Goal: Task Accomplishment & Management: Manage account settings

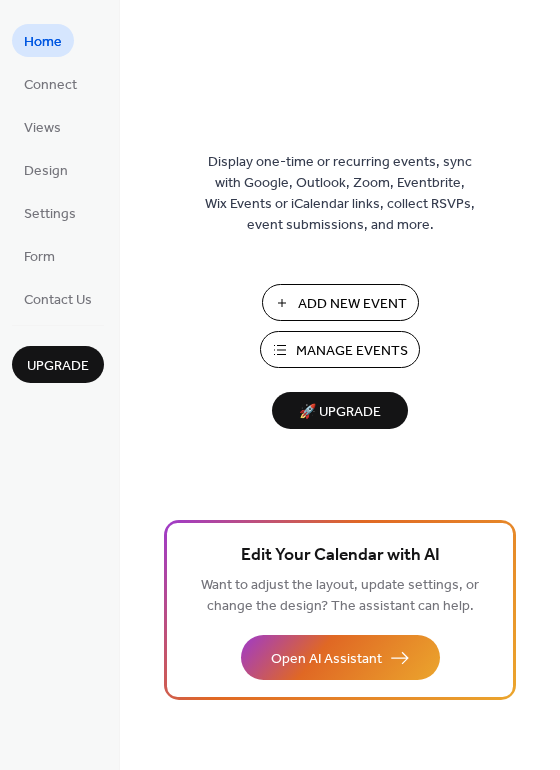
click at [361, 352] on span "Manage Events" at bounding box center [352, 351] width 112 height 21
click at [334, 356] on span "Manage Events" at bounding box center [352, 351] width 112 height 21
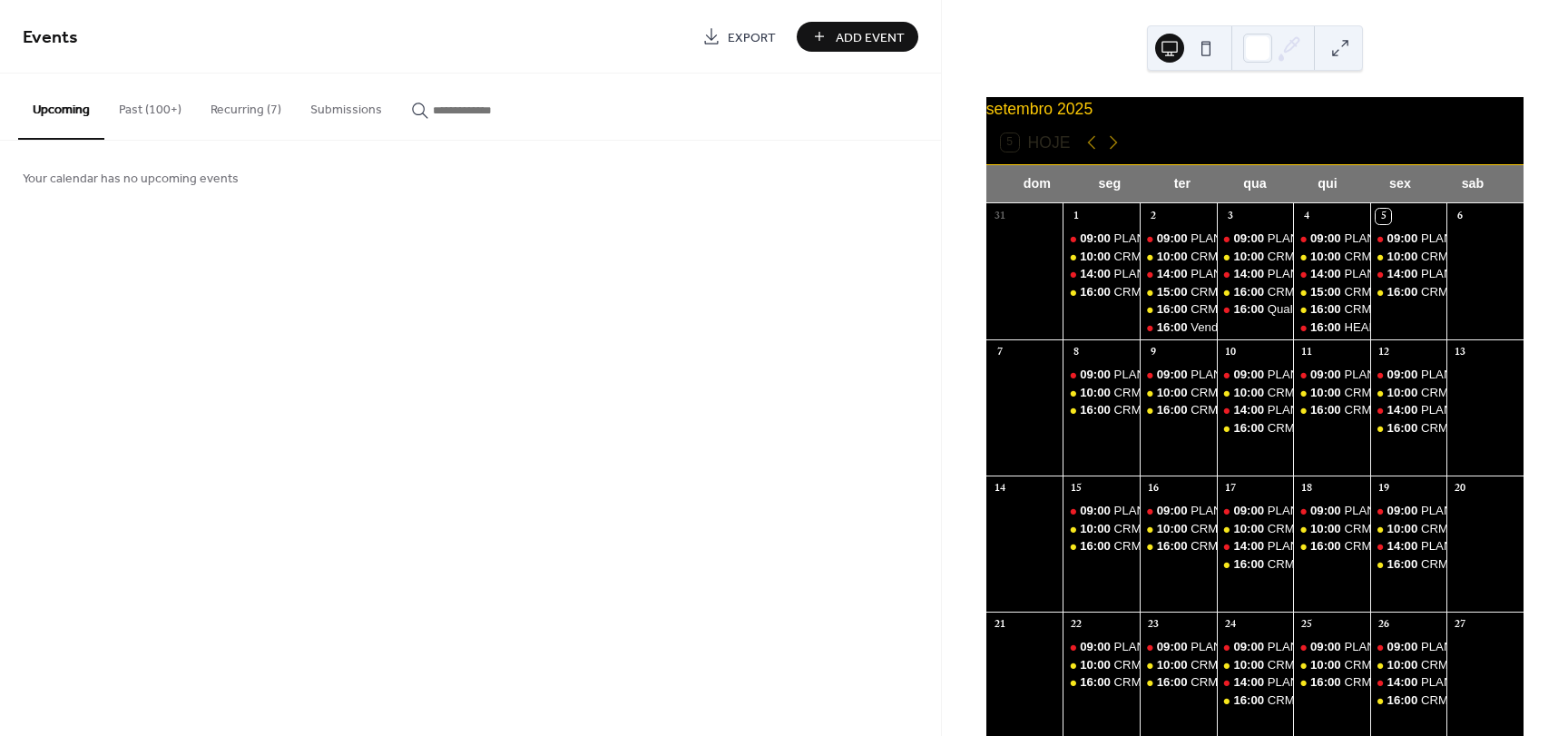
click at [223, 103] on button "Recurring (7)" at bounding box center [246, 105] width 100 height 64
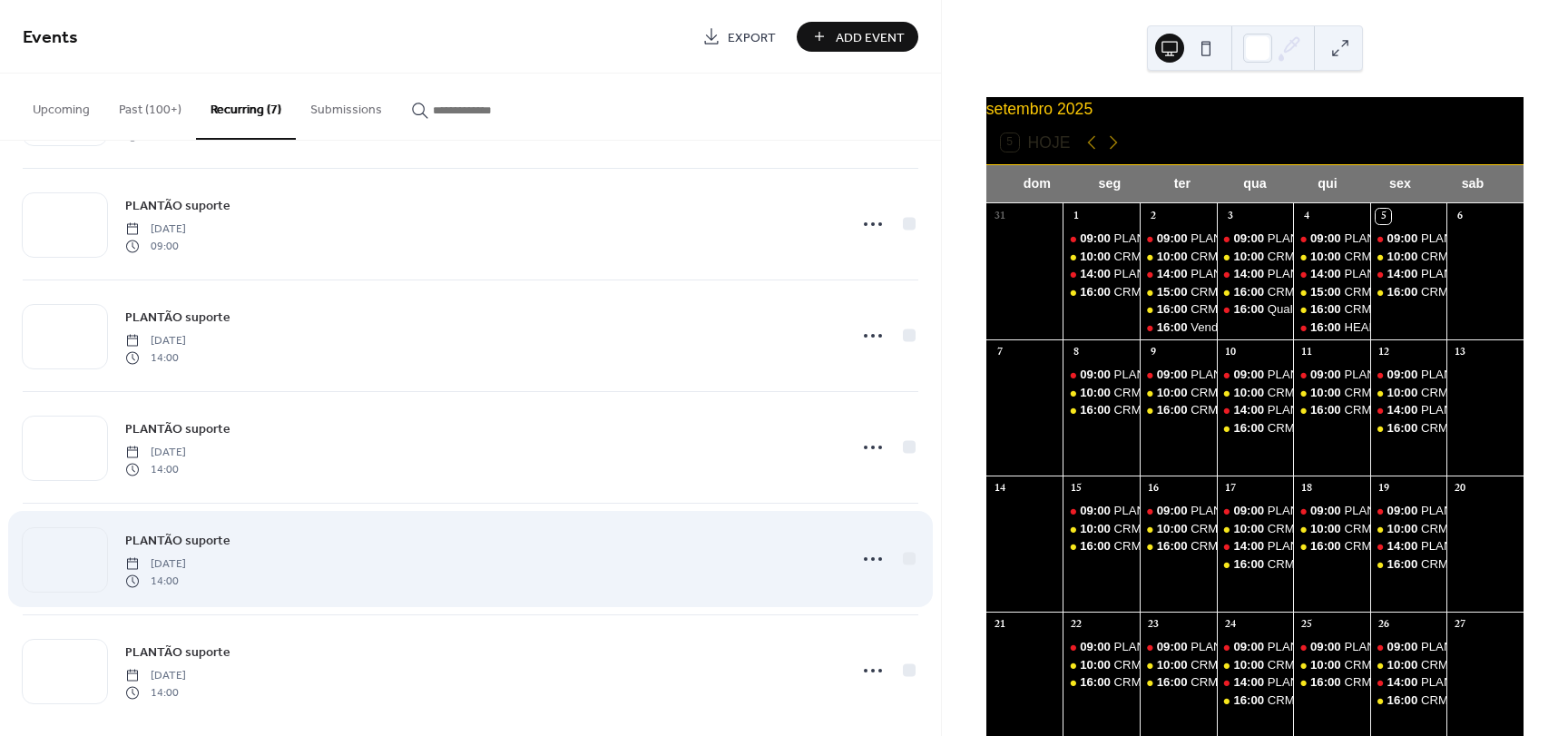
scroll to position [240, 0]
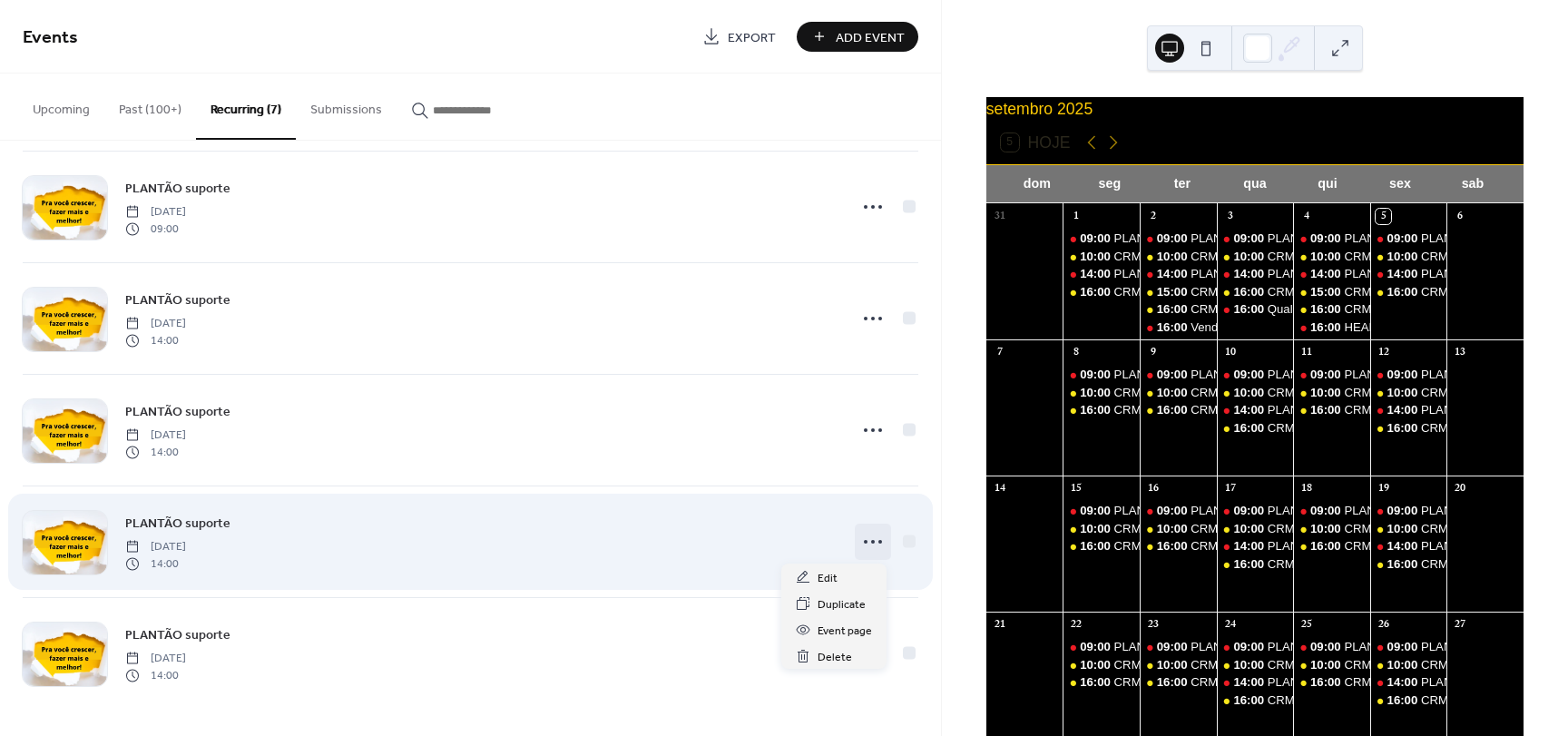
click at [873, 539] on icon at bounding box center [873, 542] width 29 height 29
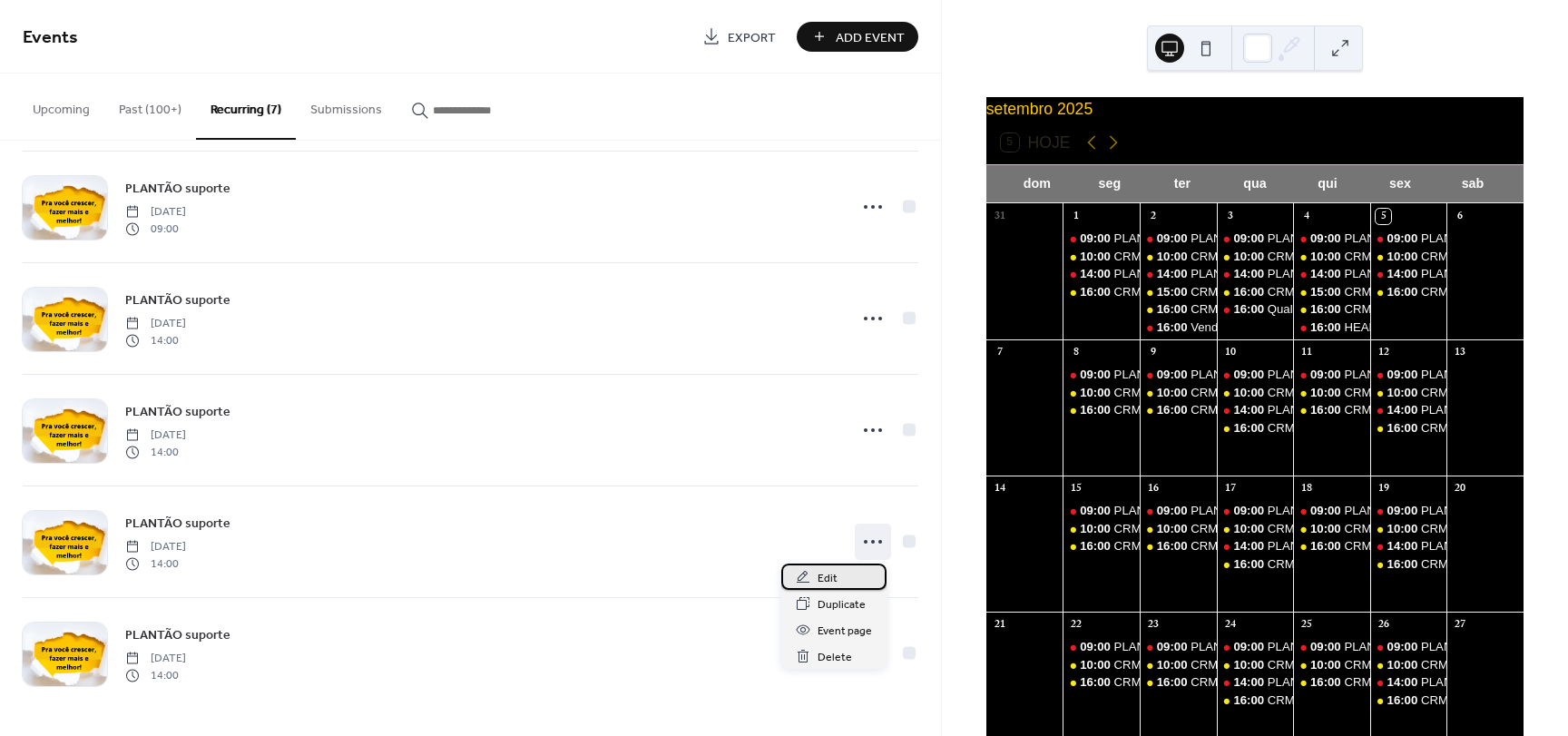
click at [844, 574] on div "Edit" at bounding box center [834, 576] width 105 height 26
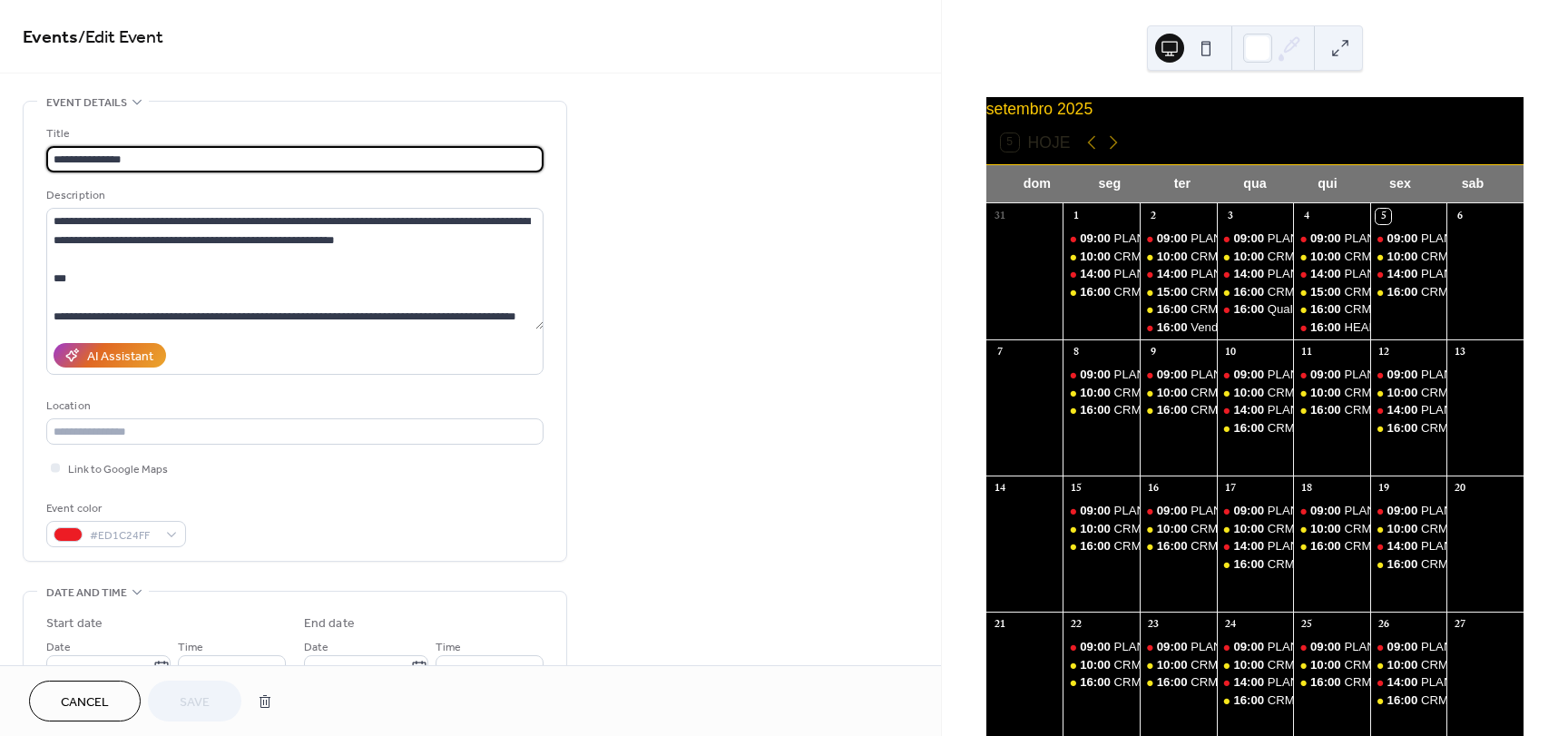
type input "**********"
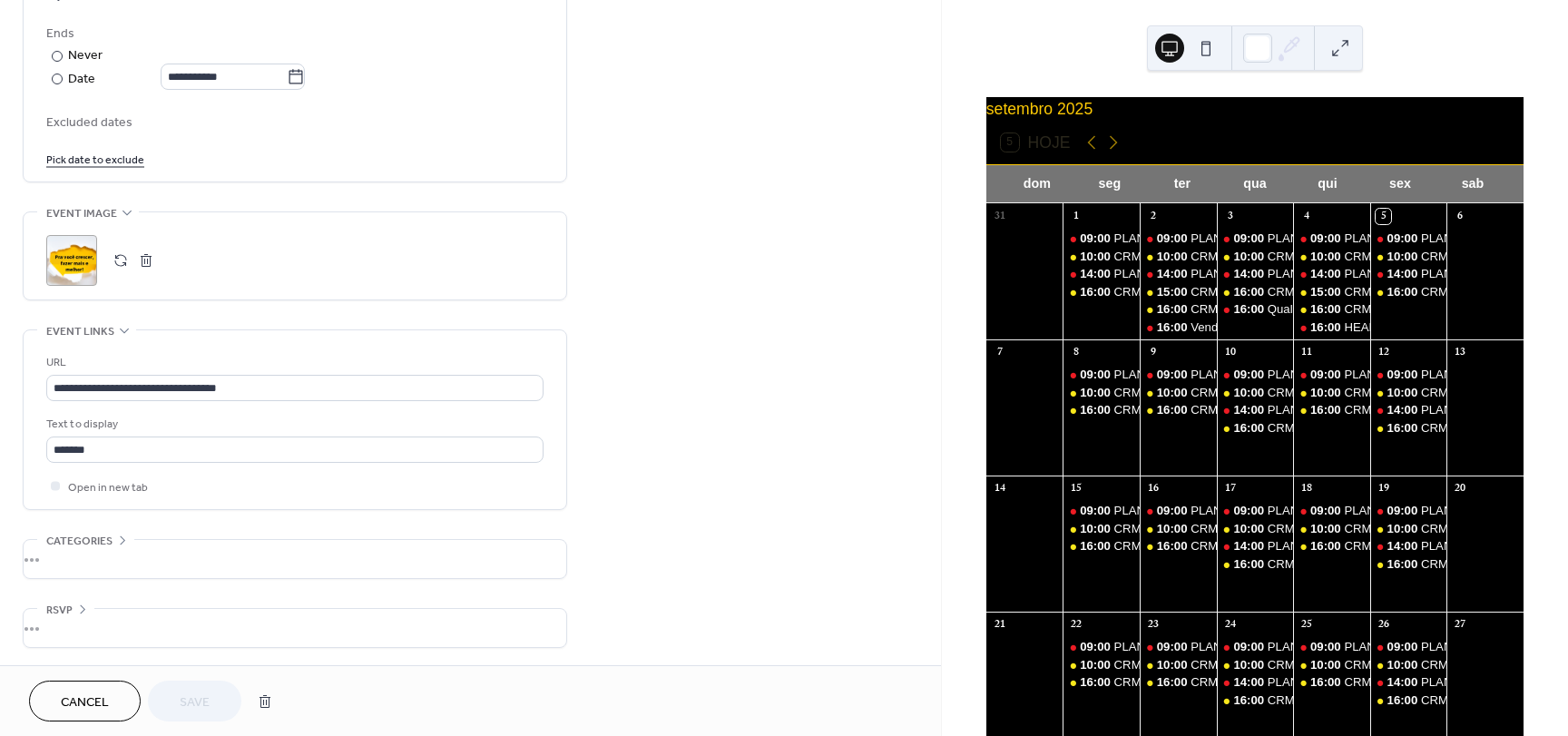
scroll to position [938, 0]
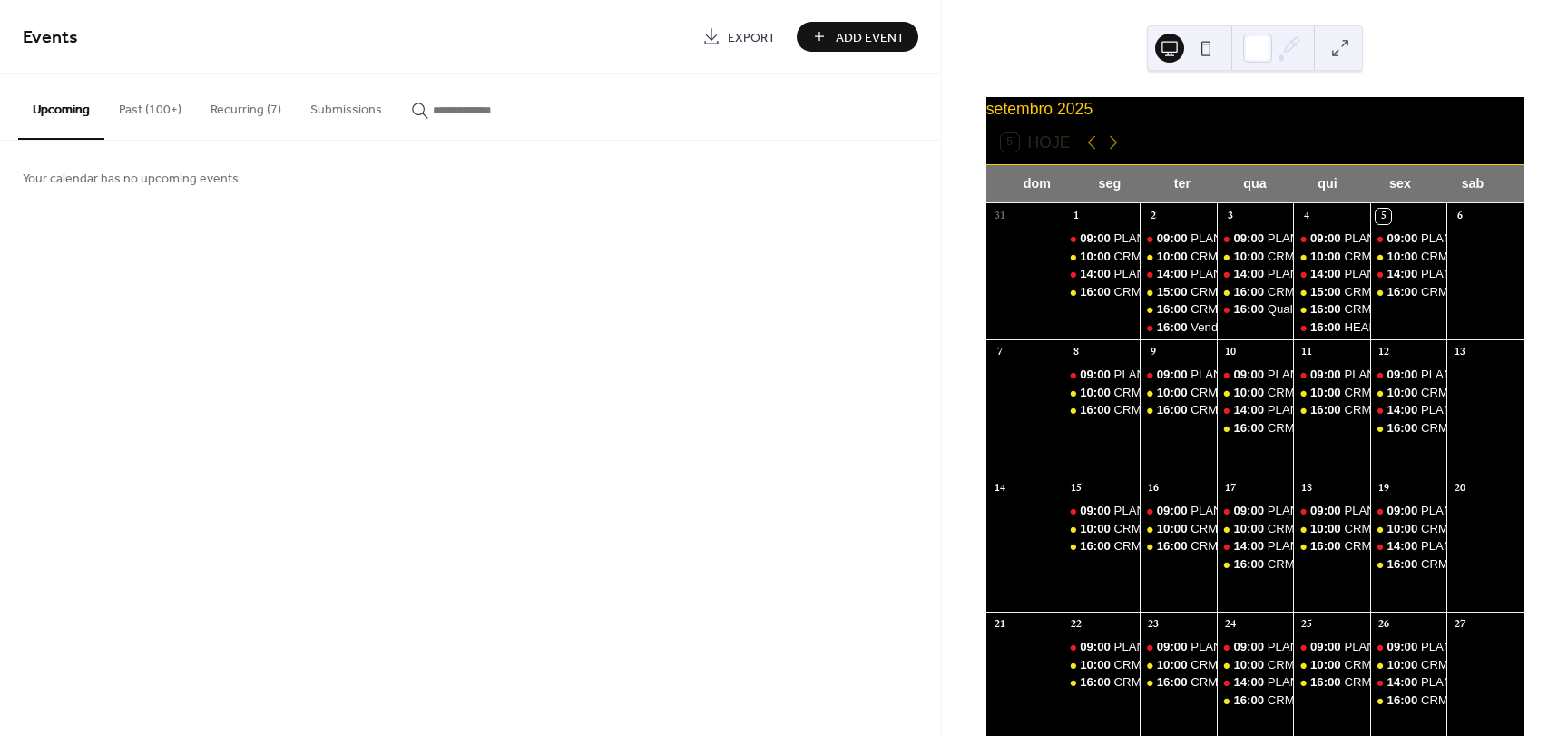
click at [260, 109] on button "Recurring (7)" at bounding box center [246, 105] width 100 height 64
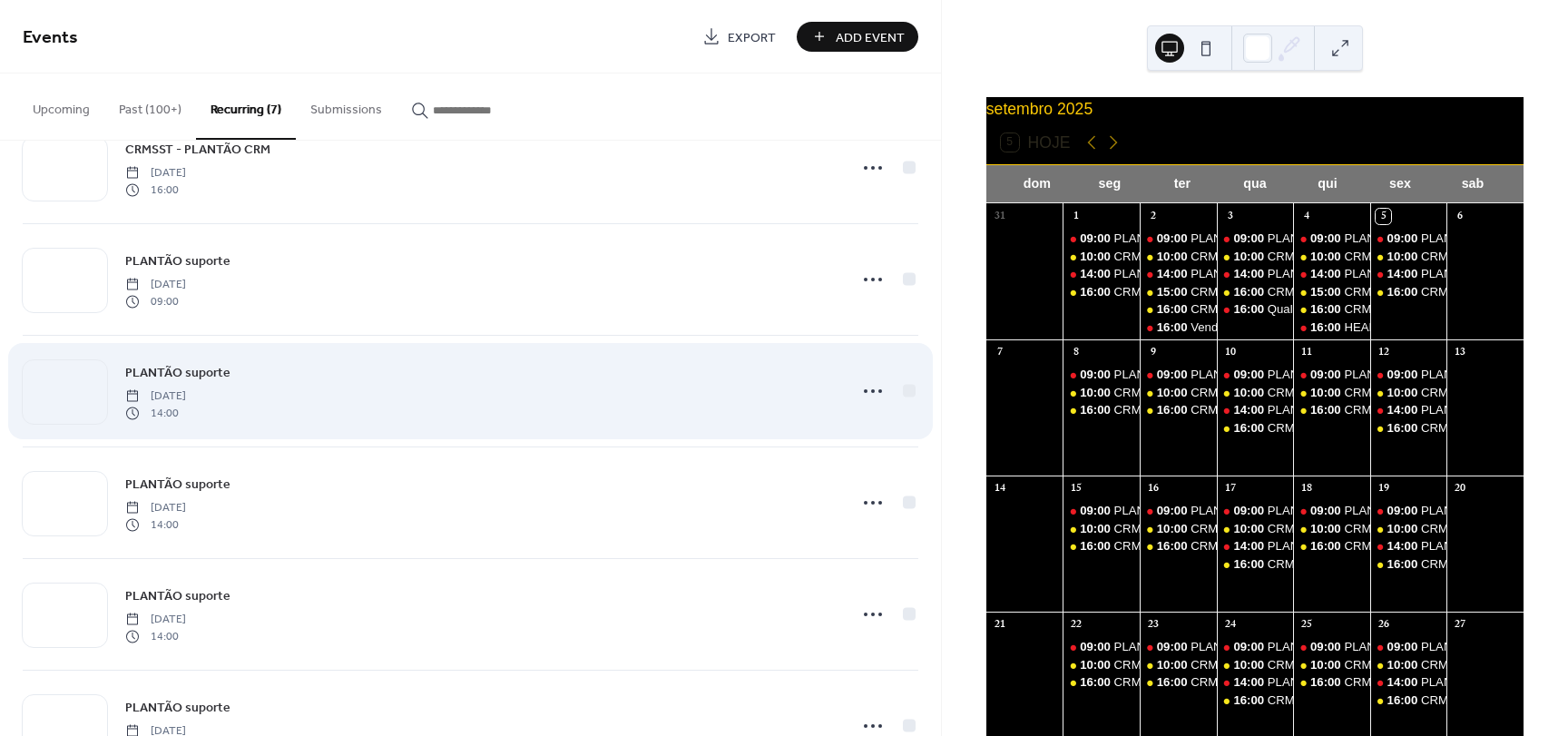
scroll to position [182, 0]
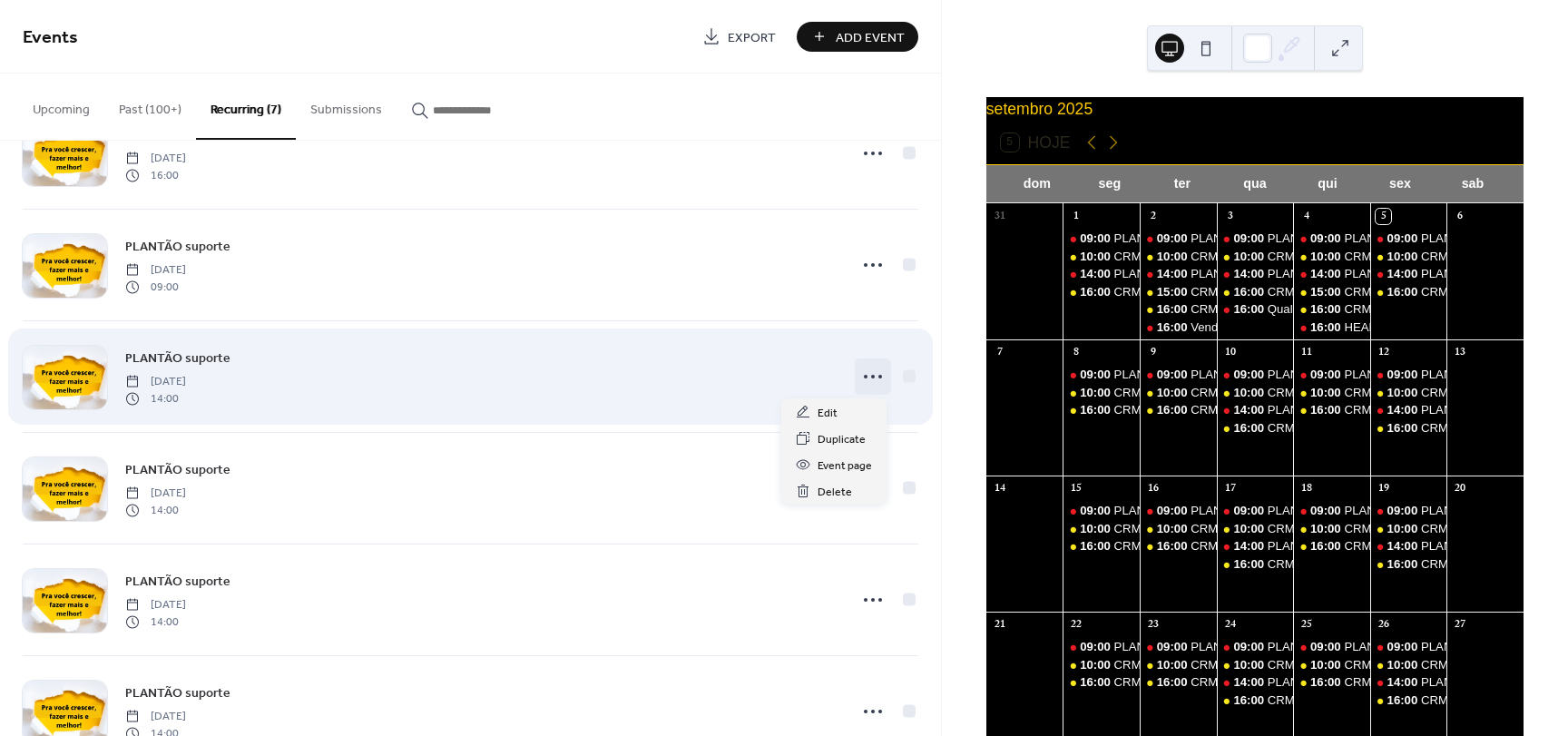
click at [866, 378] on icon at bounding box center [873, 377] width 29 height 29
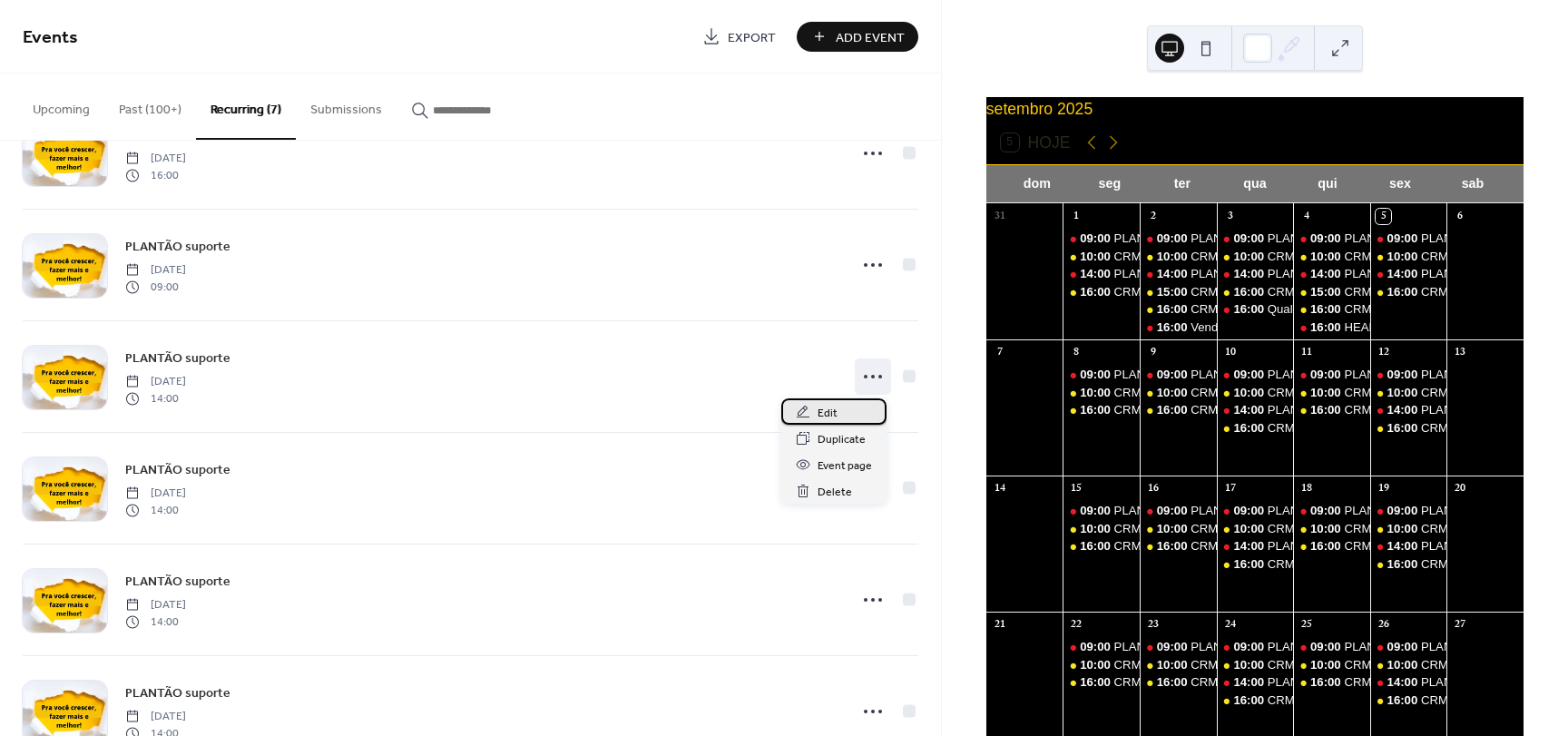
click at [832, 416] on span "Edit" at bounding box center [828, 413] width 20 height 19
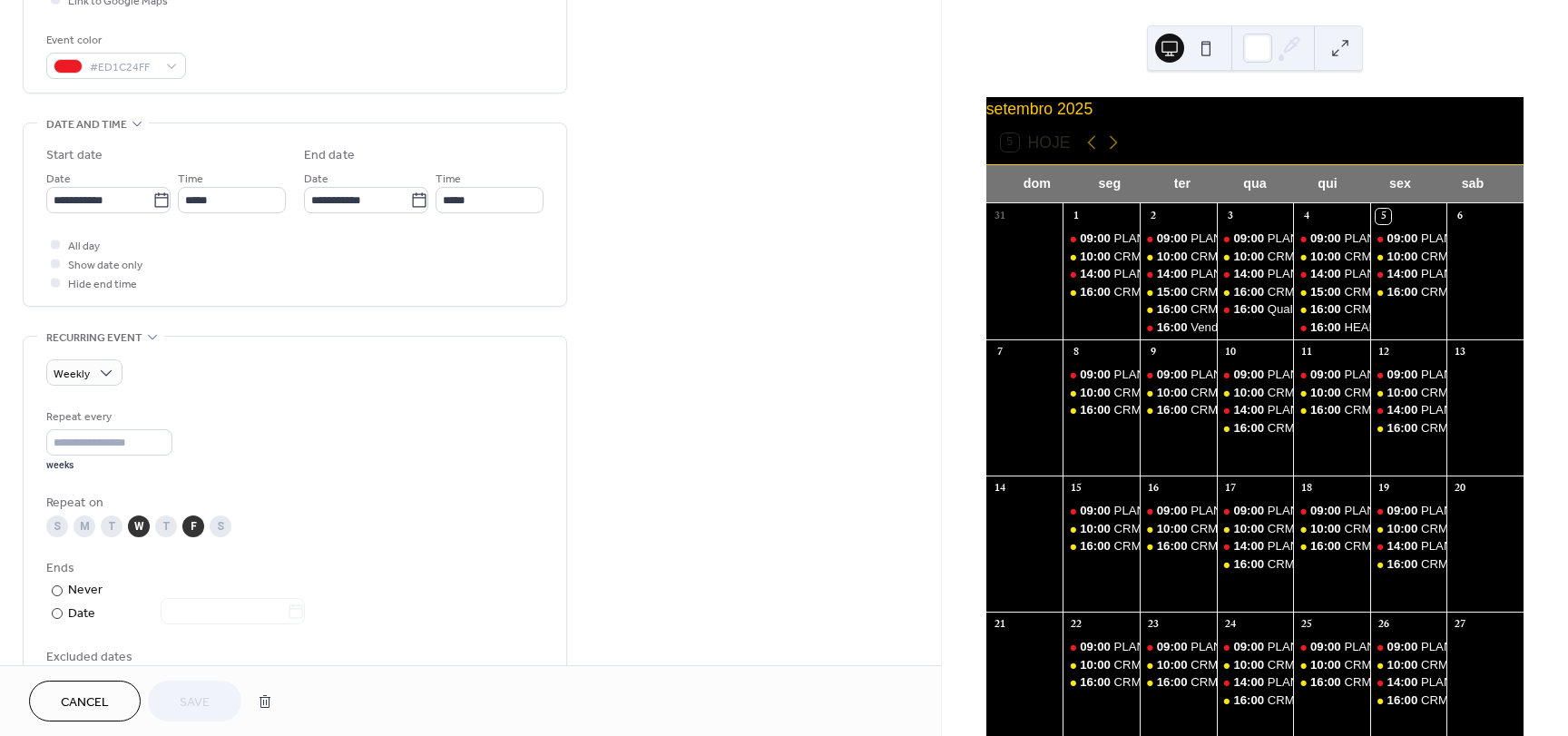
scroll to position [545, 0]
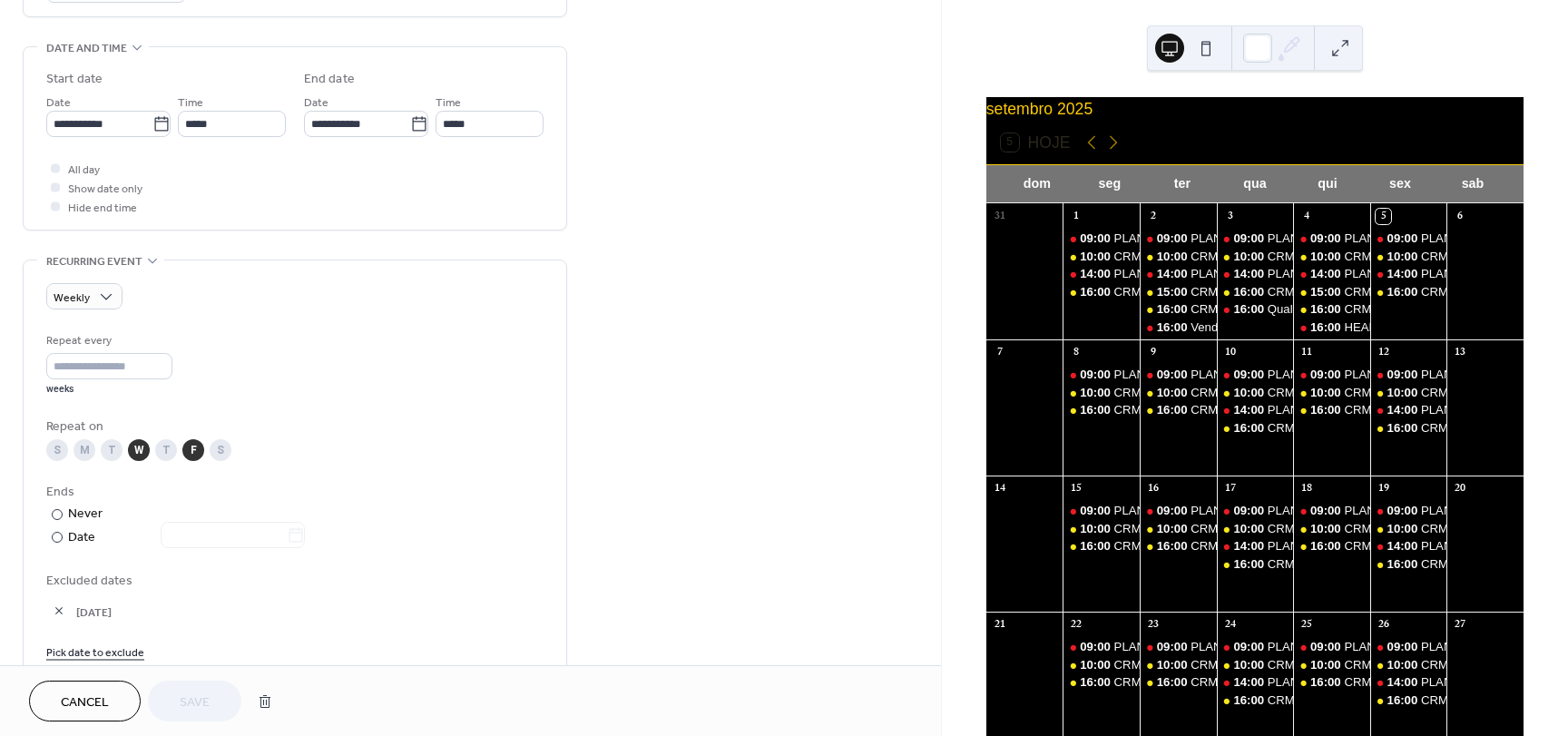
click at [87, 447] on div "M" at bounding box center [84, 450] width 22 height 22
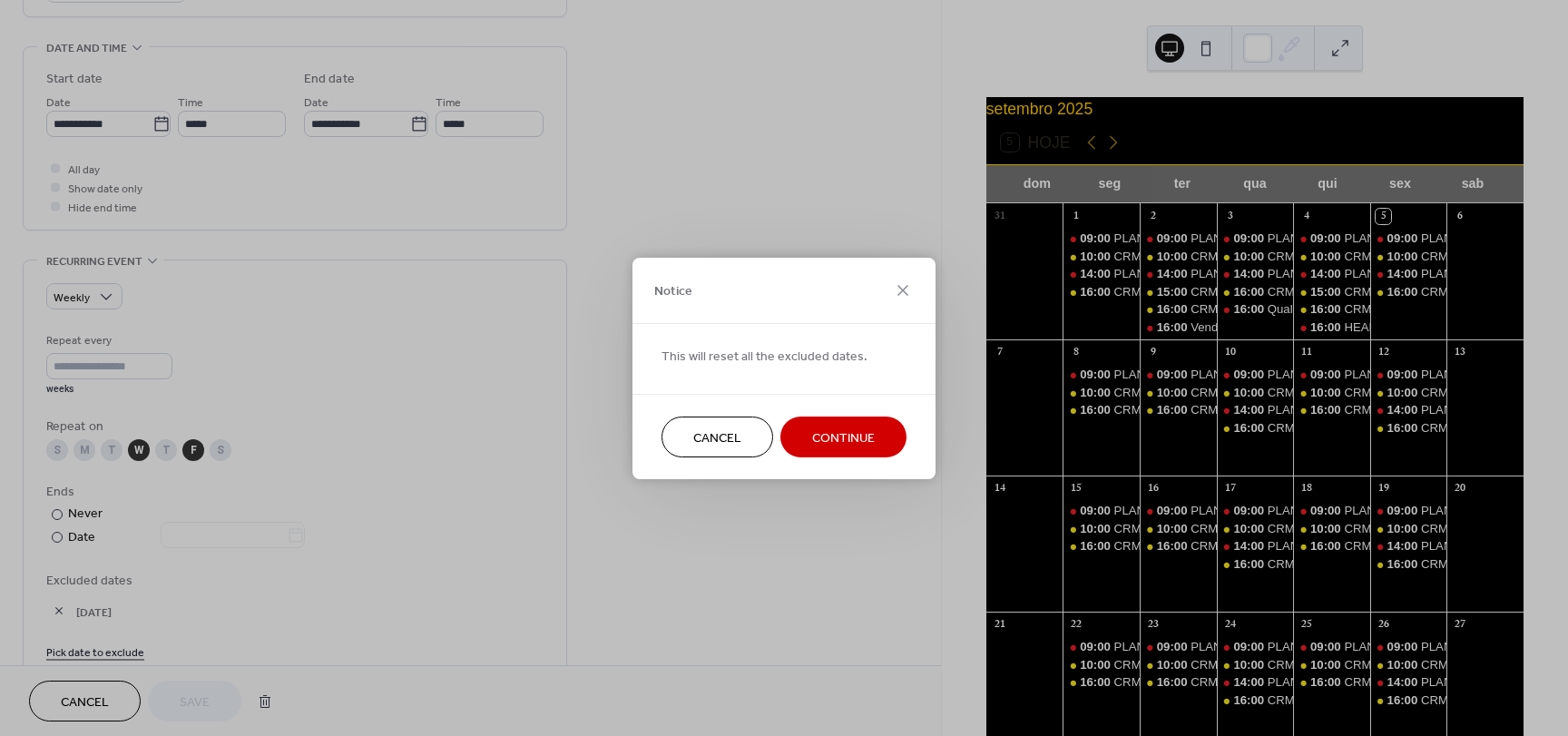
click at [737, 446] on span "Cancel" at bounding box center [717, 437] width 48 height 19
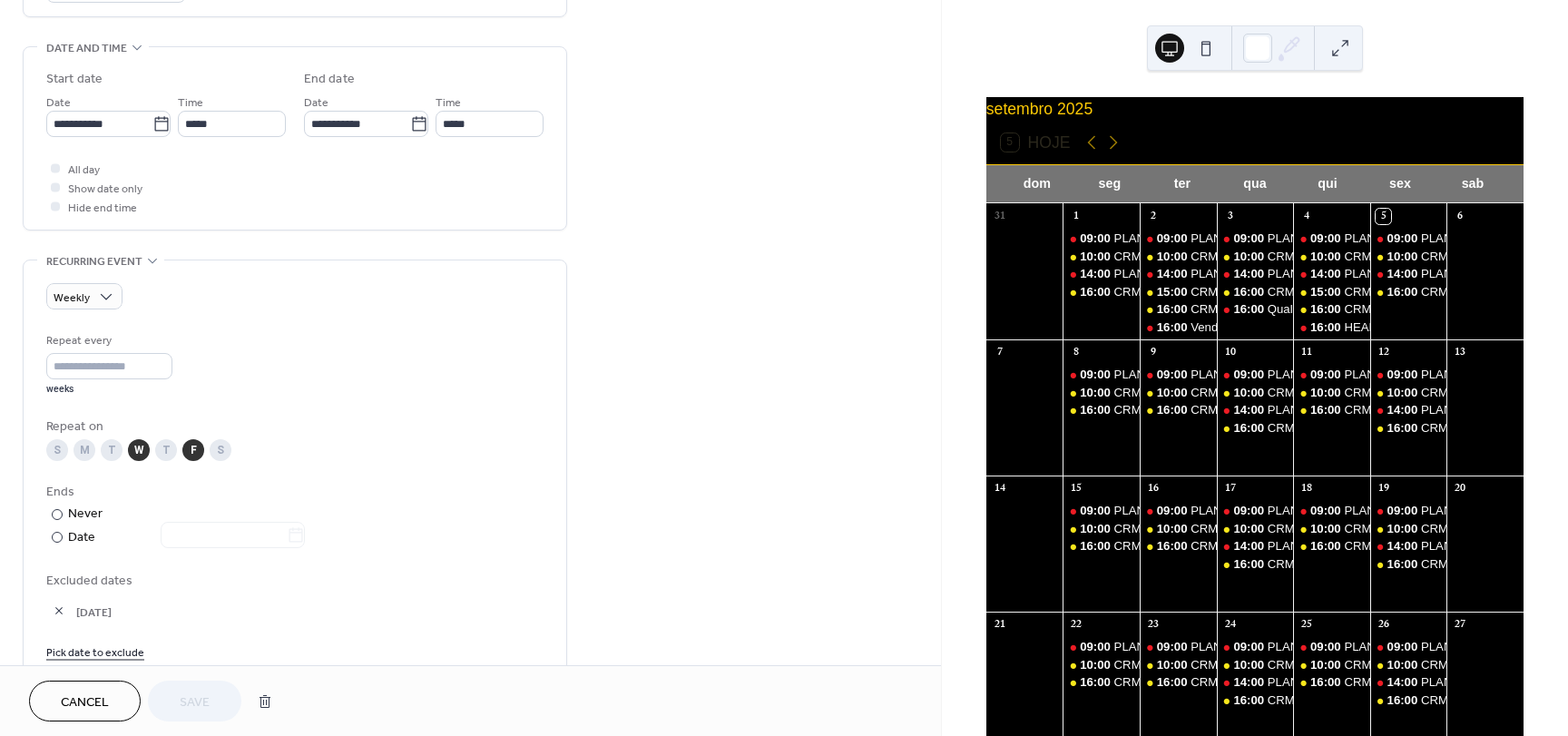
scroll to position [635, 0]
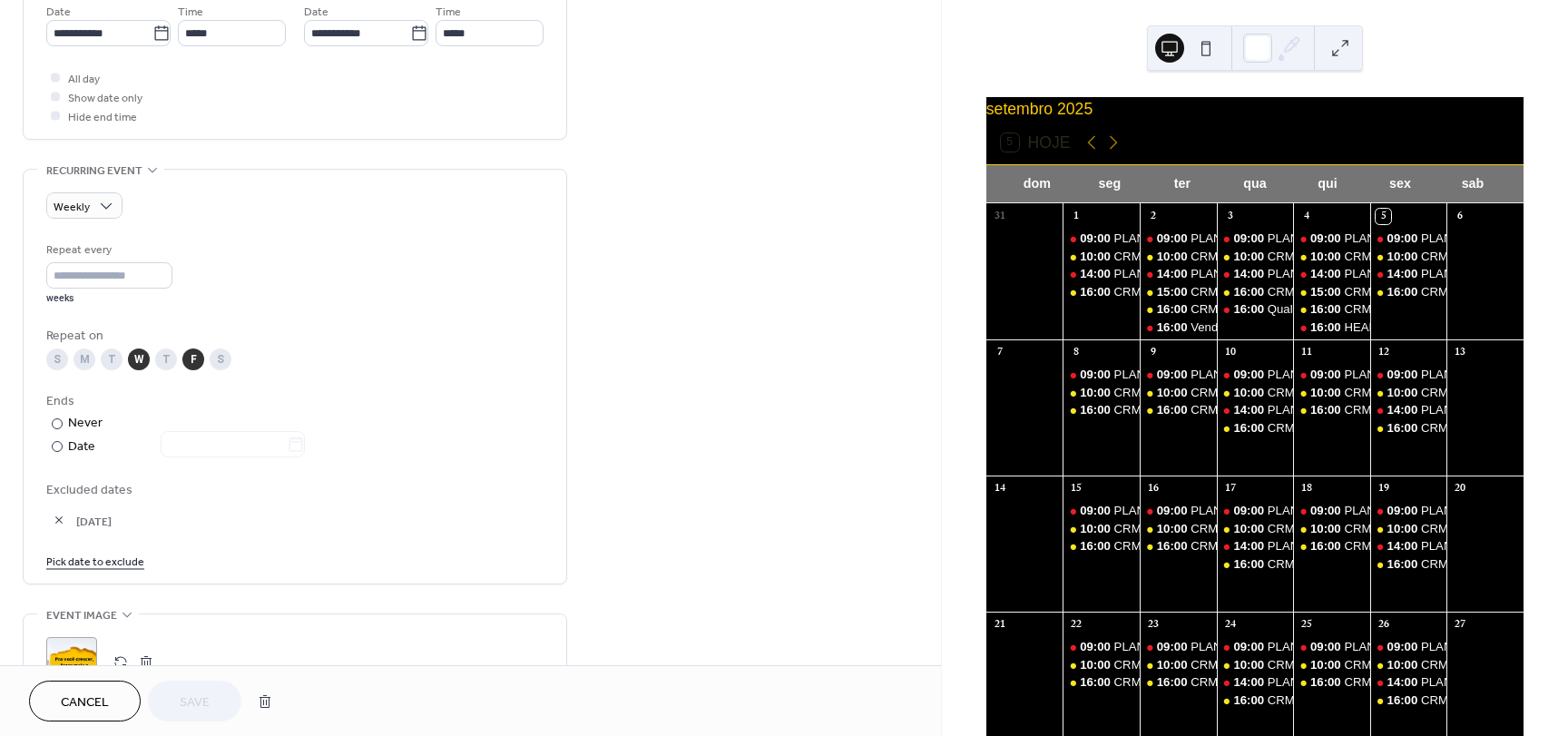
click at [79, 364] on div "M" at bounding box center [84, 359] width 22 height 22
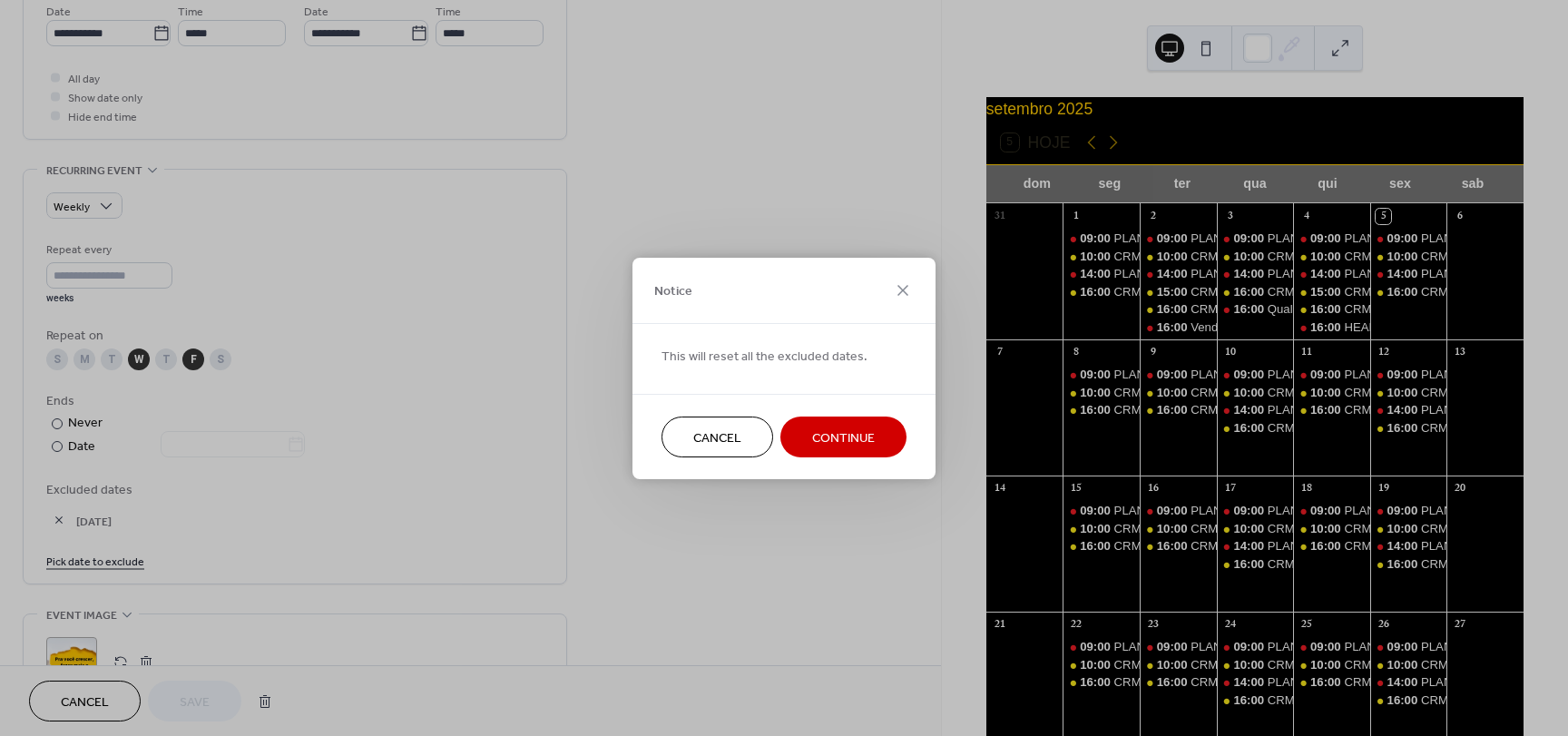
click at [849, 428] on span "Continue" at bounding box center [843, 437] width 63 height 19
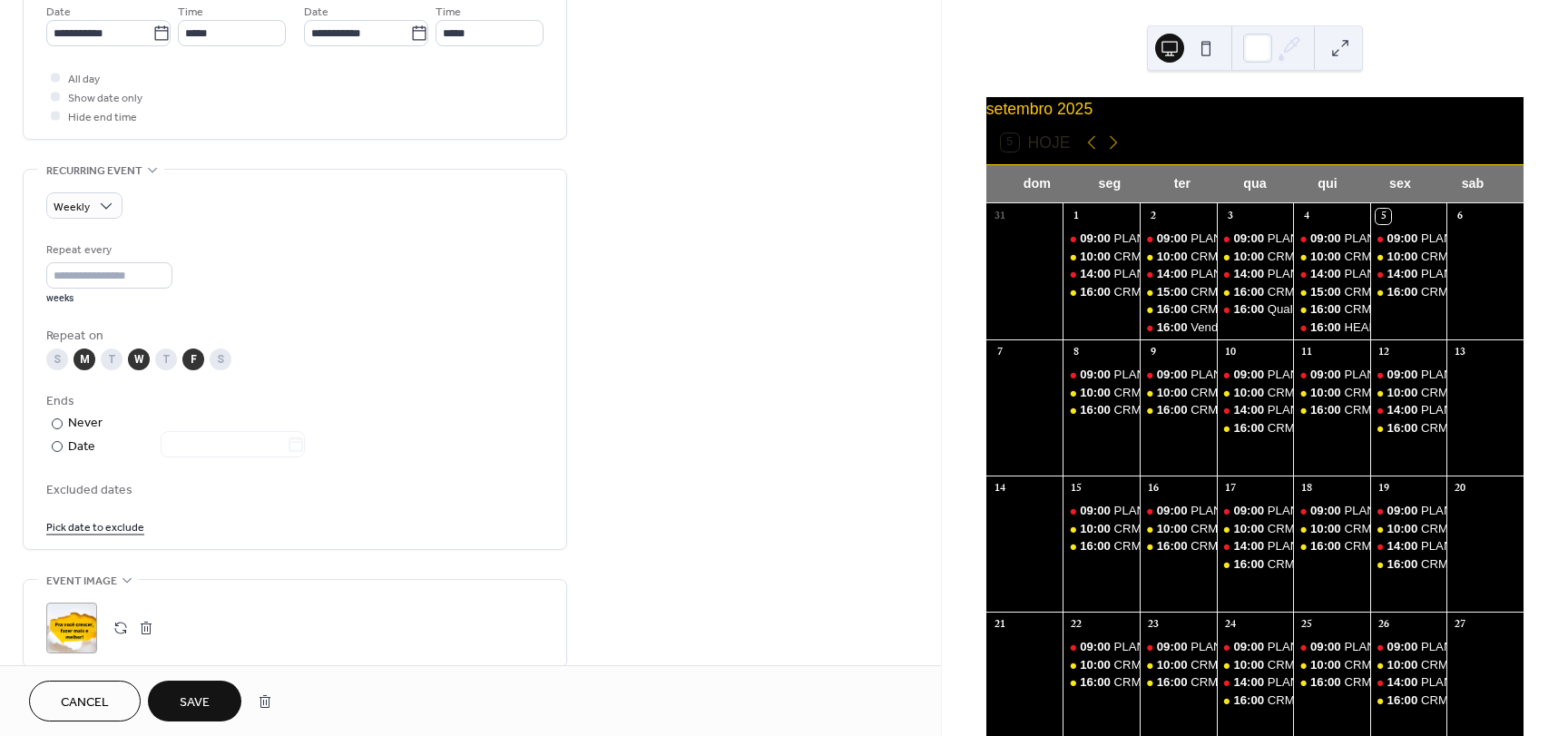
click at [112, 357] on div "T" at bounding box center [112, 359] width 22 height 22
click at [113, 358] on div "T" at bounding box center [112, 359] width 22 height 22
click at [159, 362] on div "T" at bounding box center [166, 359] width 22 height 22
click at [202, 694] on span "Save" at bounding box center [194, 702] width 30 height 19
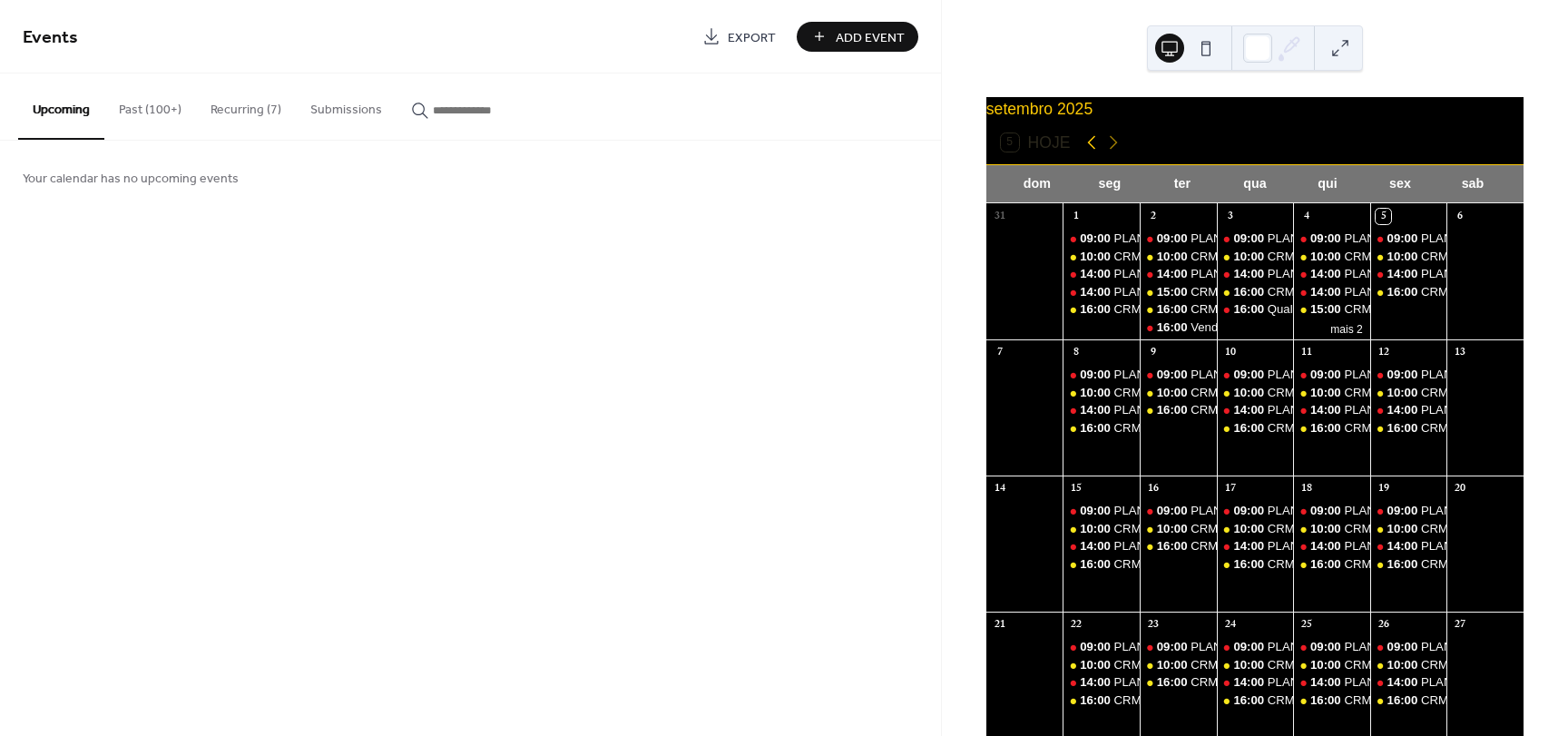
click at [1094, 146] on icon at bounding box center [1092, 142] width 22 height 22
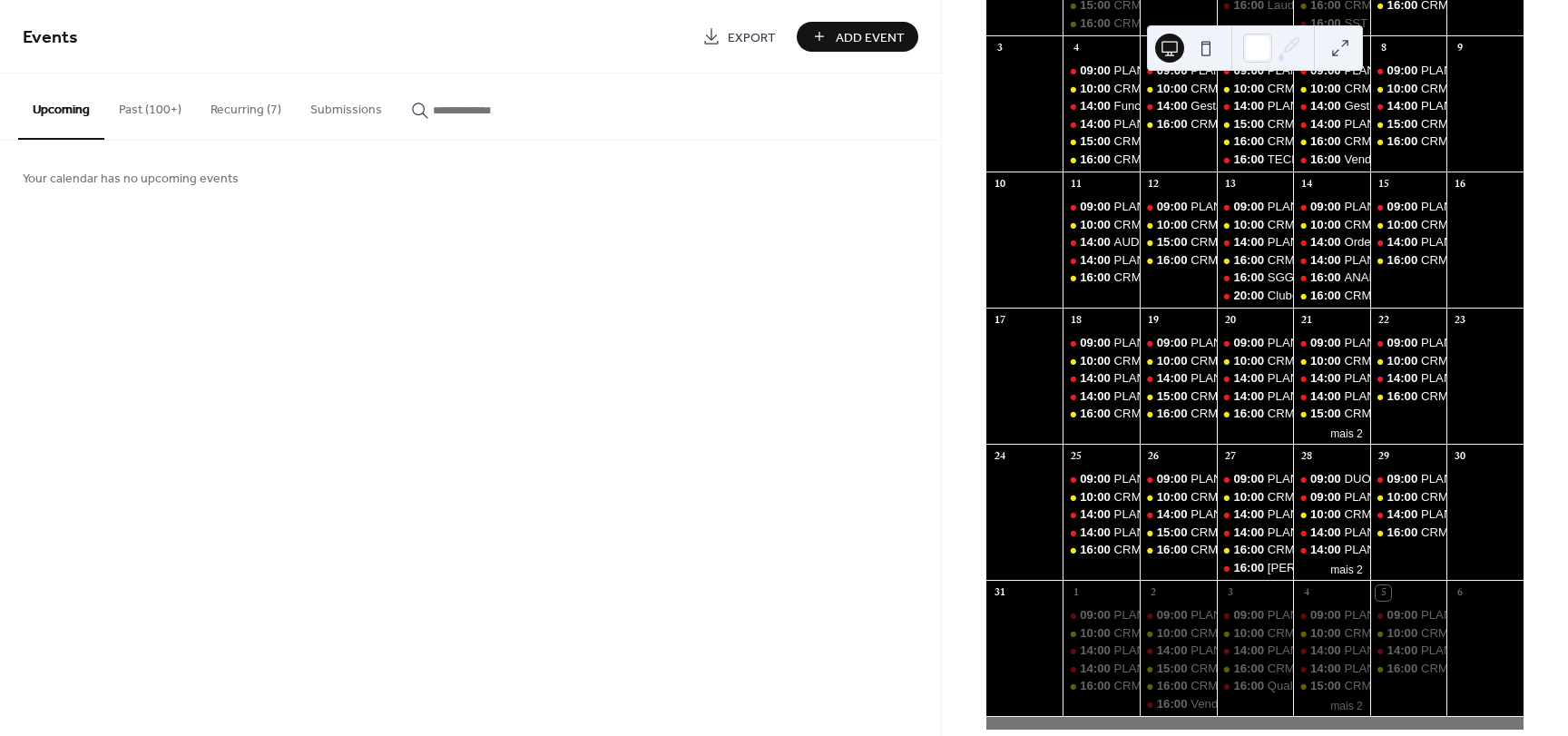
scroll to position [66, 0]
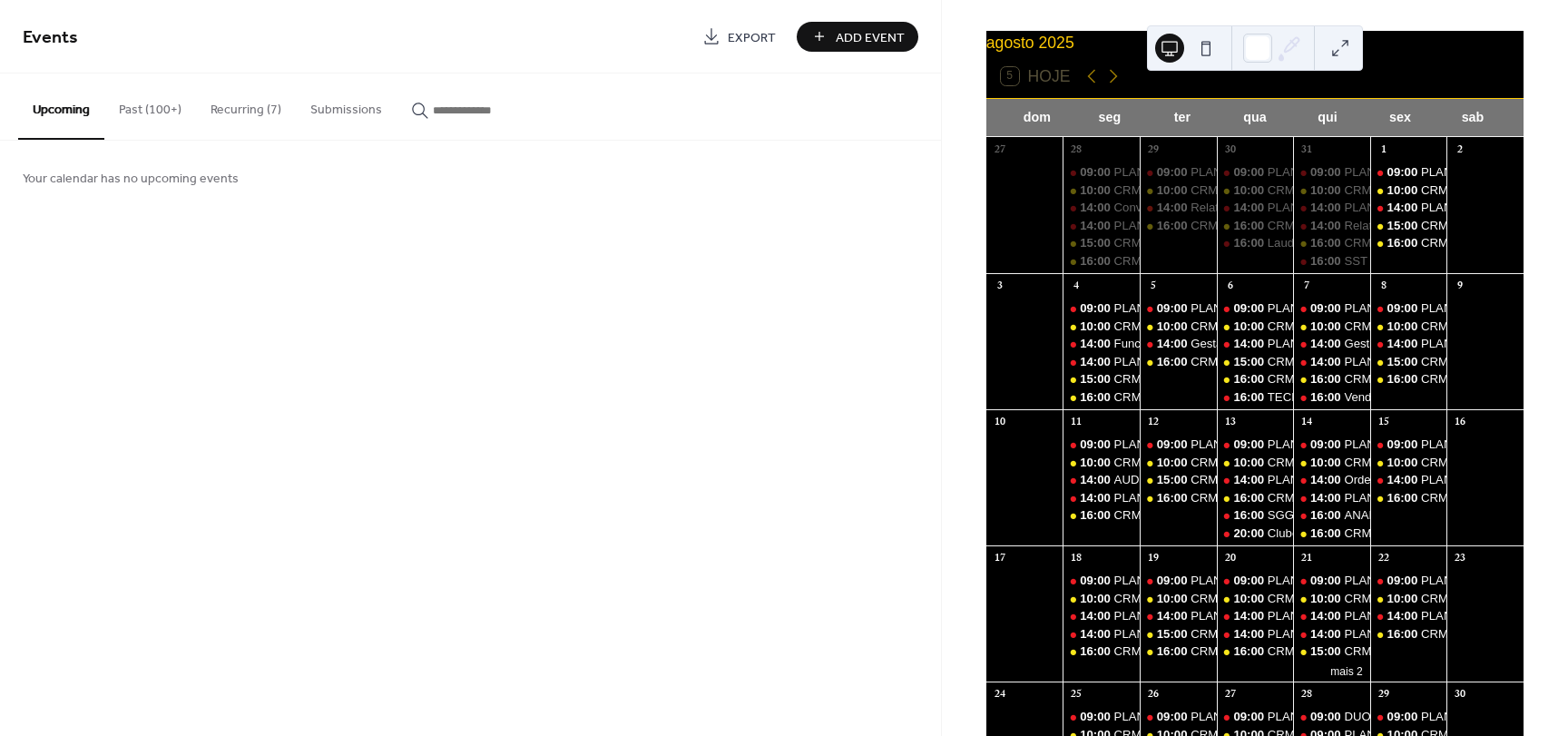
click at [224, 106] on button "Recurring (7)" at bounding box center [246, 105] width 100 height 64
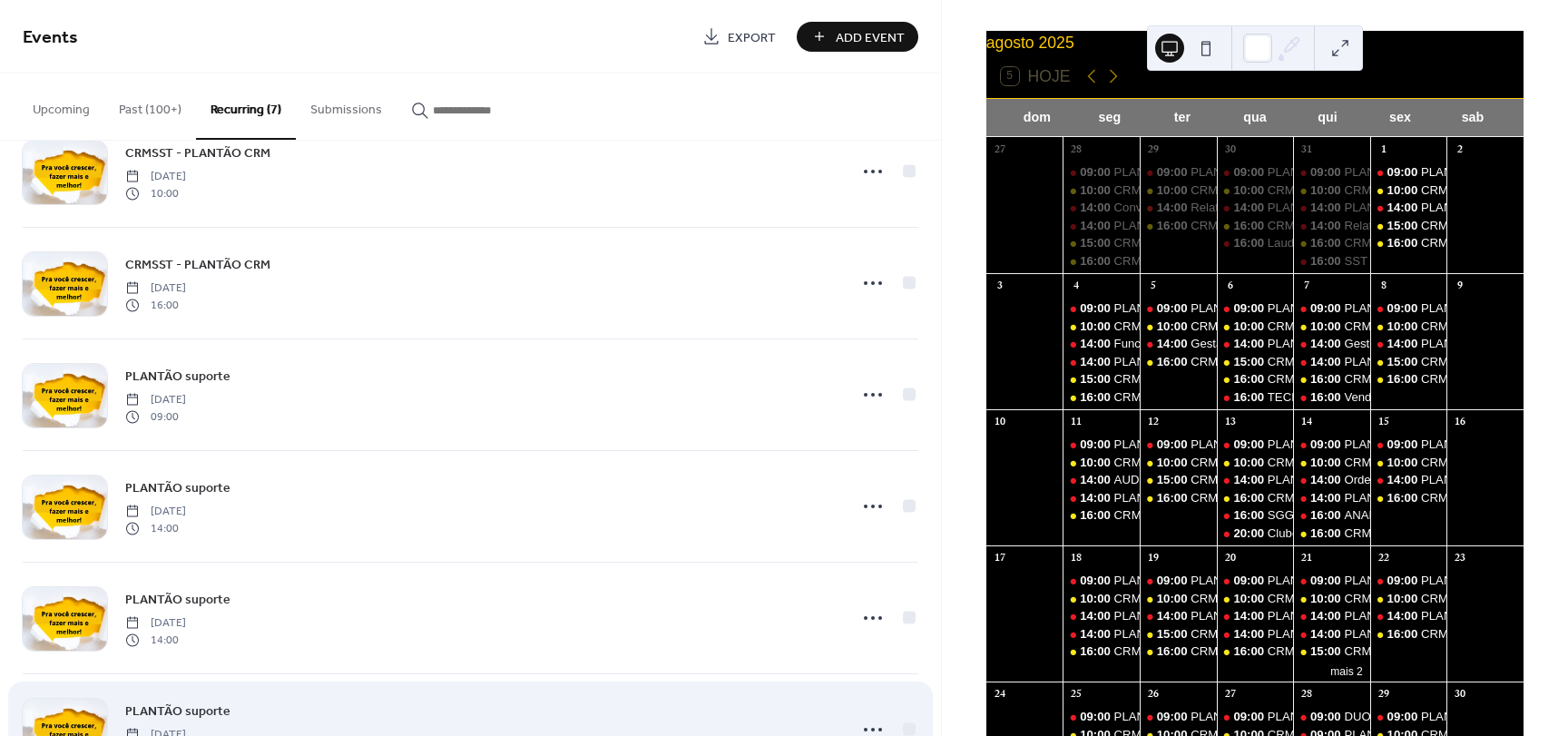
scroll to position [240, 0]
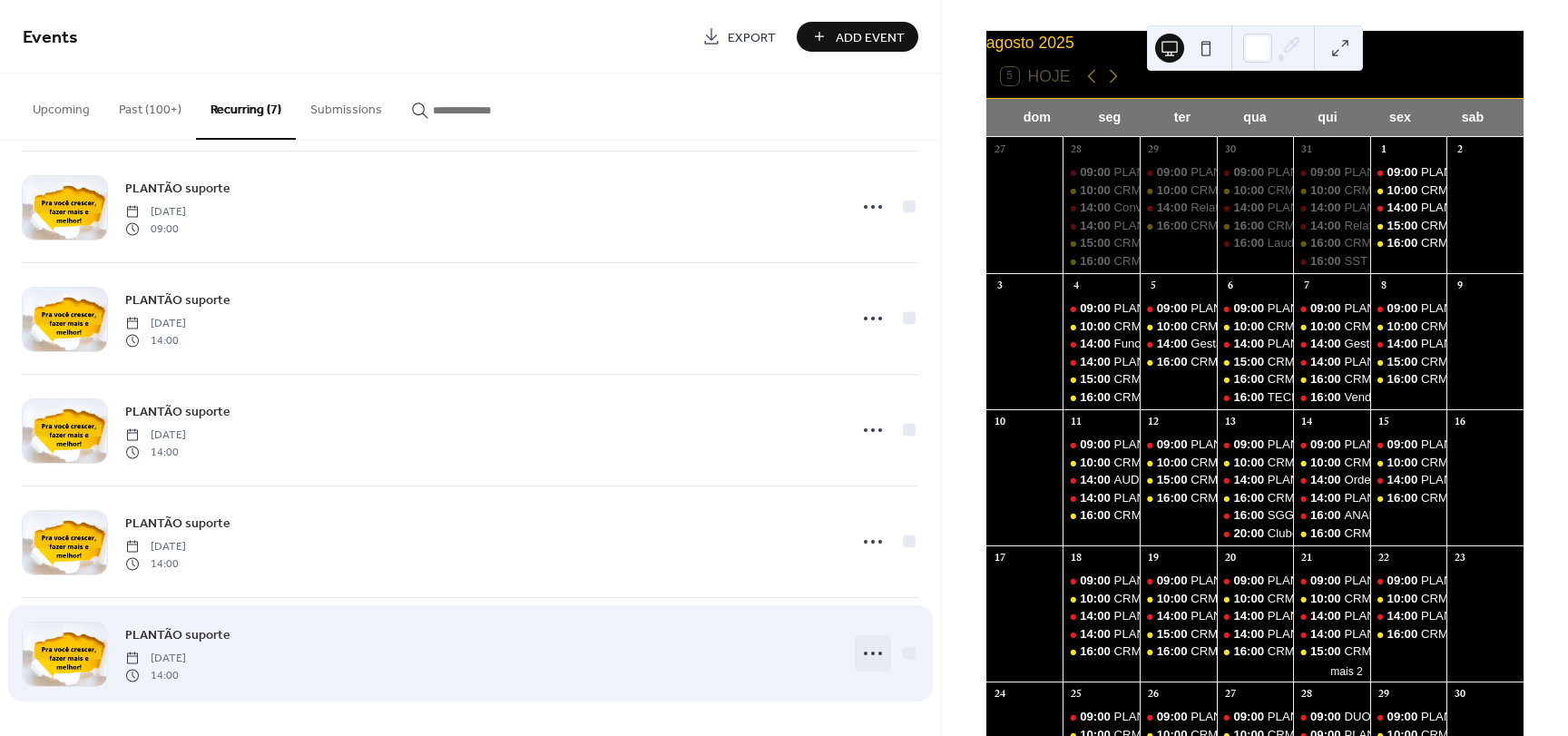
click at [869, 652] on icon at bounding box center [873, 653] width 29 height 29
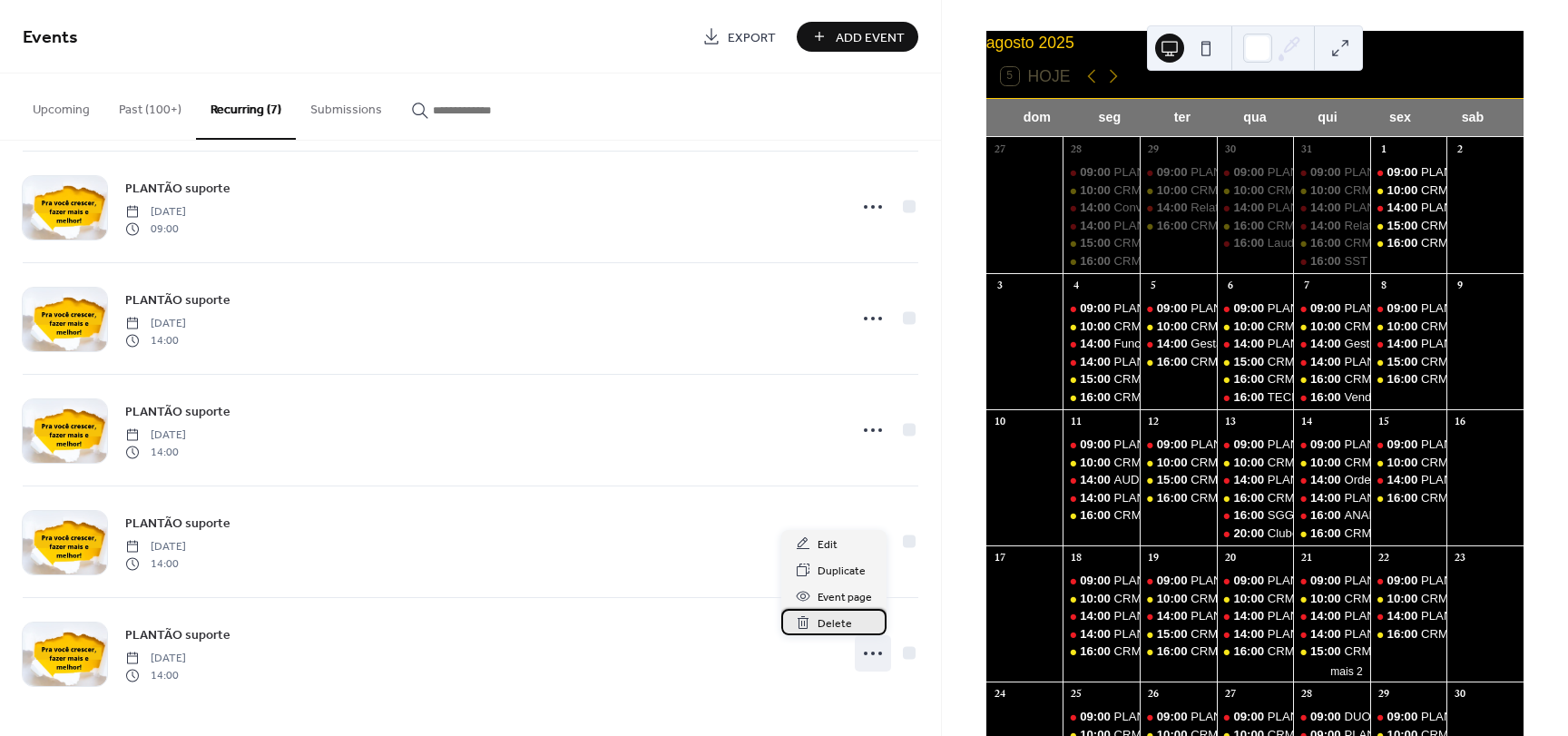
click at [844, 619] on span "Delete" at bounding box center [835, 623] width 34 height 19
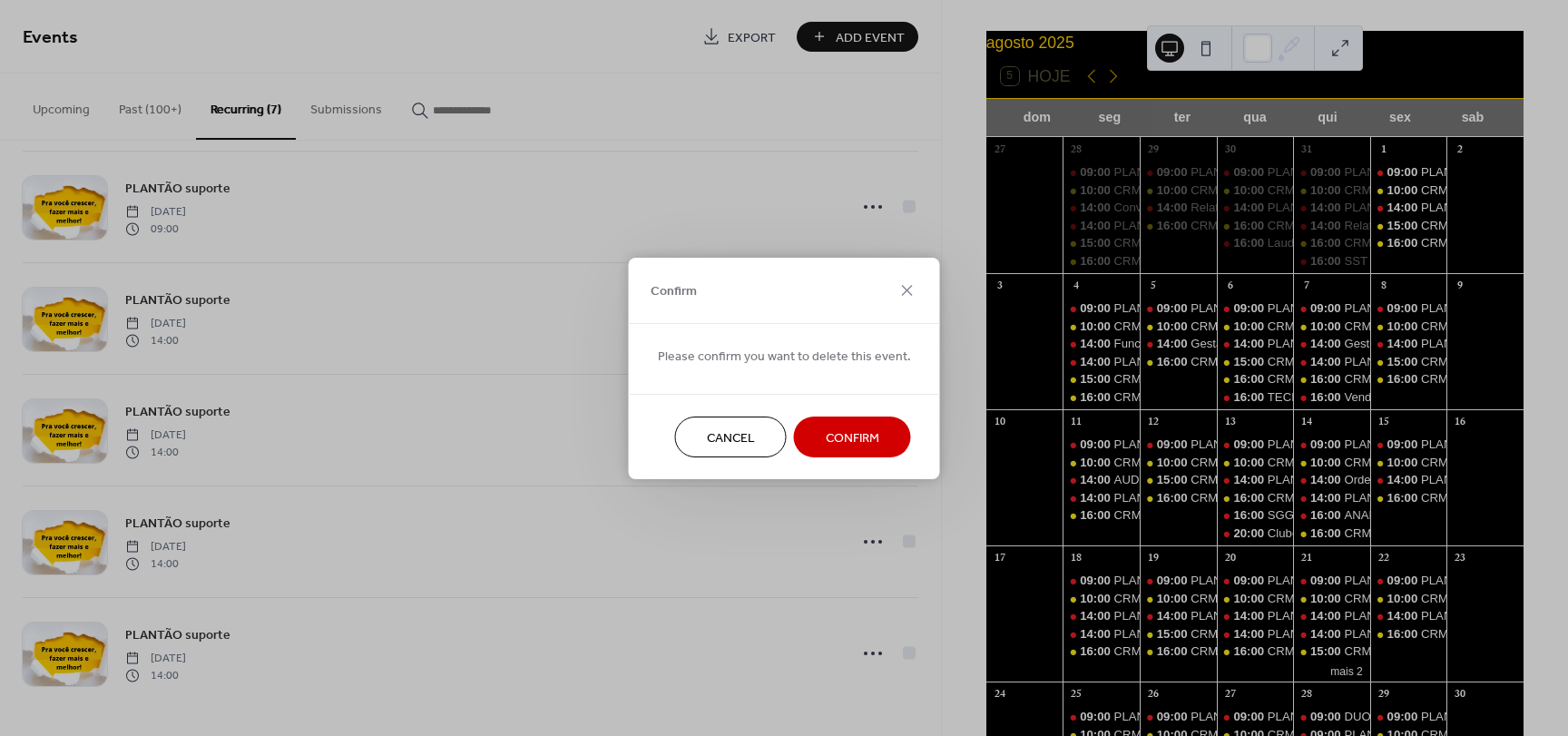
click at [831, 423] on button "Confirm" at bounding box center [852, 437] width 117 height 41
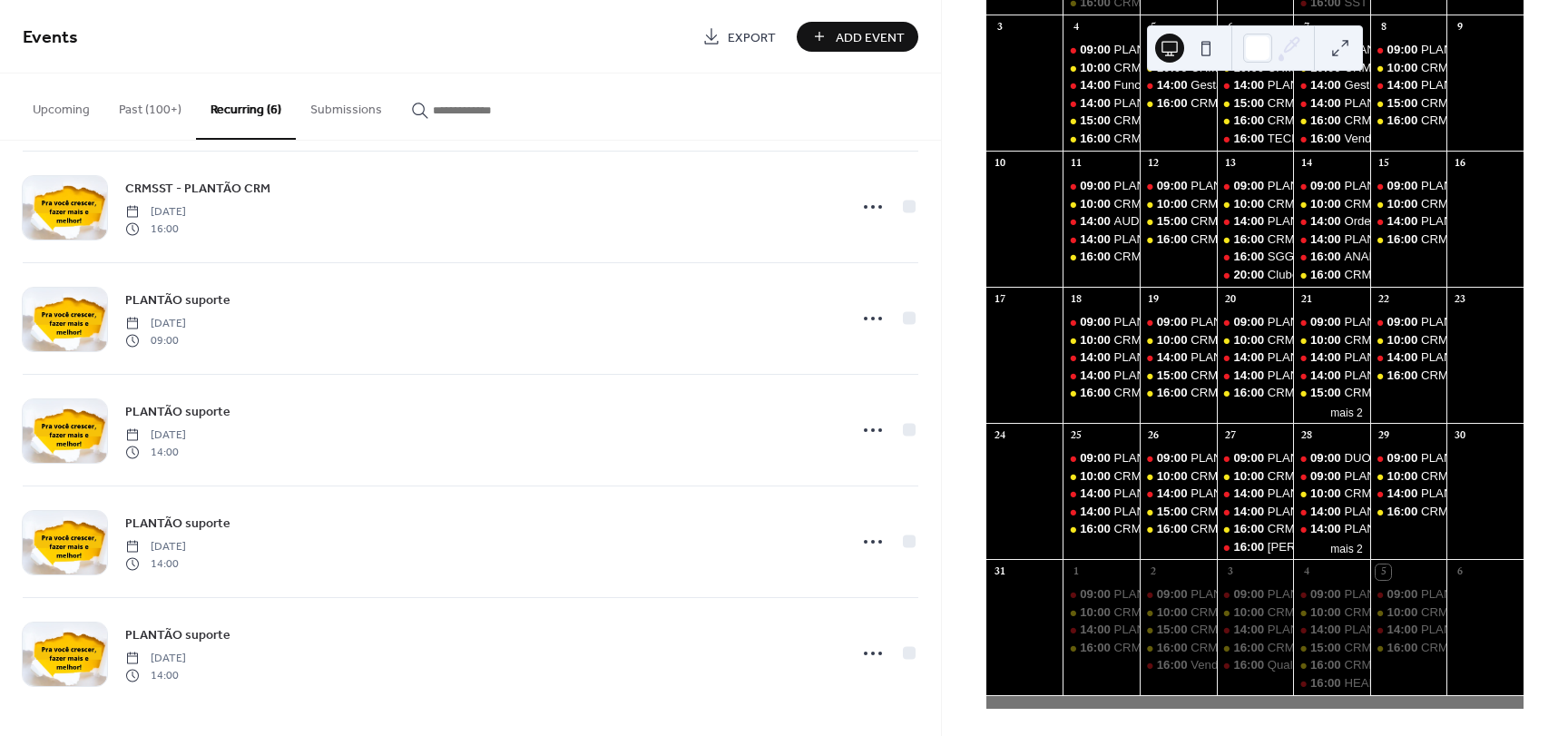
scroll to position [339, 0]
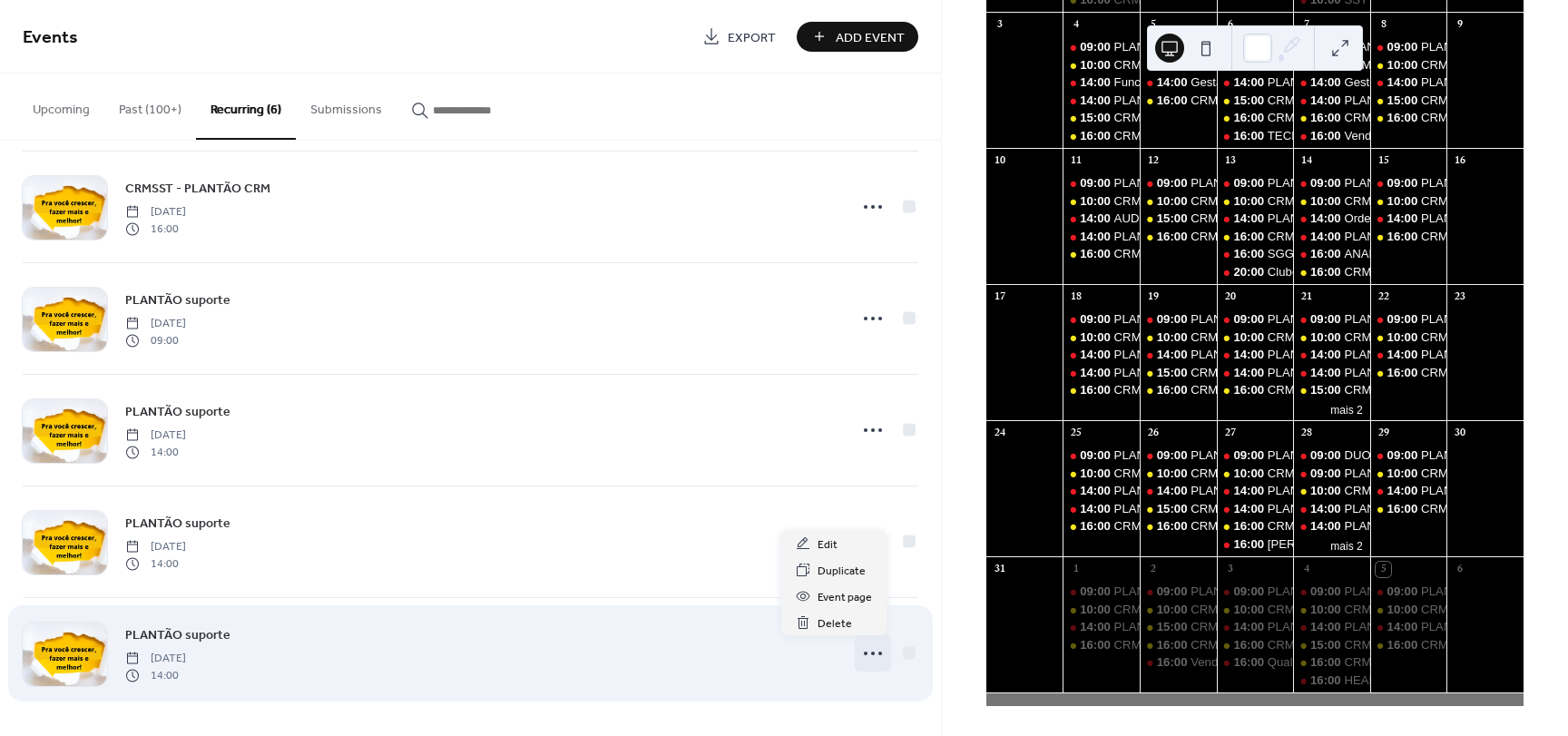
click at [879, 653] on icon at bounding box center [873, 653] width 29 height 29
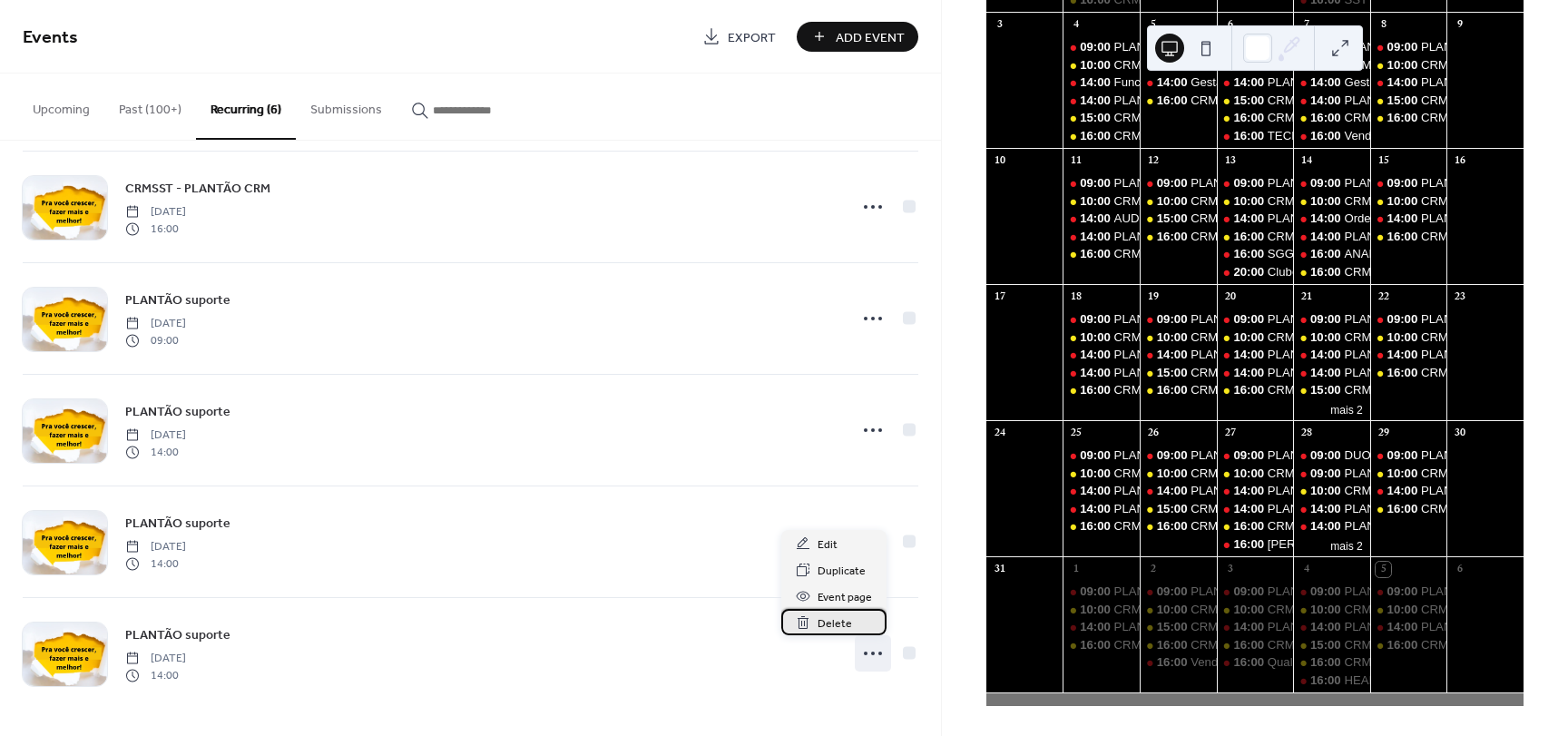
click at [837, 630] on span "Delete" at bounding box center [835, 623] width 34 height 19
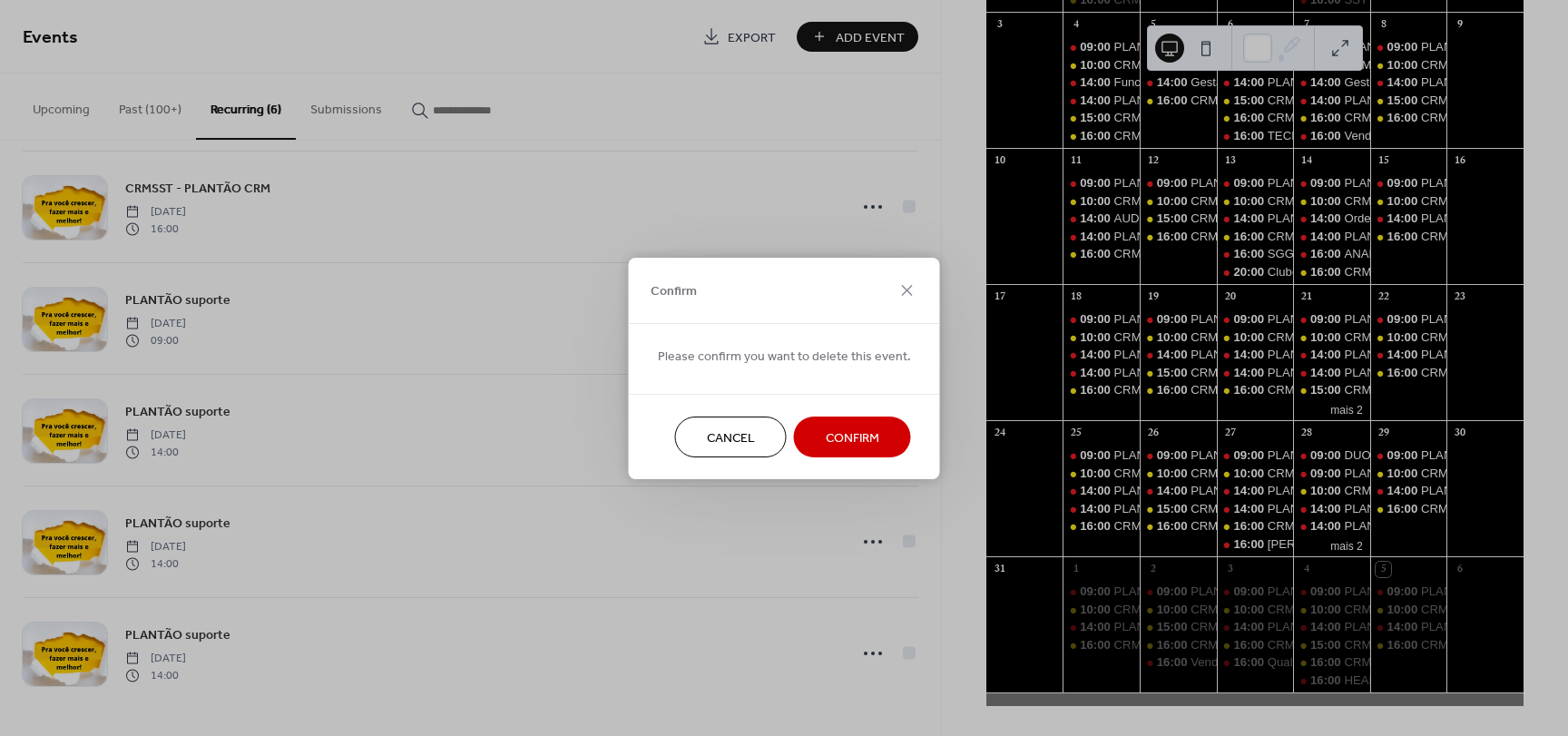
click at [852, 440] on span "Confirm" at bounding box center [852, 437] width 54 height 19
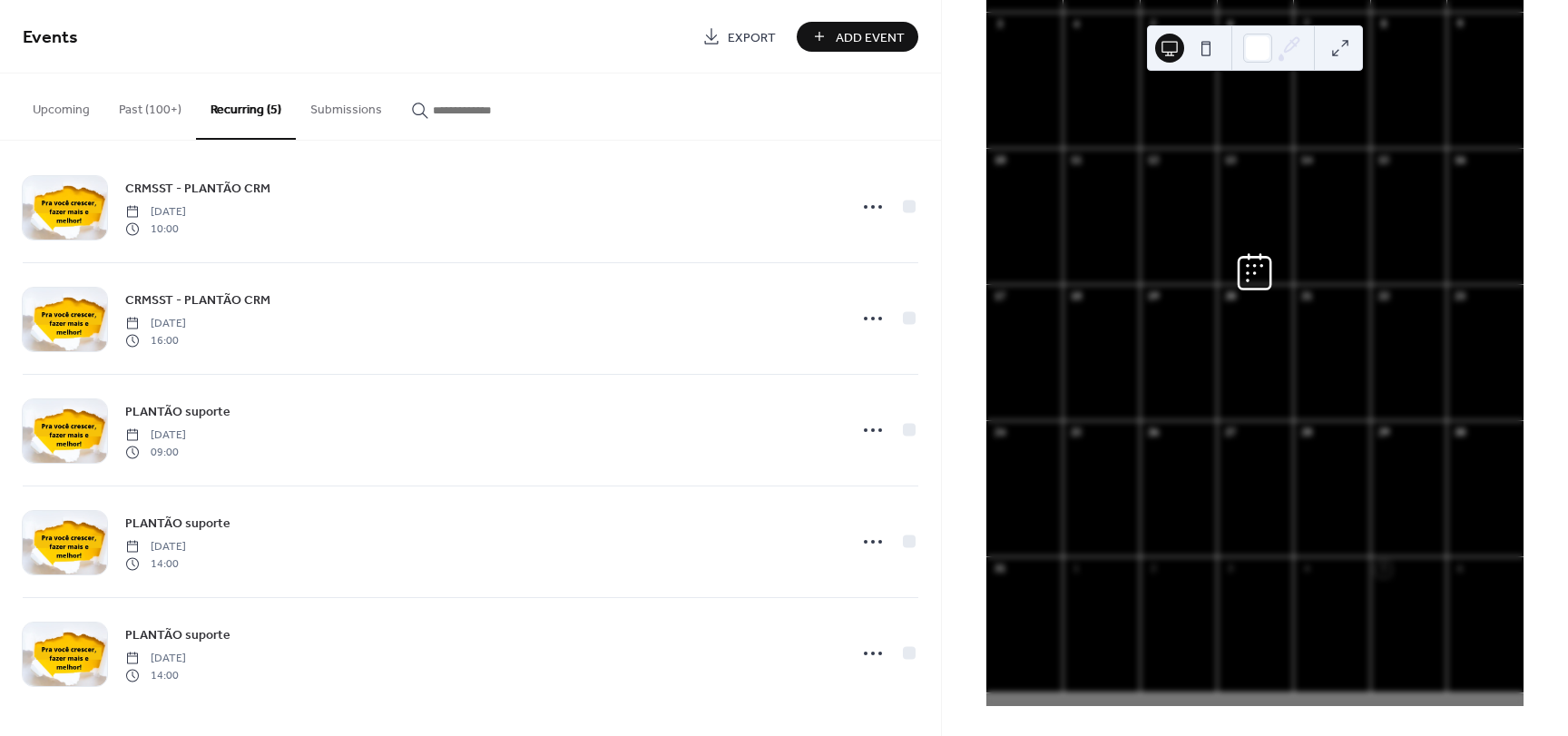
scroll to position [16, 0]
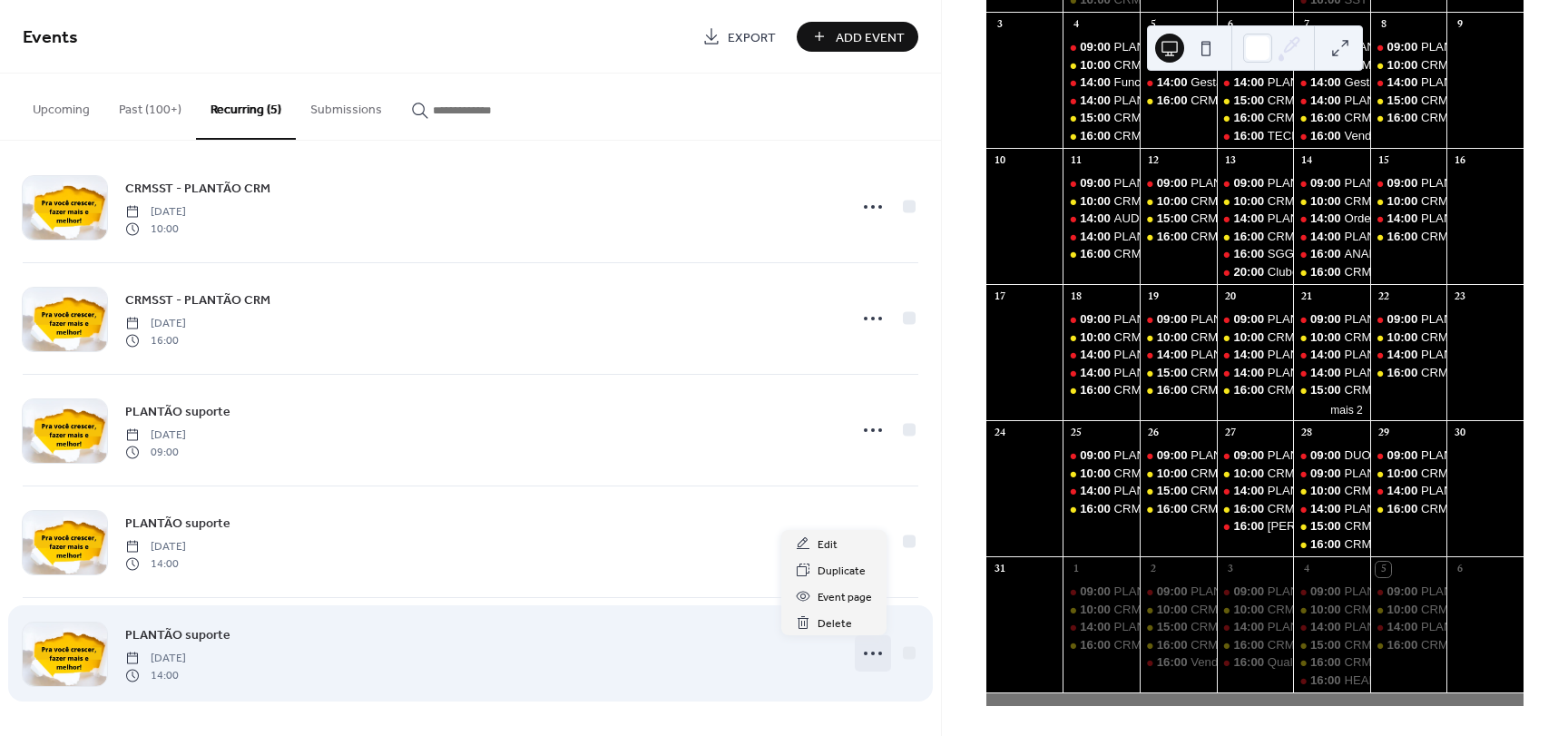
click at [870, 653] on icon at bounding box center [873, 653] width 29 height 29
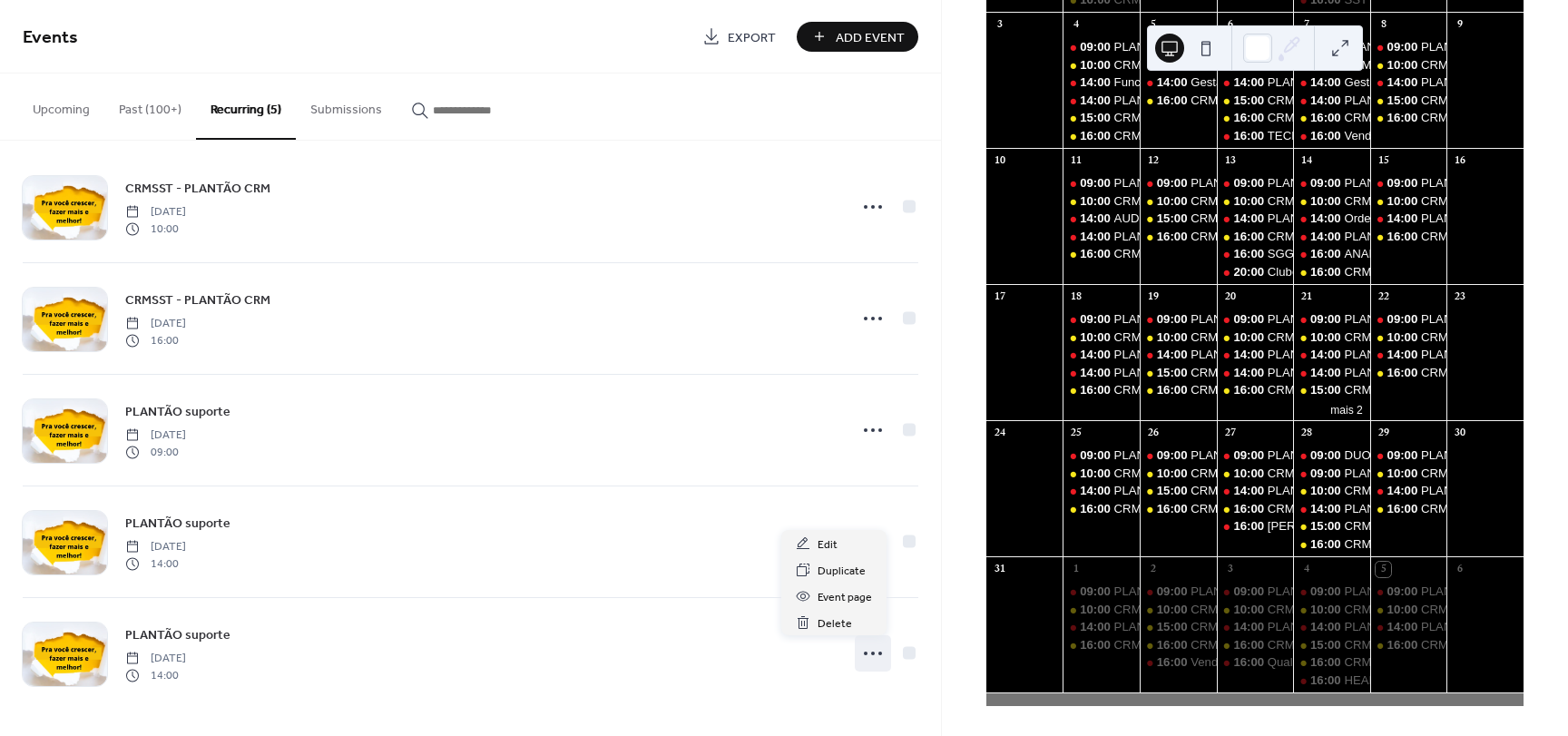
click at [964, 533] on div "agosto 2025 5 Hoje dom seg ter qua qui sex sab 27 28 09:00 PLANTÃO suporte 10:0…" at bounding box center [1255, 368] width 626 height 736
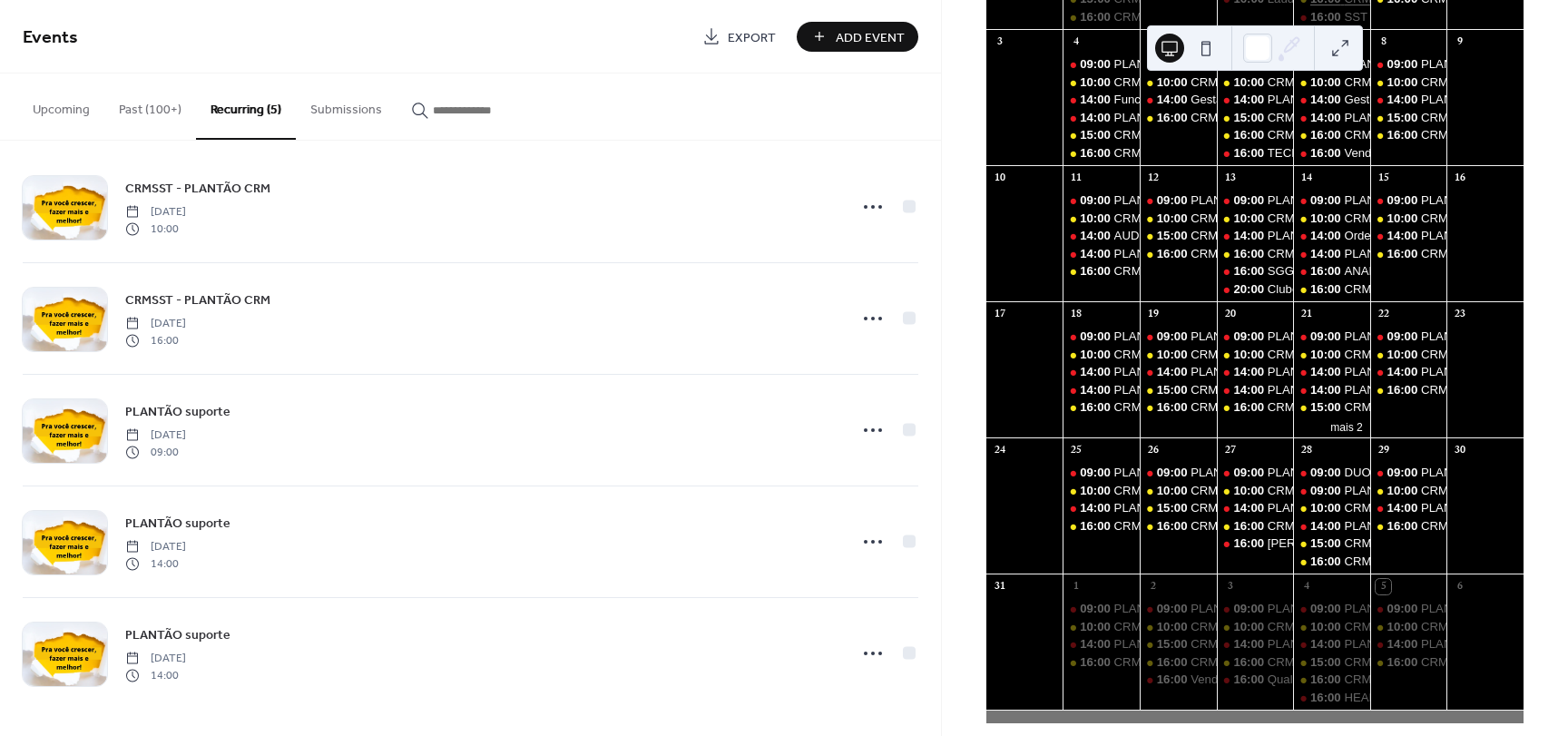
scroll to position [248, 0]
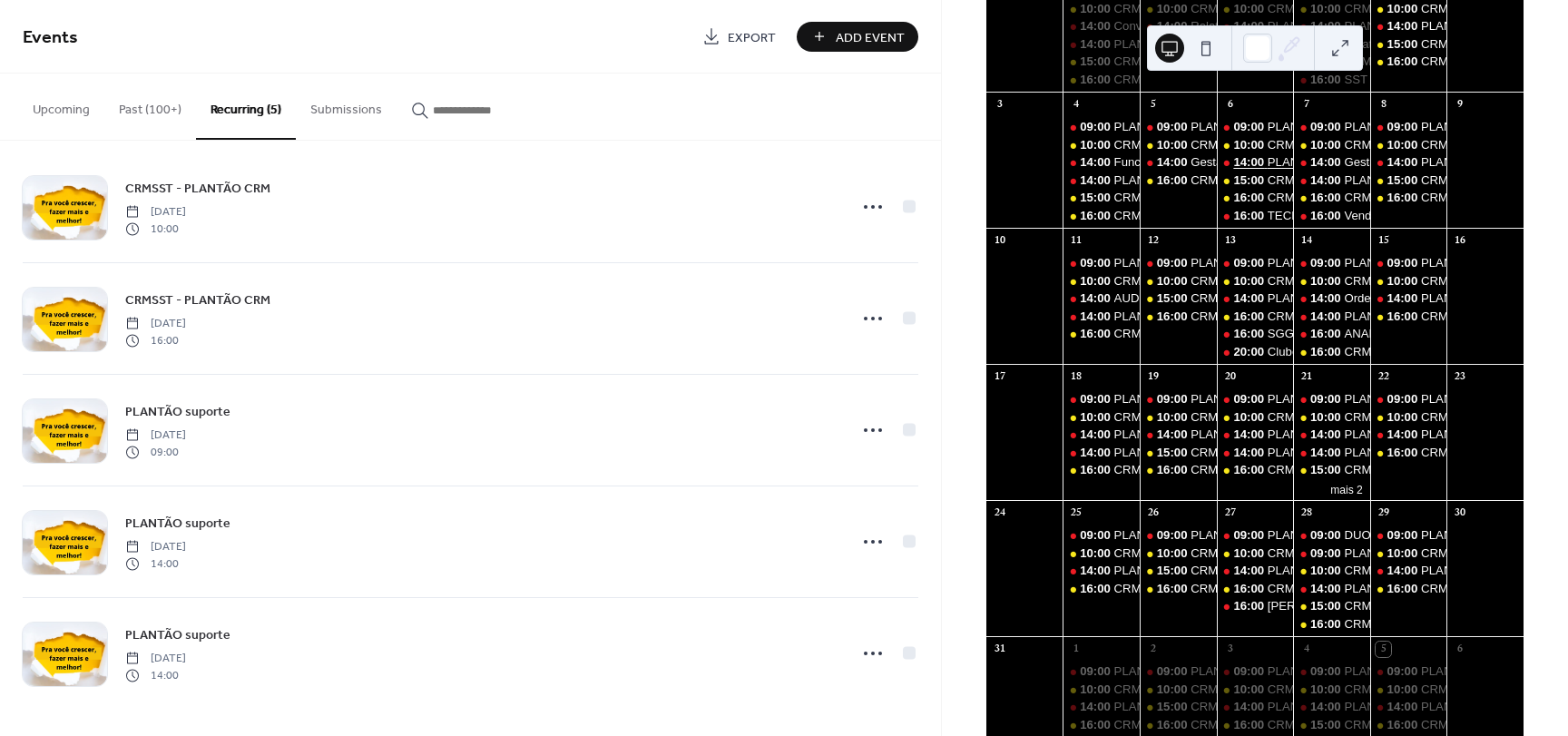
click at [1265, 171] on span "14:00" at bounding box center [1250, 162] width 34 height 16
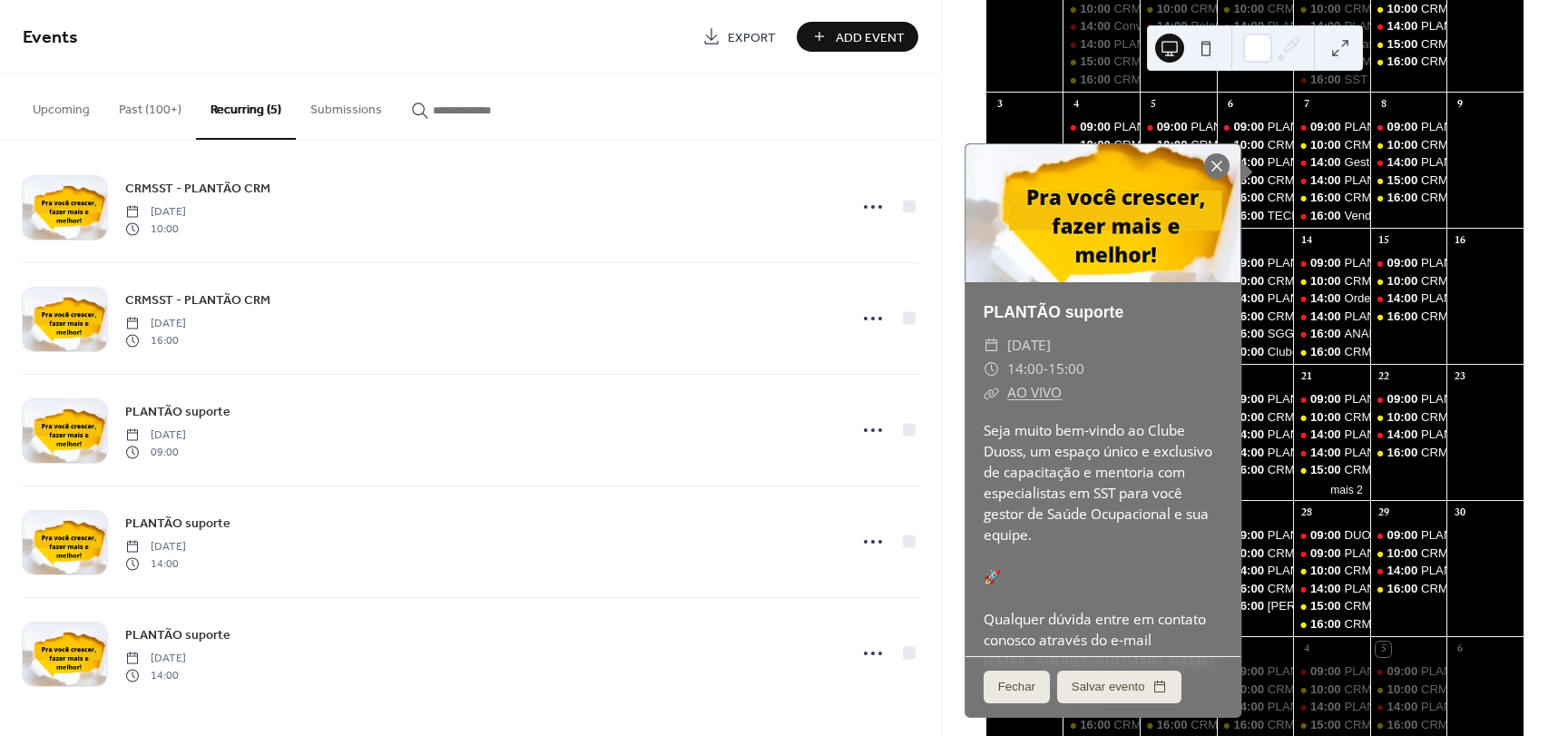
click at [1205, 162] on div at bounding box center [1217, 166] width 25 height 25
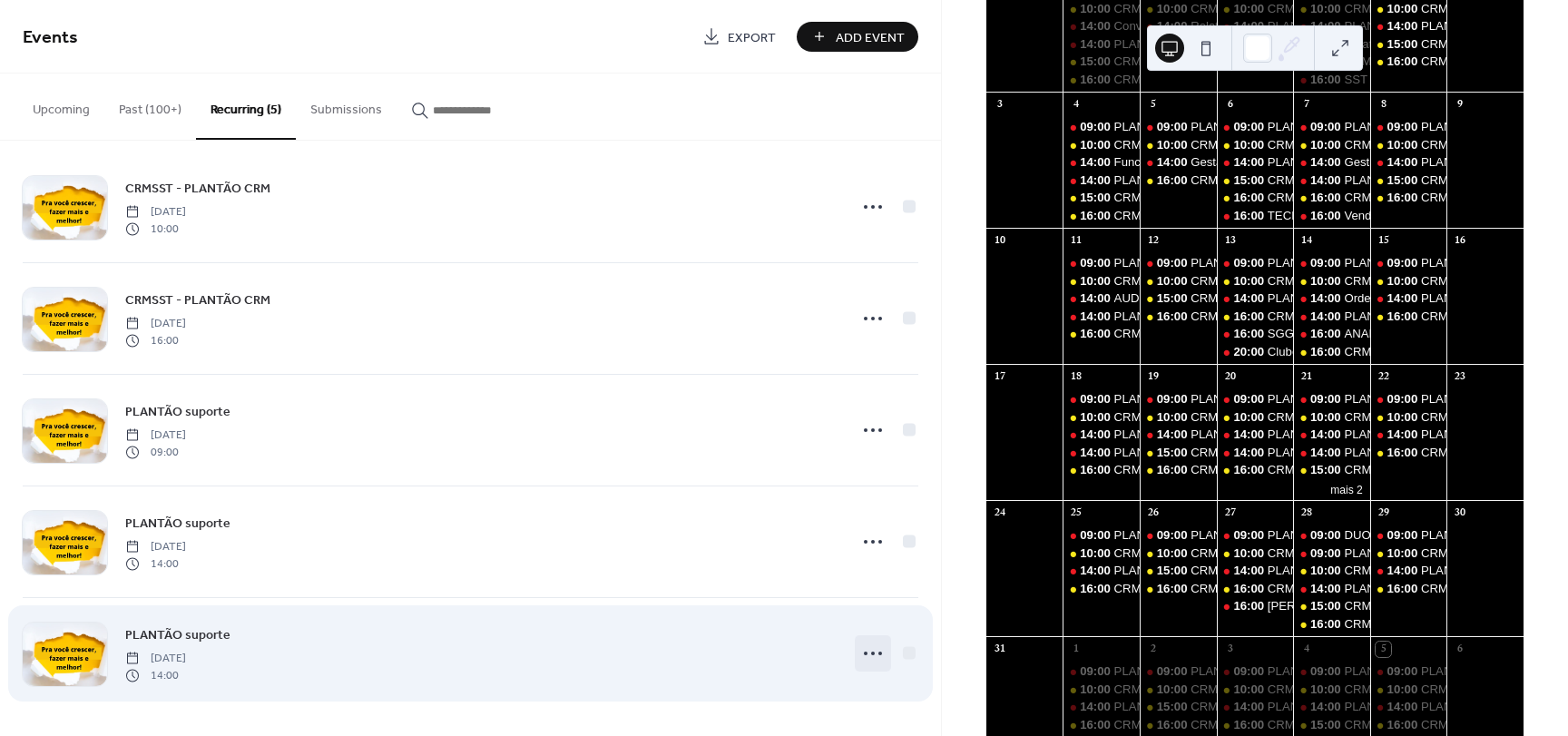
click at [877, 657] on icon at bounding box center [873, 653] width 29 height 29
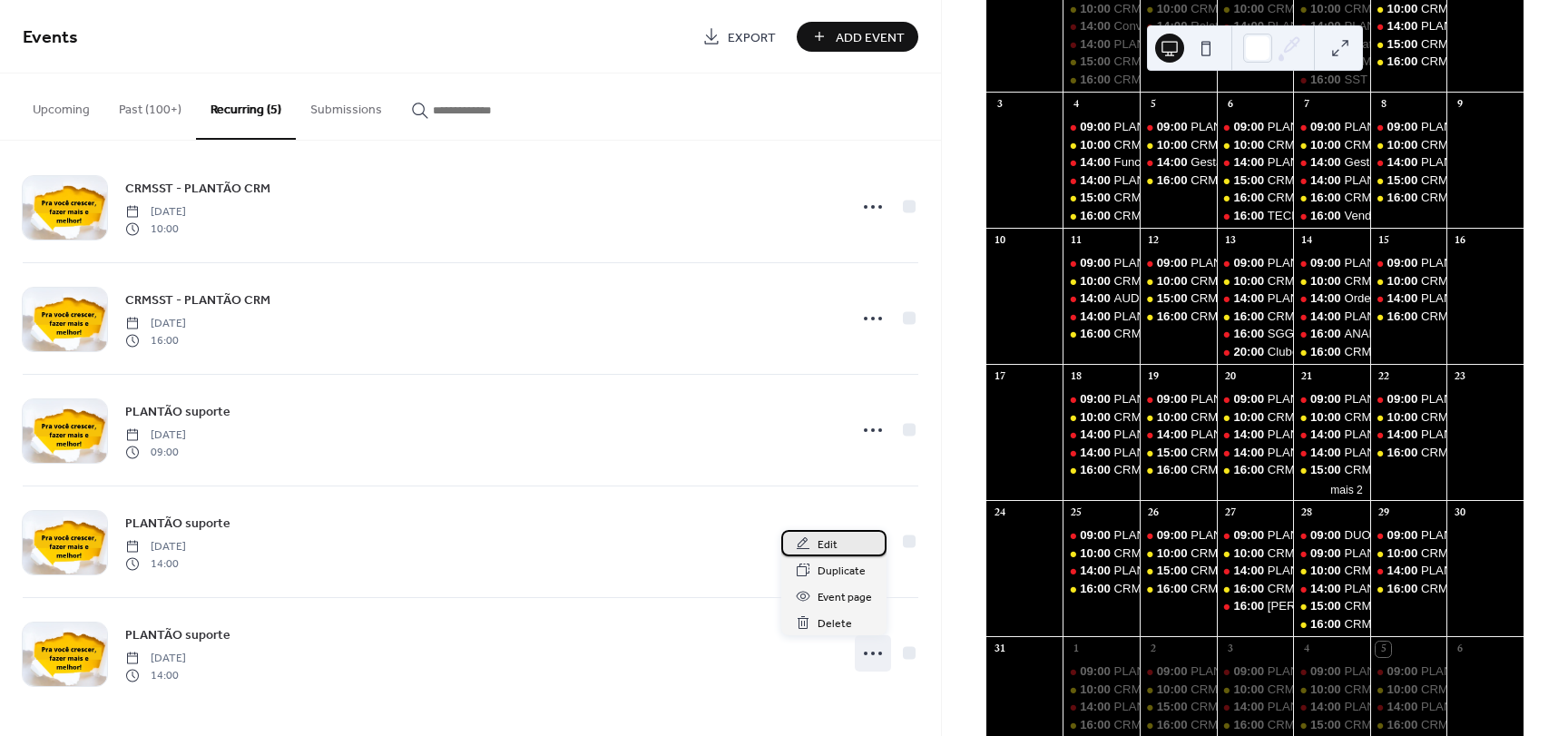
click at [838, 548] on div "Edit" at bounding box center [834, 543] width 105 height 26
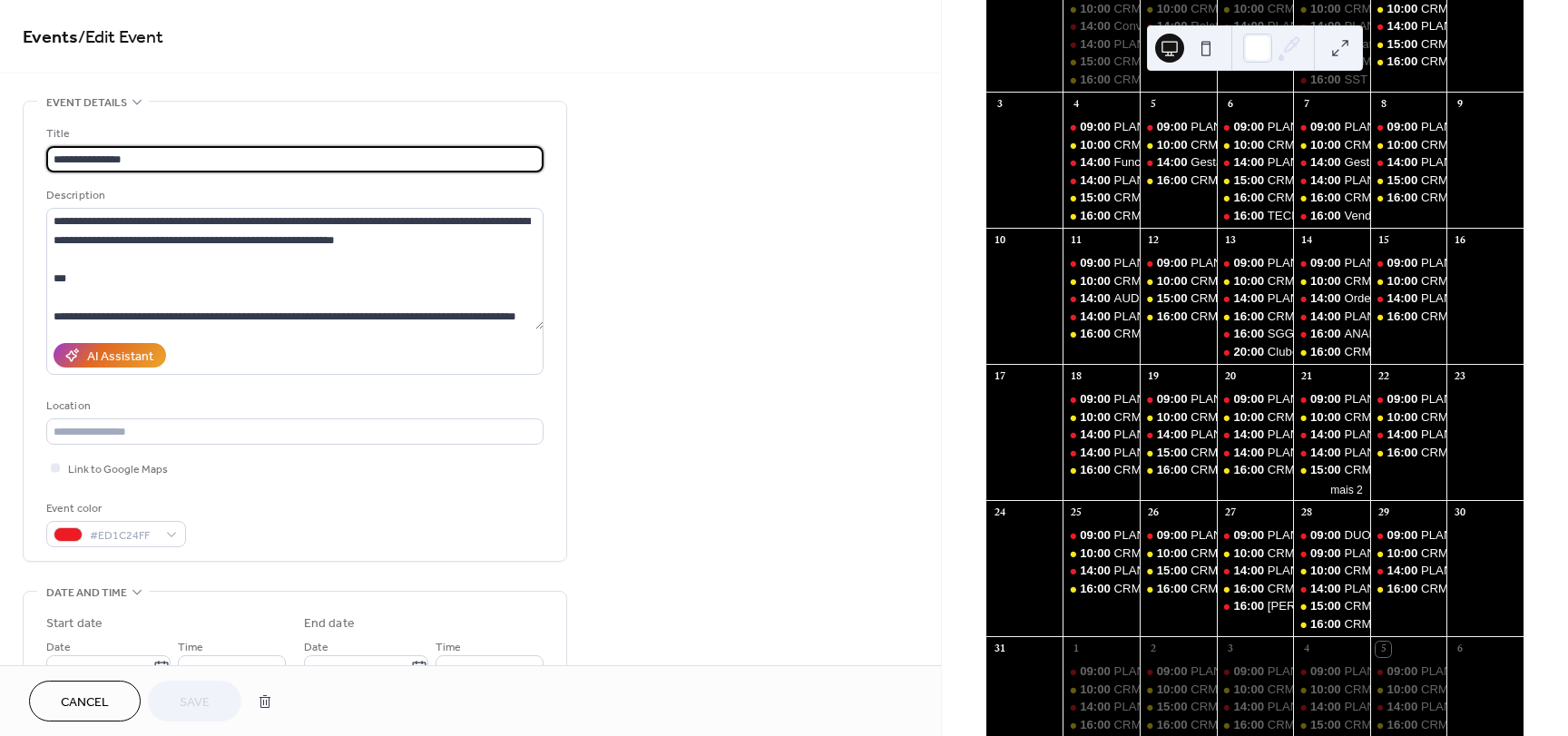
type input "**********"
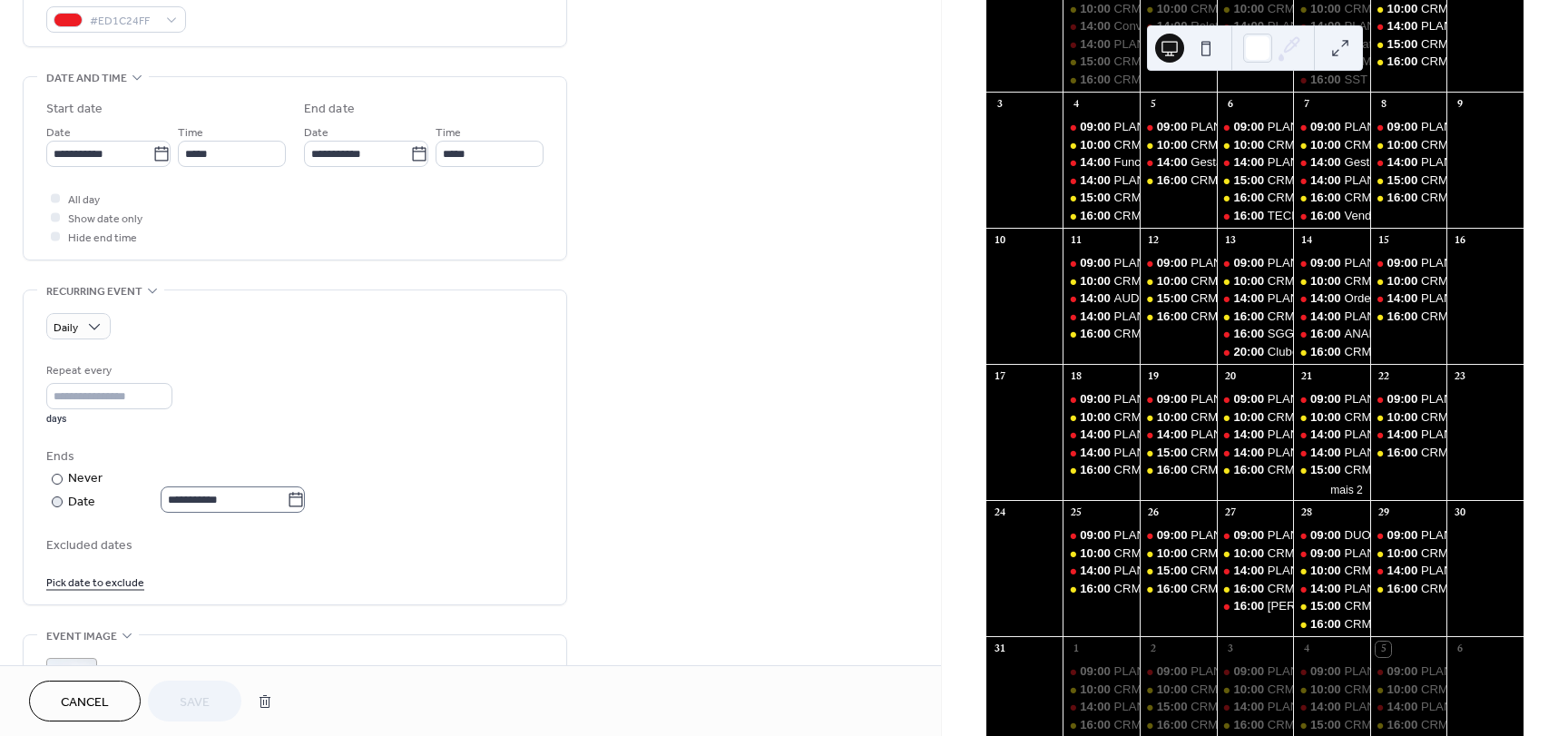
scroll to position [545, 0]
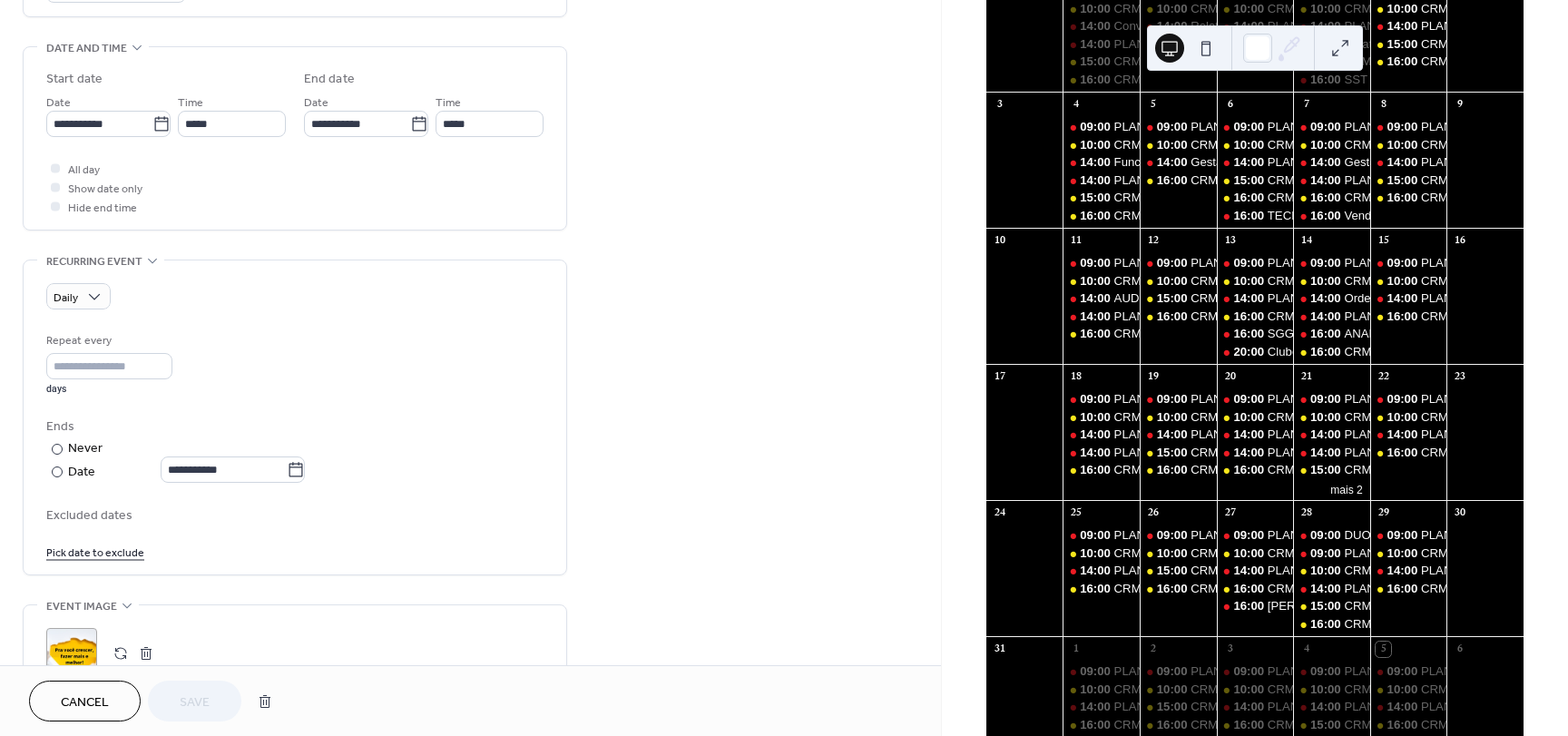
click at [104, 548] on link "Pick date to exclude" at bounding box center [95, 551] width 98 height 19
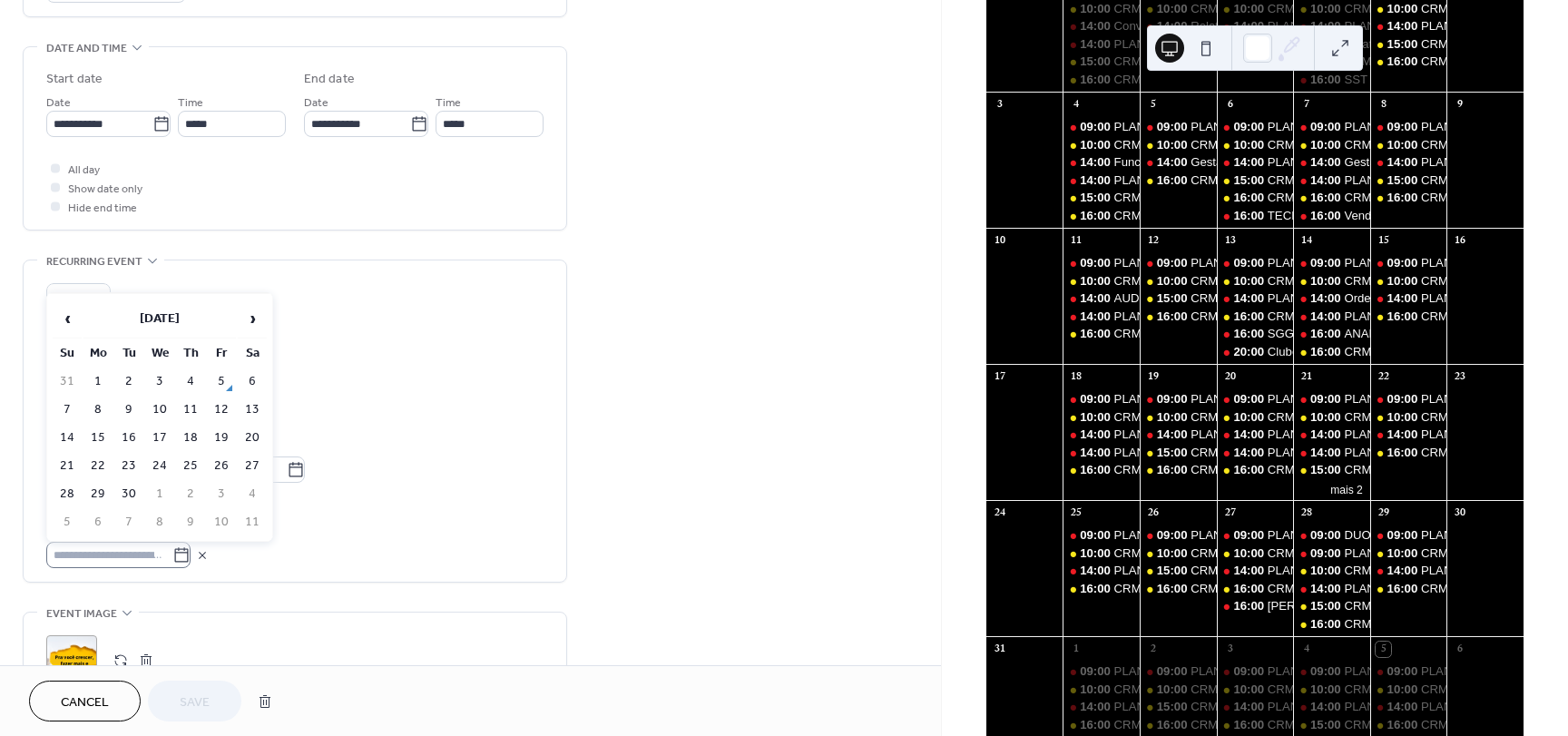
click at [186, 561] on icon at bounding box center [181, 554] width 14 height 15
click at [172, 561] on input "text" at bounding box center [109, 554] width 126 height 26
click at [65, 317] on span "‹" at bounding box center [67, 319] width 27 height 36
click at [100, 461] on td "18" at bounding box center [98, 466] width 29 height 26
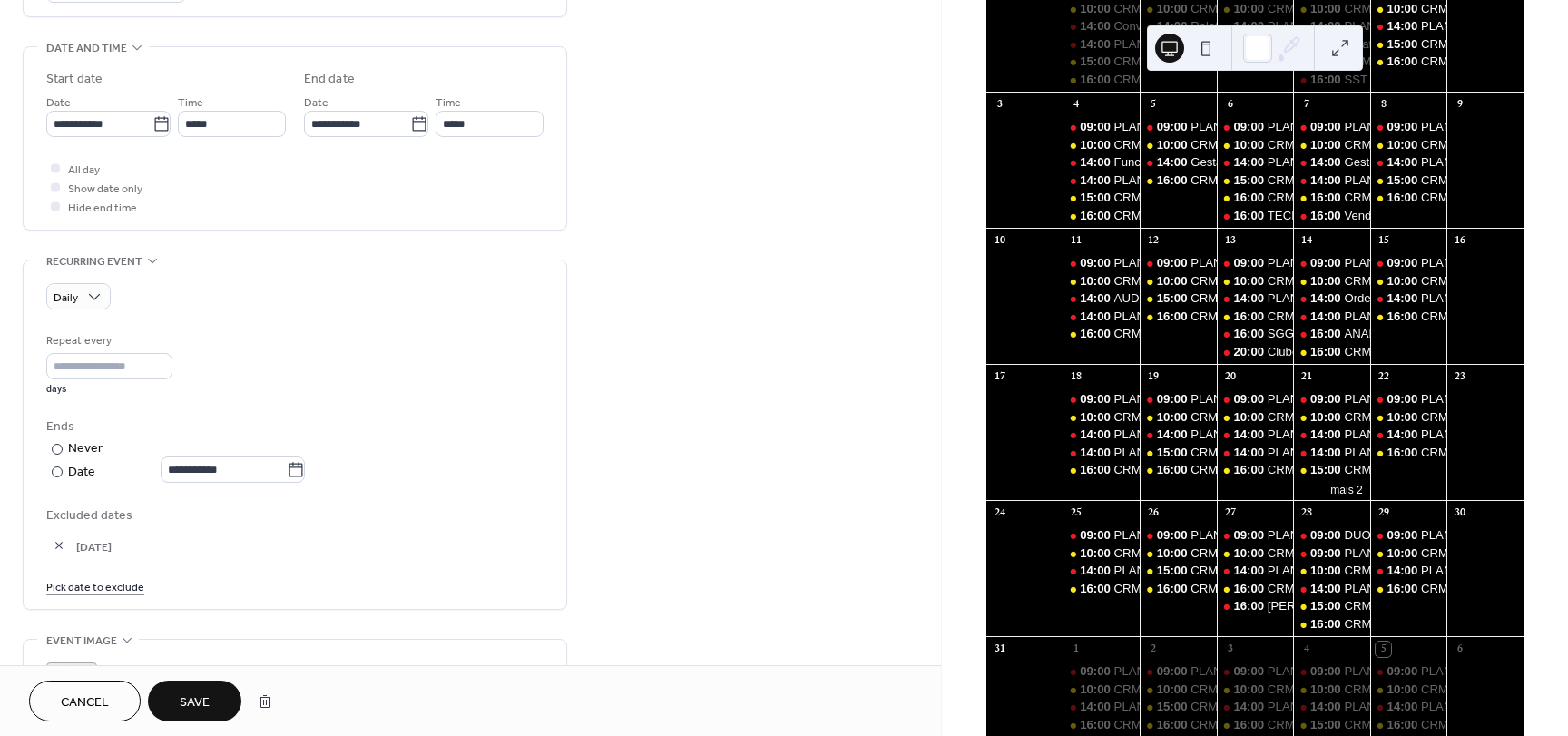
click at [91, 589] on link "Pick date to exclude" at bounding box center [95, 585] width 98 height 19
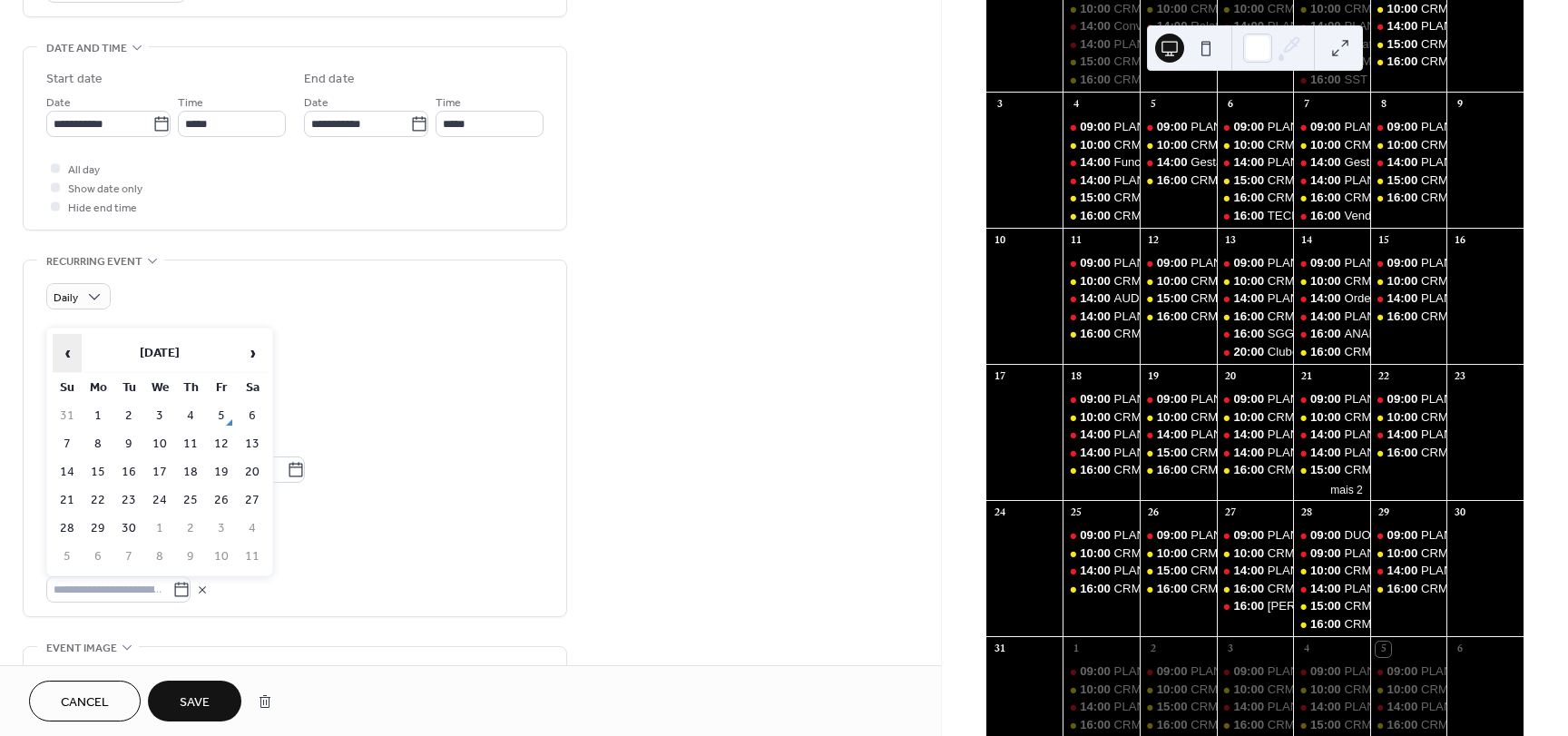
click at [75, 345] on span "‹" at bounding box center [67, 353] width 27 height 36
click at [154, 503] on td "20" at bounding box center [160, 500] width 29 height 26
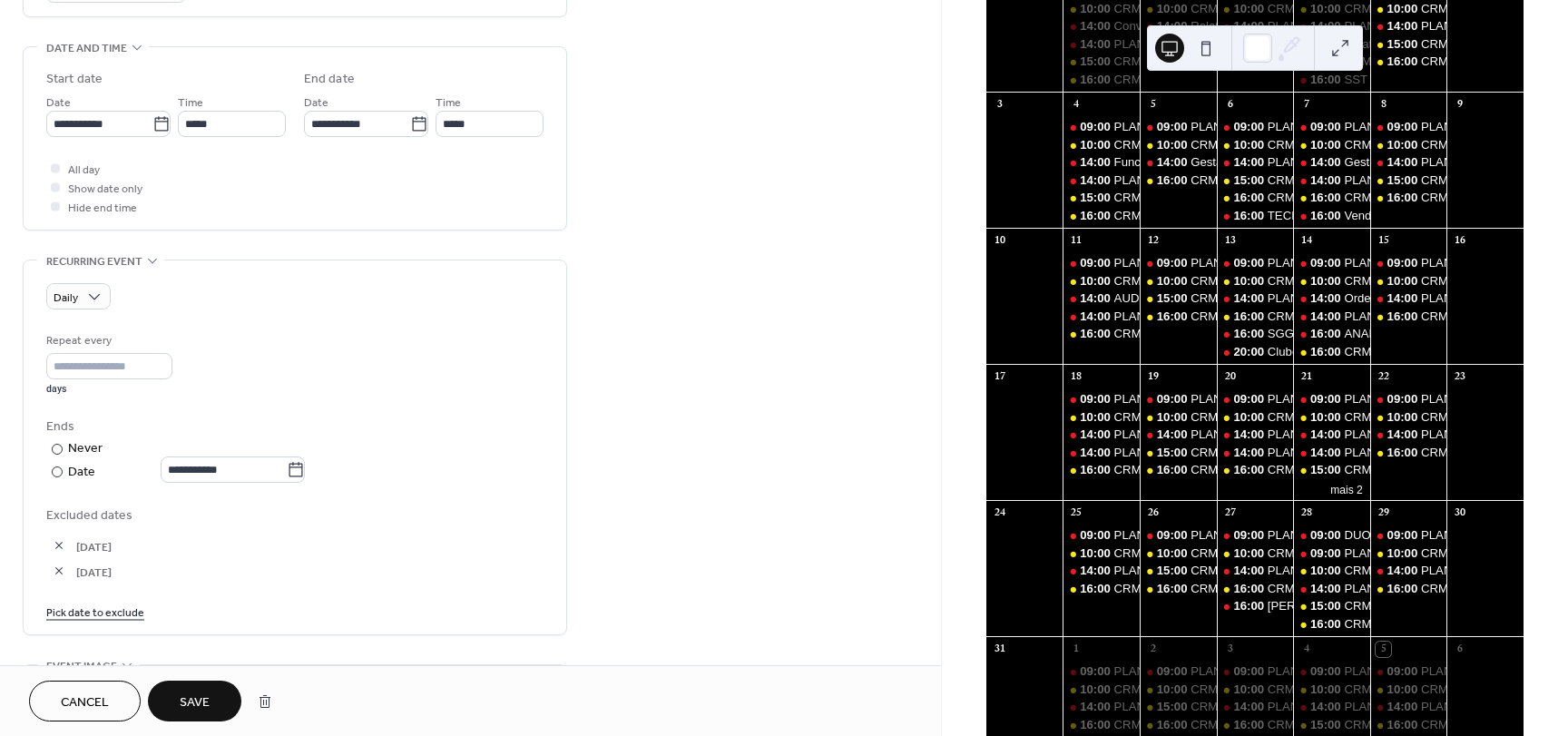
click at [100, 617] on link "Pick date to exclude" at bounding box center [95, 611] width 98 height 19
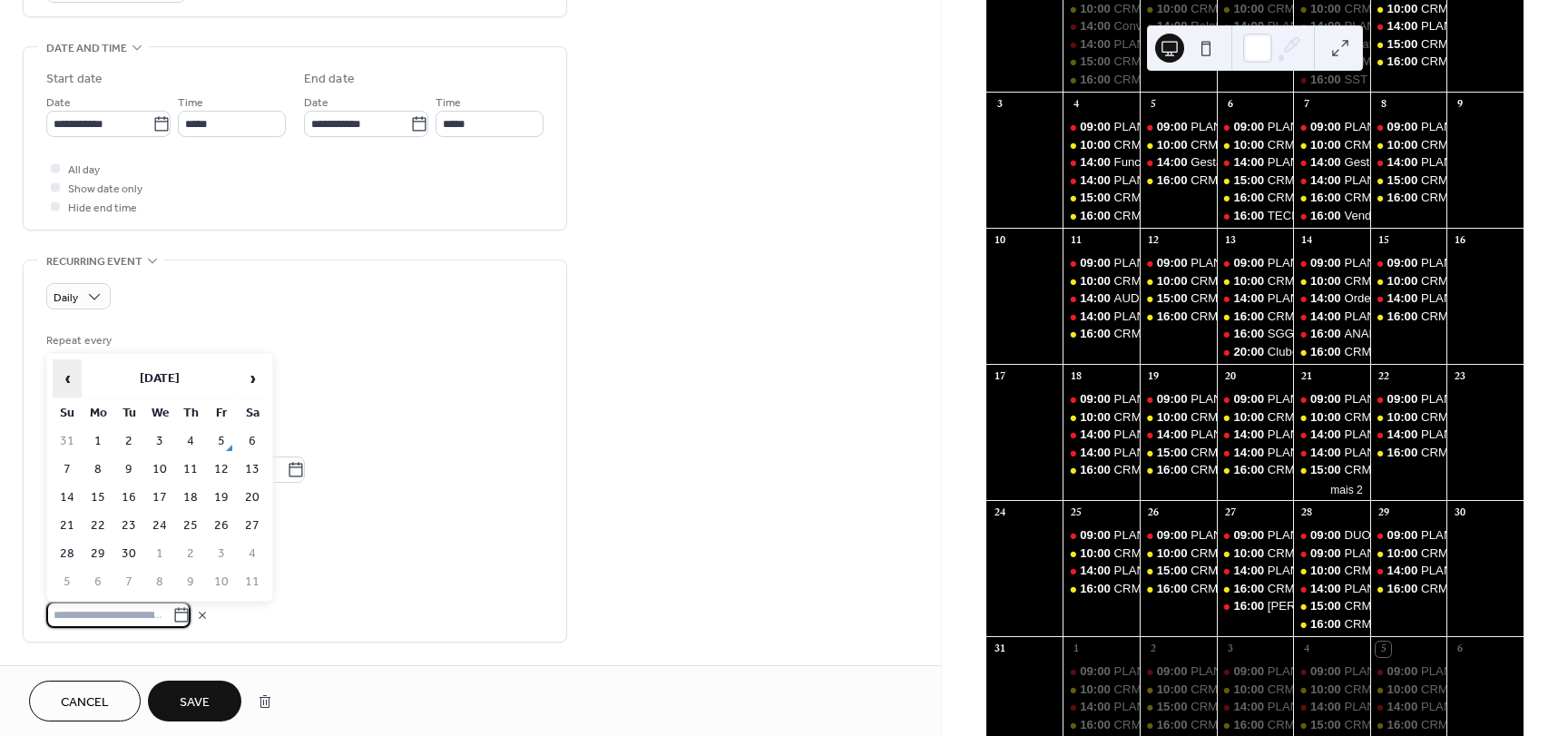
click at [68, 379] on span "‹" at bounding box center [67, 378] width 27 height 36
click at [185, 526] on td "21" at bounding box center [191, 525] width 29 height 26
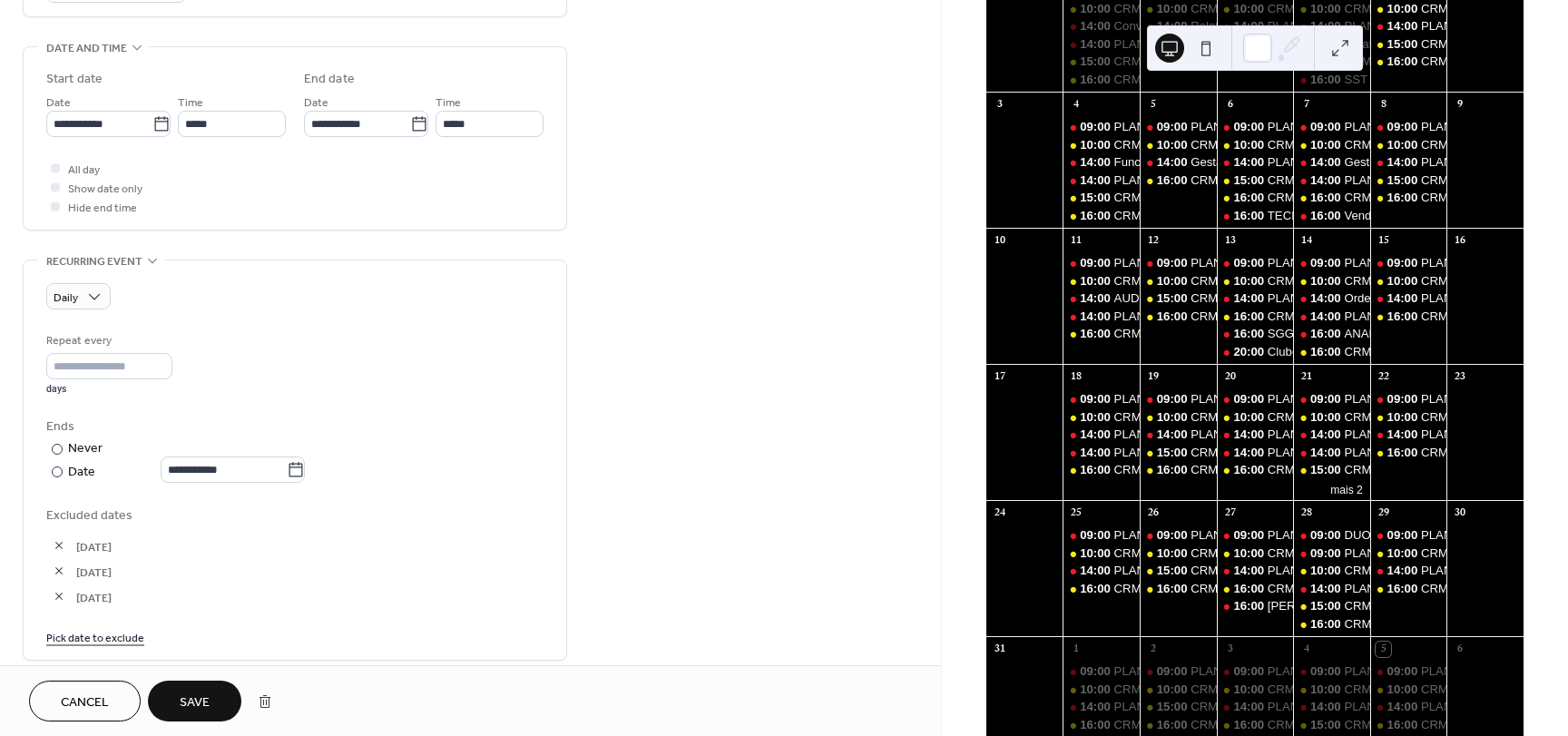
click at [191, 693] on span "Save" at bounding box center [194, 702] width 30 height 19
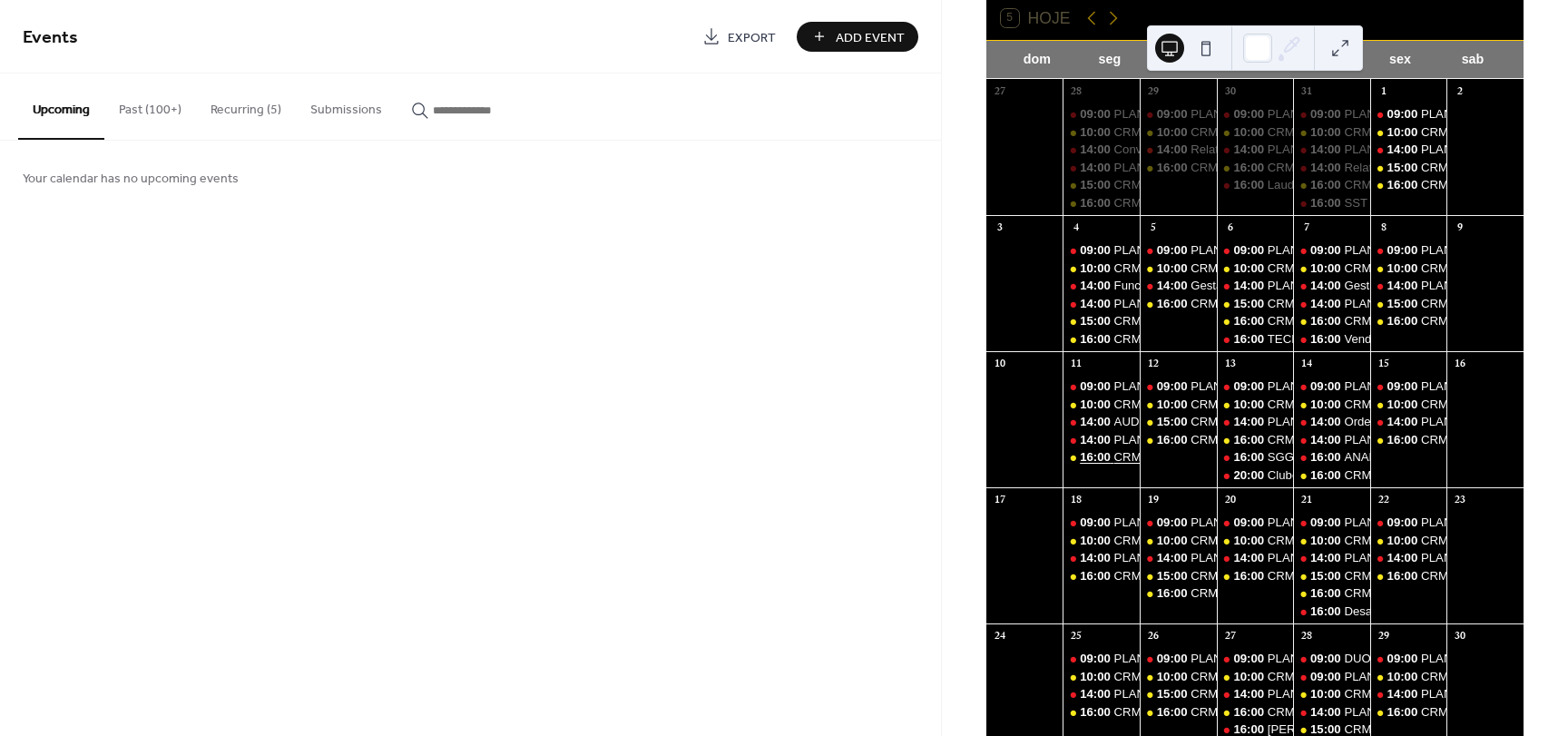
scroll to position [66, 0]
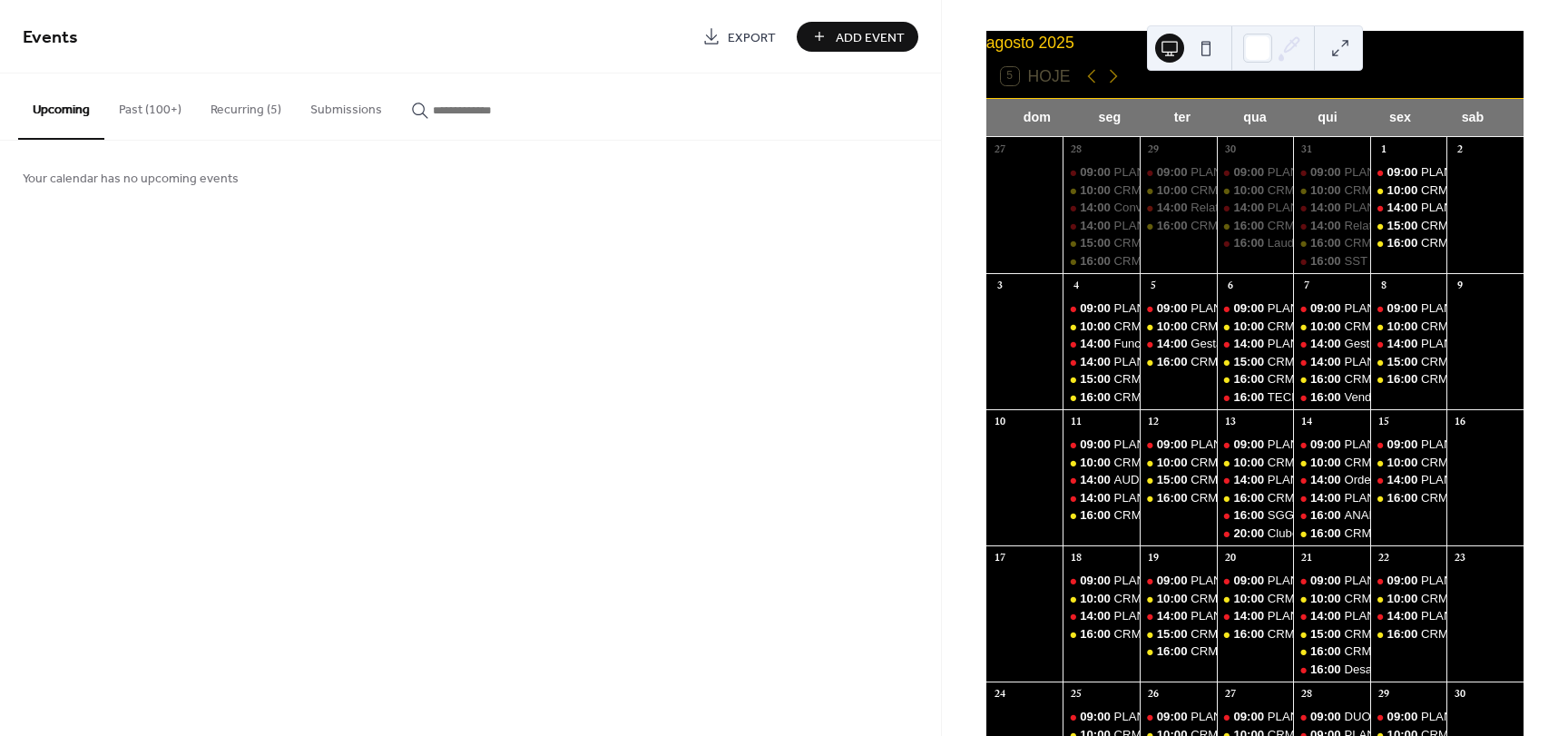
click at [230, 108] on button "Recurring (5)" at bounding box center [246, 105] width 100 height 64
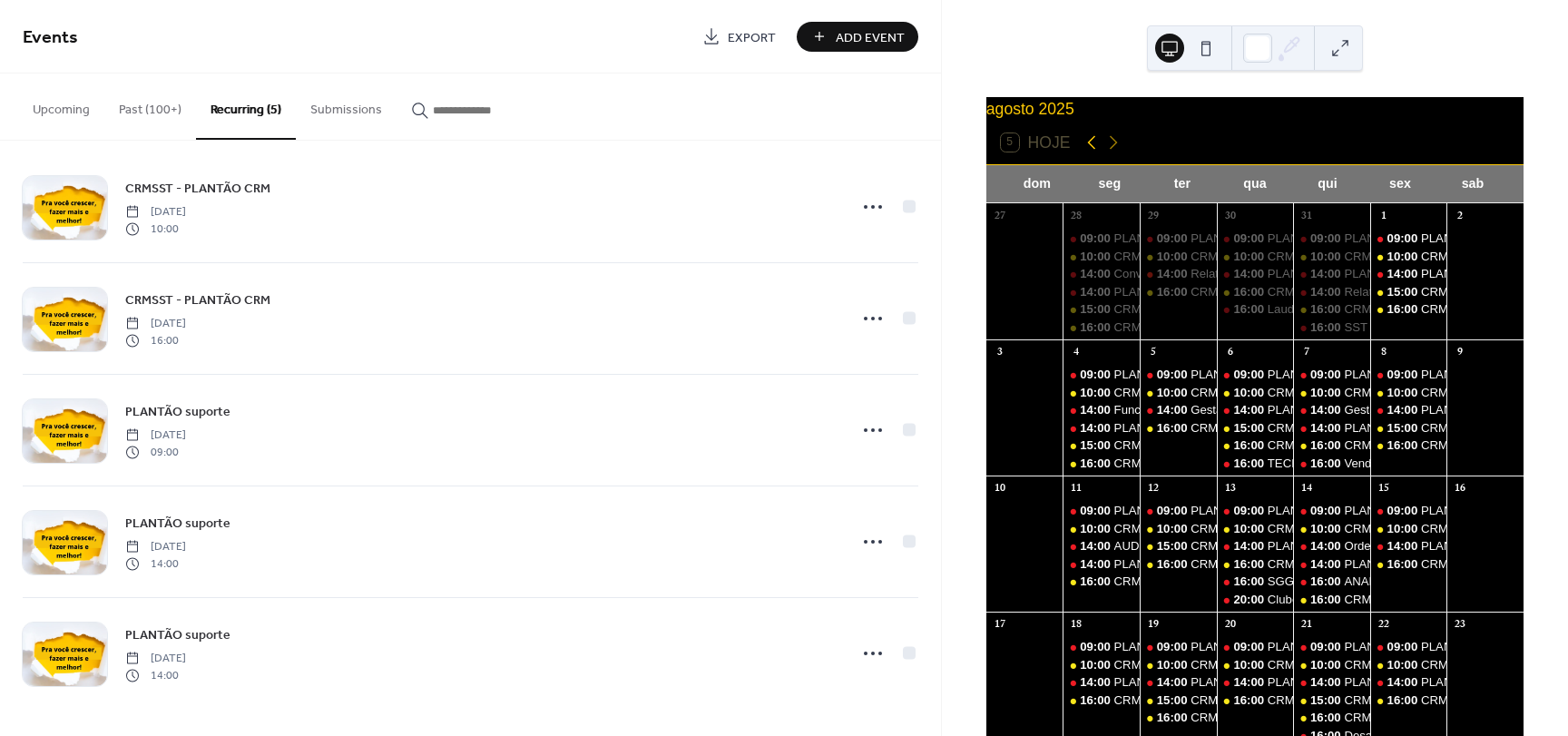
click at [1088, 150] on icon at bounding box center [1091, 142] width 8 height 14
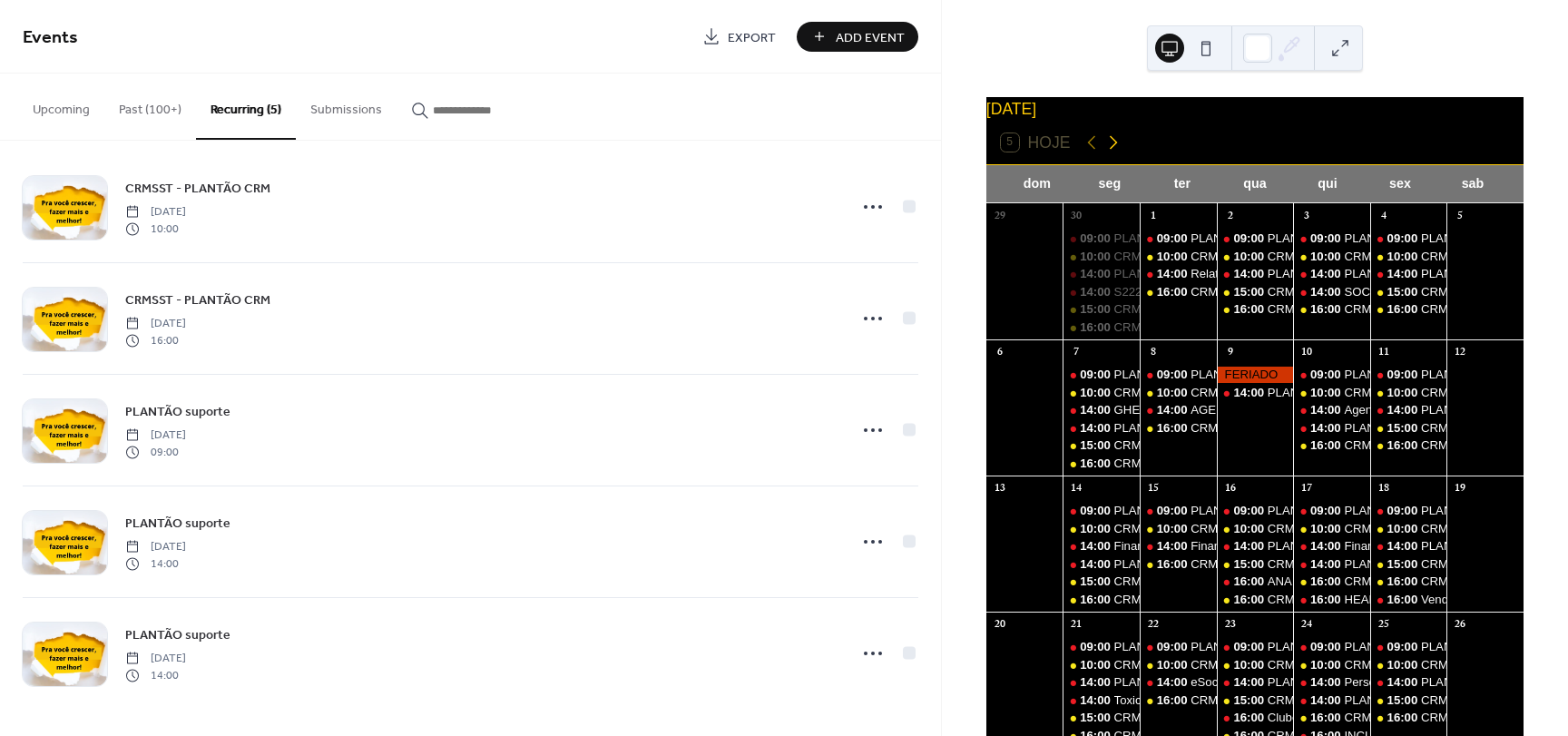
click at [1120, 153] on icon at bounding box center [1113, 142] width 22 height 22
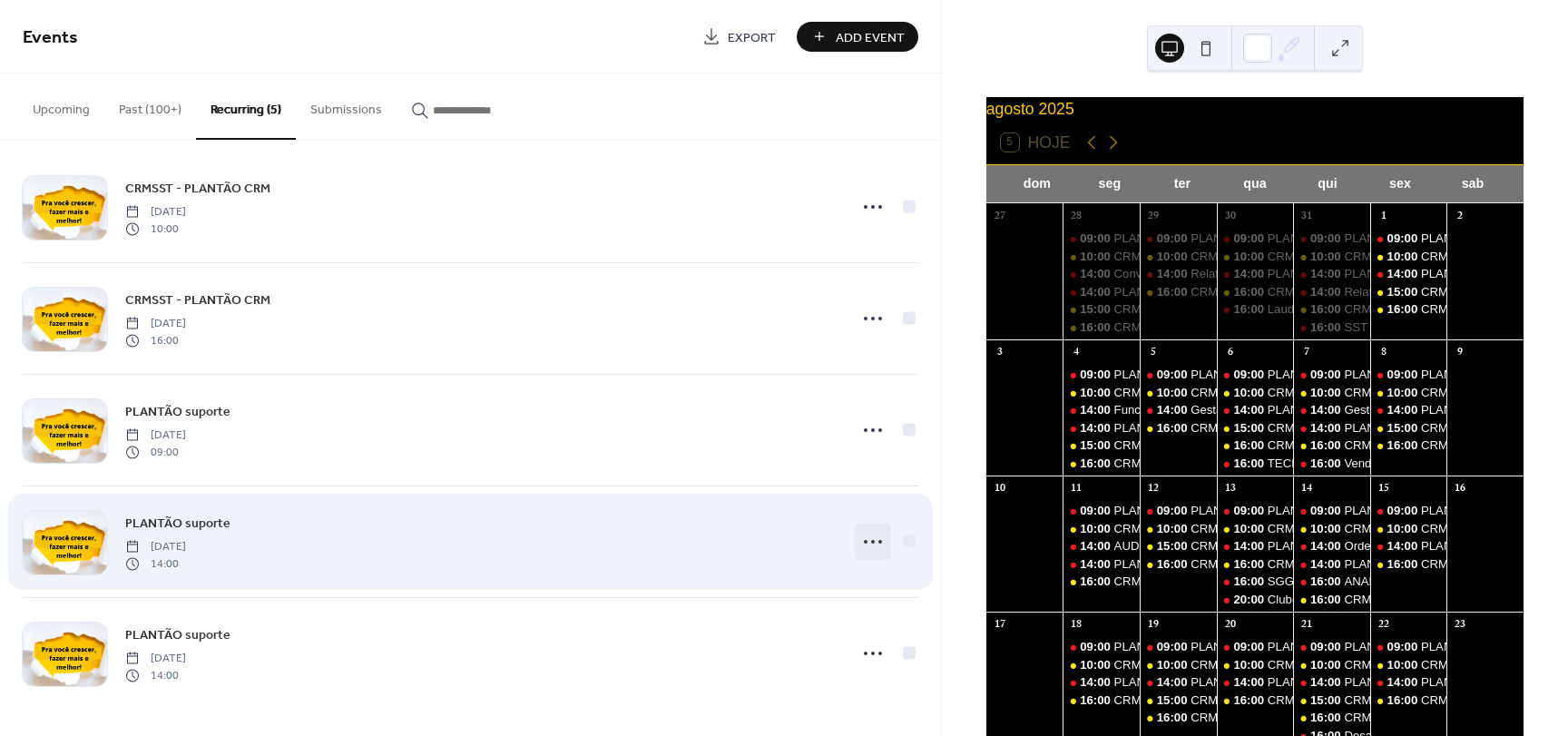
click at [872, 537] on icon at bounding box center [873, 542] width 29 height 29
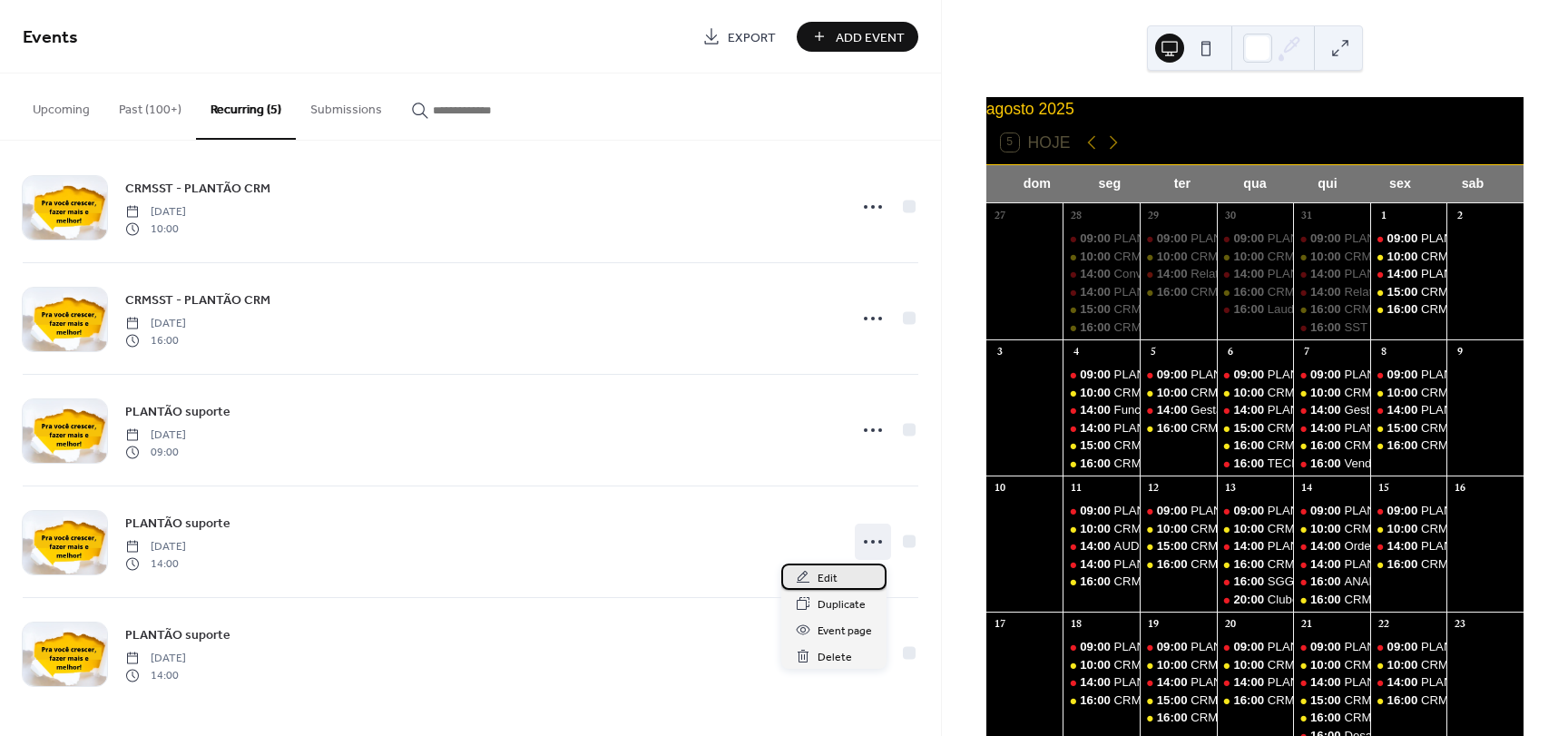
click at [836, 579] on span "Edit" at bounding box center [828, 578] width 20 height 19
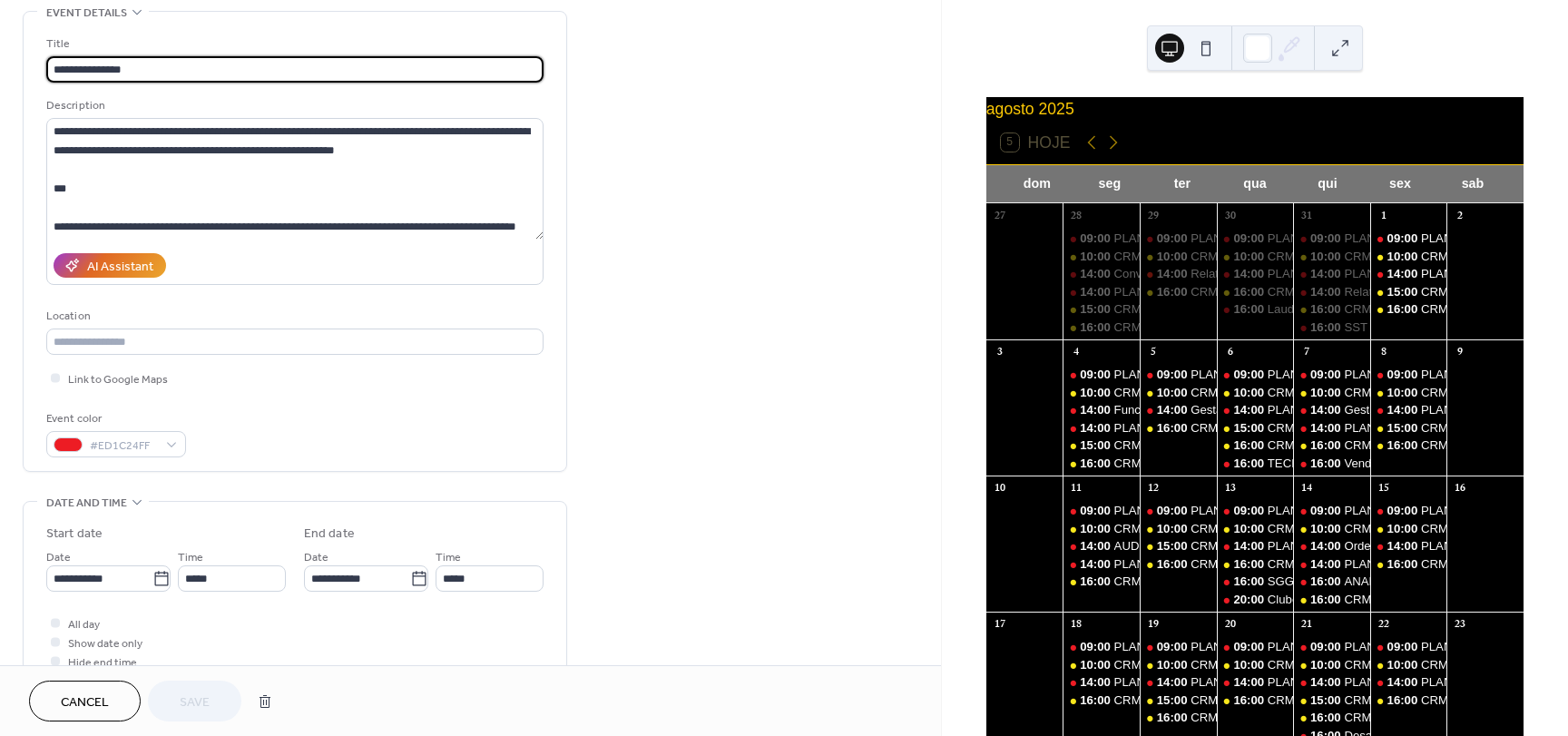
scroll to position [454, 0]
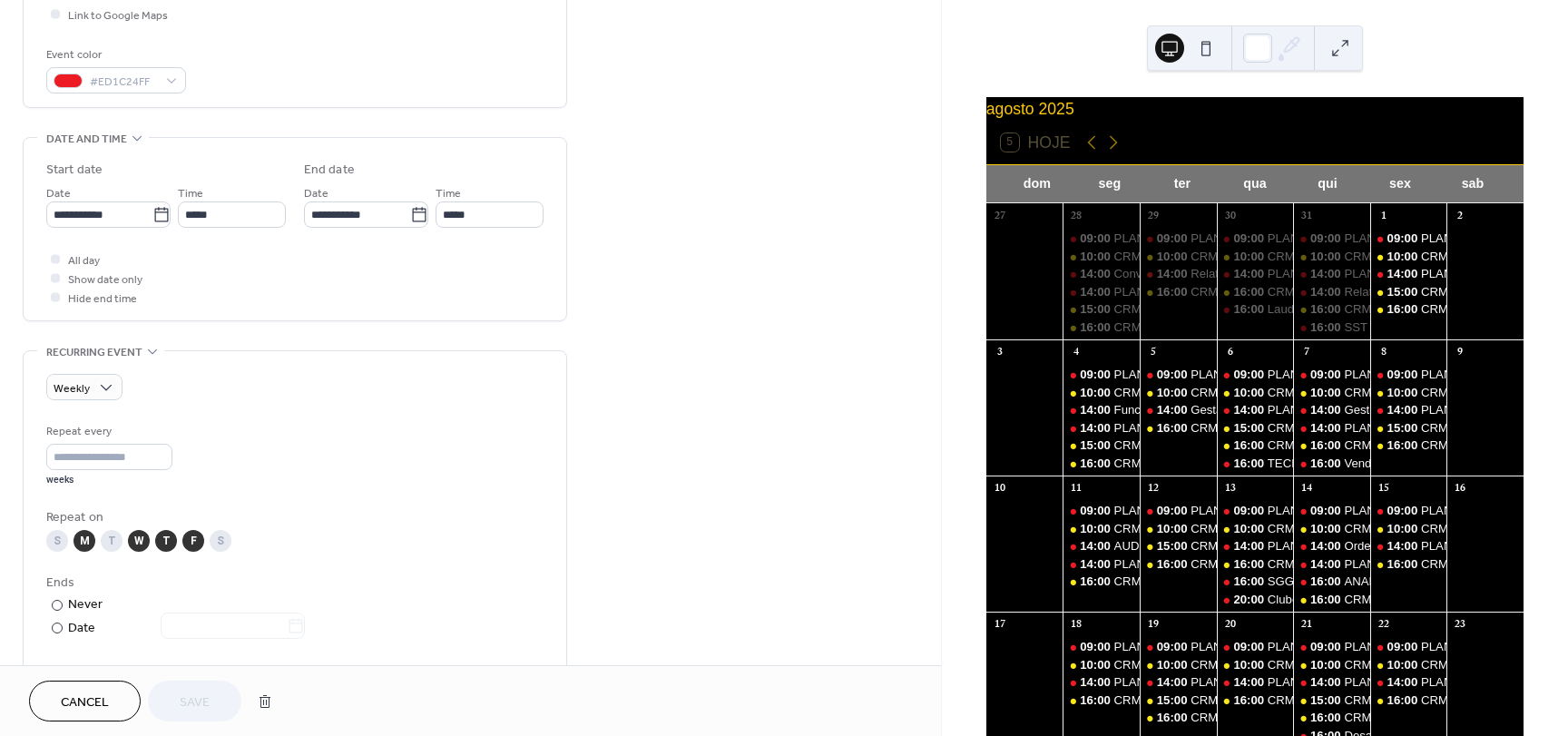
click at [82, 542] on div "M" at bounding box center [84, 541] width 22 height 22
click at [168, 541] on div "T" at bounding box center [166, 541] width 22 height 22
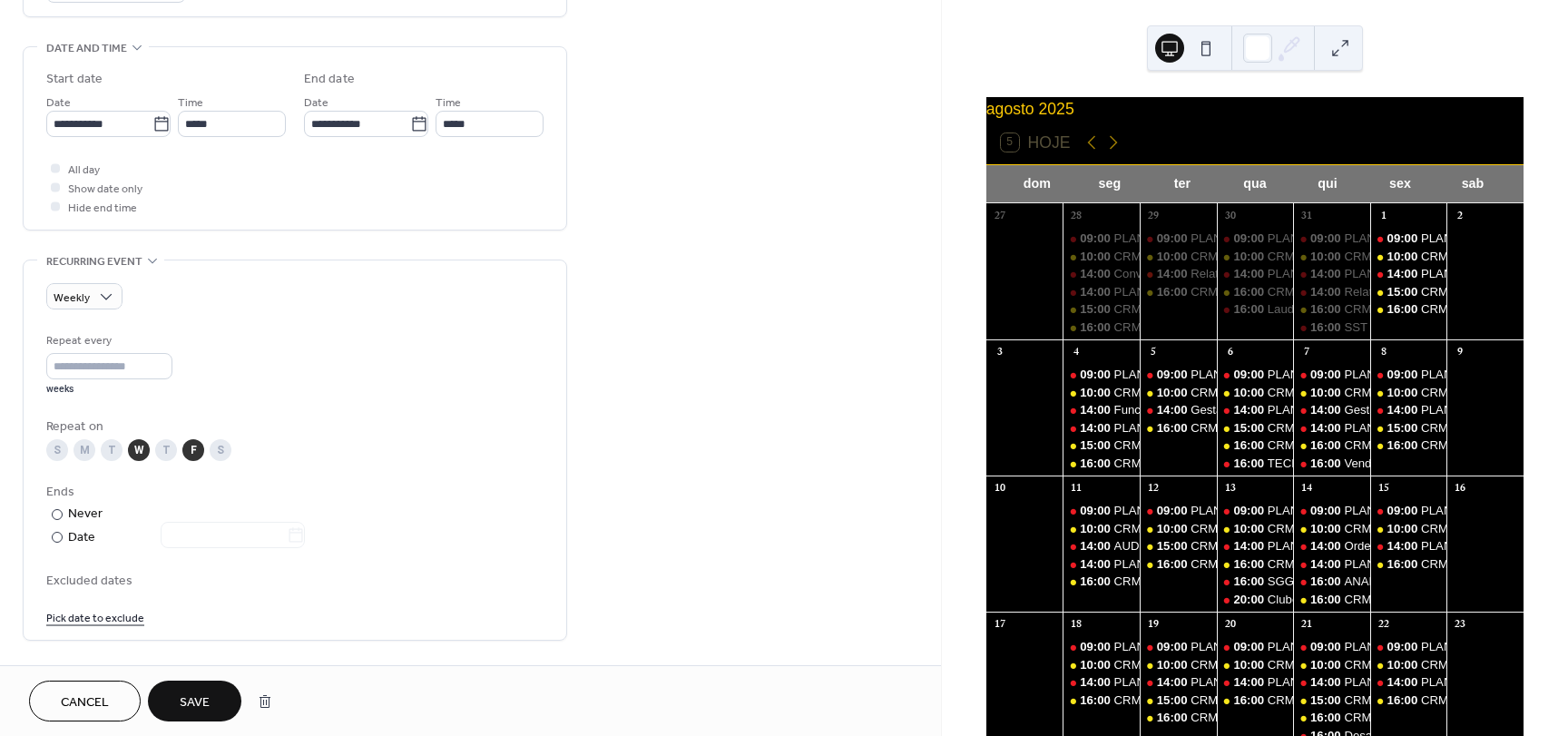
click at [181, 694] on span "Save" at bounding box center [194, 702] width 30 height 19
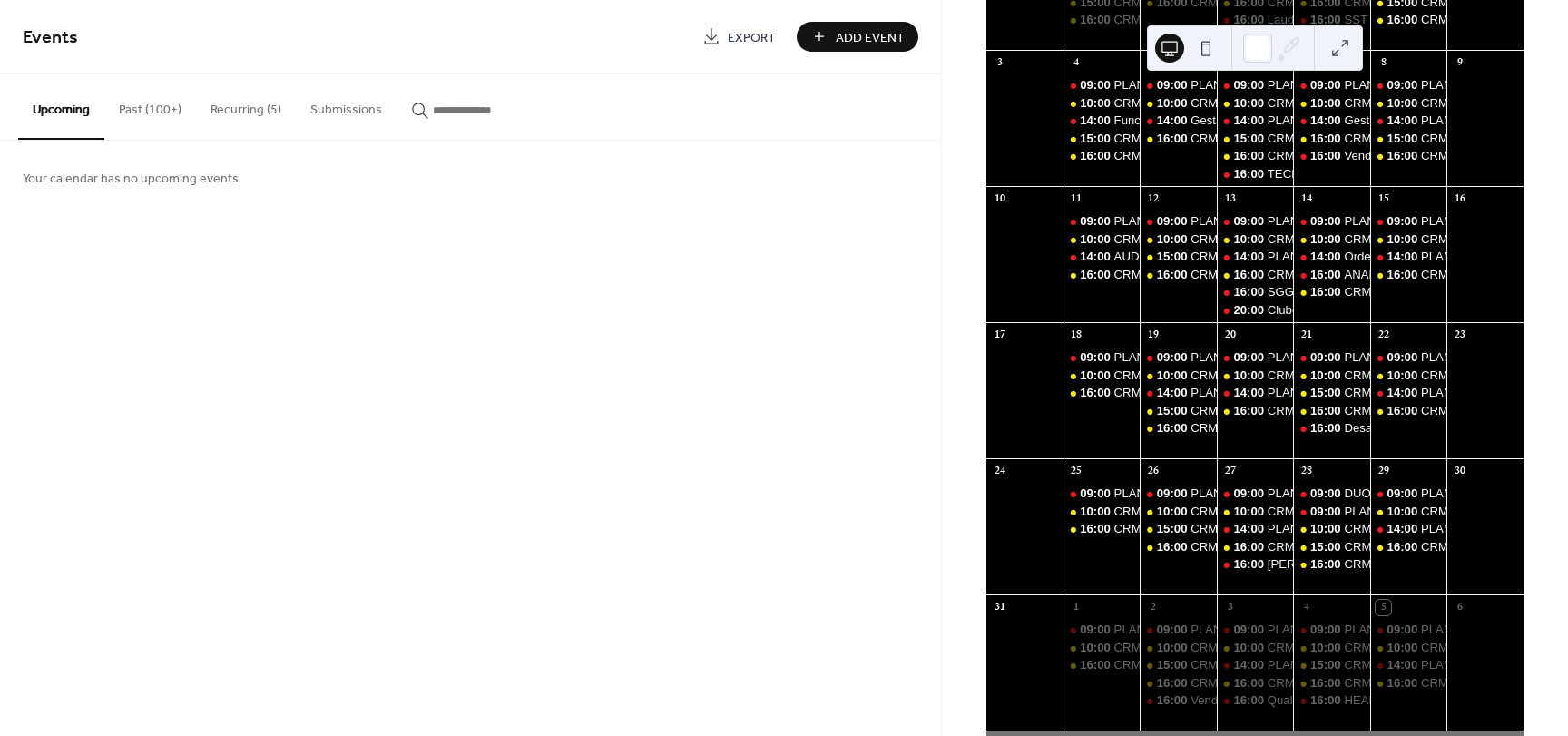
scroll to position [339, 0]
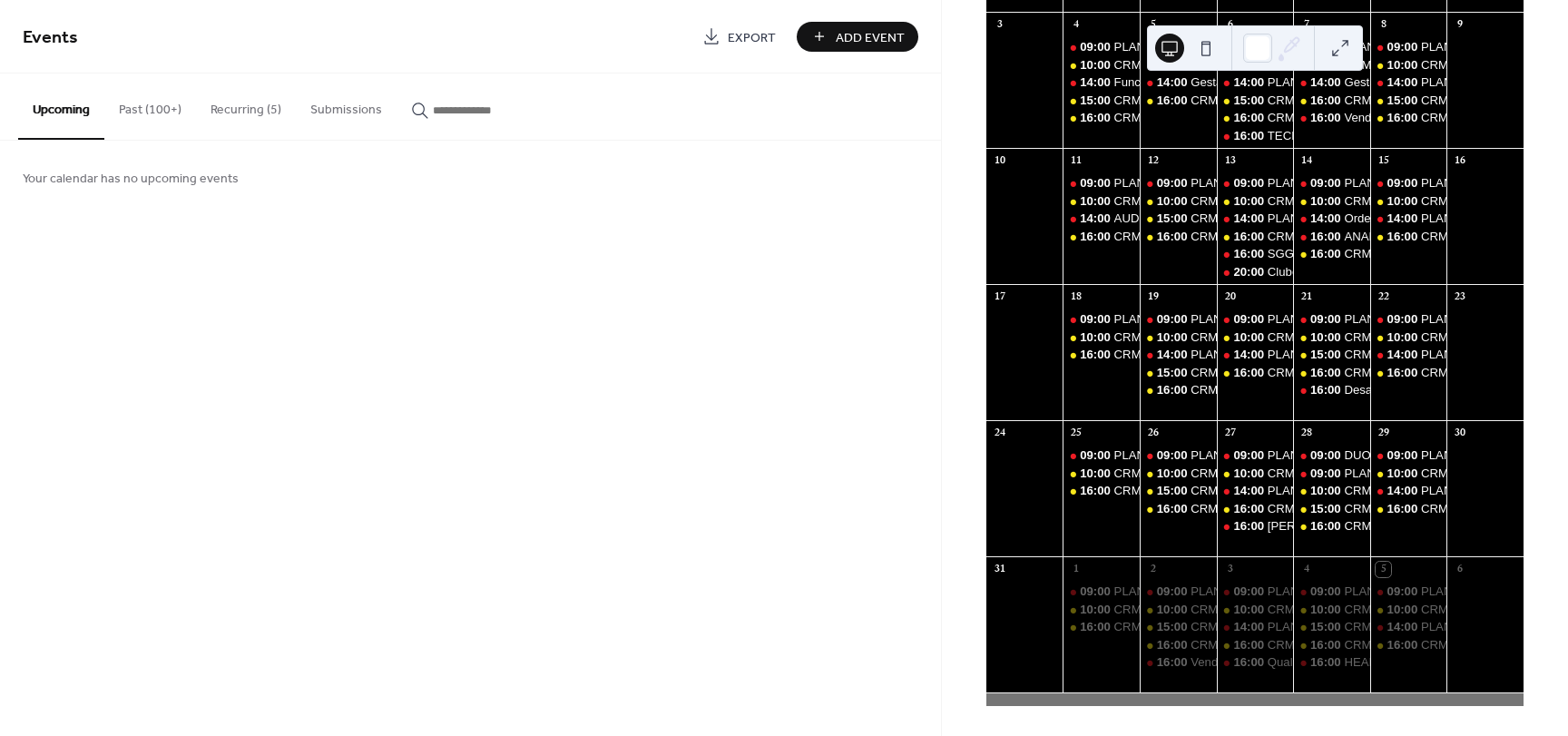
click at [234, 107] on button "Recurring (5)" at bounding box center [246, 105] width 100 height 64
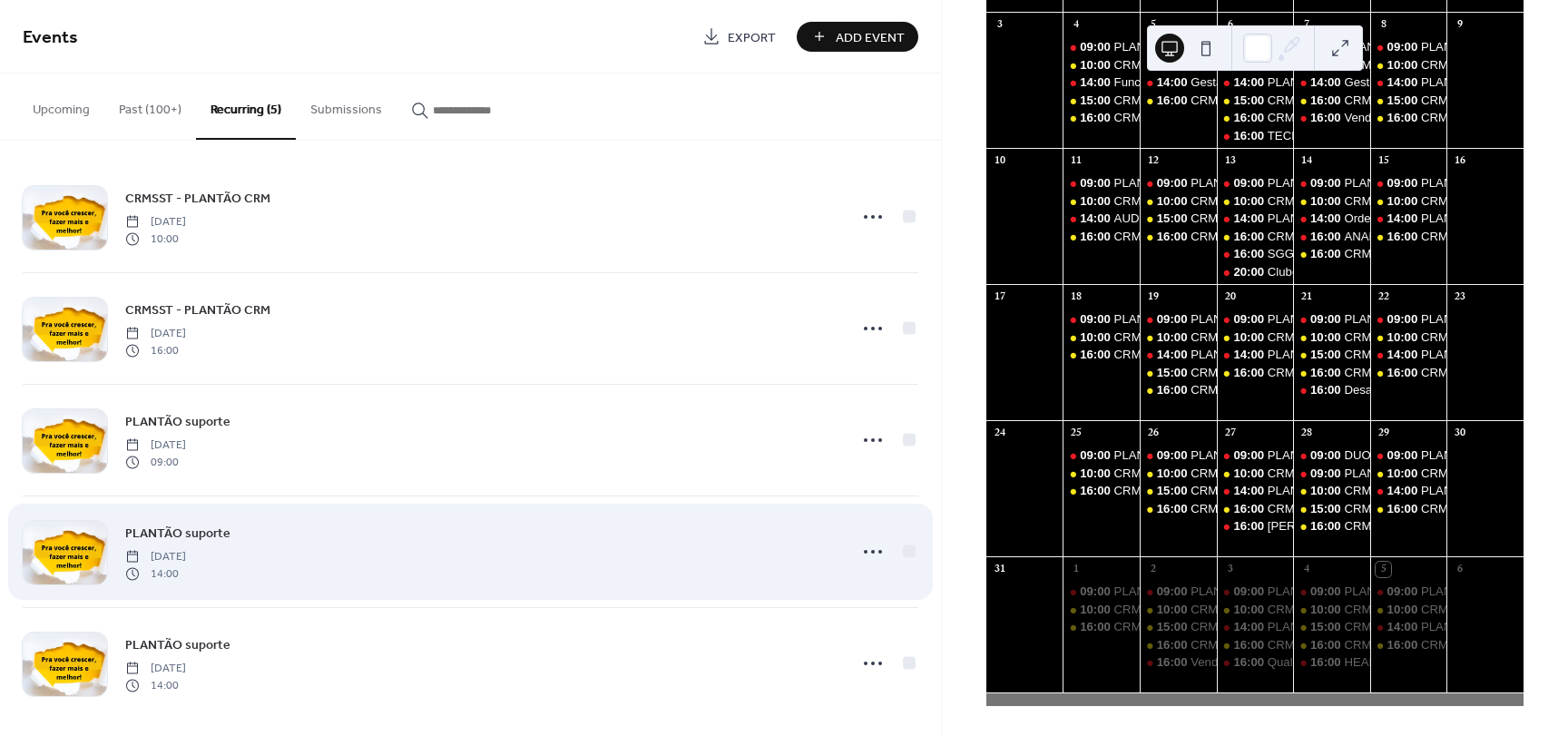
scroll to position [16, 0]
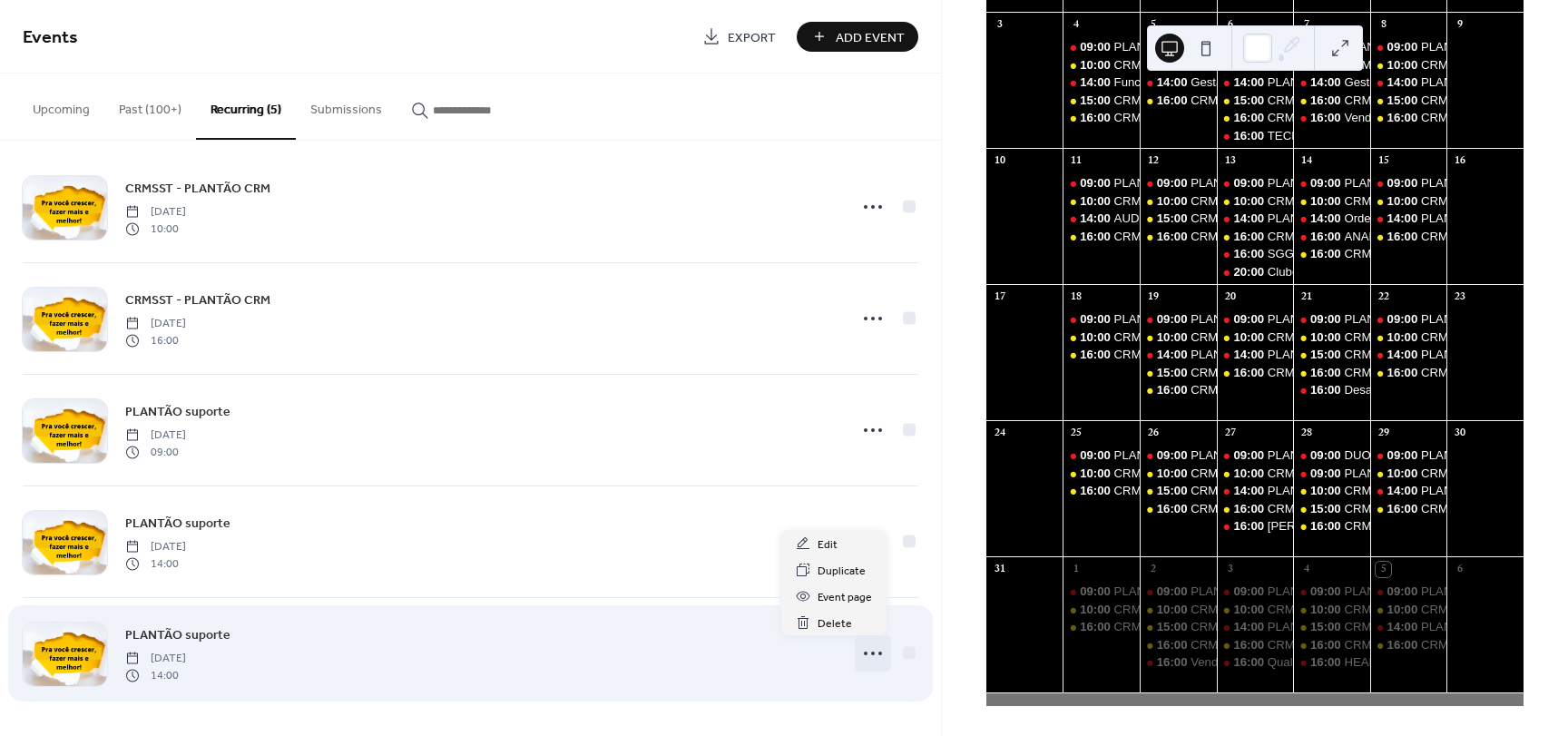
click at [873, 648] on icon at bounding box center [873, 653] width 29 height 29
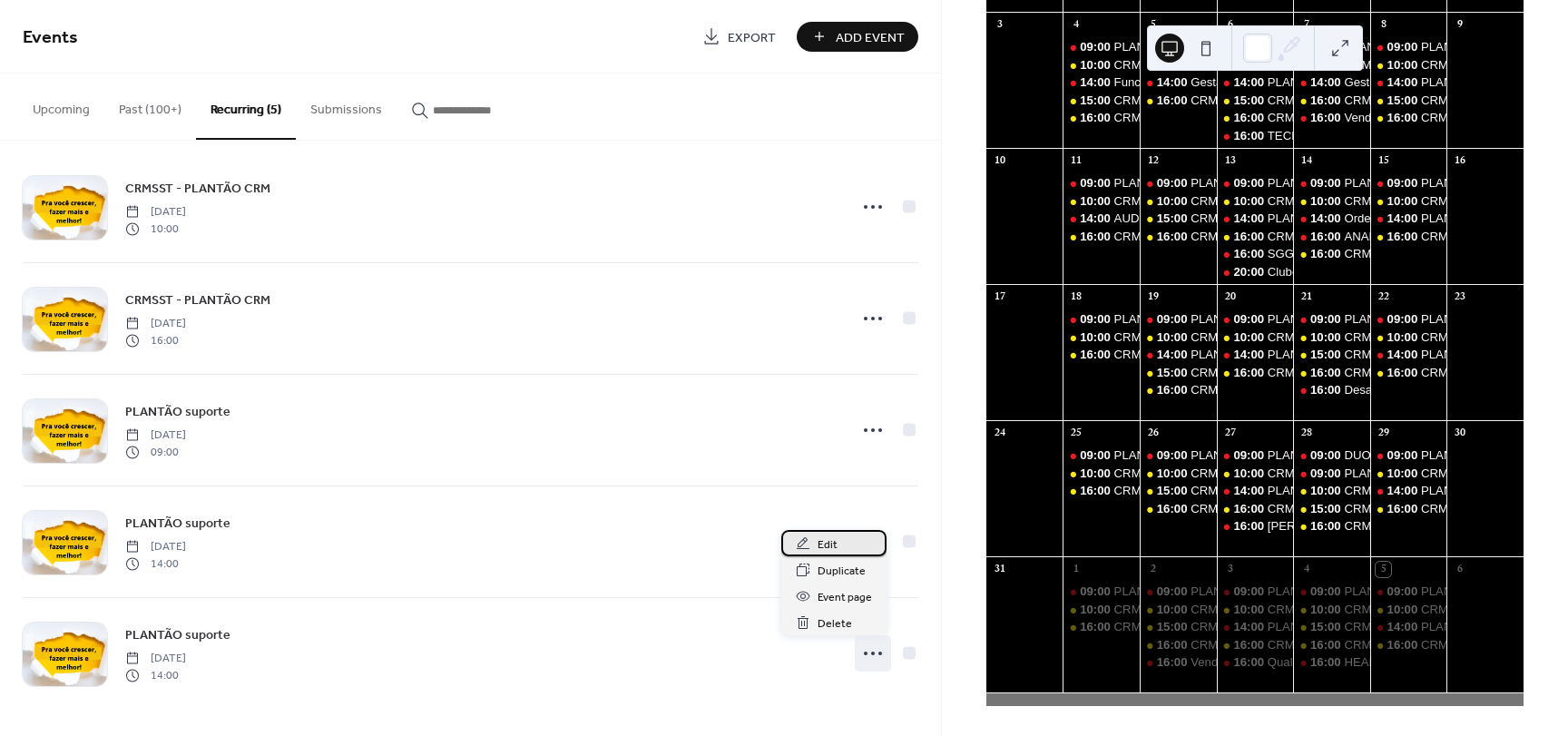
click at [837, 546] on div "Edit" at bounding box center [834, 543] width 105 height 26
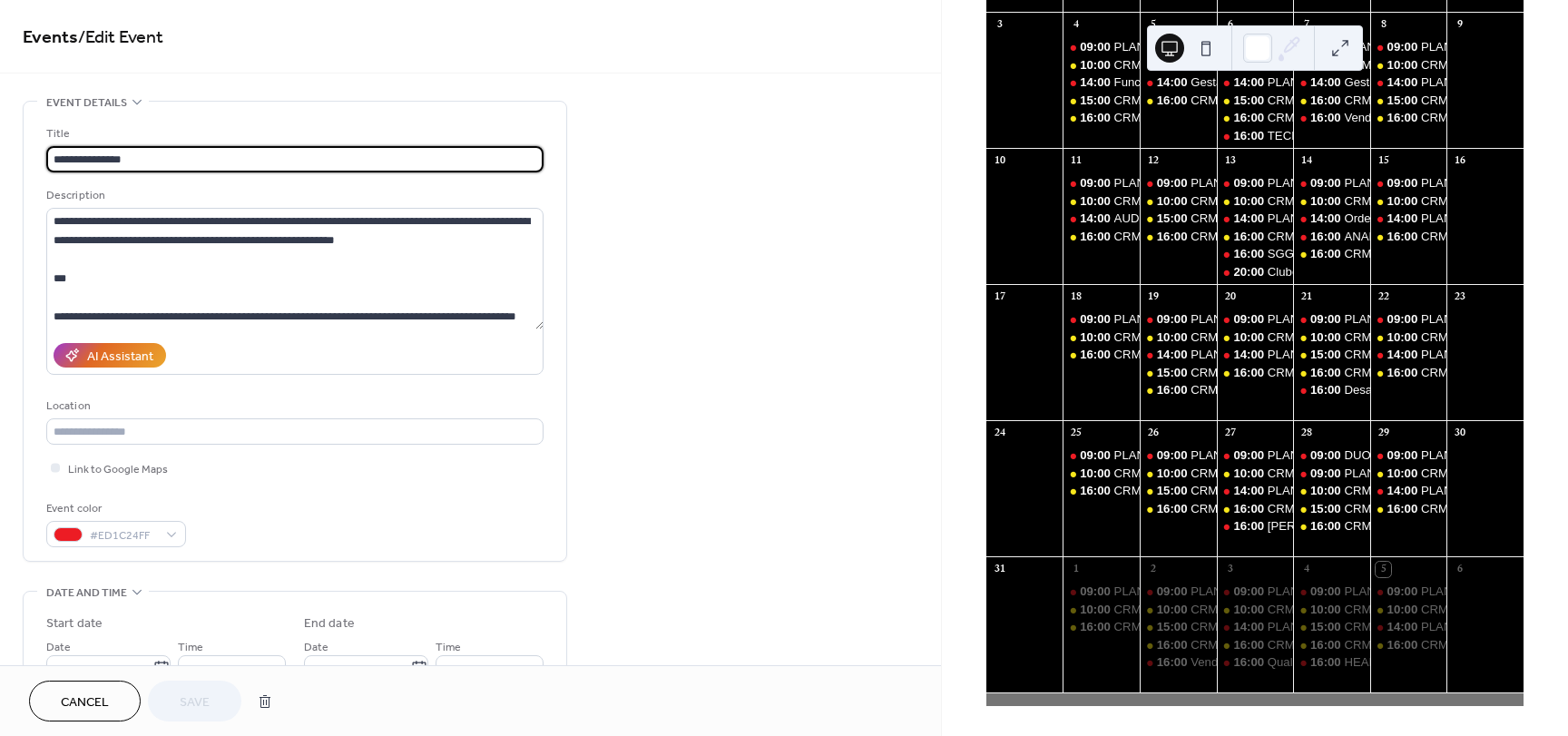
type input "**********"
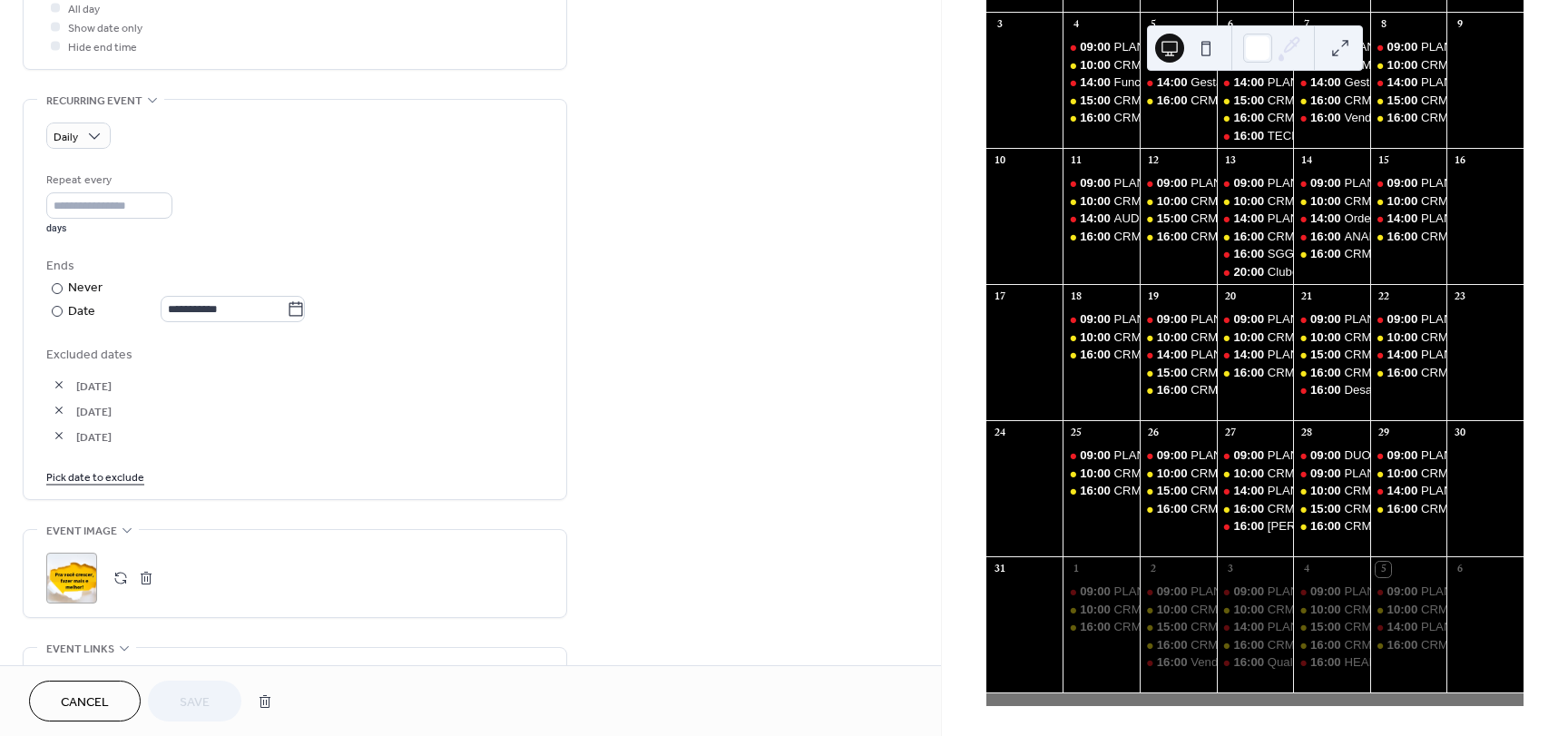
scroll to position [726, 0]
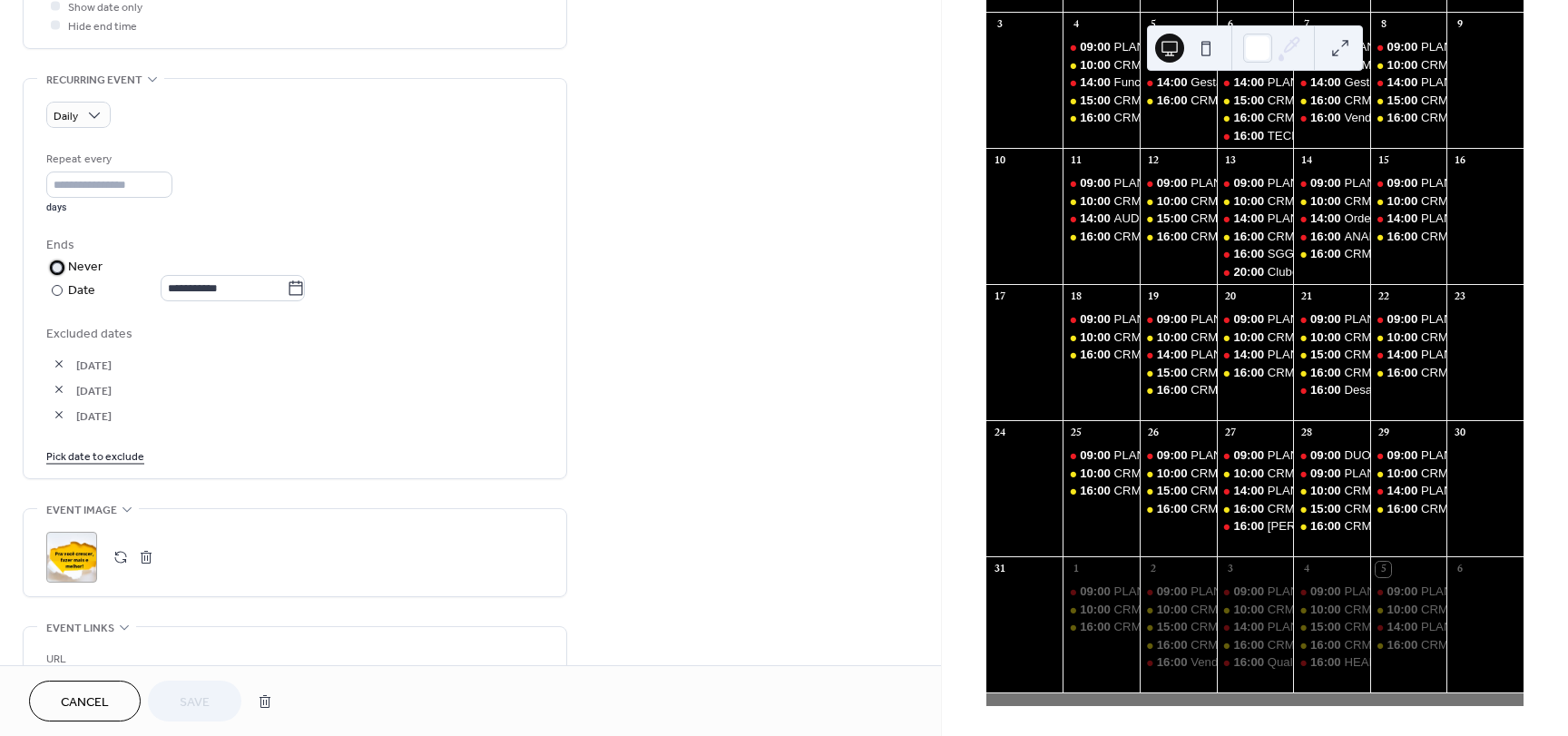
click at [57, 267] on div at bounding box center [57, 268] width 11 height 11
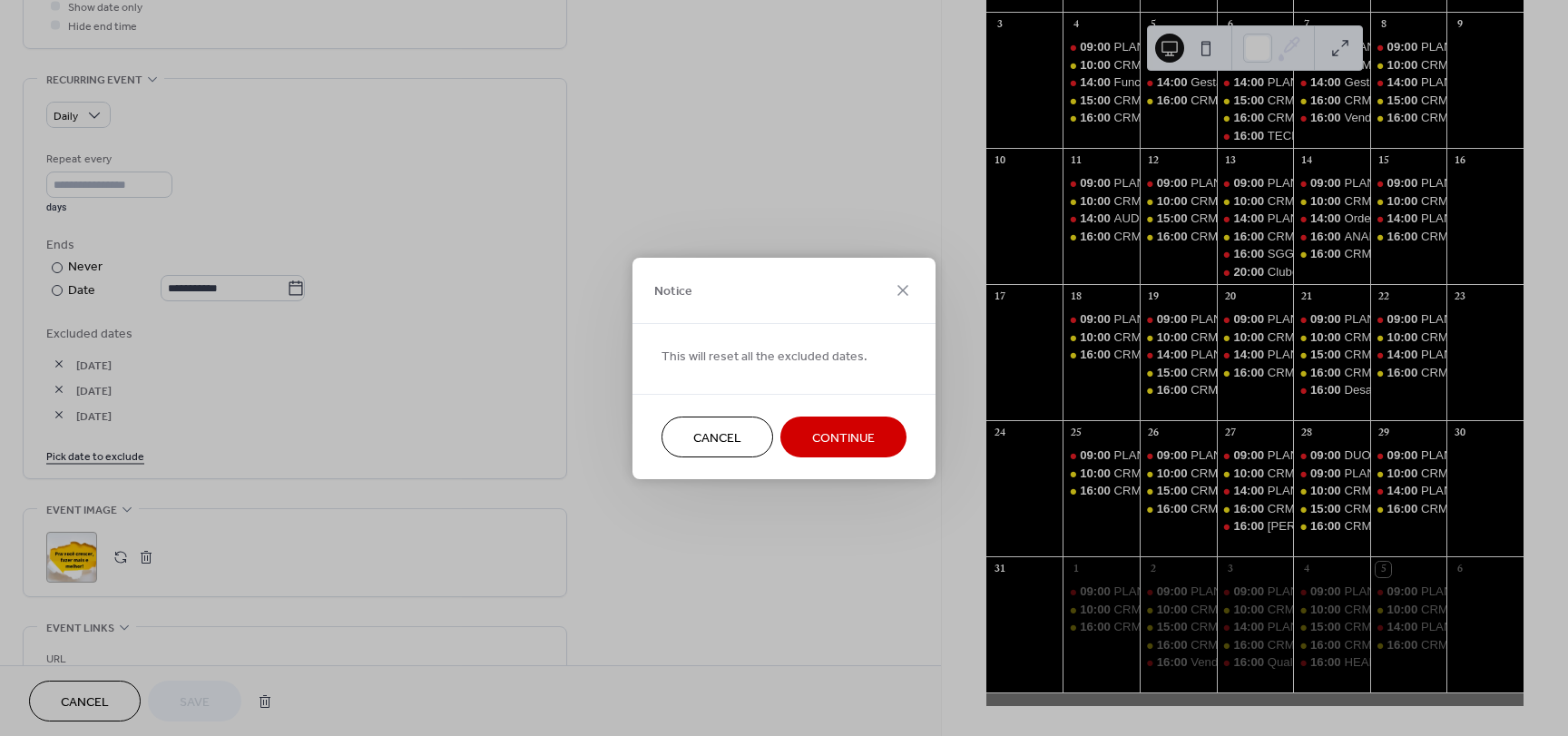
click at [836, 437] on span "Continue" at bounding box center [843, 437] width 63 height 19
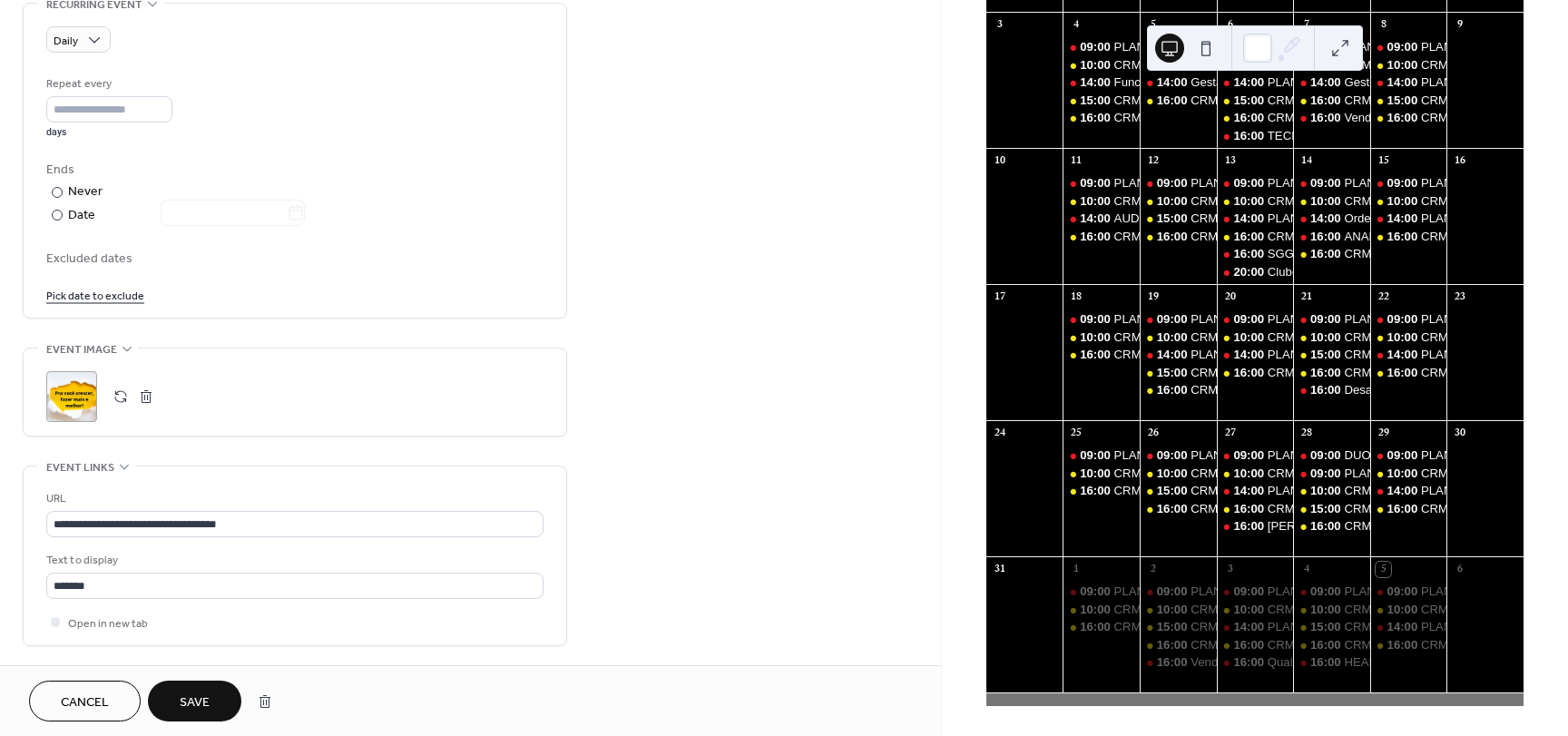
scroll to position [817, 0]
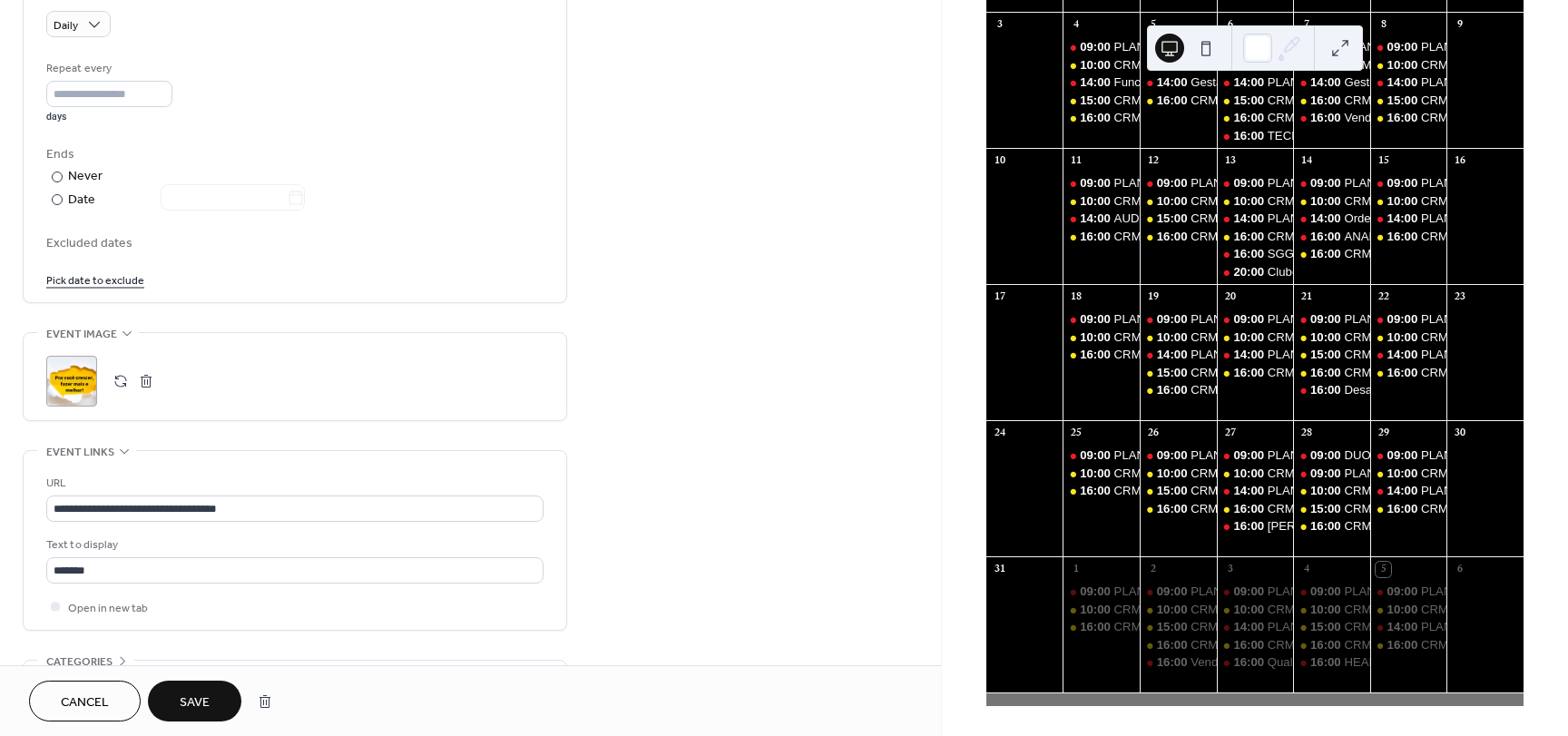
click at [211, 700] on button "Save" at bounding box center [194, 701] width 93 height 41
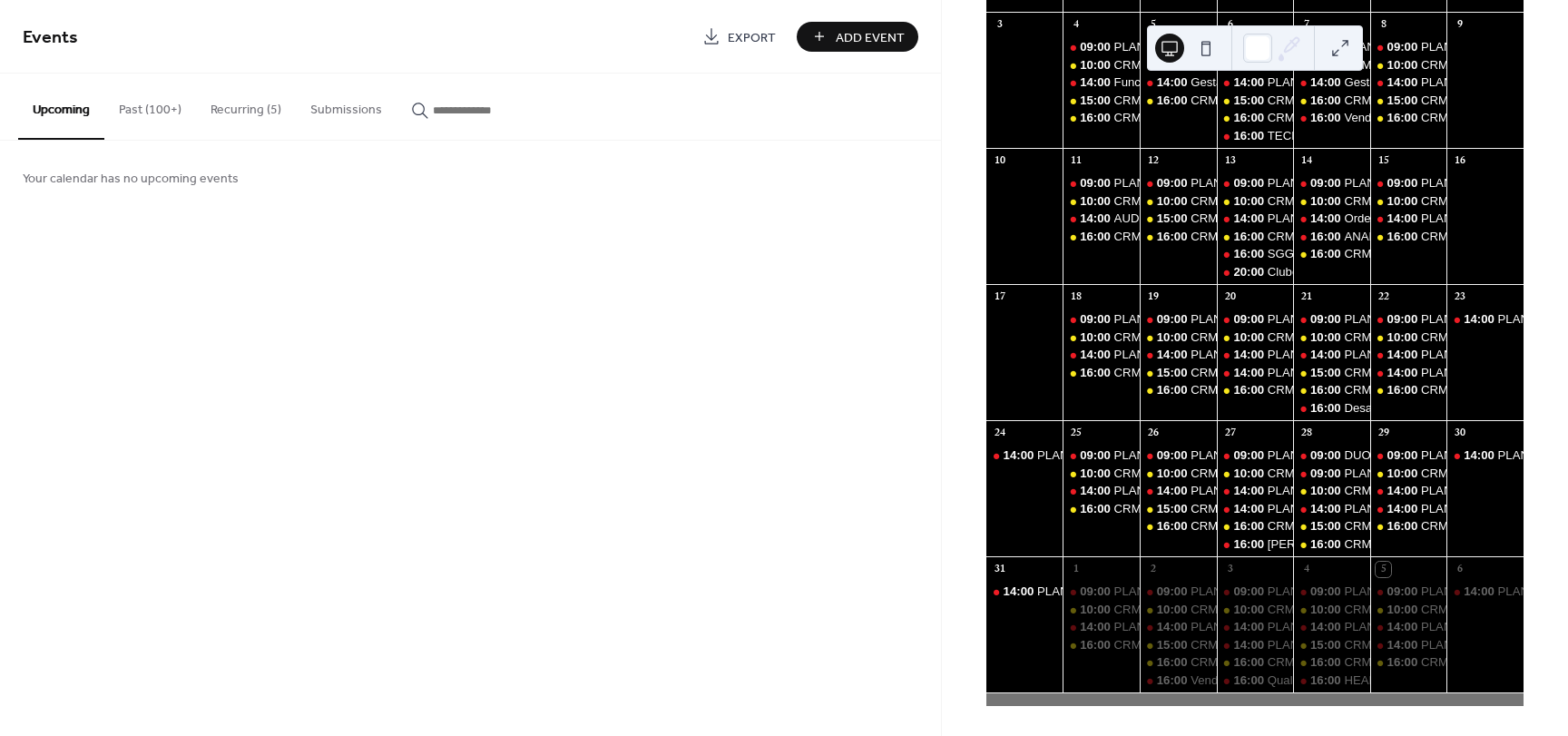
click at [211, 112] on button "Recurring (5)" at bounding box center [246, 105] width 100 height 64
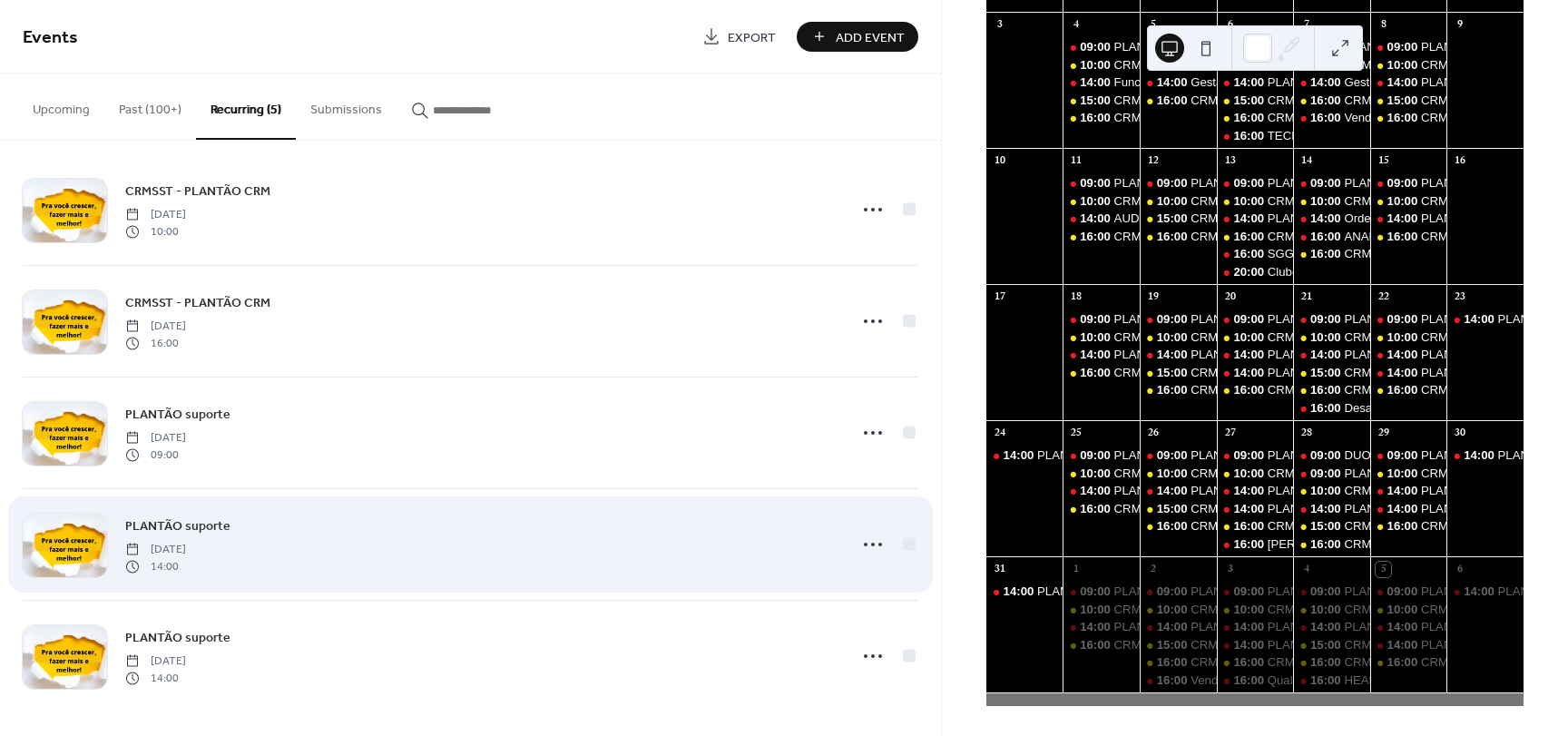
scroll to position [16, 0]
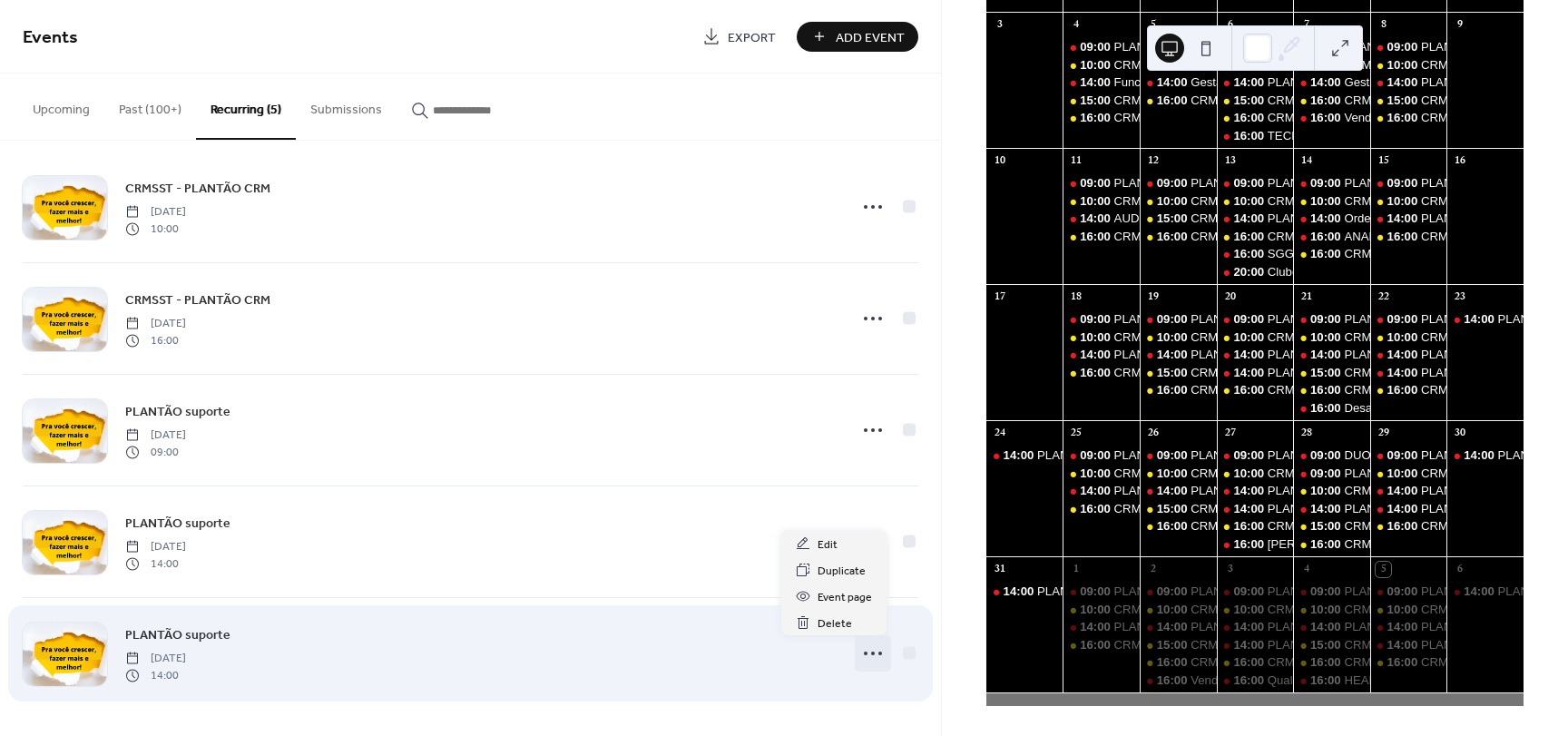
click at [869, 653] on icon at bounding box center [873, 653] width 29 height 29
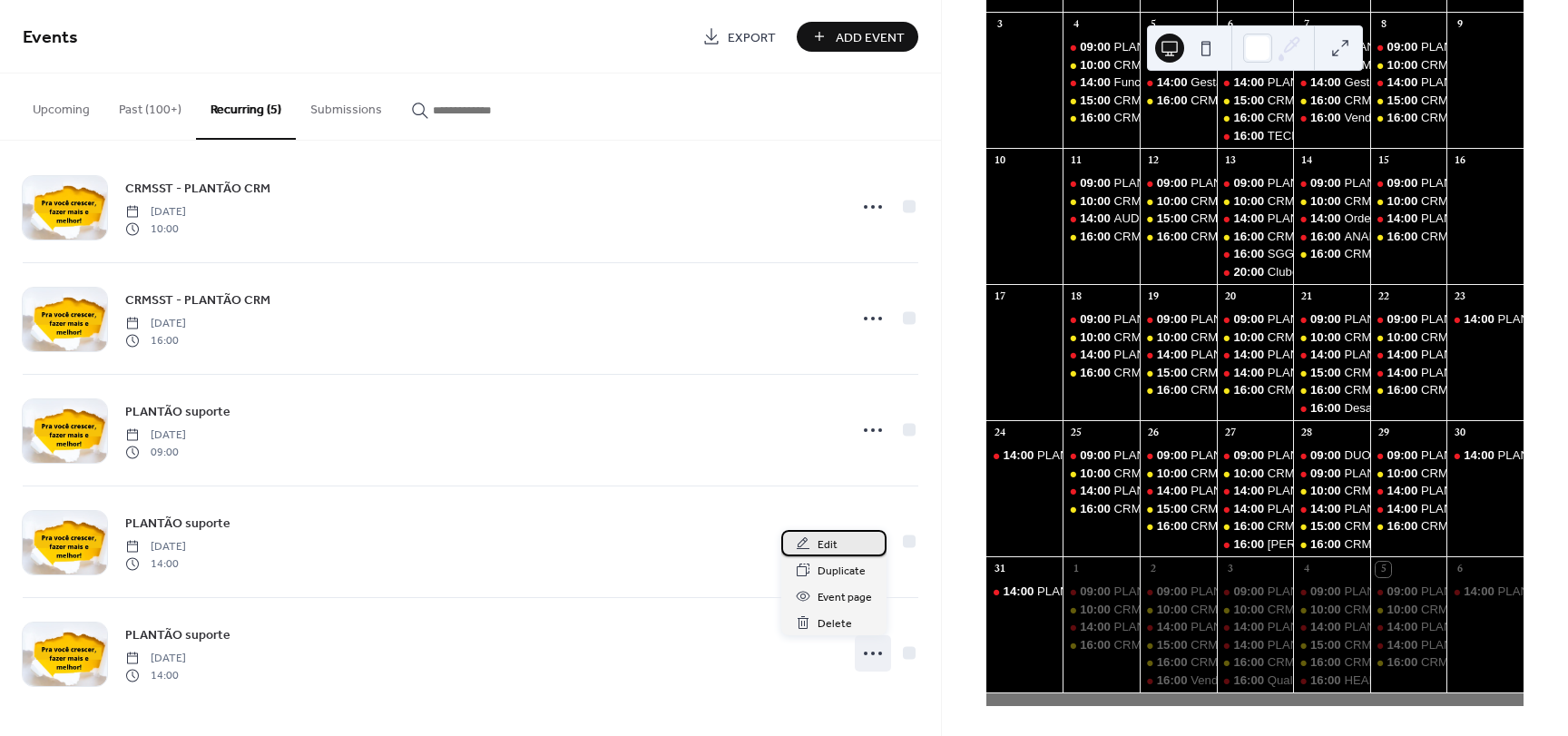
click at [828, 546] on span "Edit" at bounding box center [828, 545] width 20 height 19
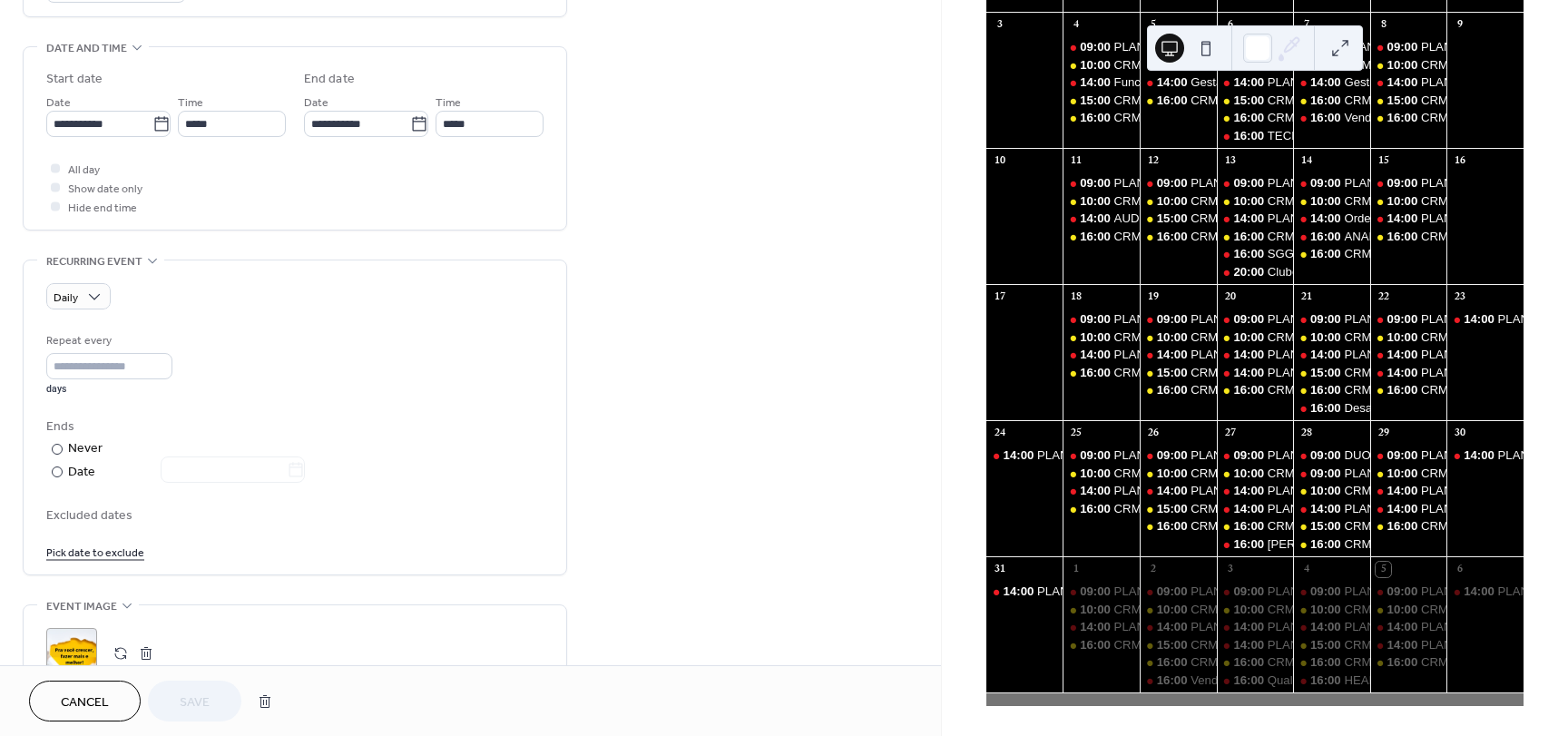
scroll to position [726, 0]
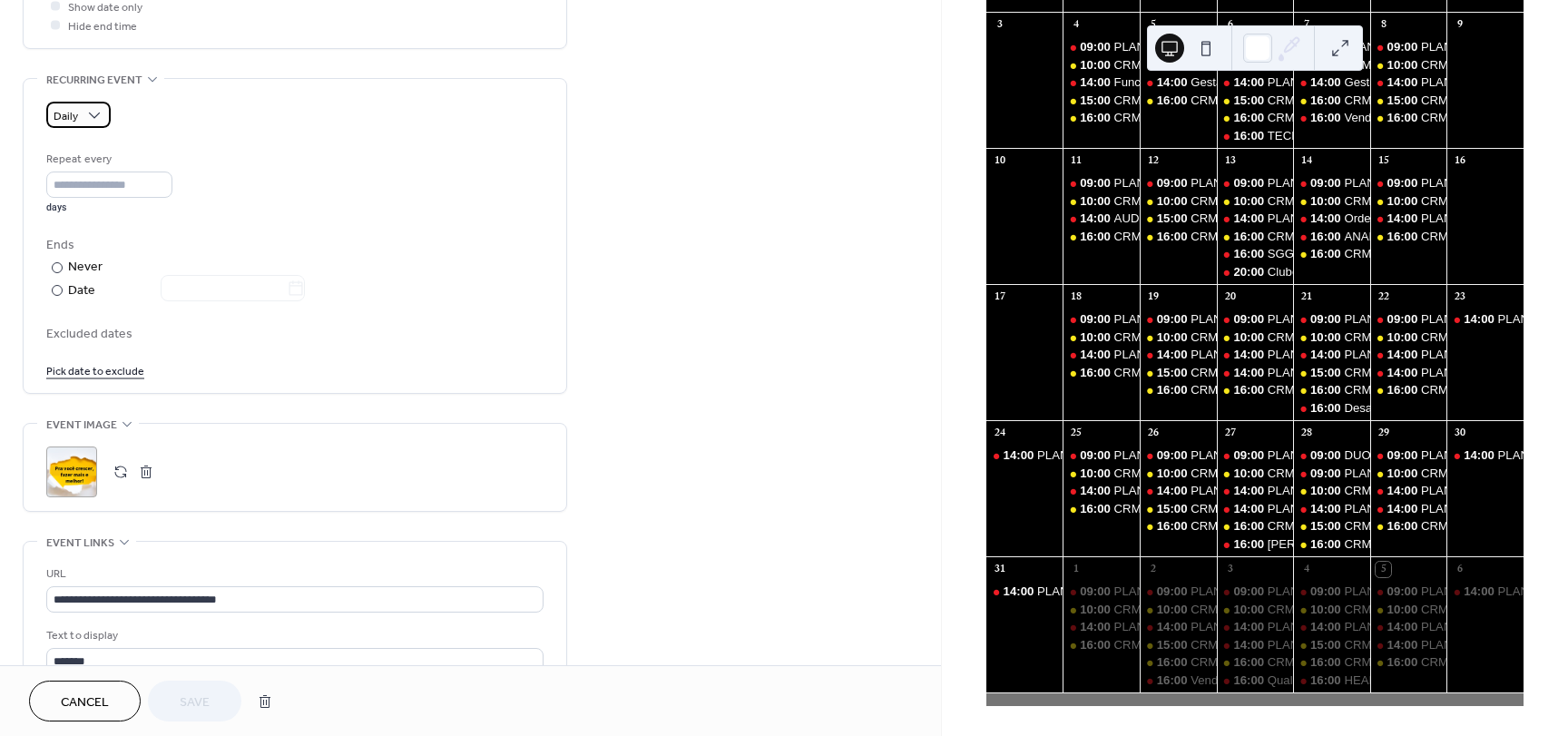
click at [83, 117] on div "Daily" at bounding box center [78, 114] width 64 height 26
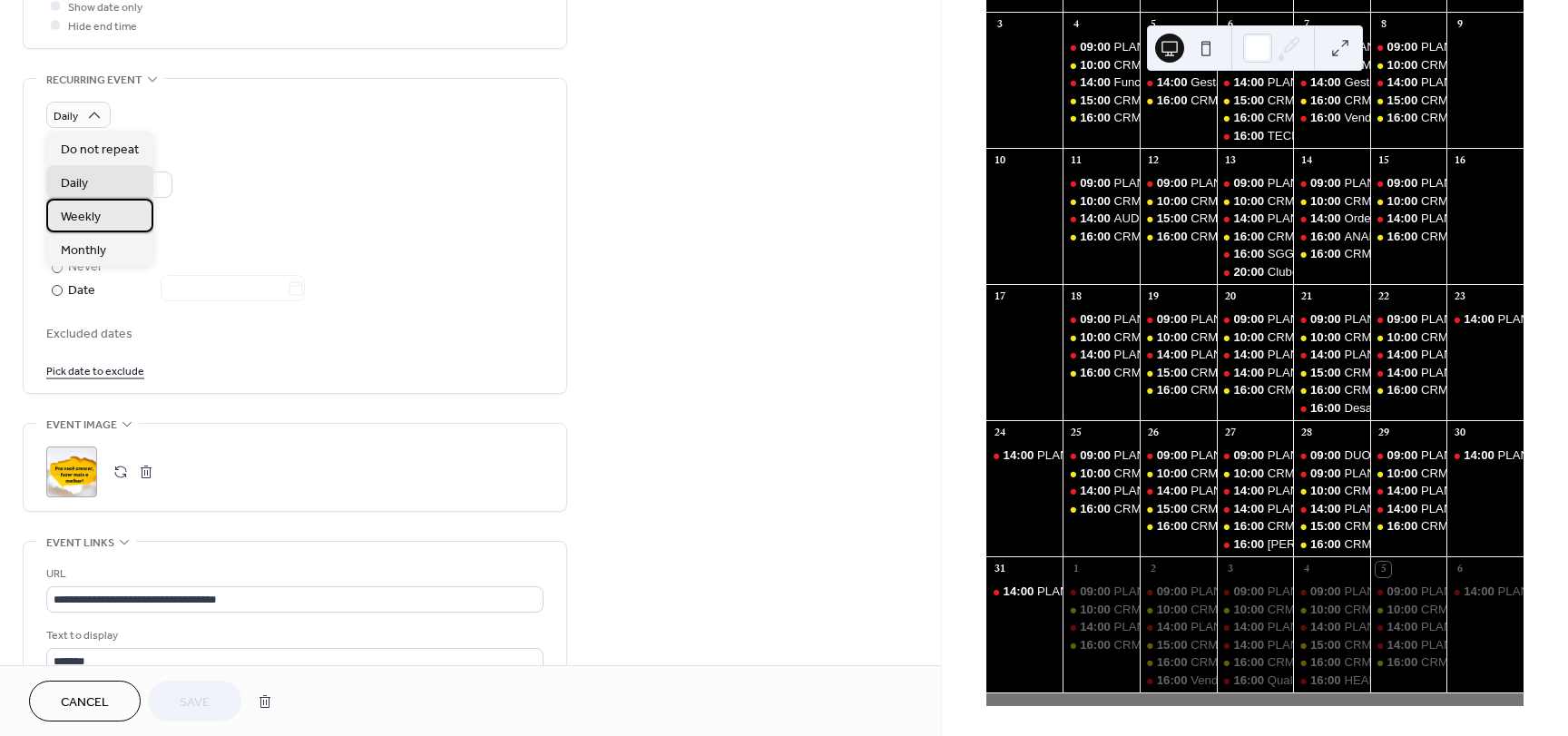
click at [103, 216] on div "Weekly" at bounding box center [100, 215] width 107 height 34
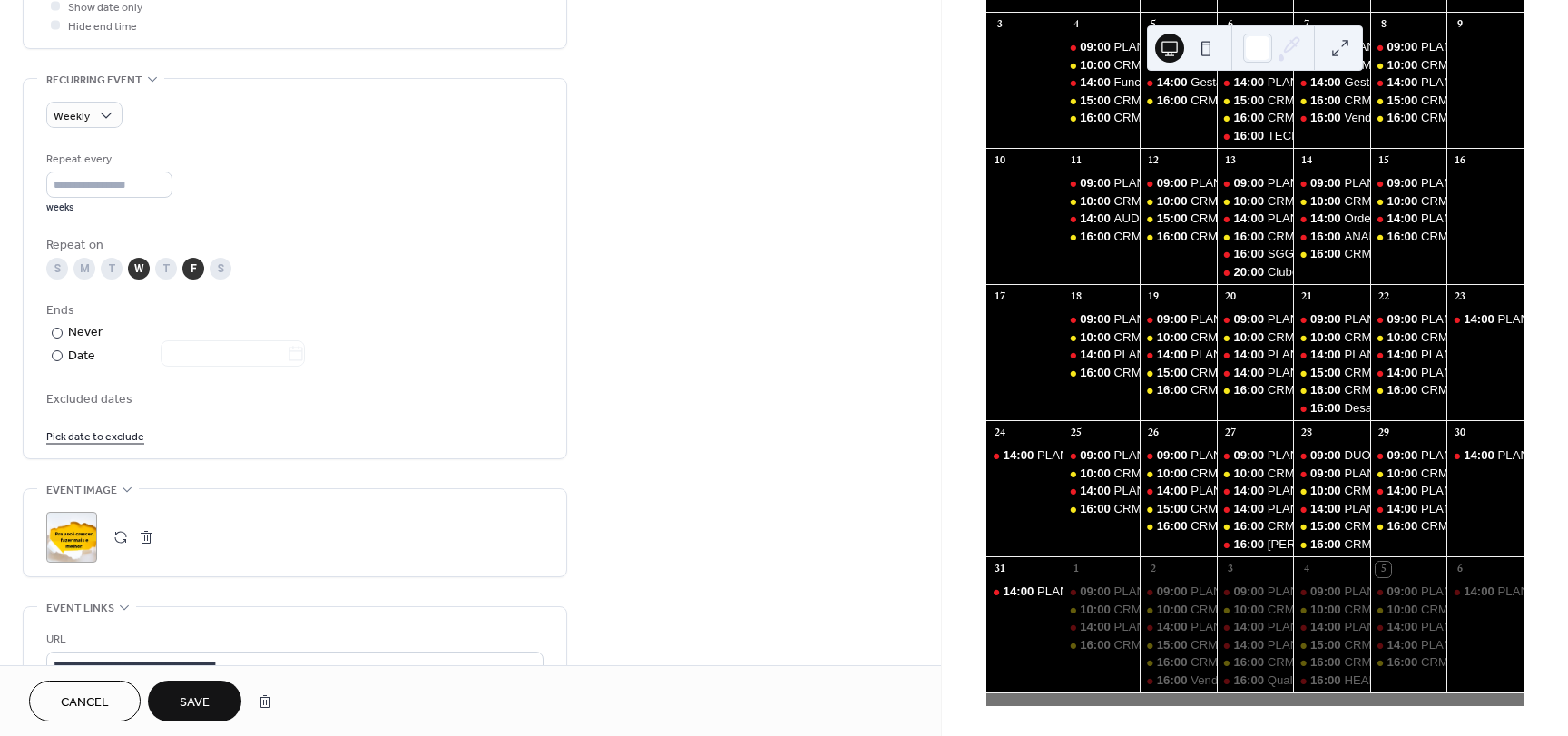
click at [85, 268] on div "M" at bounding box center [84, 269] width 22 height 22
click at [111, 270] on div "T" at bounding box center [112, 269] width 22 height 22
click at [163, 268] on div "T" at bounding box center [166, 269] width 22 height 22
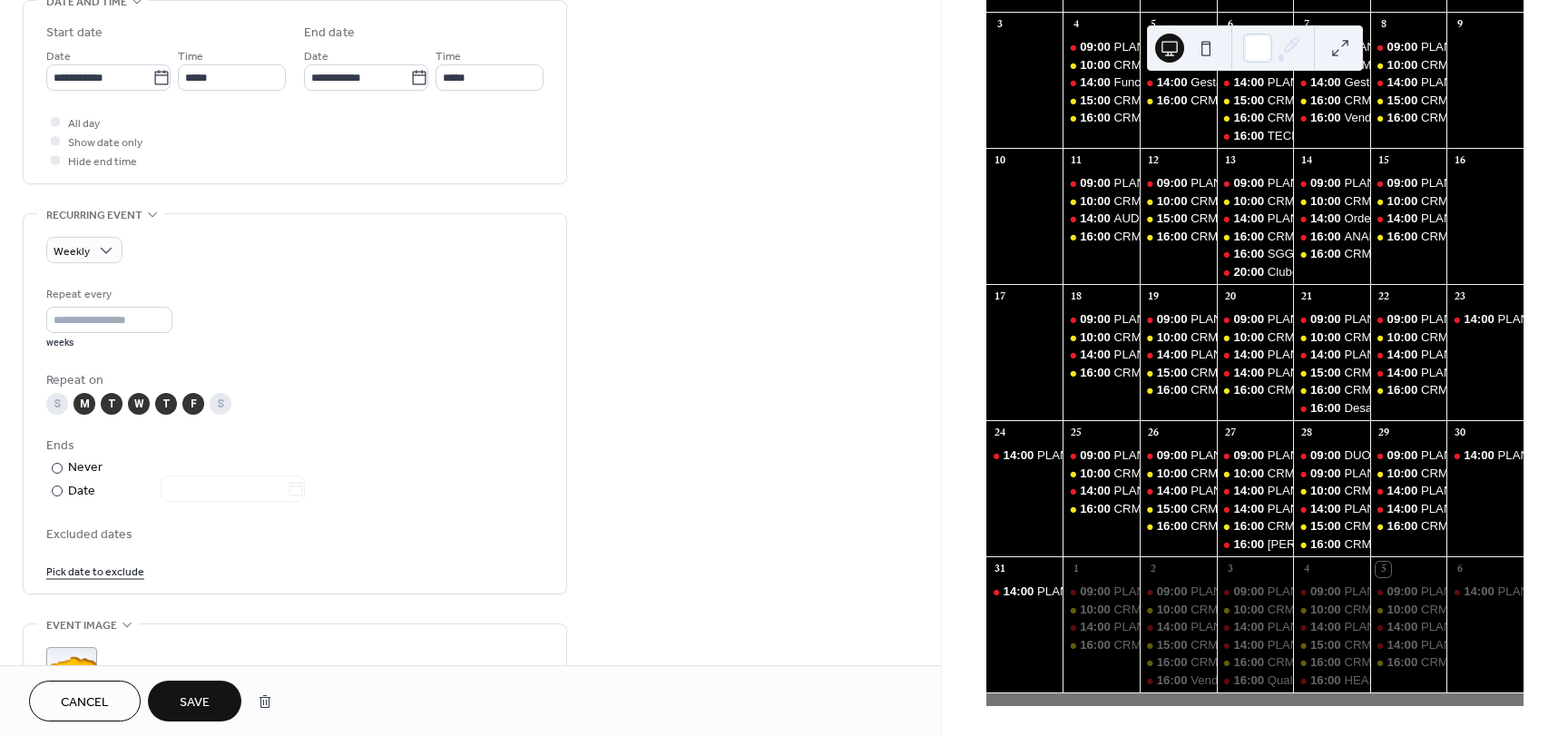
scroll to position [817, 0]
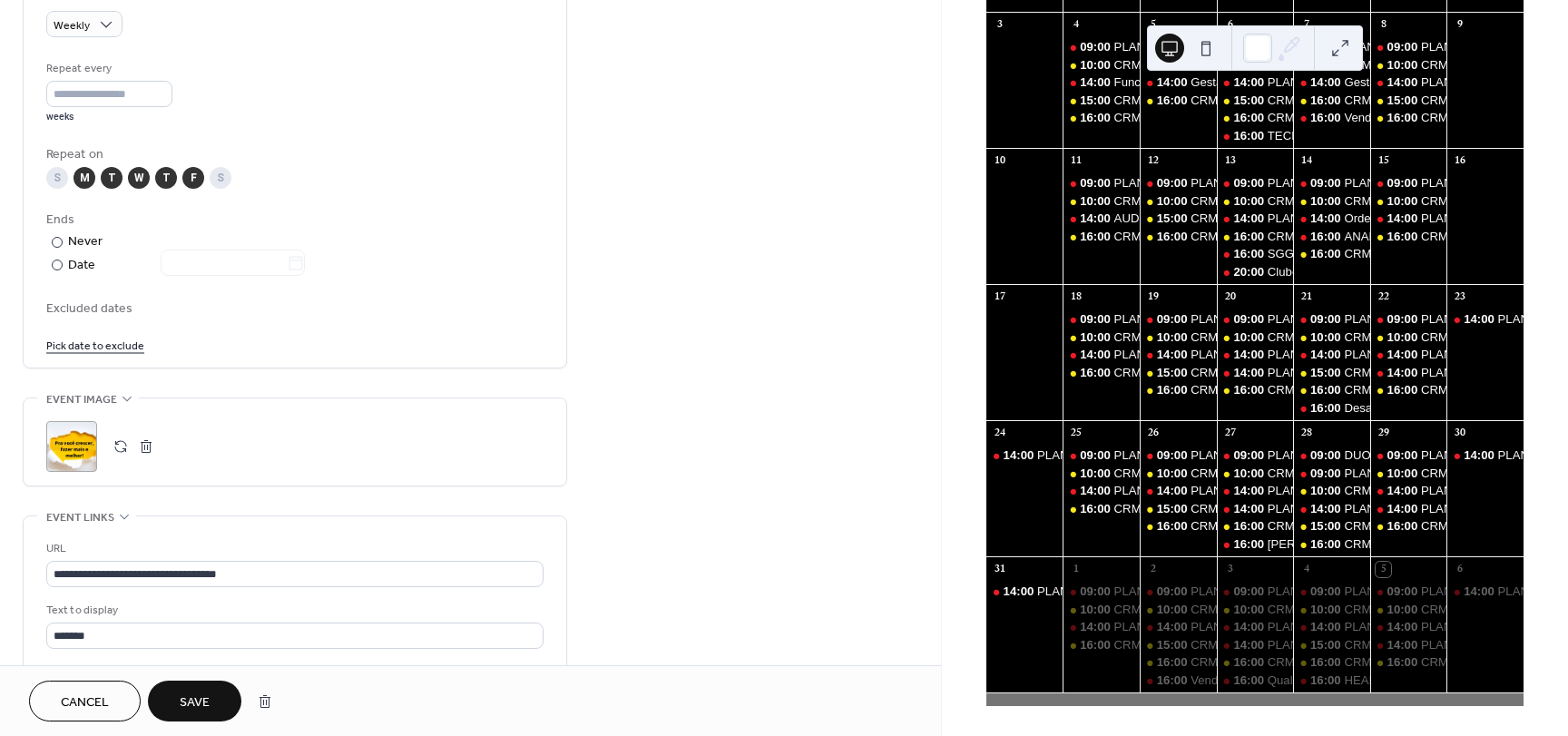
click at [195, 697] on span "Save" at bounding box center [194, 702] width 30 height 19
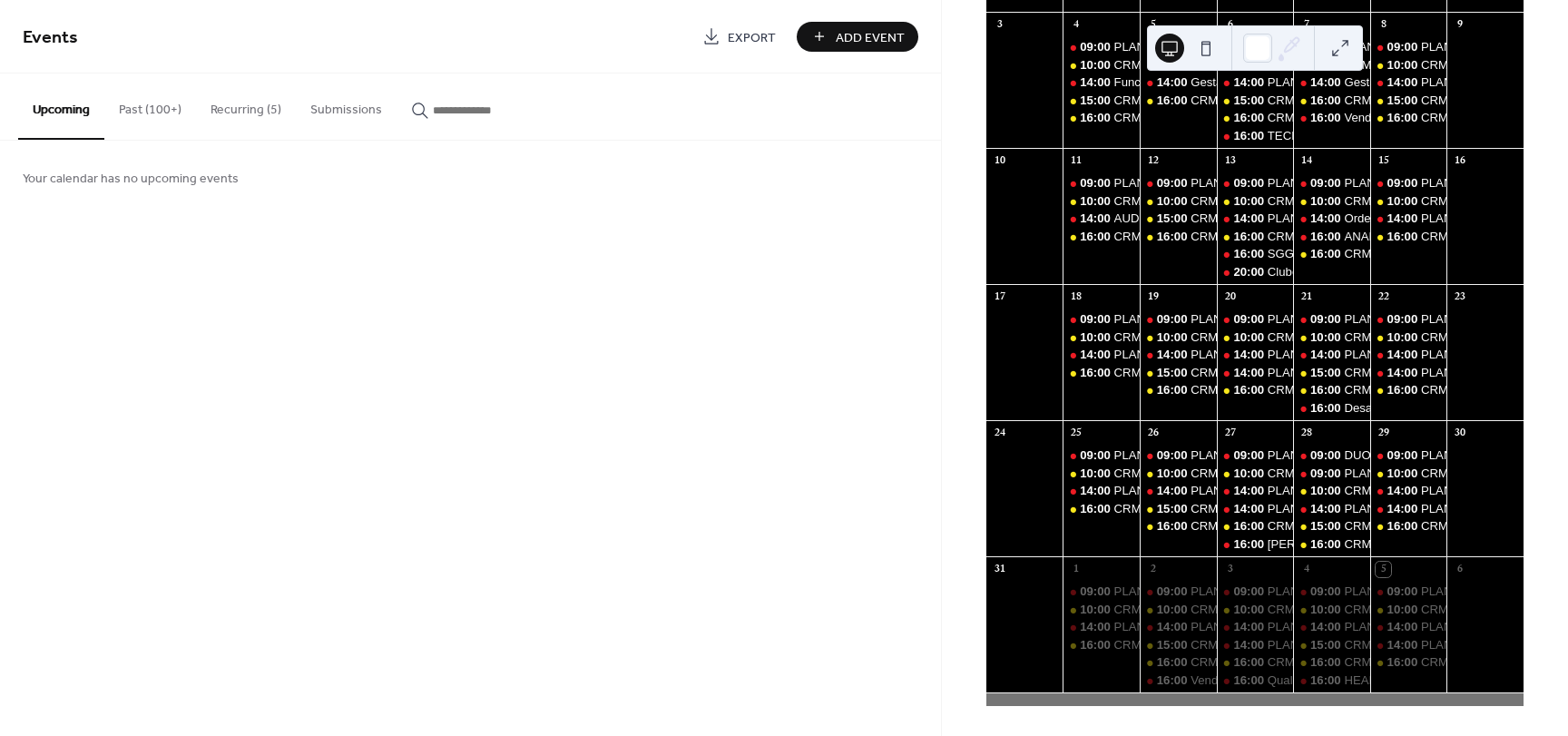
click at [246, 108] on button "Recurring (5)" at bounding box center [246, 105] width 100 height 64
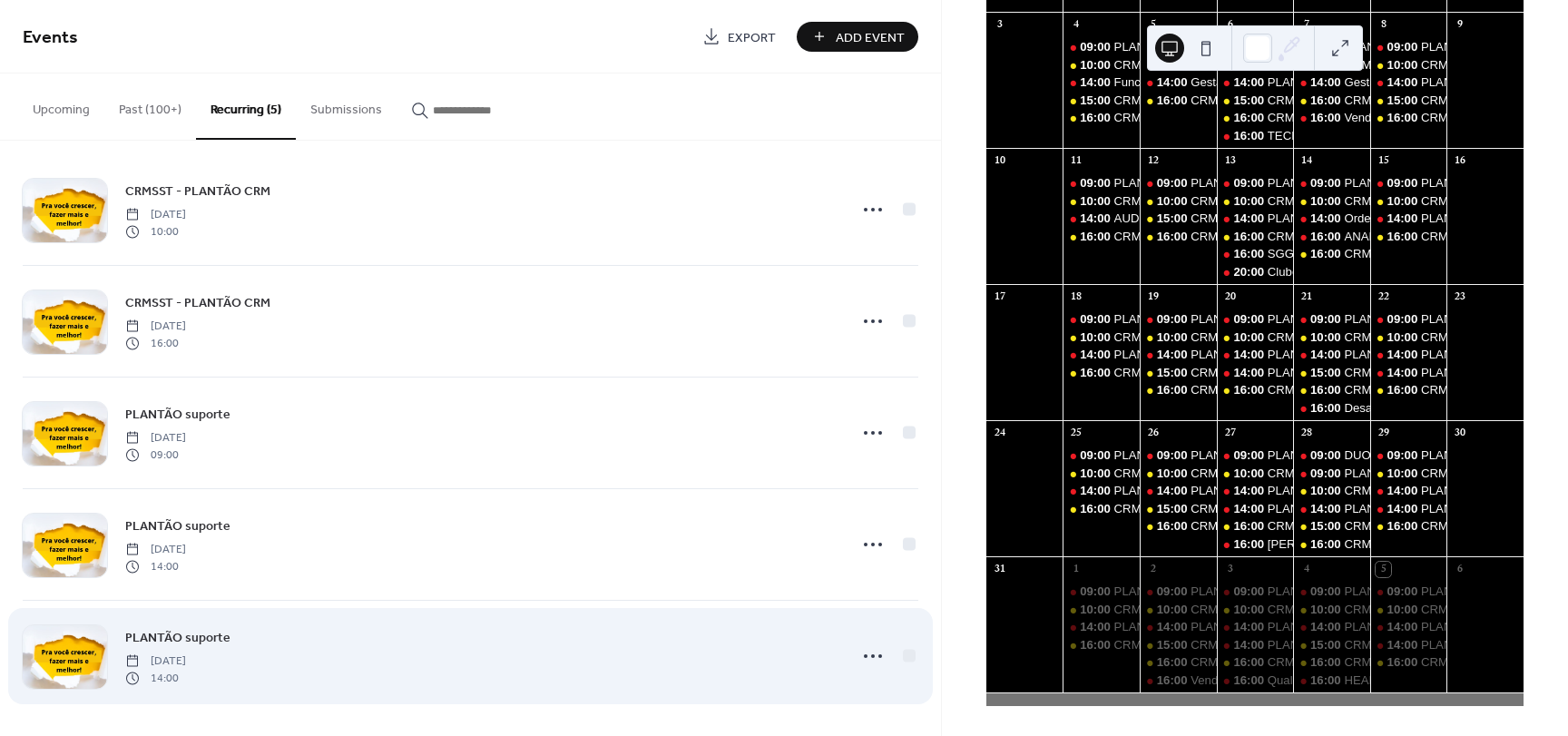
scroll to position [16, 0]
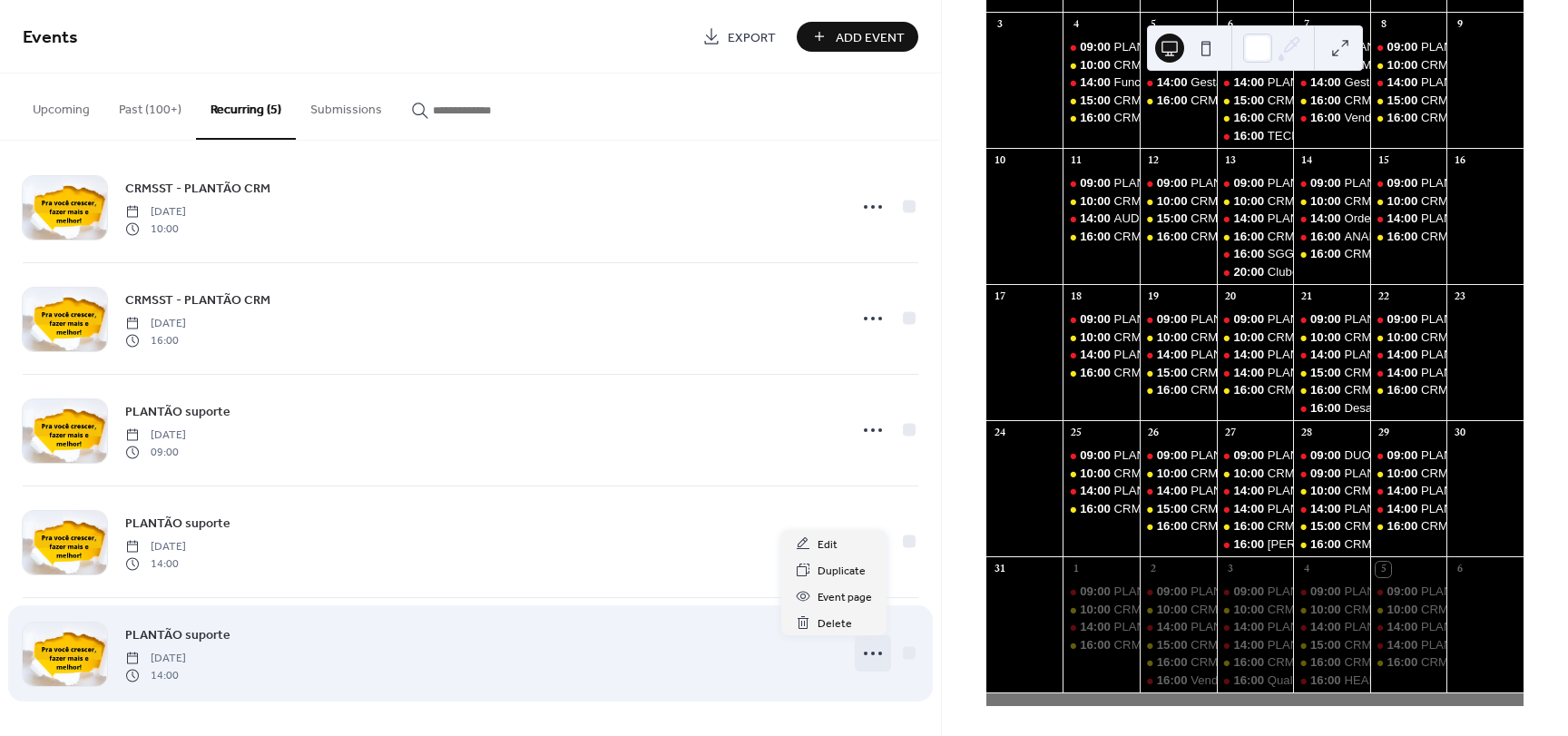
click at [862, 650] on icon at bounding box center [873, 653] width 29 height 29
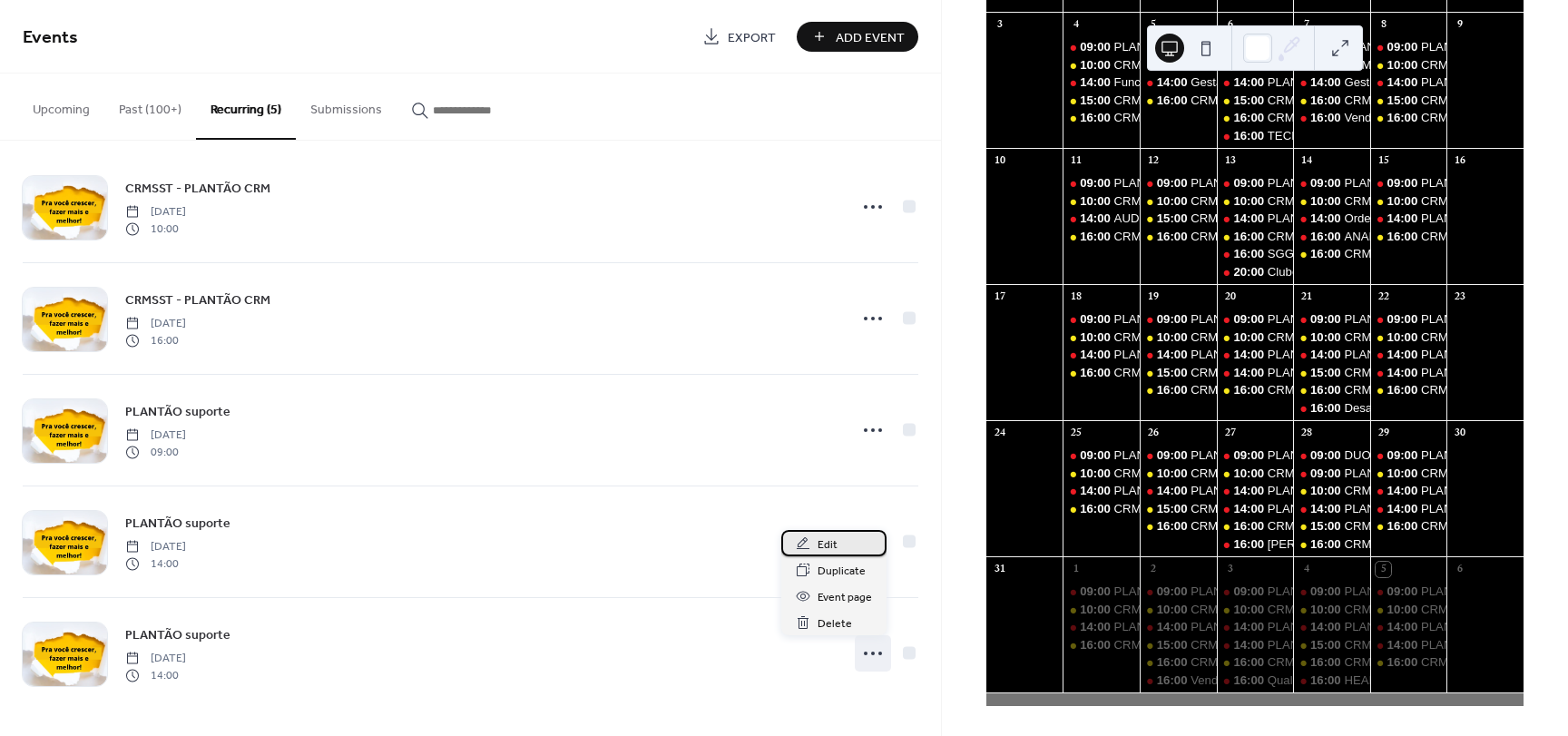
click at [831, 550] on span "Edit" at bounding box center [828, 545] width 20 height 19
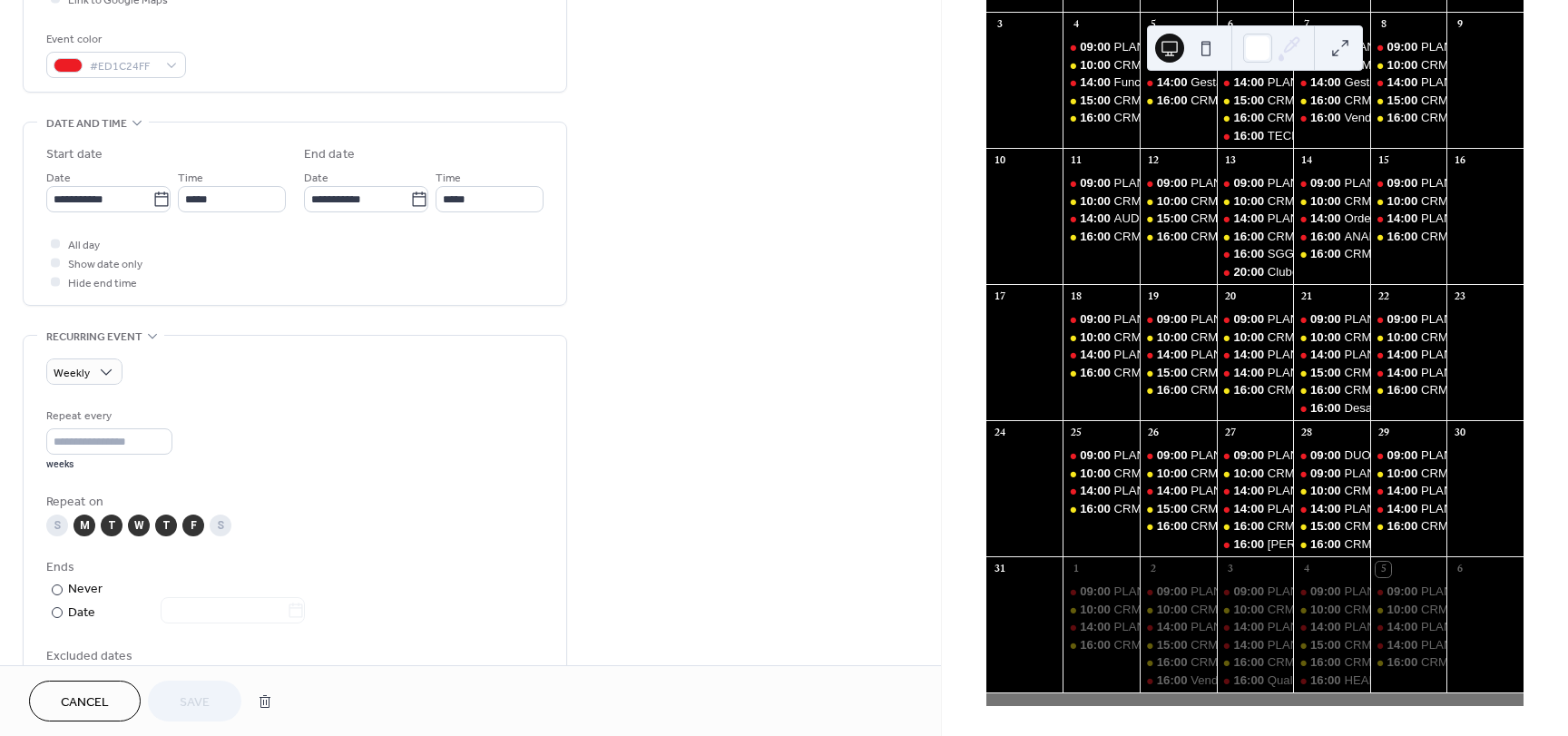
scroll to position [545, 0]
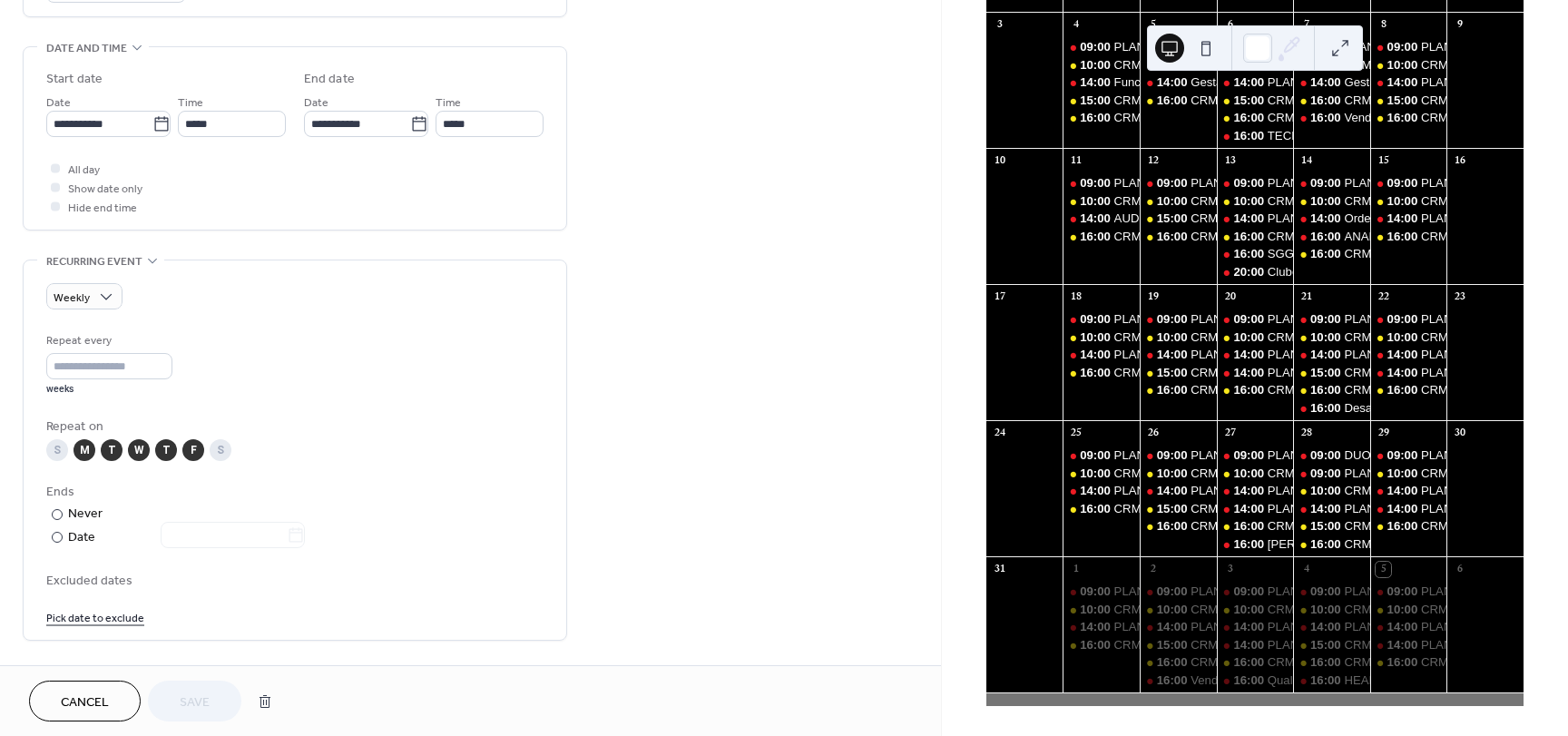
click at [141, 447] on div "W" at bounding box center [139, 450] width 22 height 22
click at [190, 451] on div "F" at bounding box center [193, 450] width 22 height 22
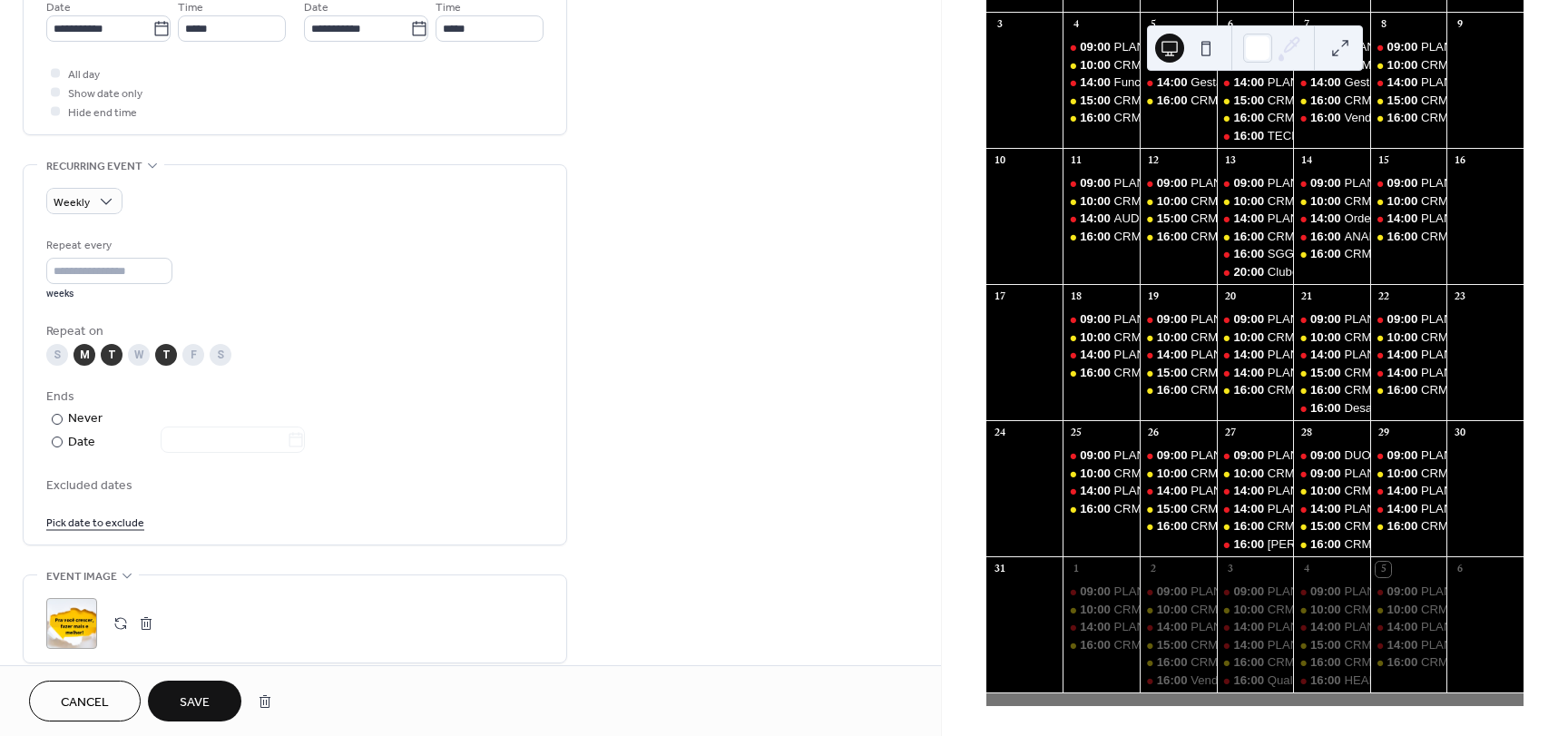
scroll to position [726, 0]
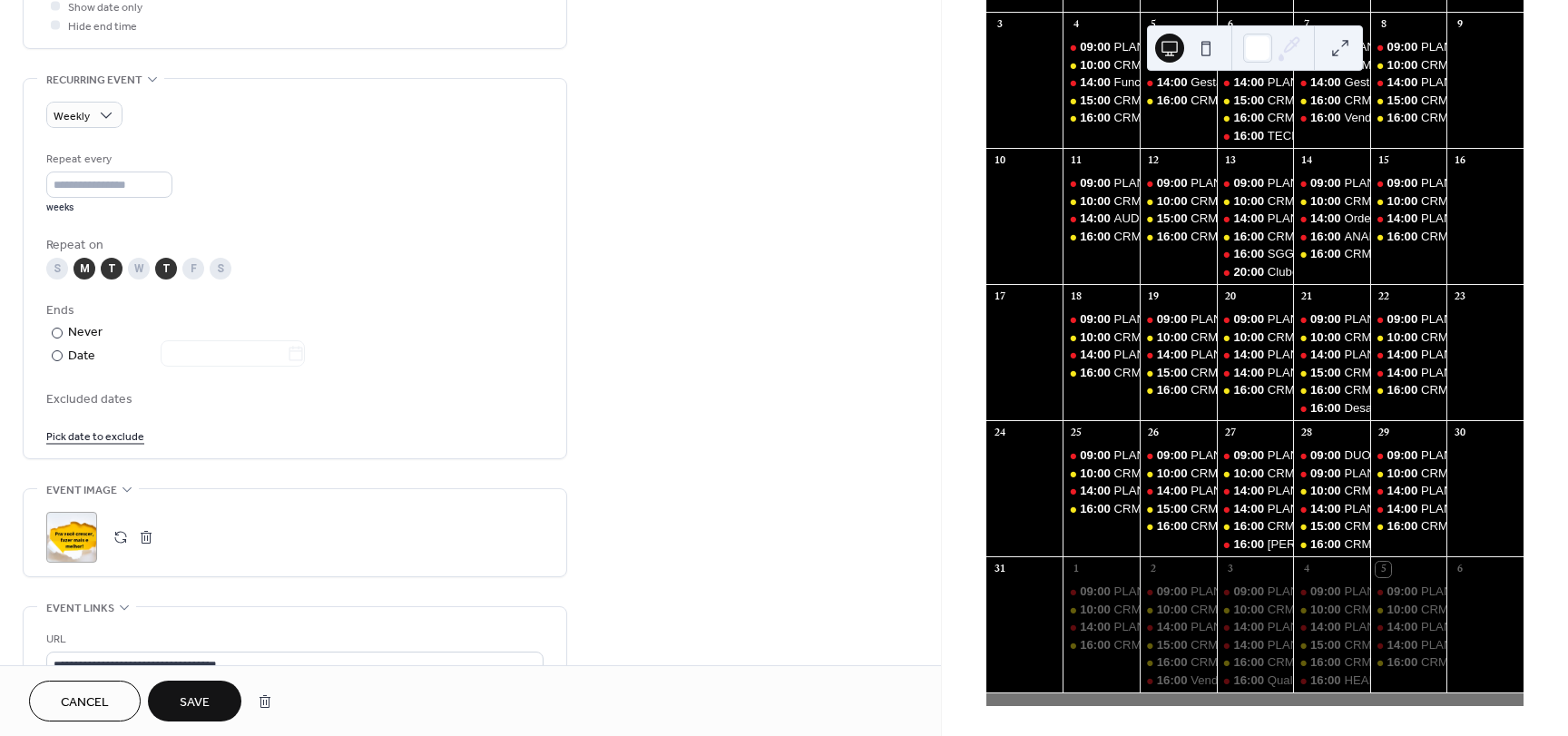
click at [211, 692] on button "Save" at bounding box center [194, 701] width 93 height 41
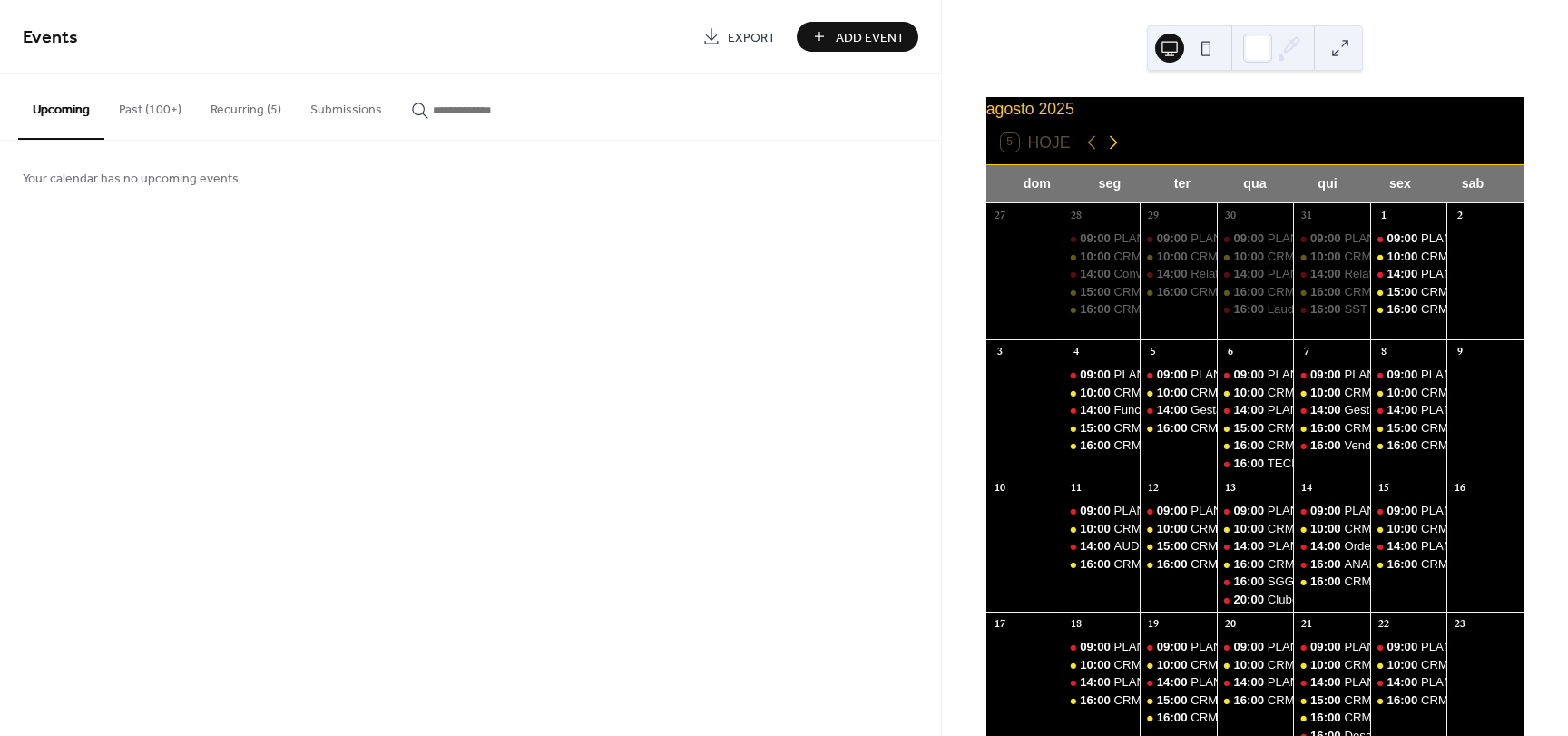
click at [1112, 152] on icon at bounding box center [1113, 142] width 22 height 22
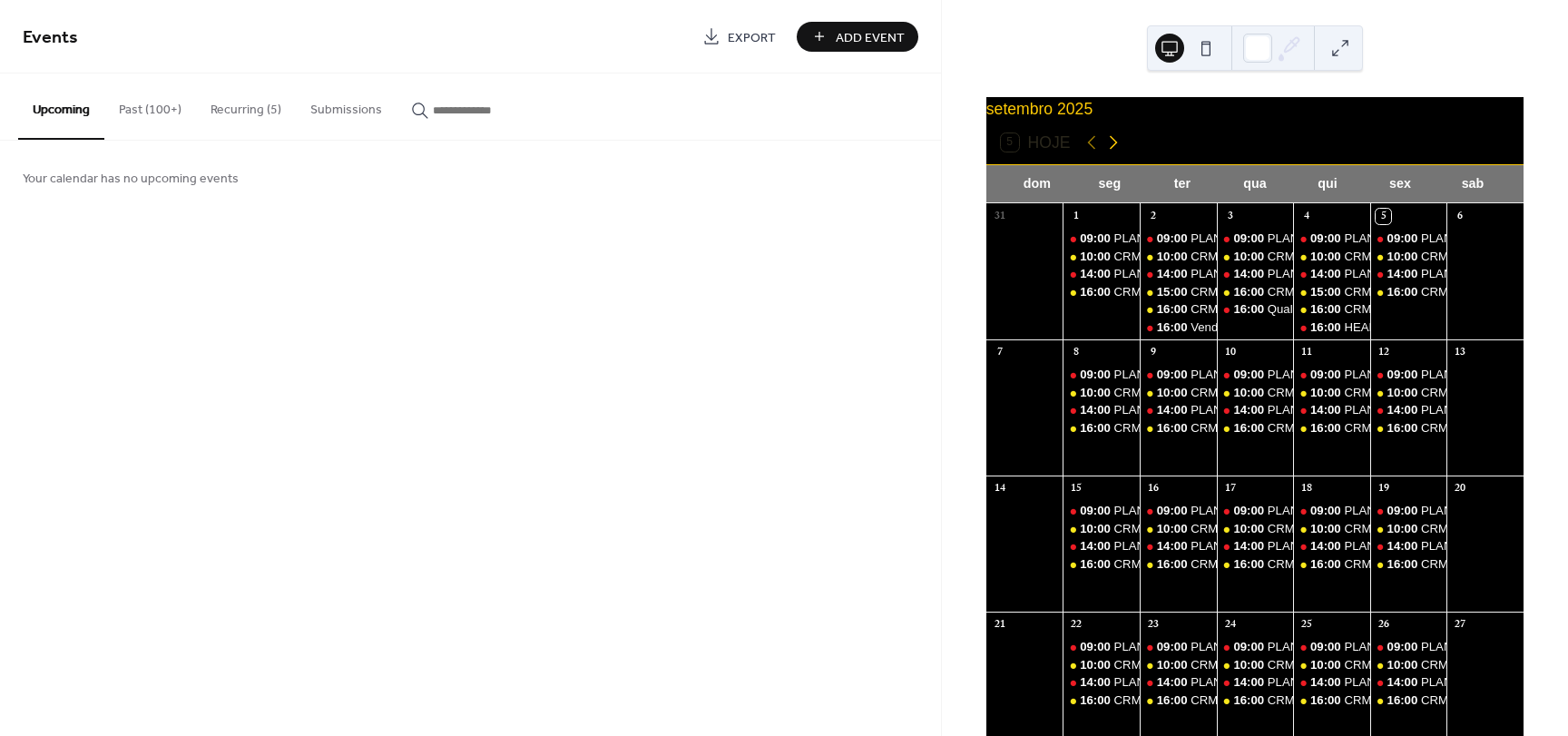
click at [1112, 152] on icon at bounding box center [1113, 142] width 22 height 22
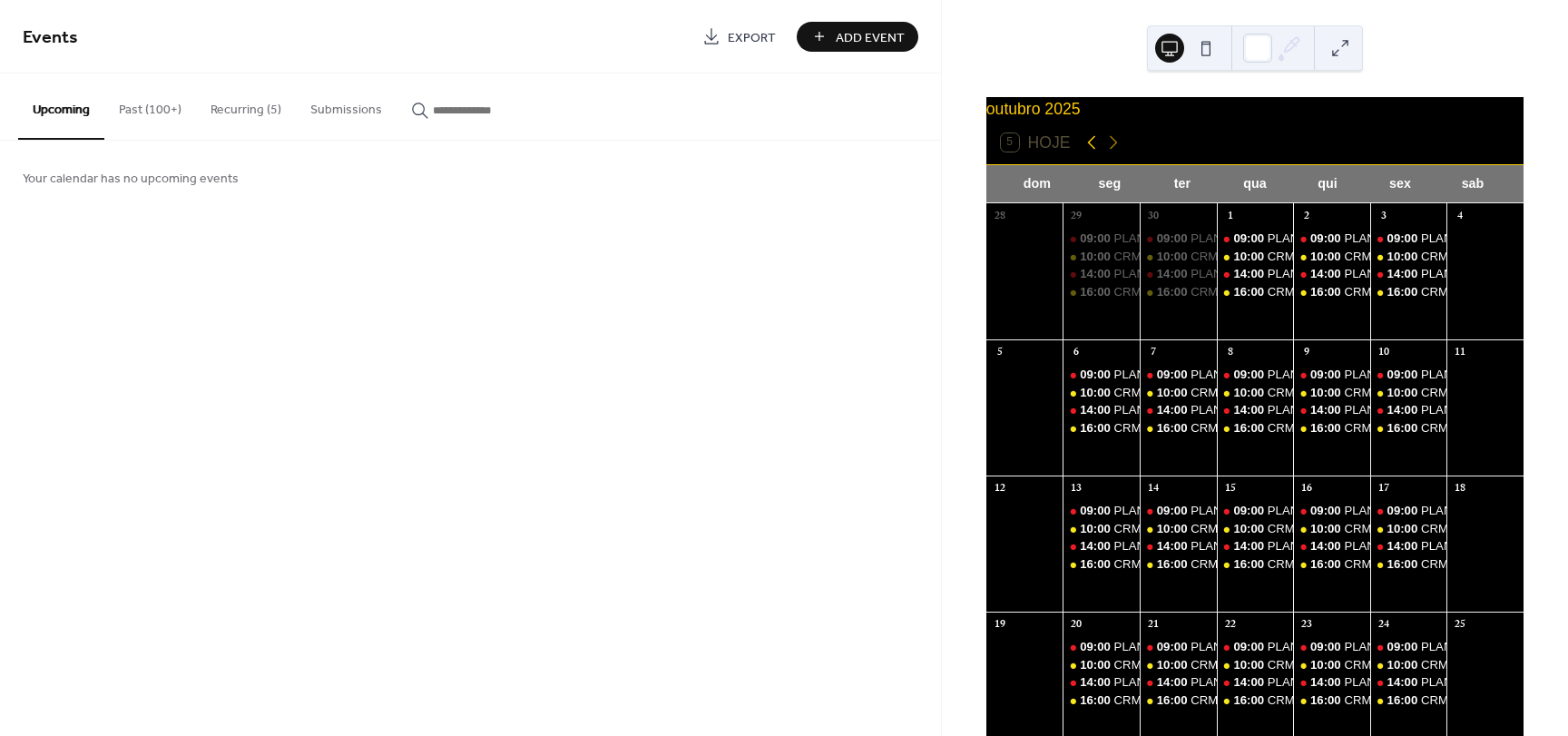
click at [1089, 150] on icon at bounding box center [1091, 142] width 8 height 14
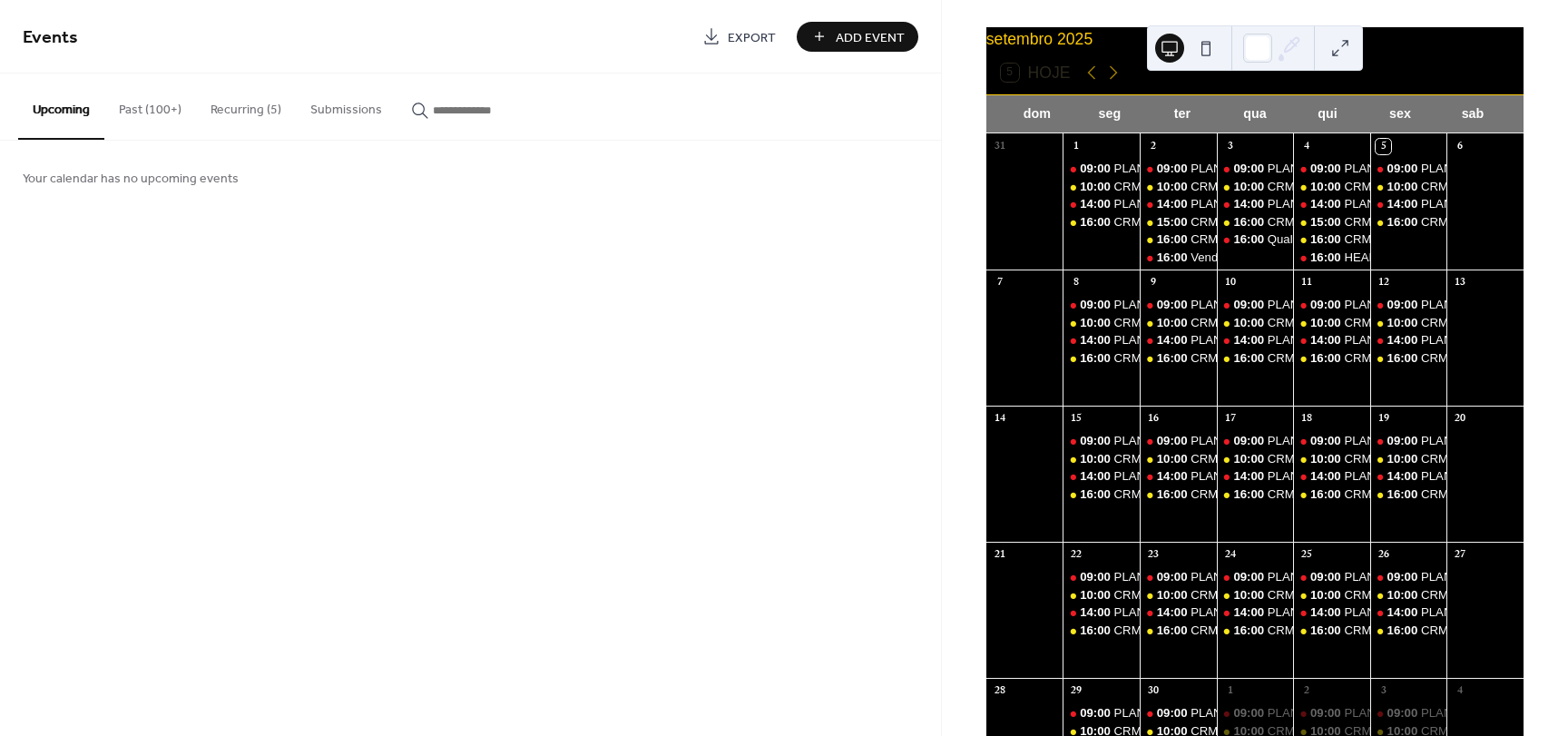
scroll to position [91, 0]
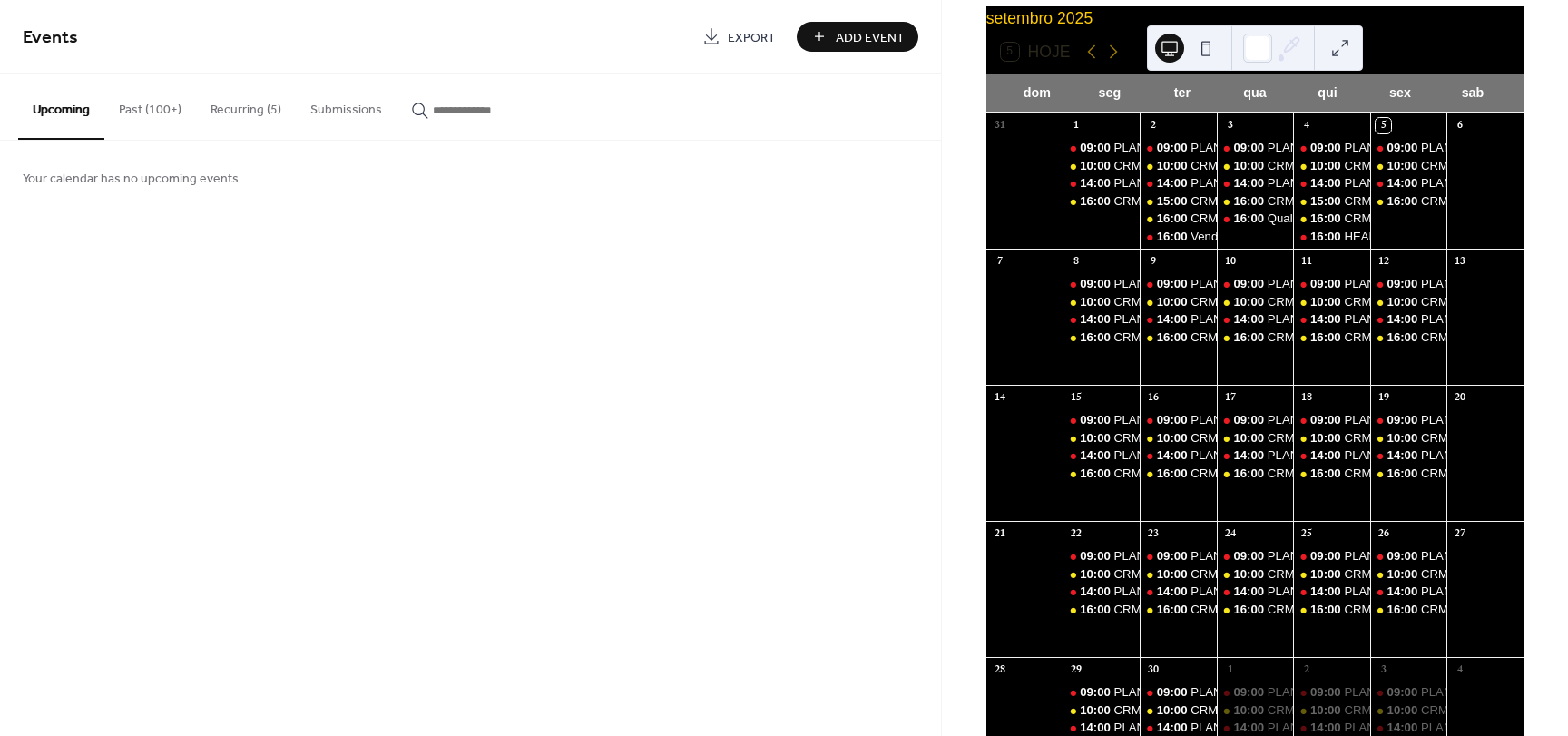
click at [221, 118] on button "Recurring (5)" at bounding box center [246, 105] width 100 height 64
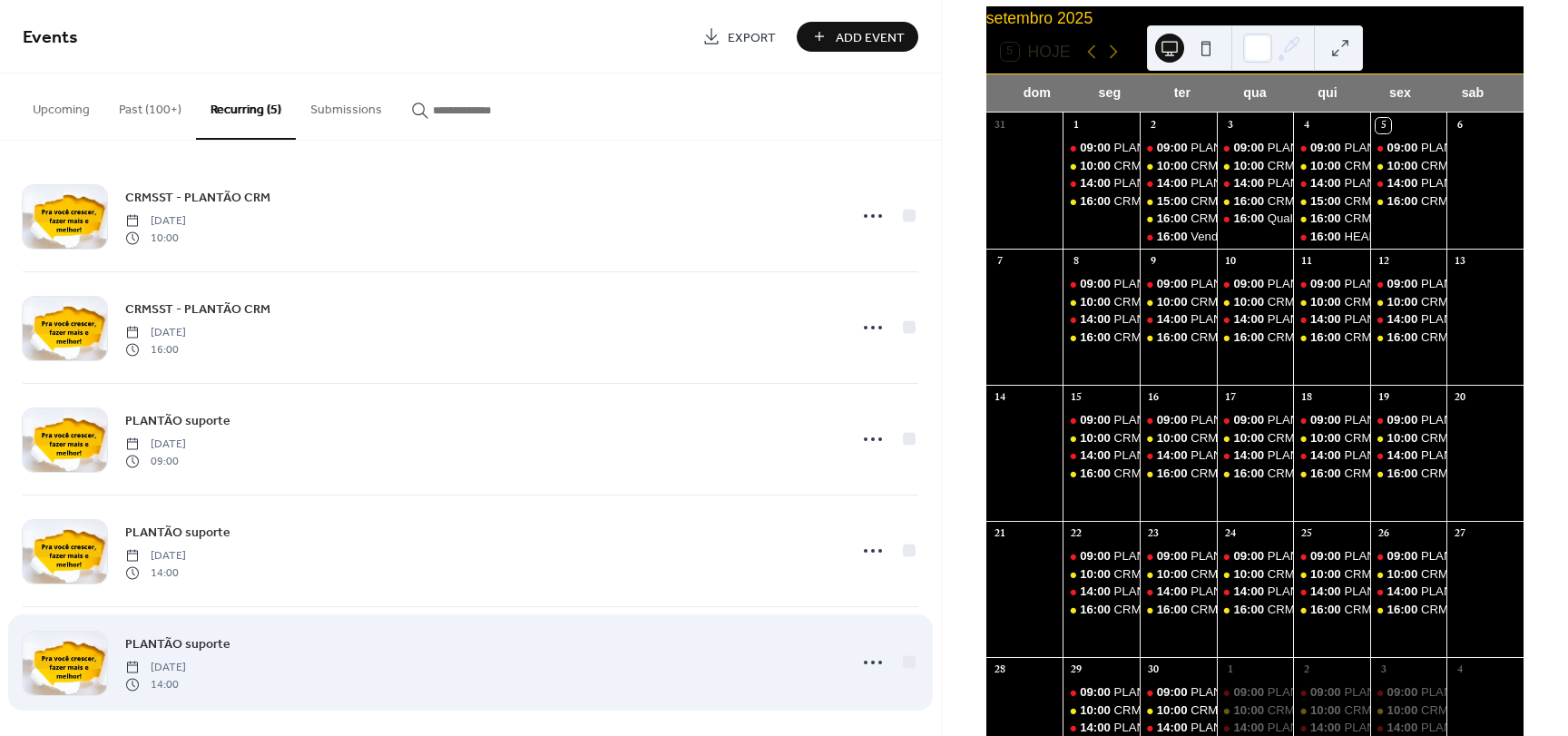
scroll to position [16, 0]
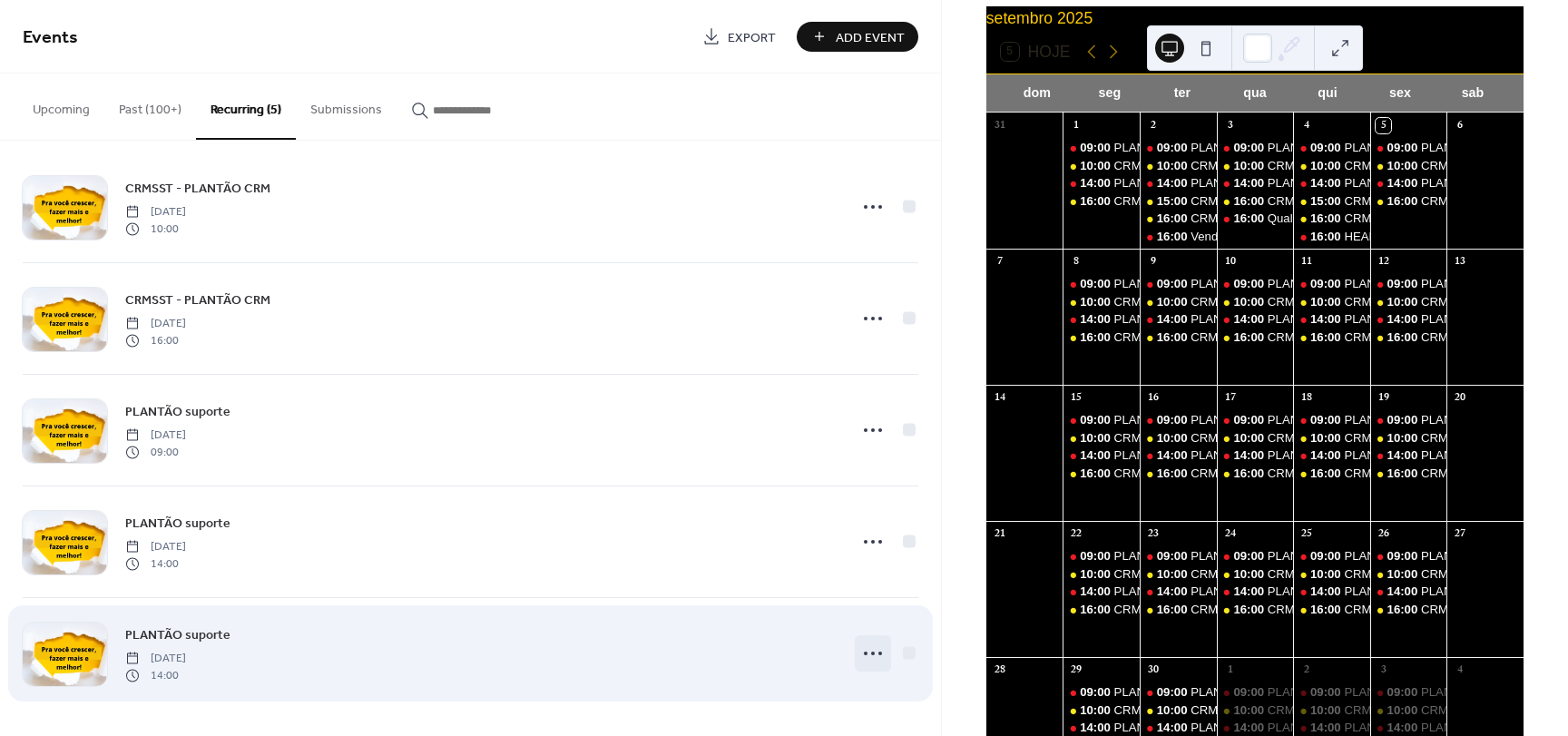
click at [871, 652] on circle at bounding box center [873, 653] width 4 height 4
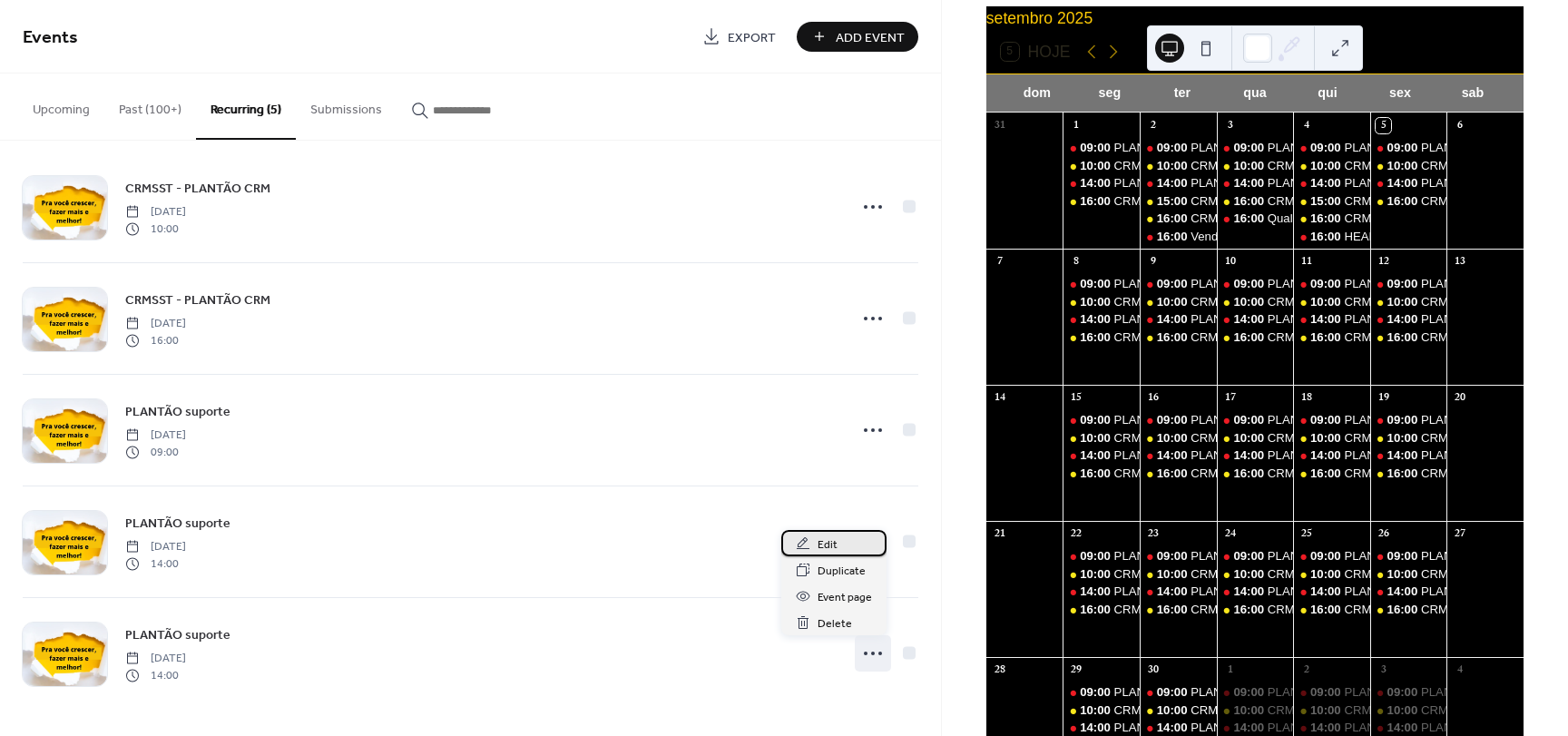
click at [843, 537] on div "Edit" at bounding box center [834, 543] width 105 height 26
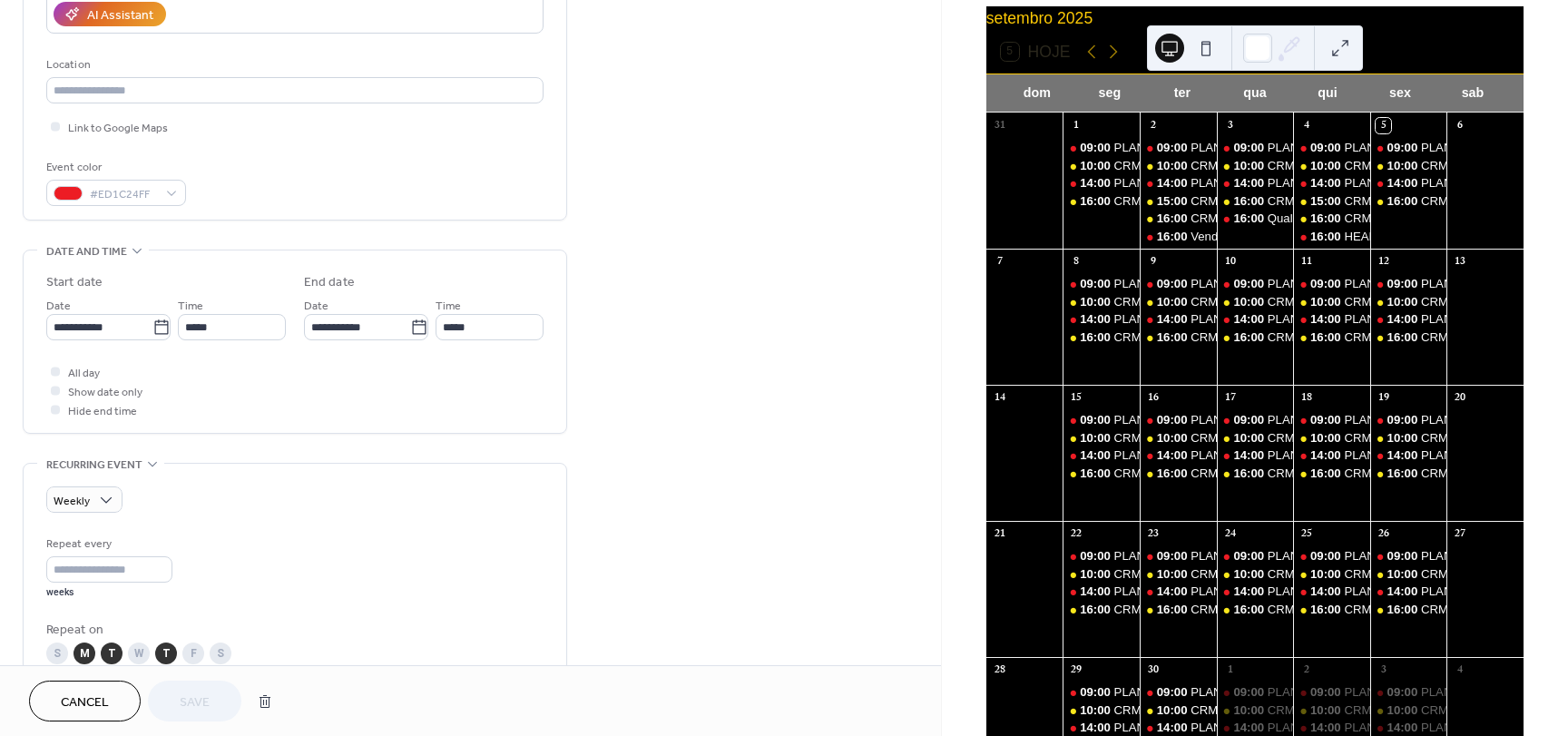
scroll to position [363, 0]
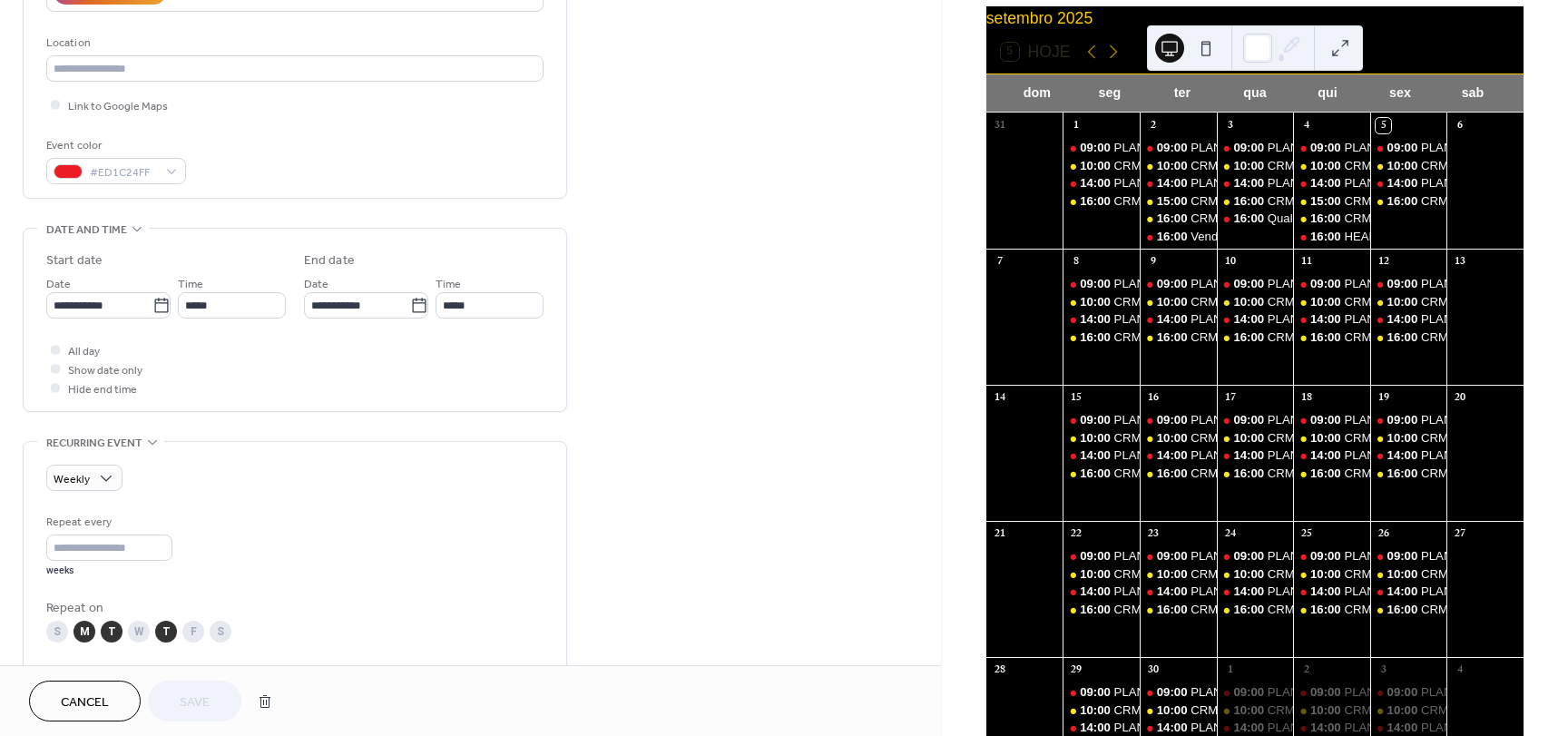
click at [113, 628] on div "T" at bounding box center [112, 632] width 22 height 22
click at [206, 700] on span "Save" at bounding box center [194, 702] width 30 height 19
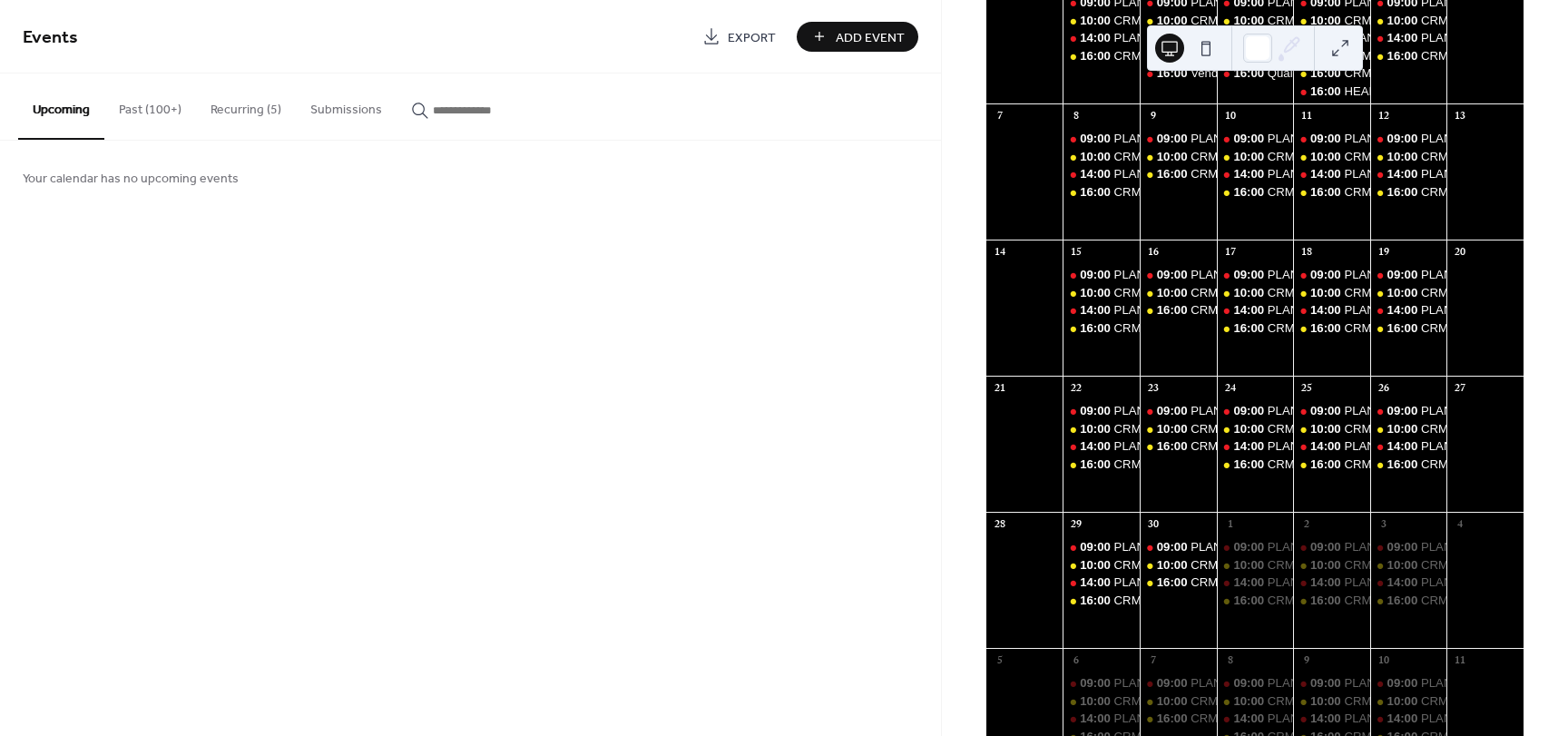
scroll to position [91, 0]
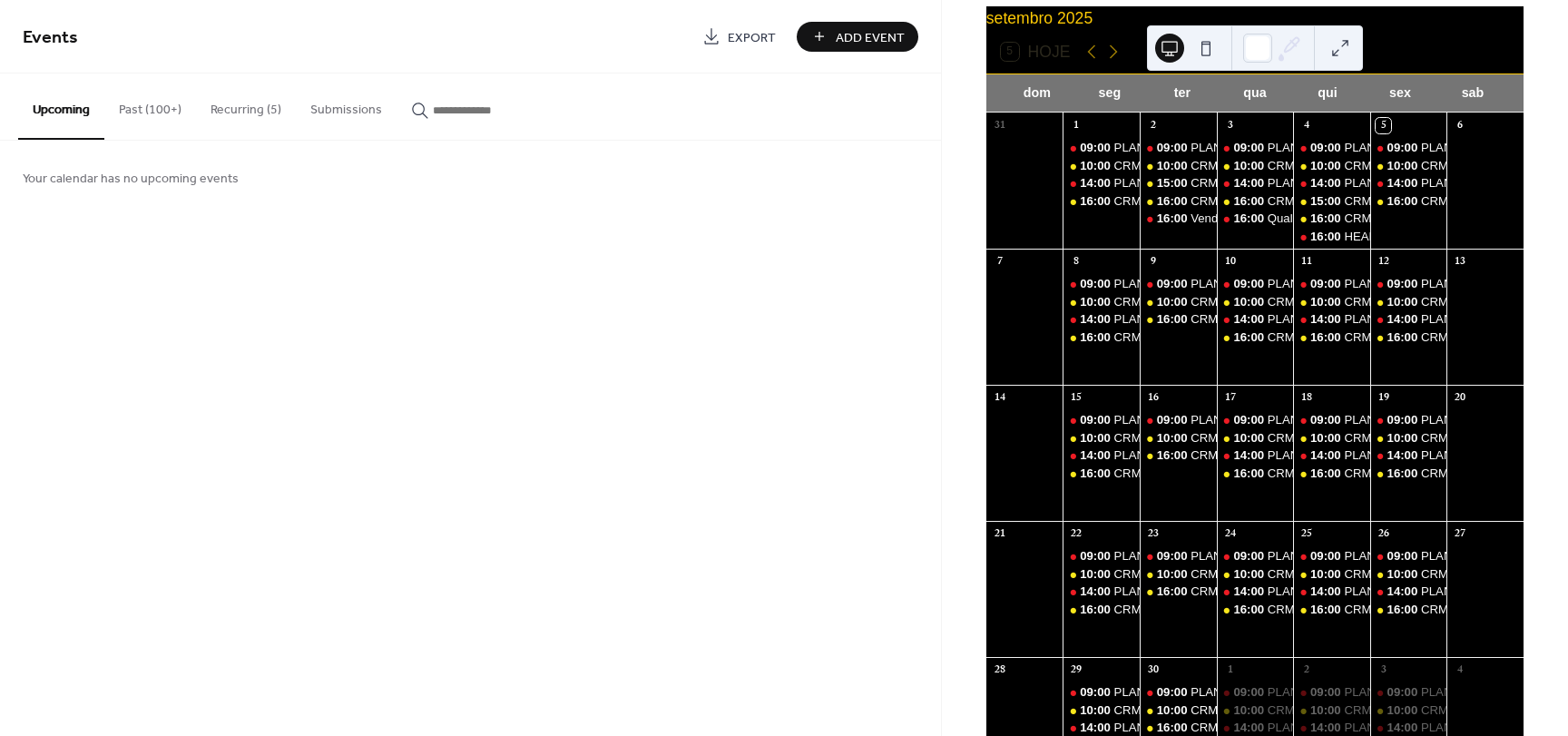
click at [231, 113] on button "Recurring (5)" at bounding box center [246, 105] width 100 height 64
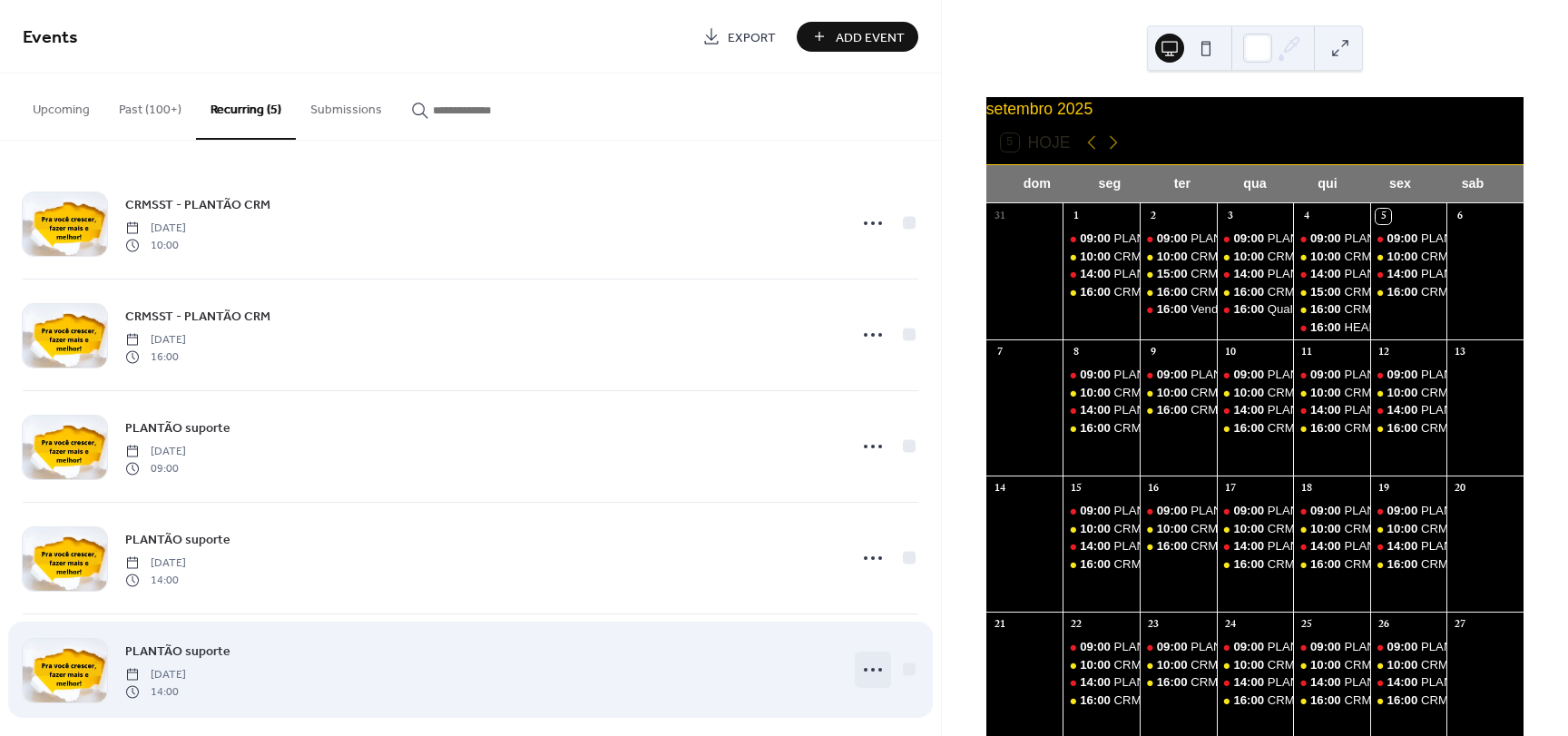
click at [868, 672] on icon at bounding box center [873, 670] width 29 height 29
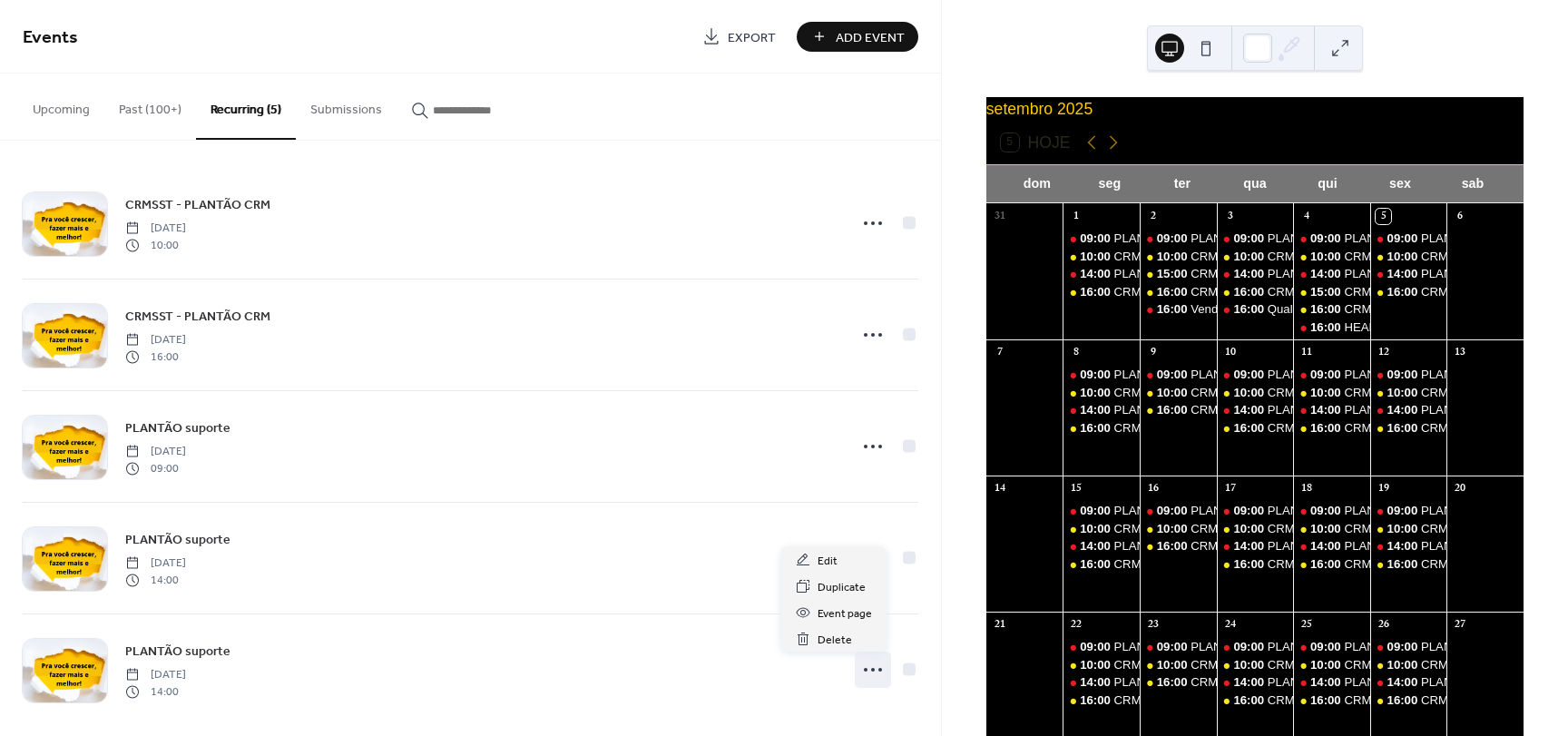
click at [924, 459] on div "CRMSST - PLANTÃO CRM Thursday, December 19, 2024 10:00 CRMSST - PLANTÃO CRM Thu…" at bounding box center [470, 438] width 941 height 595
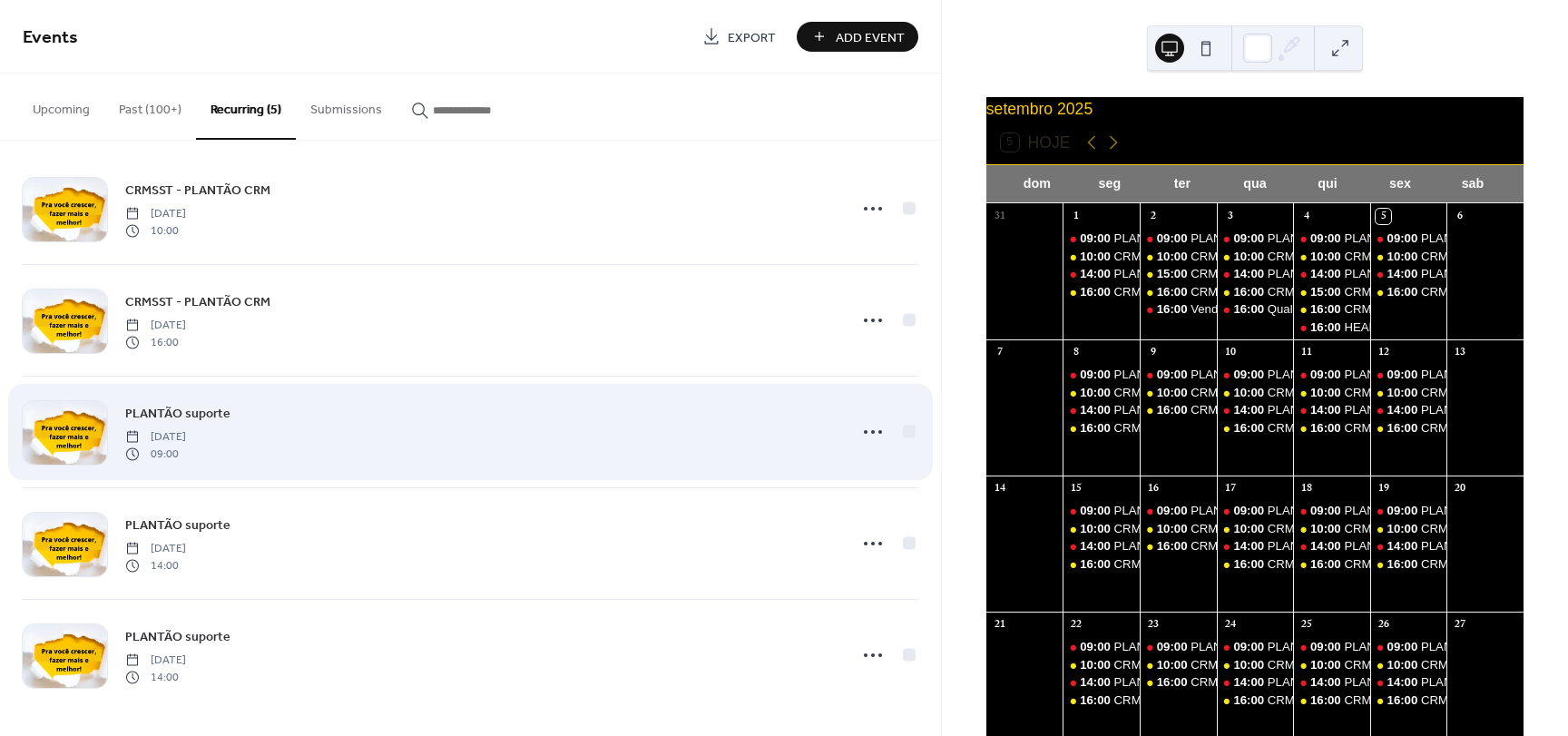
scroll to position [16, 0]
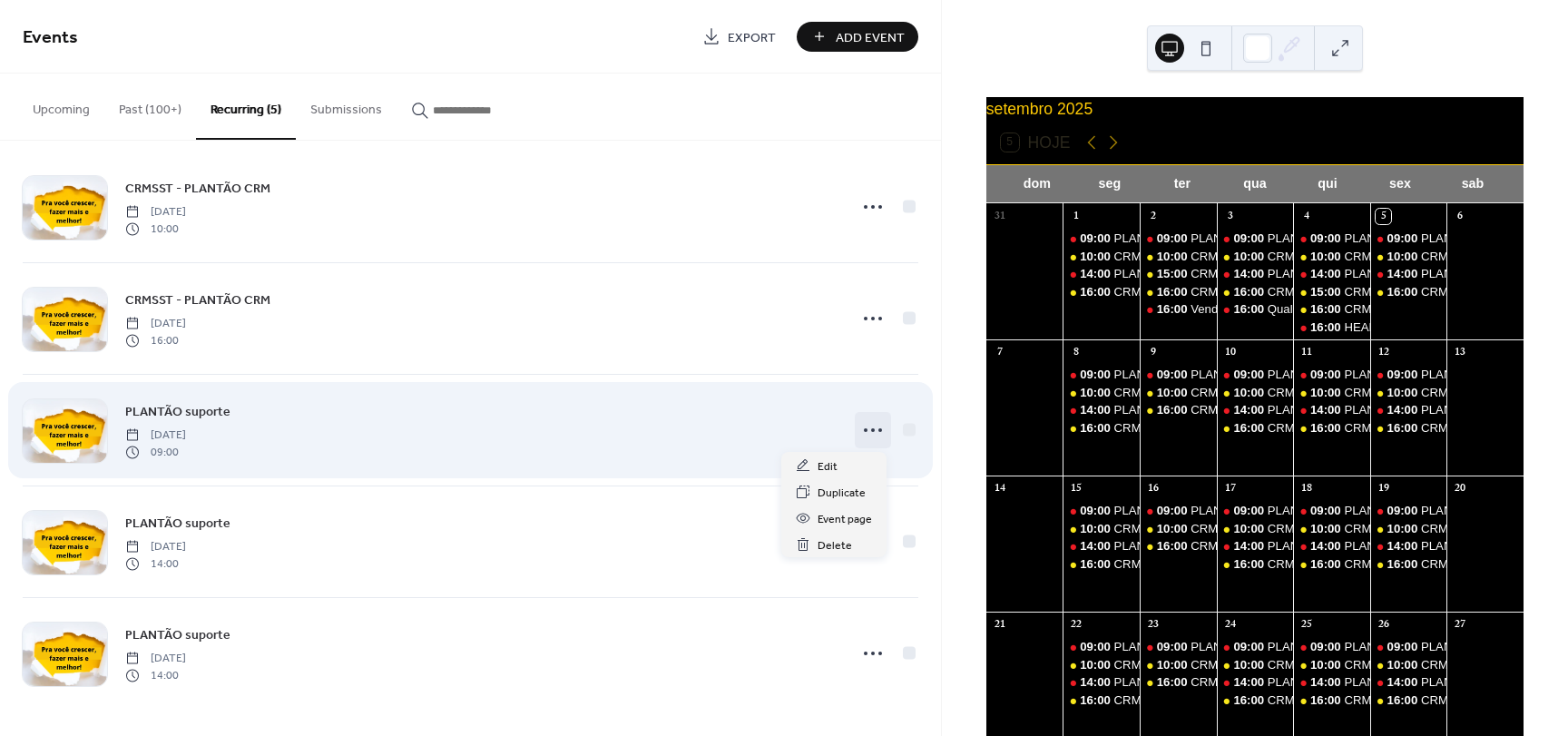
click at [870, 429] on icon at bounding box center [873, 430] width 29 height 29
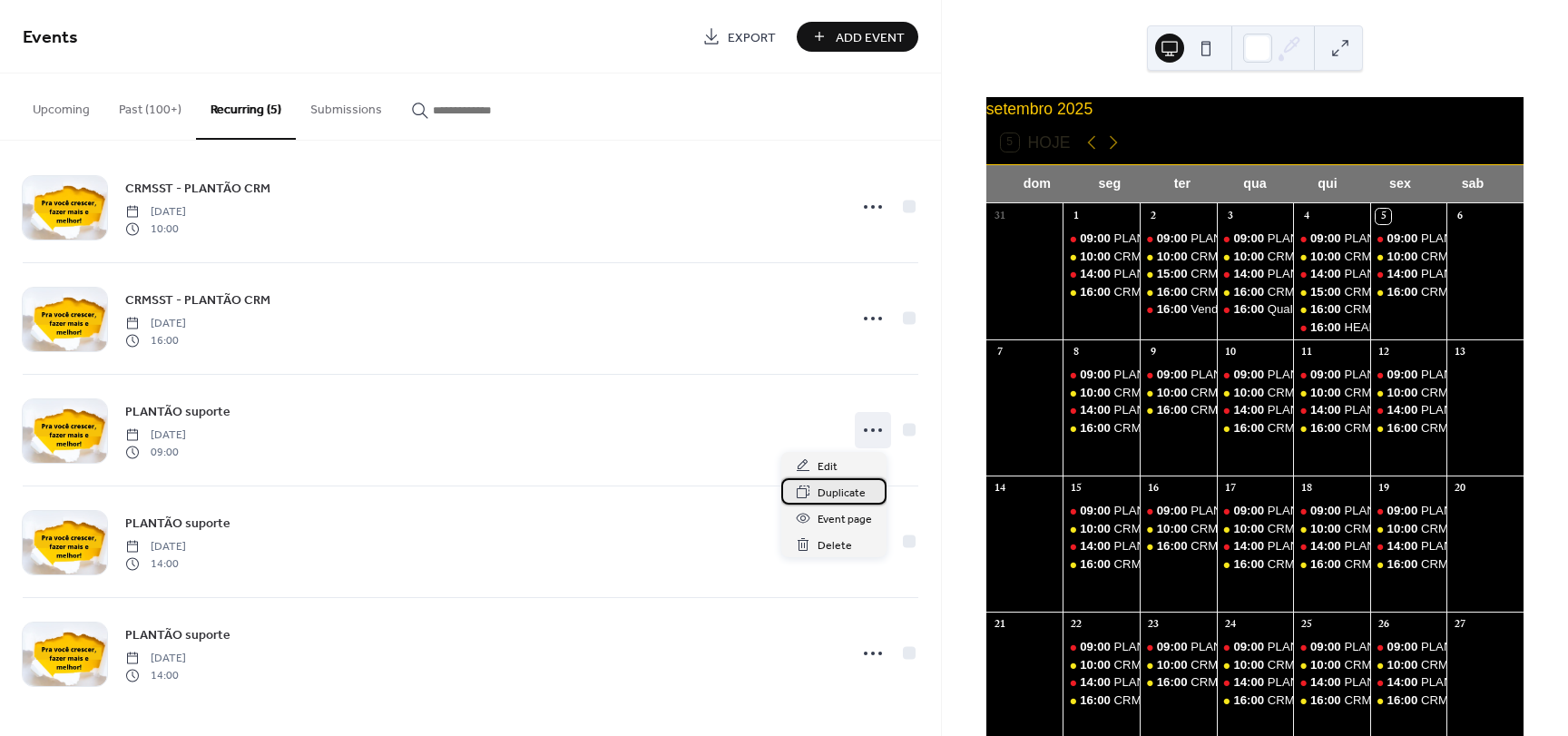
click at [842, 499] on span "Duplicate" at bounding box center [841, 493] width 48 height 19
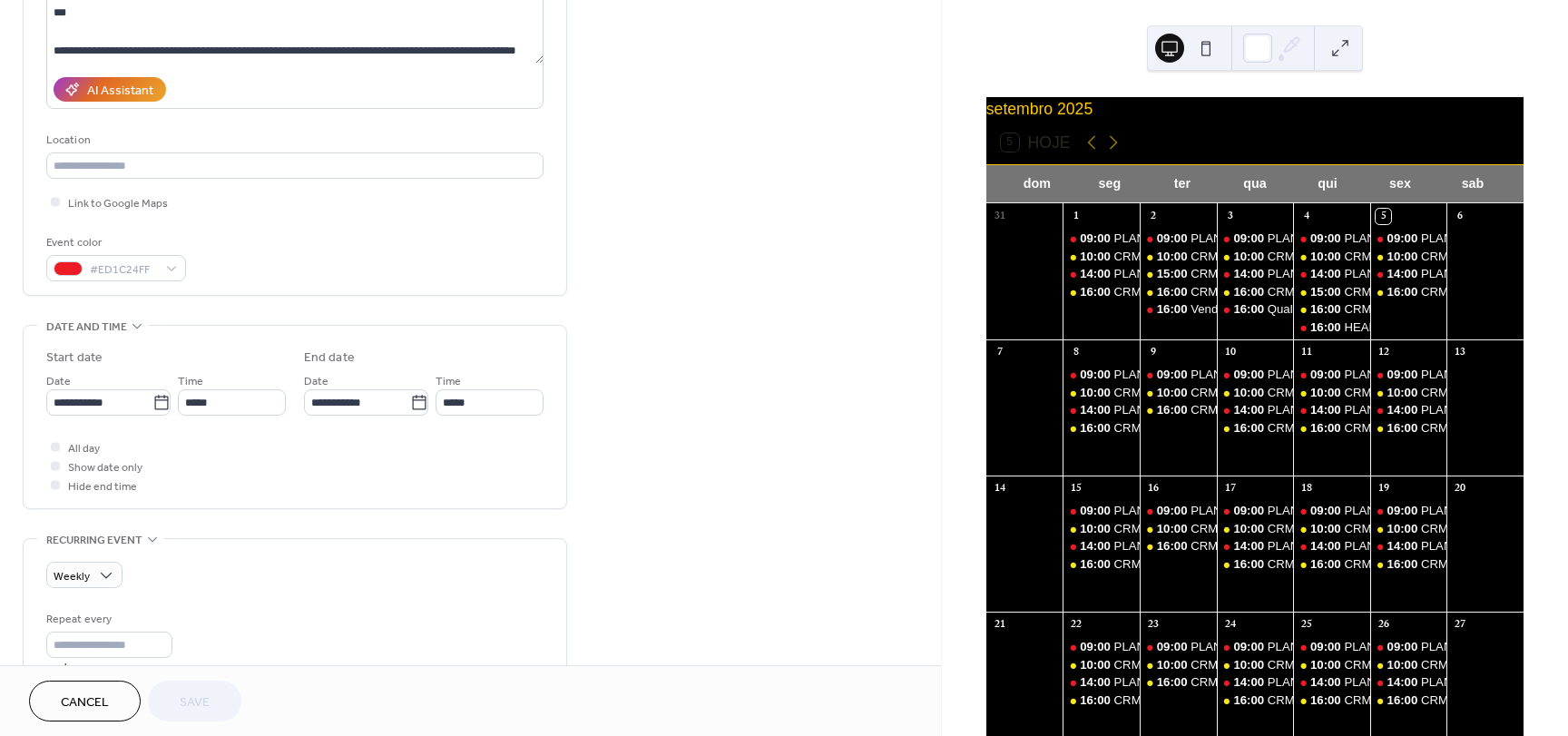
scroll to position [272, 0]
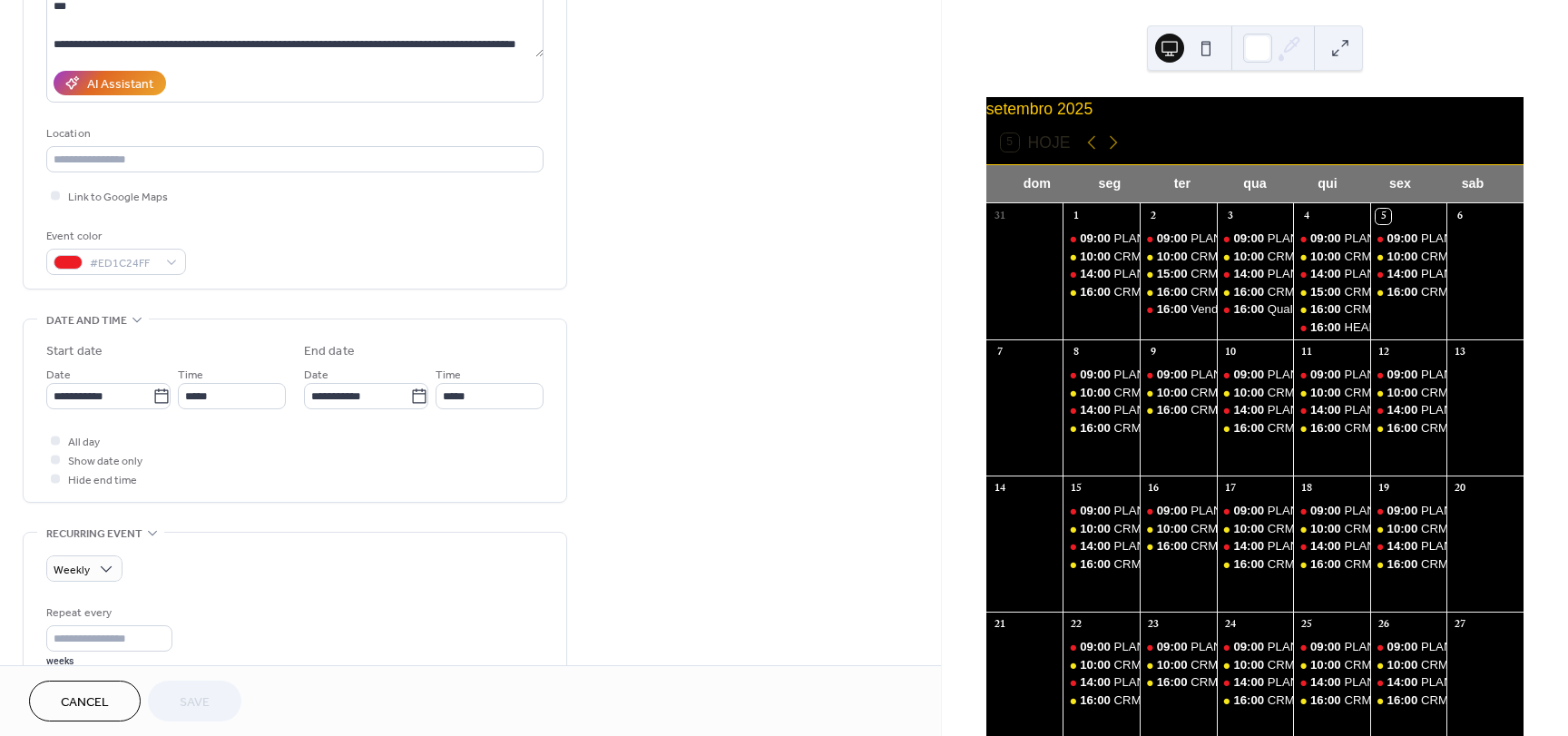
click at [120, 702] on button "Cancel" at bounding box center [84, 701] width 112 height 41
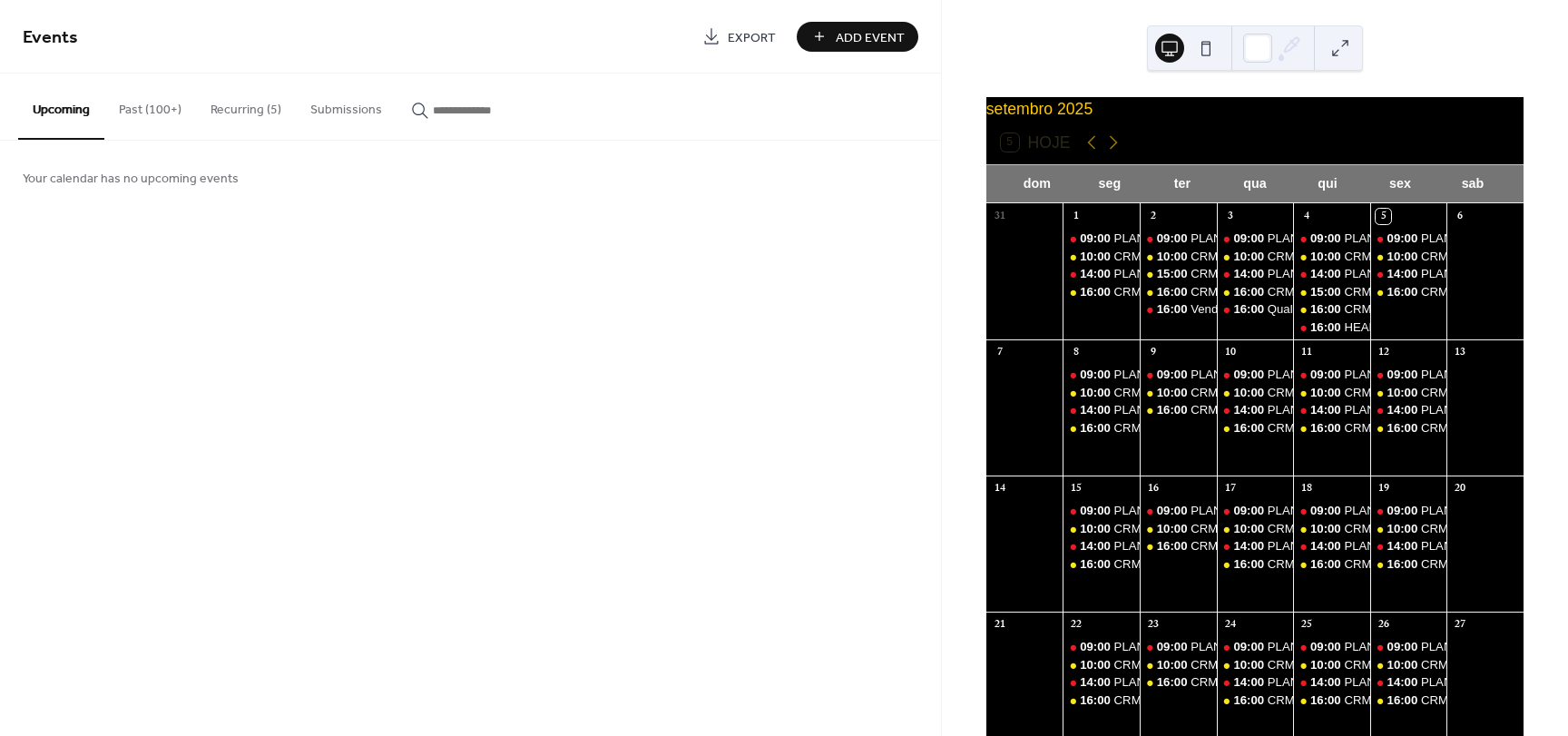
click at [253, 109] on button "Recurring (5)" at bounding box center [246, 105] width 100 height 64
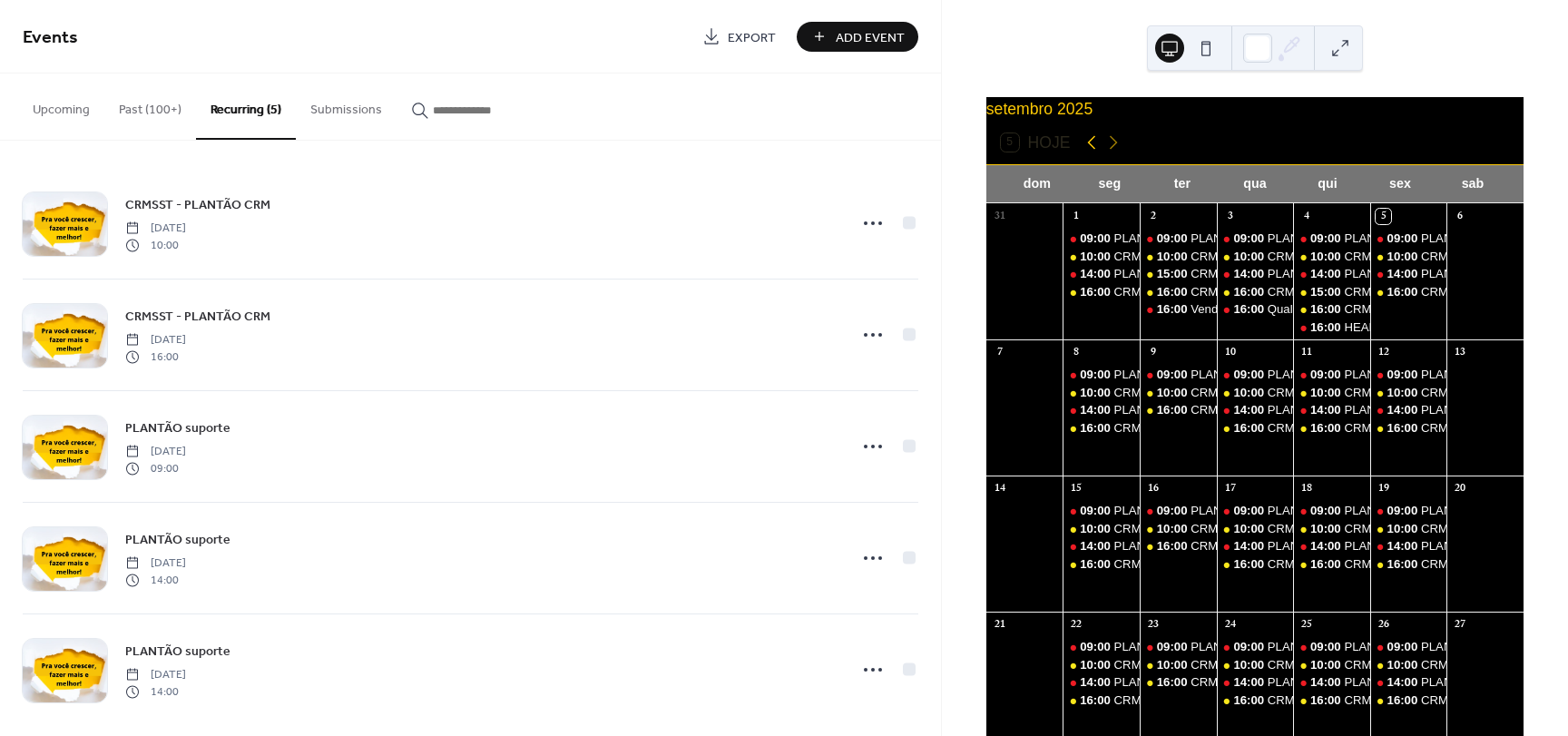
click at [1087, 146] on icon at bounding box center [1092, 142] width 22 height 22
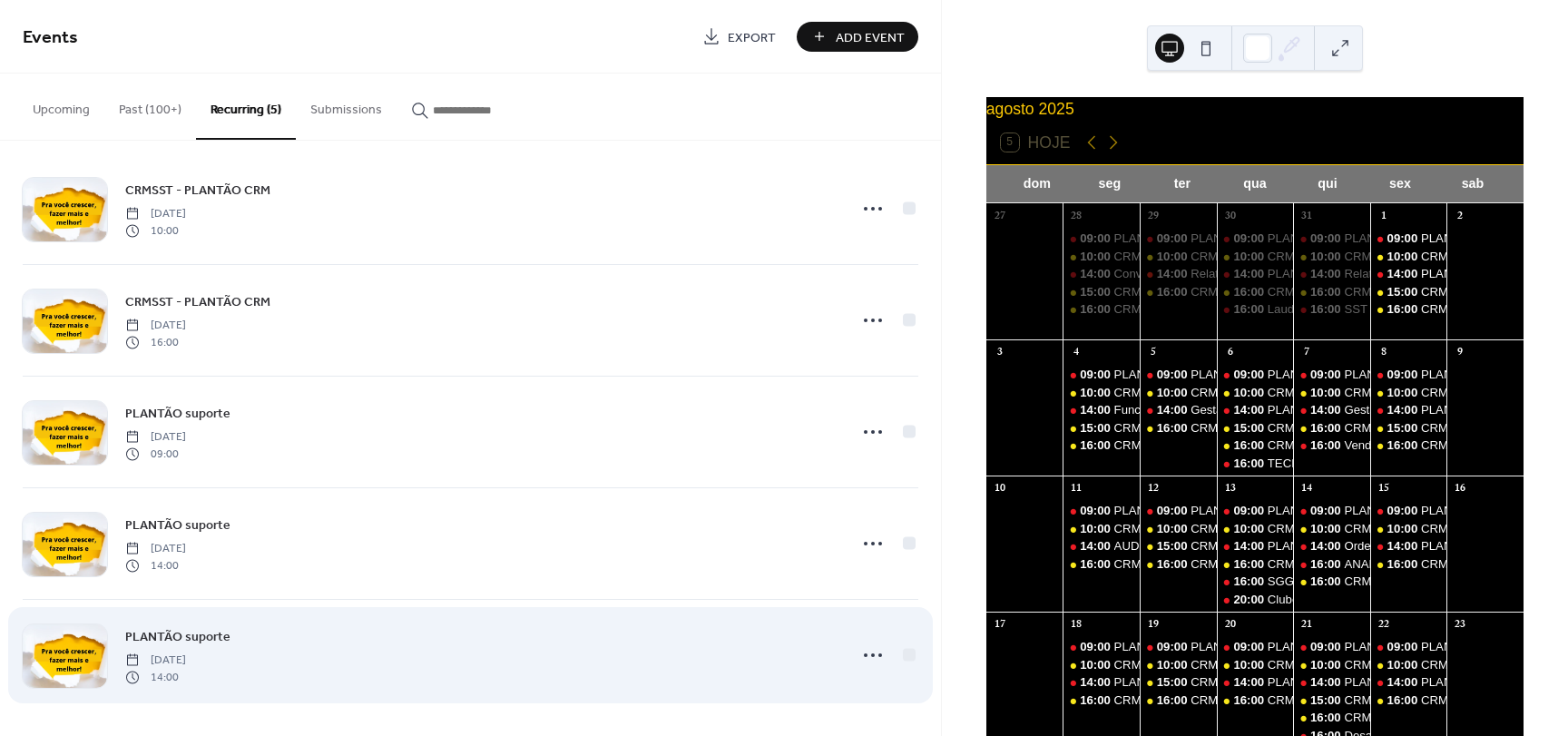
scroll to position [16, 0]
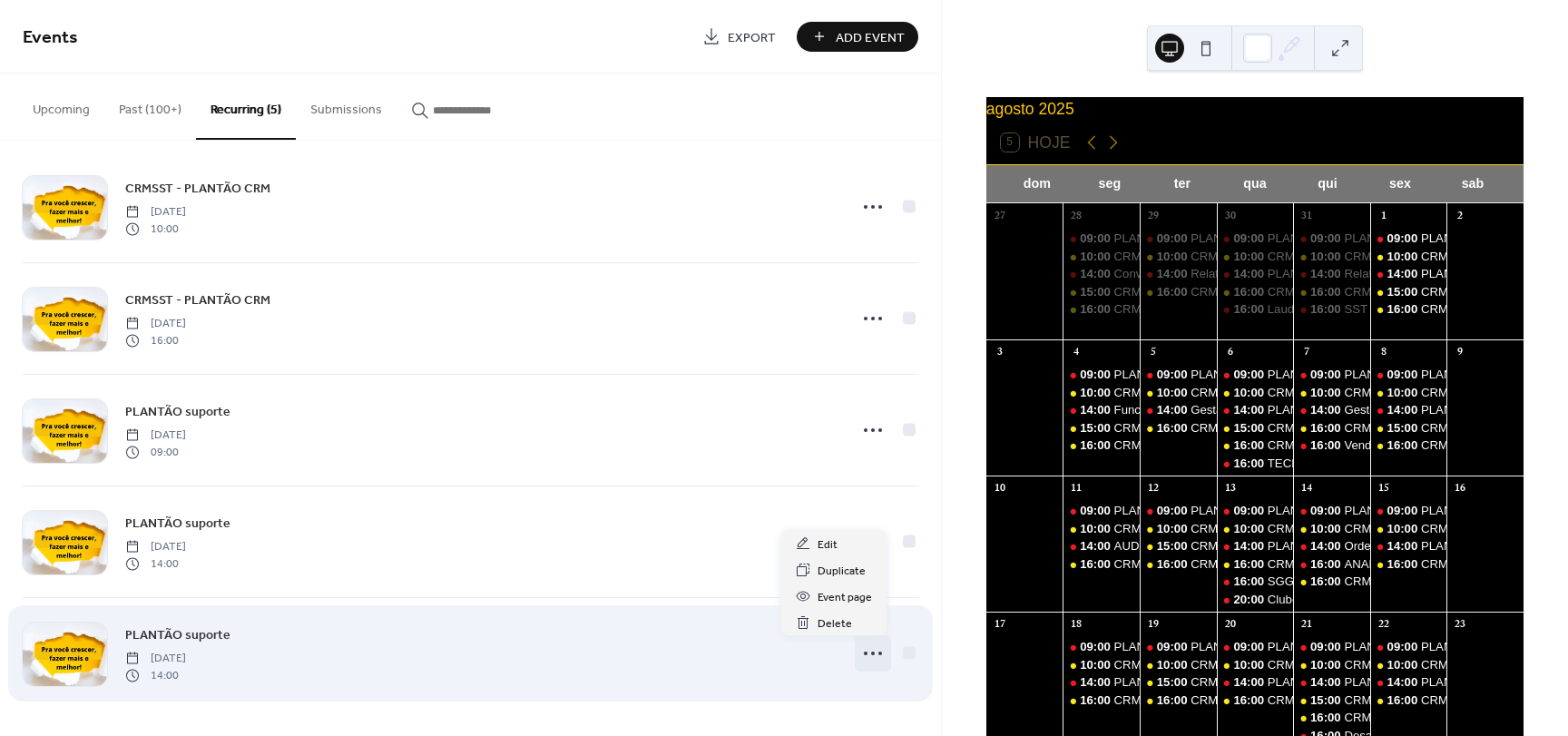
click at [867, 647] on icon at bounding box center [873, 653] width 29 height 29
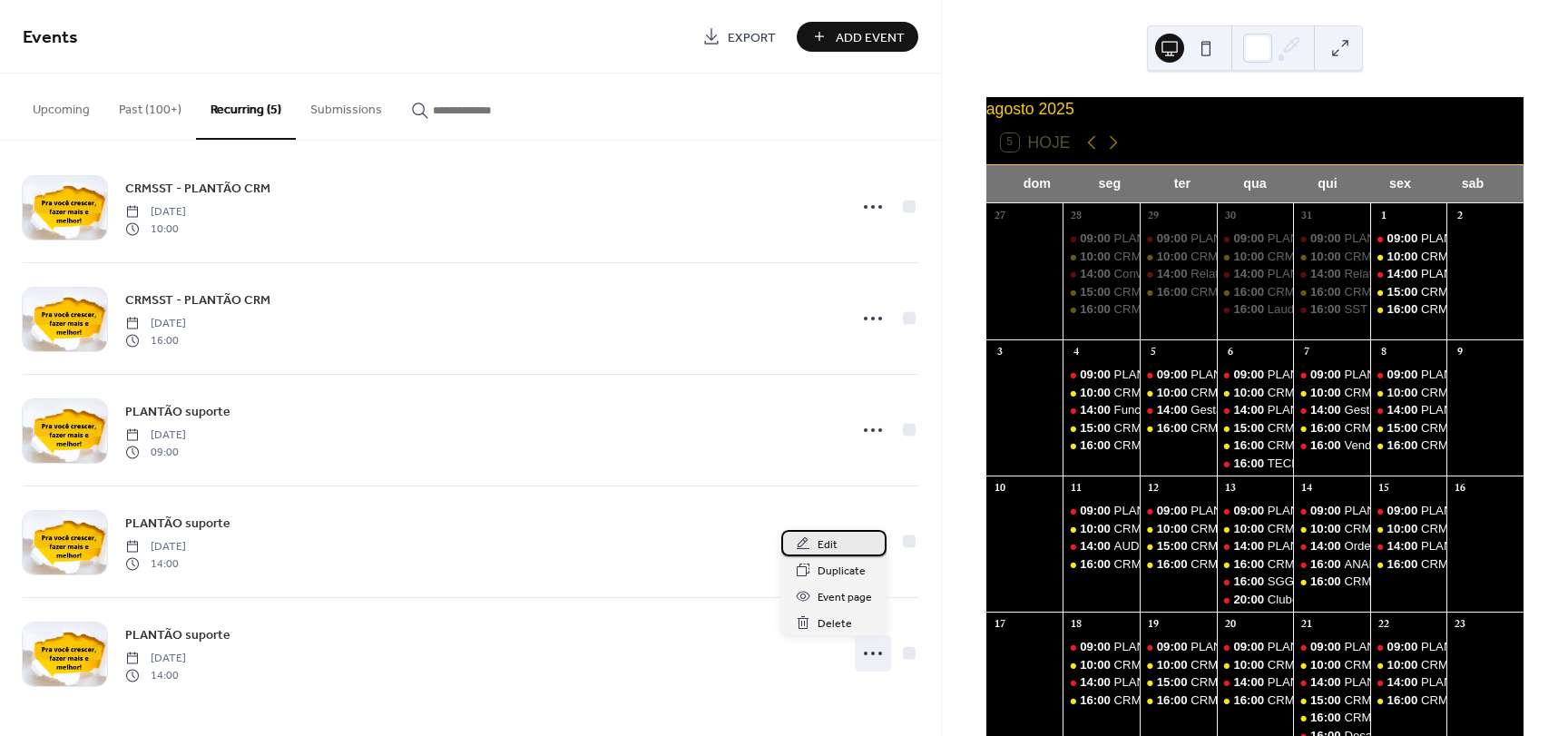
click at [840, 543] on div "Edit" at bounding box center [834, 543] width 105 height 26
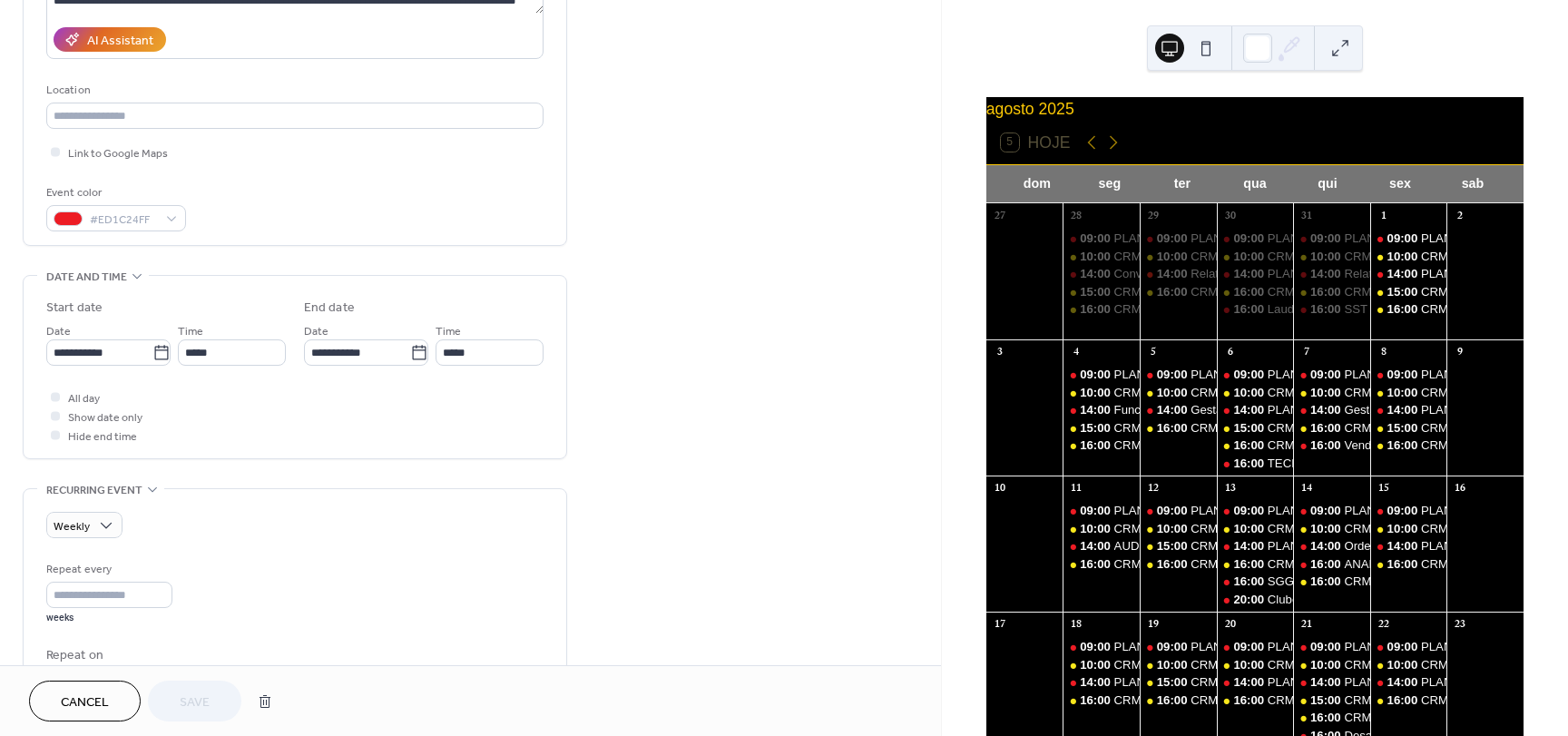
scroll to position [363, 0]
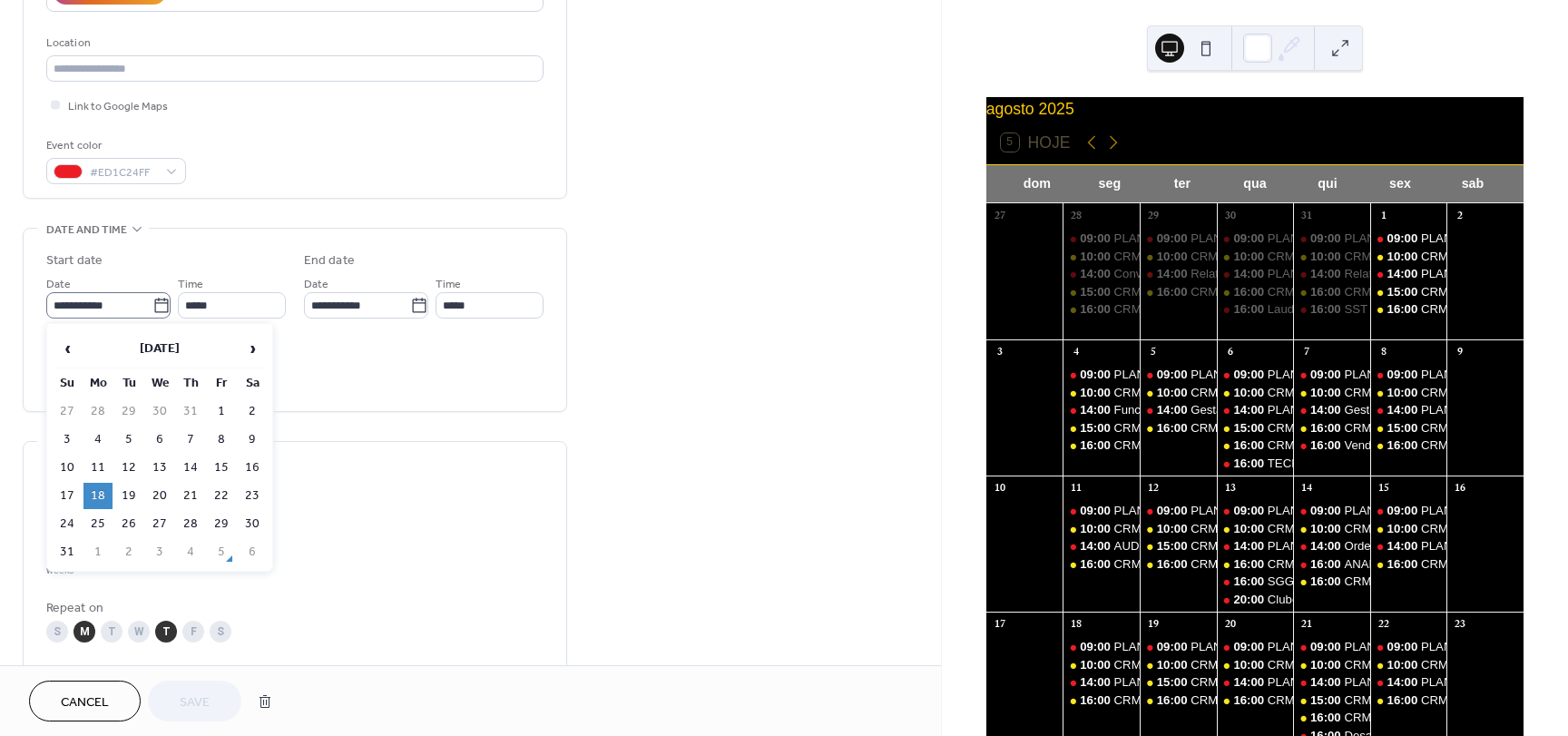
click at [154, 311] on icon at bounding box center [161, 305] width 14 height 15
click at [152, 311] on input "**********" at bounding box center [99, 305] width 106 height 26
click at [123, 465] on td "12" at bounding box center [129, 467] width 29 height 26
type input "**********"
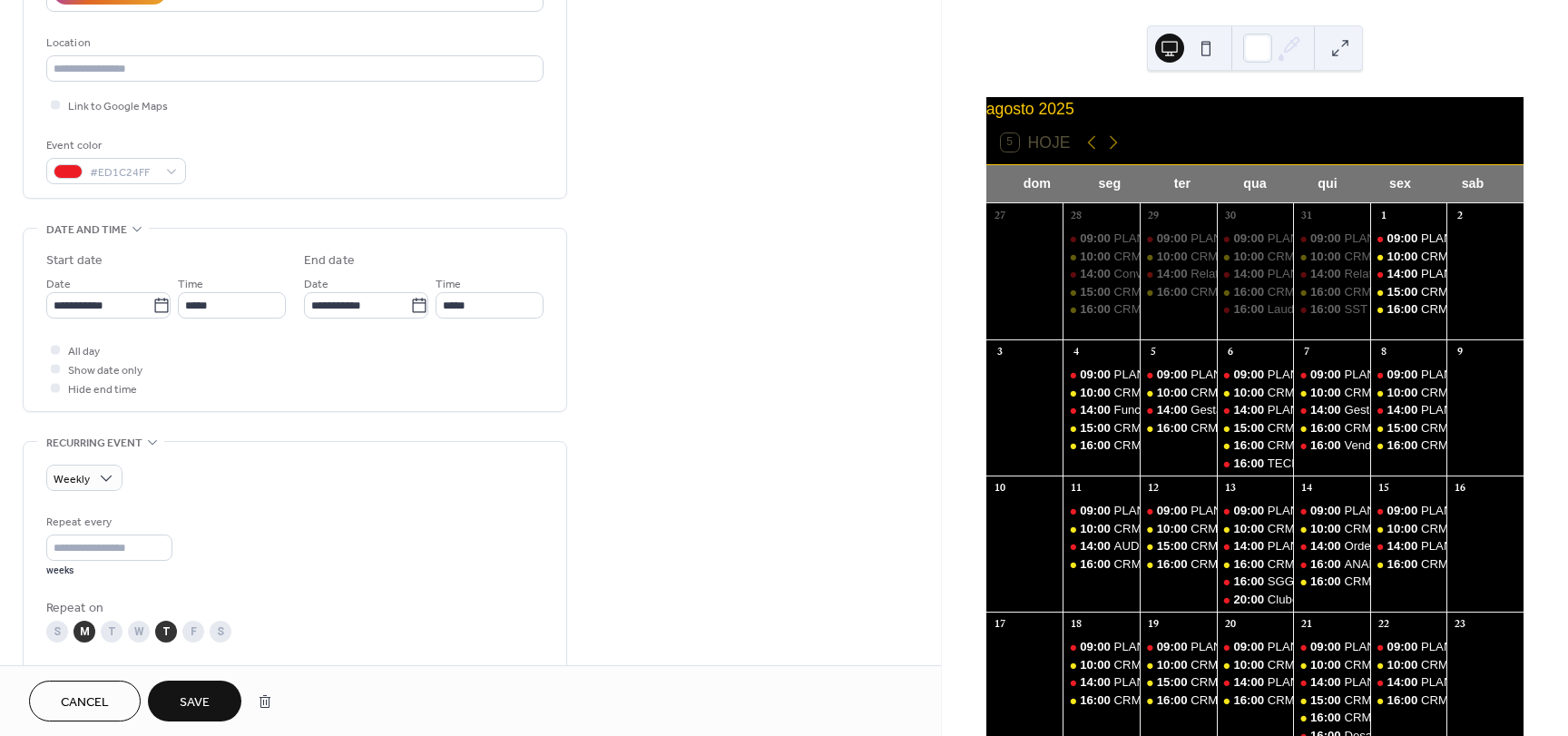
drag, startPoint x: 738, startPoint y: 477, endPoint x: 697, endPoint y: 474, distance: 41.1
click at [738, 476] on div "**********" at bounding box center [470, 522] width 941 height 1568
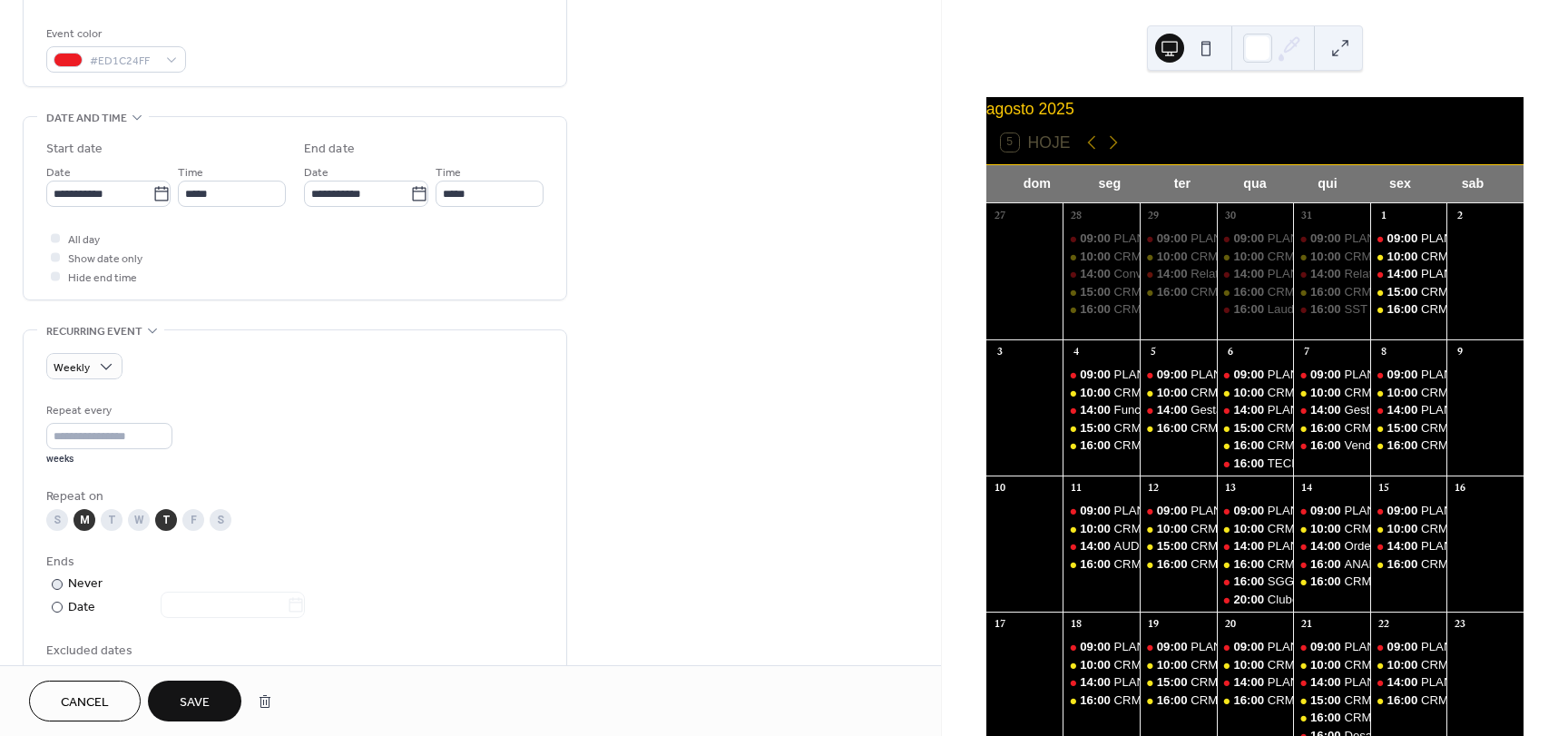
scroll to position [545, 0]
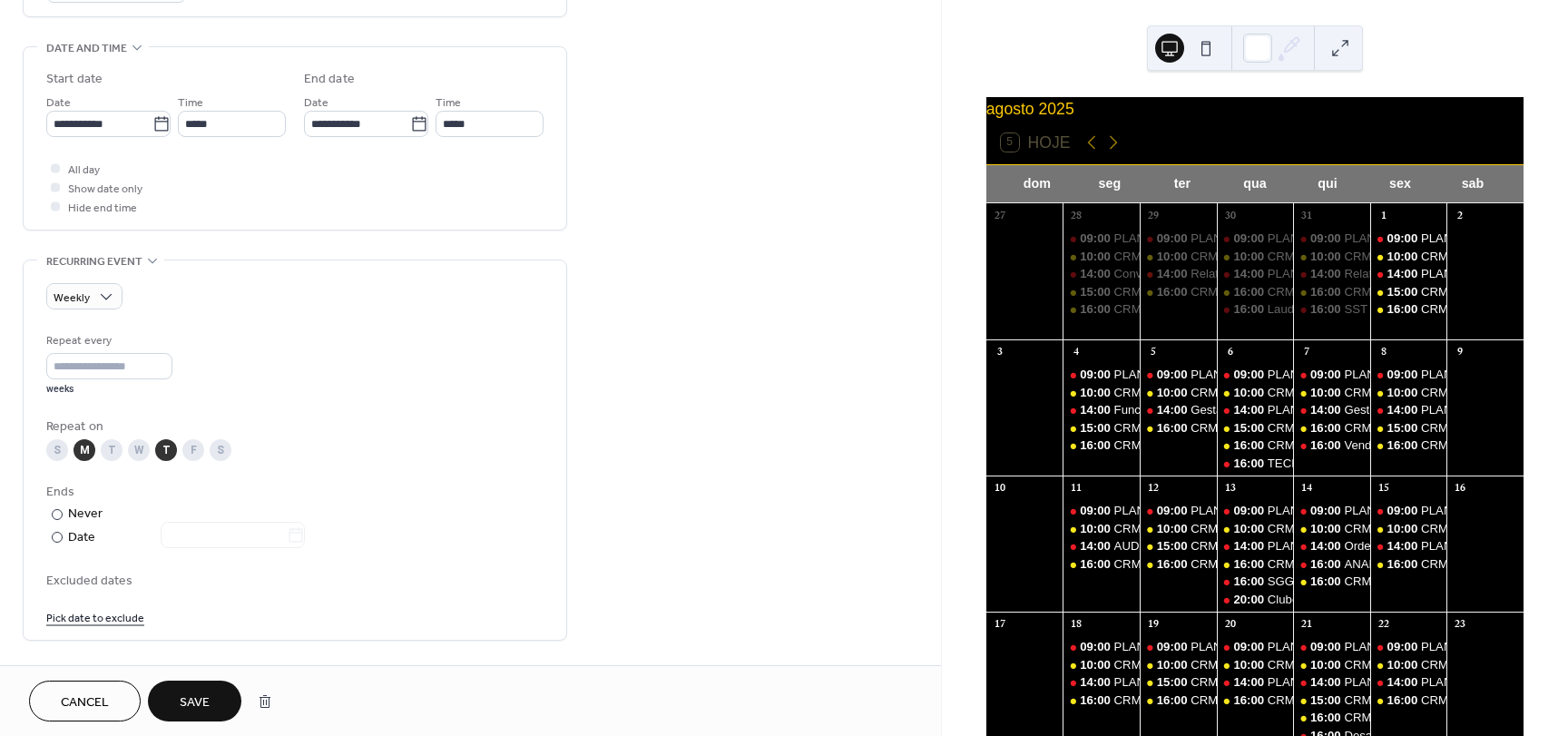
click at [109, 454] on div "T" at bounding box center [112, 450] width 22 height 22
click at [198, 706] on span "Save" at bounding box center [194, 702] width 30 height 19
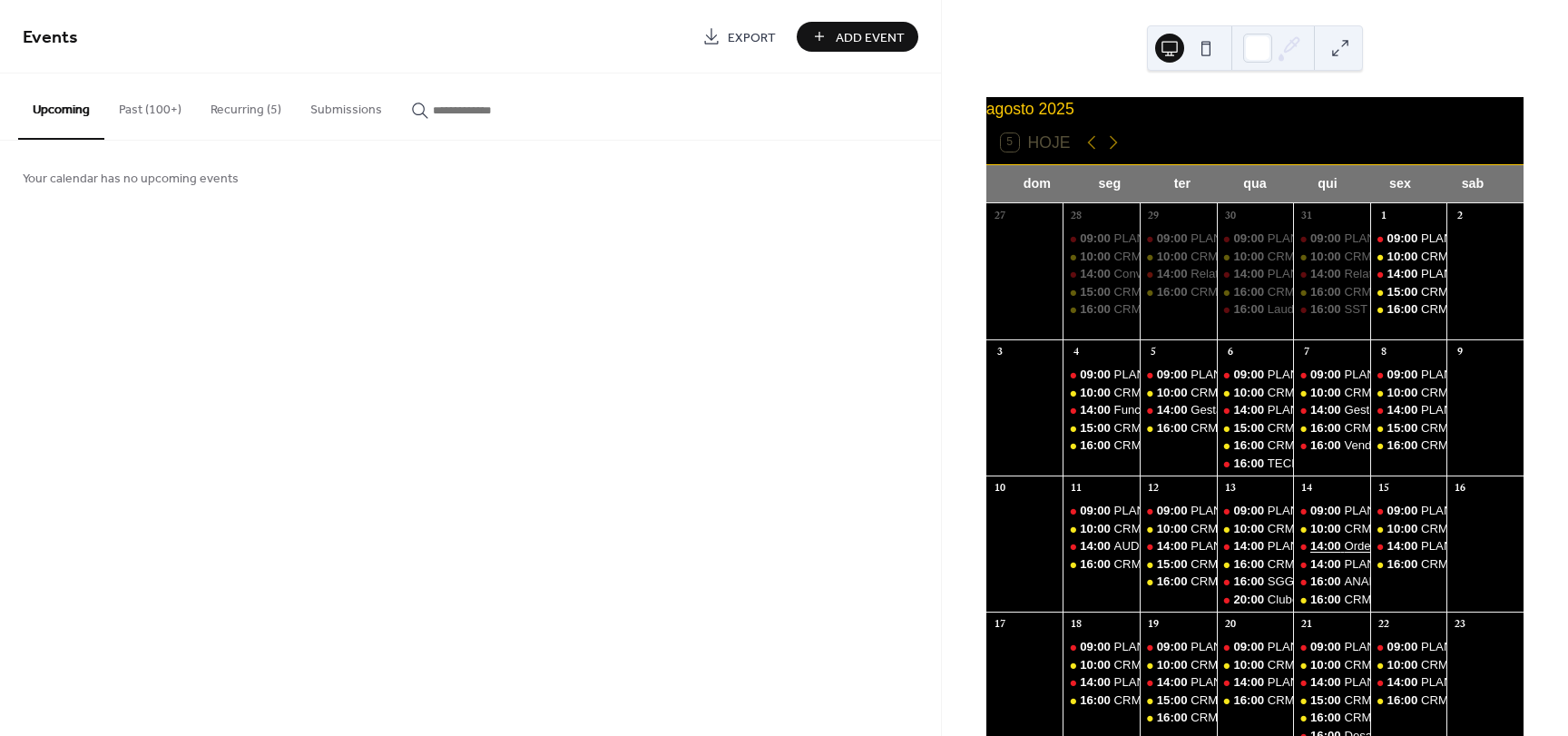
scroll to position [91, 0]
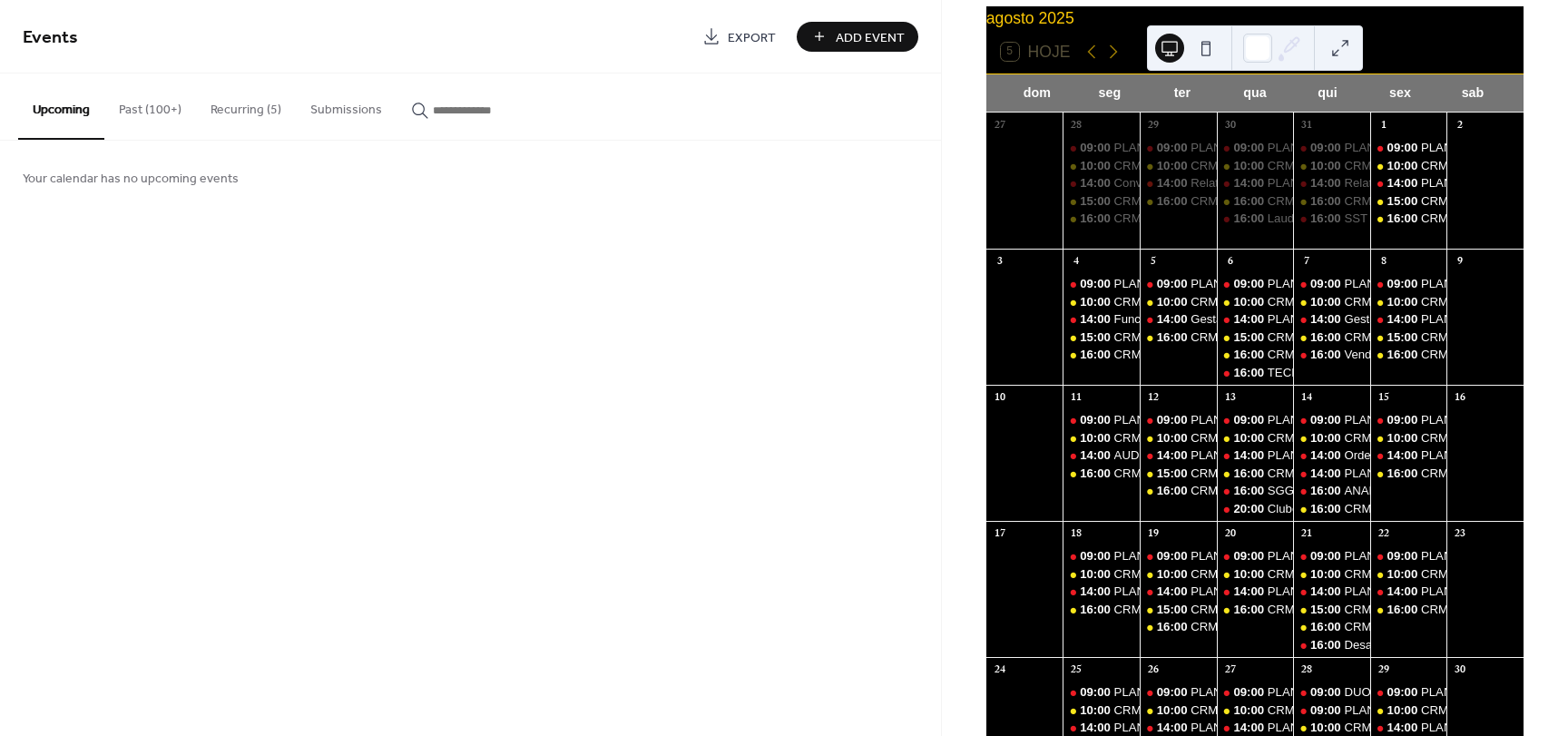
click at [246, 112] on button "Recurring (5)" at bounding box center [246, 105] width 100 height 64
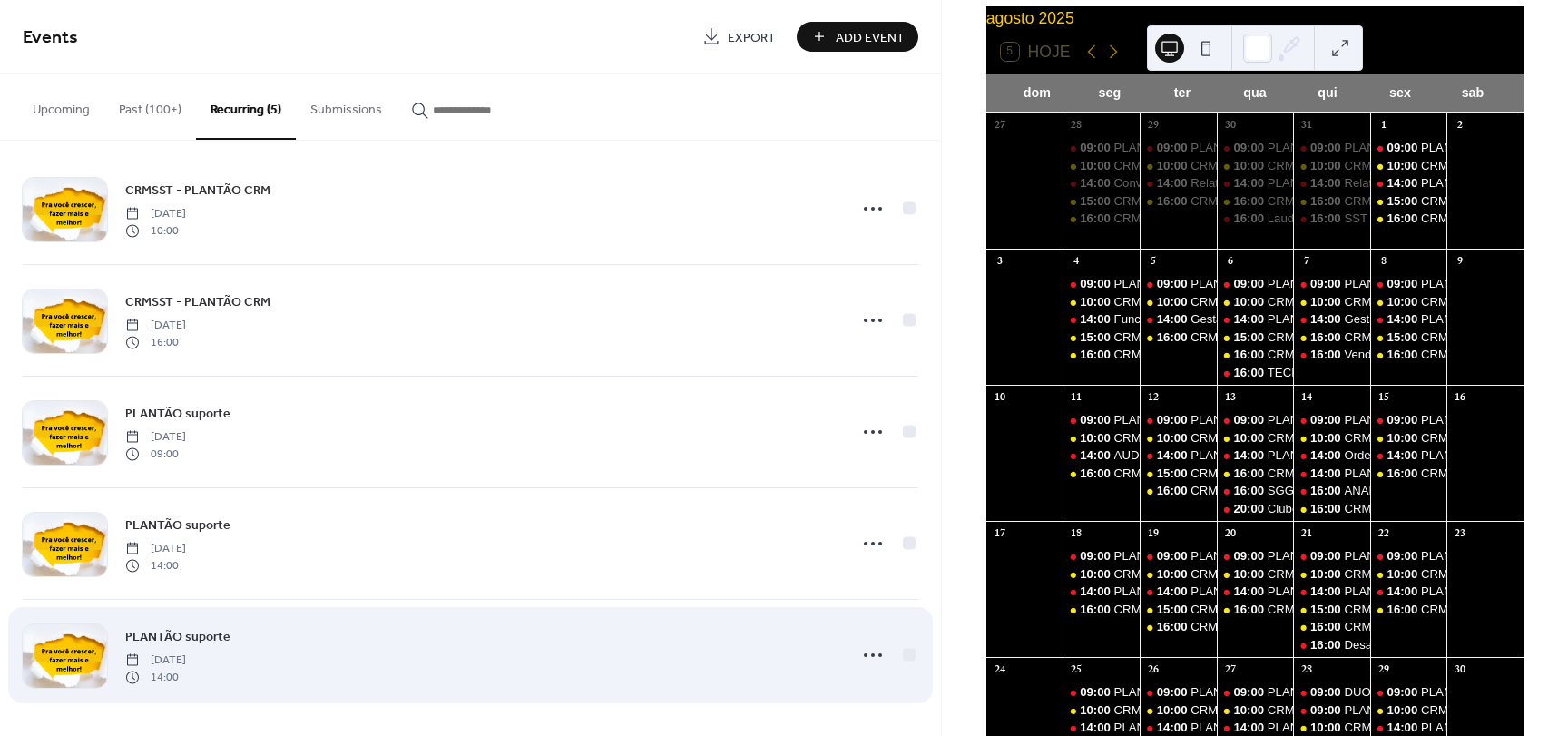
scroll to position [16, 0]
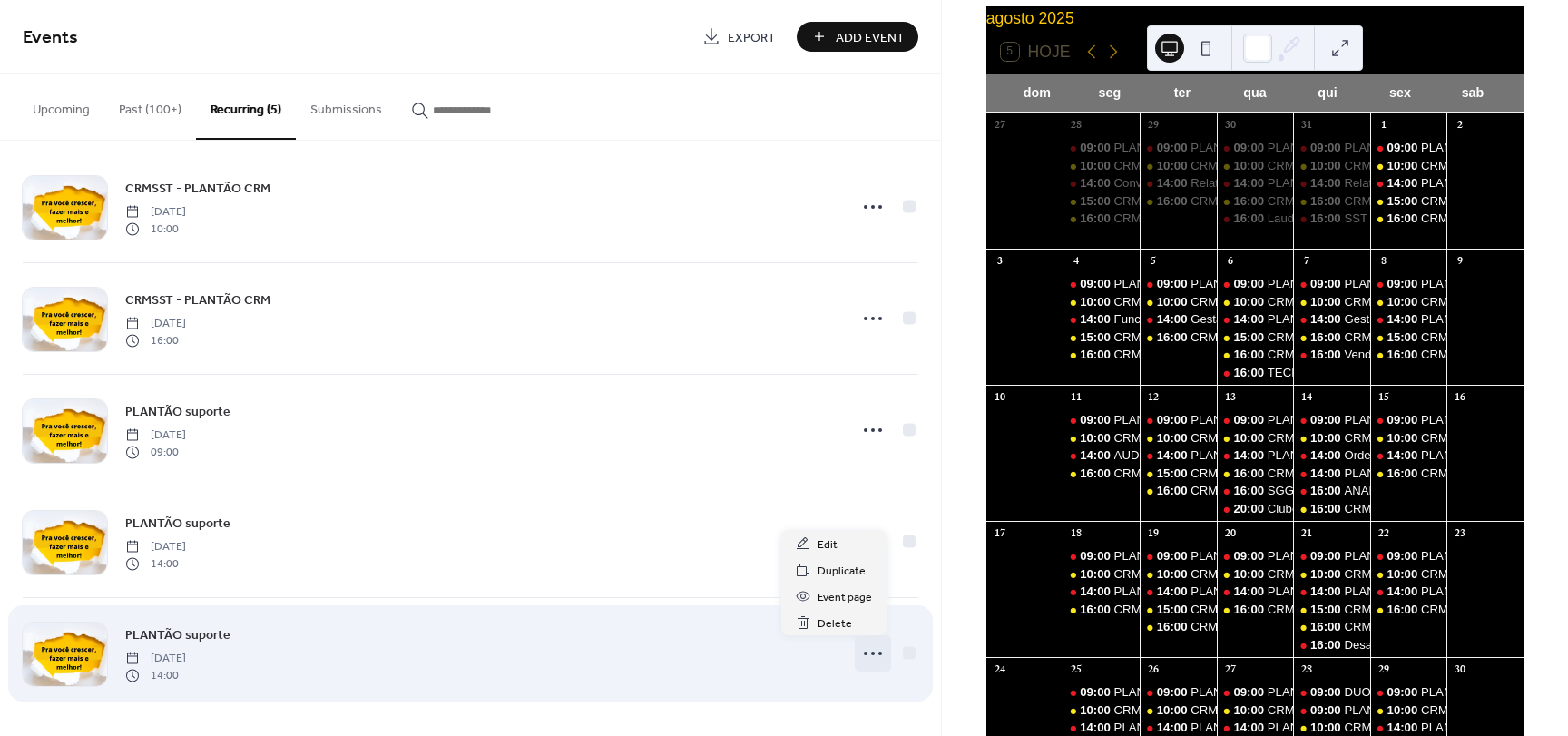
click at [867, 648] on icon at bounding box center [873, 653] width 29 height 29
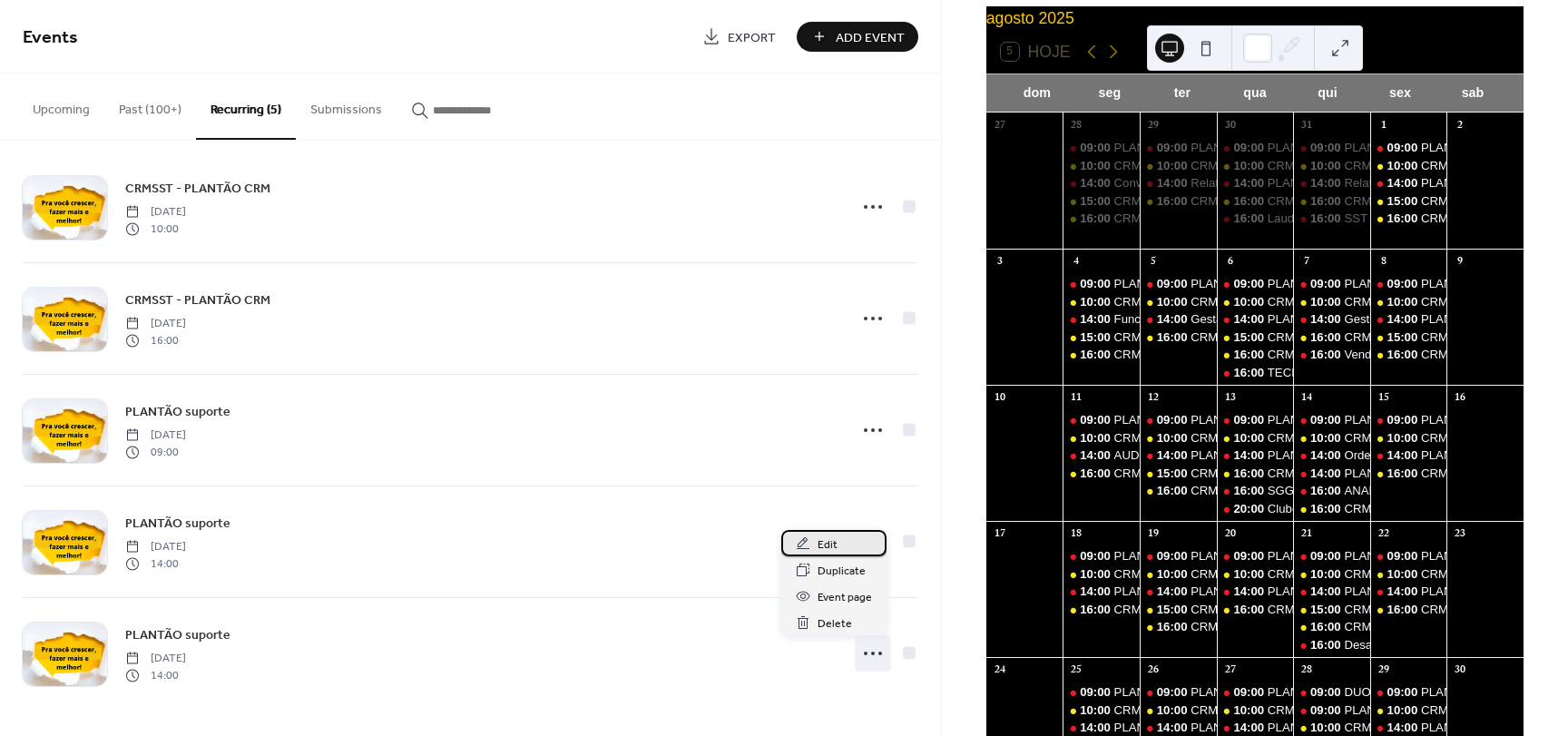
click at [837, 545] on div "Edit" at bounding box center [834, 543] width 105 height 26
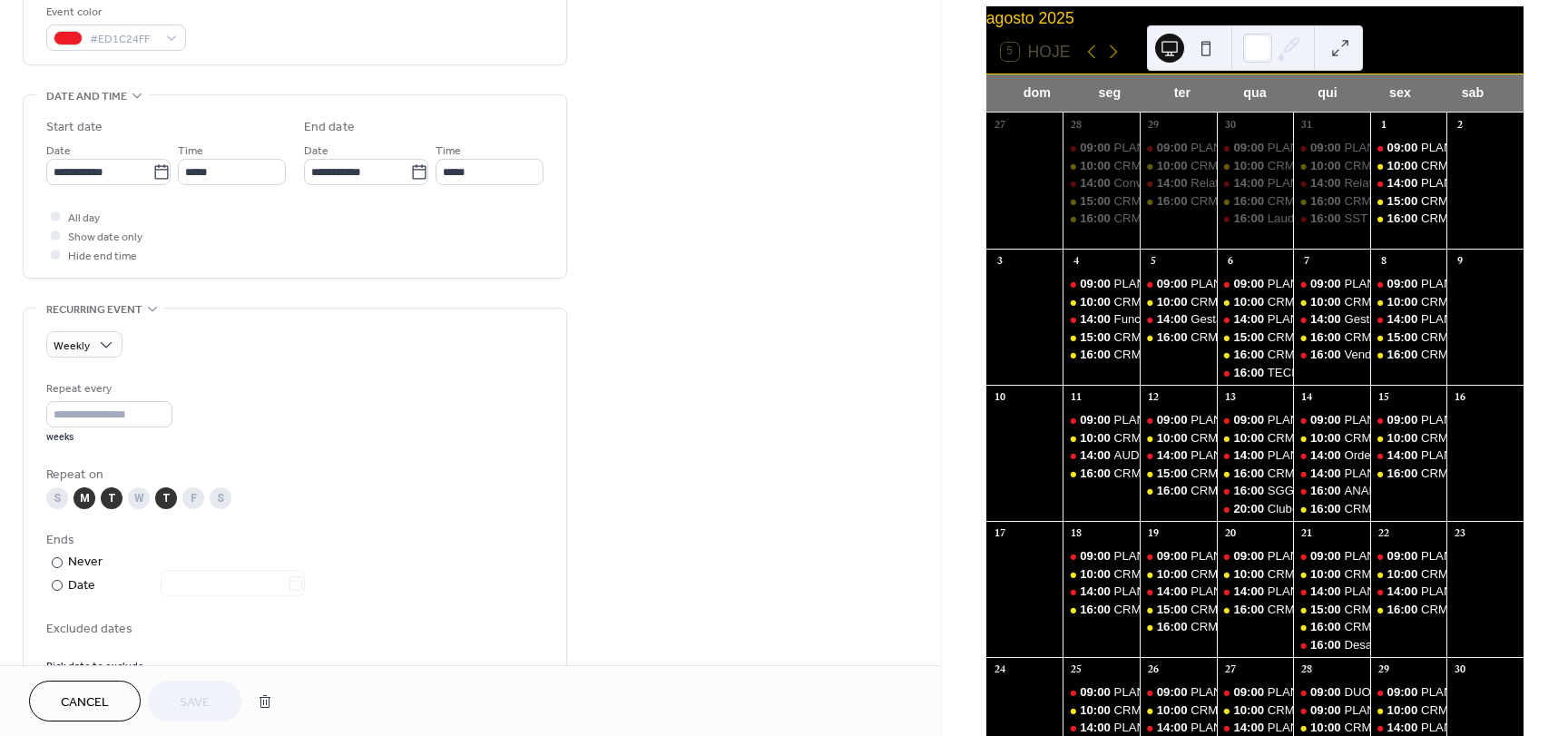
scroll to position [726, 0]
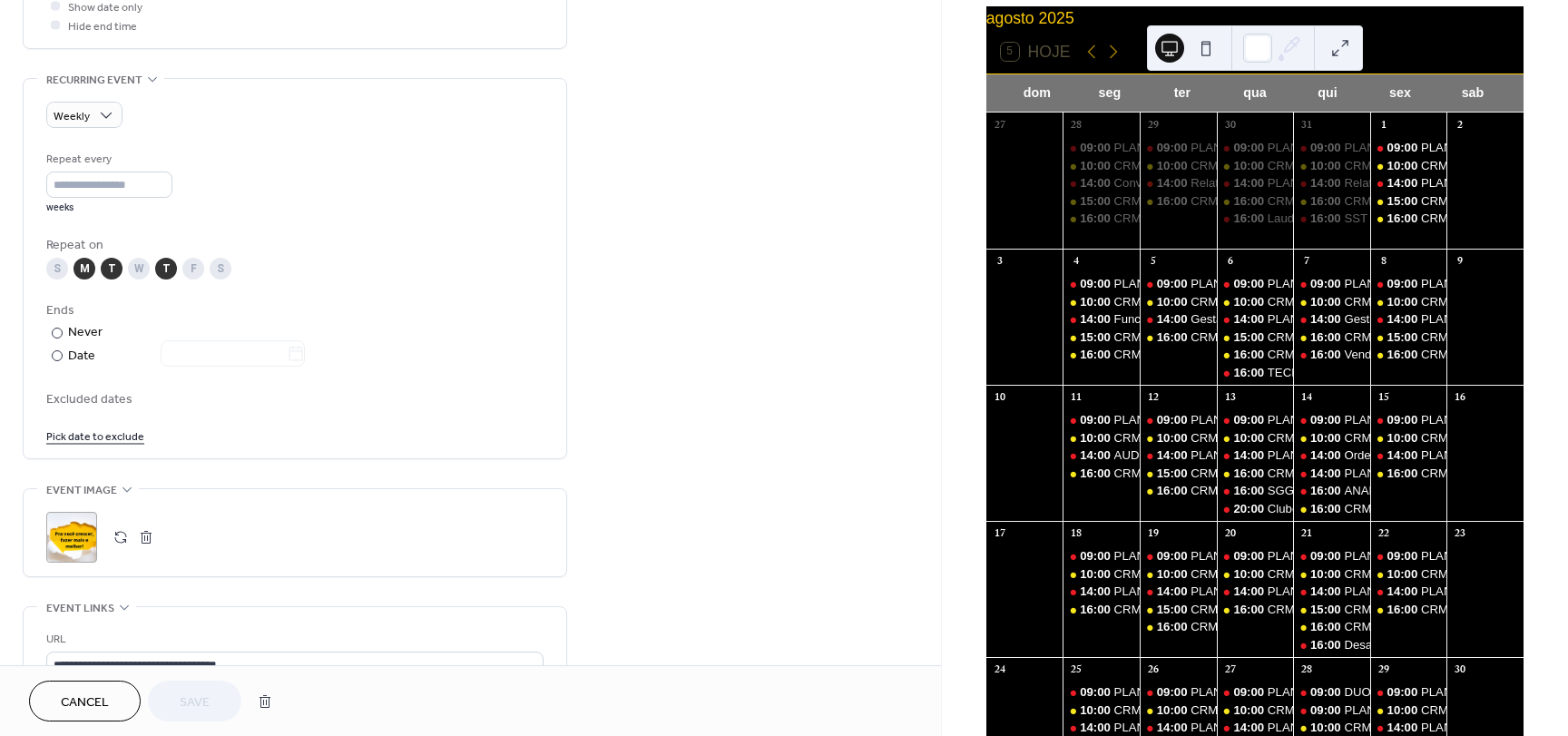
click at [100, 436] on link "Pick date to exclude" at bounding box center [95, 435] width 98 height 19
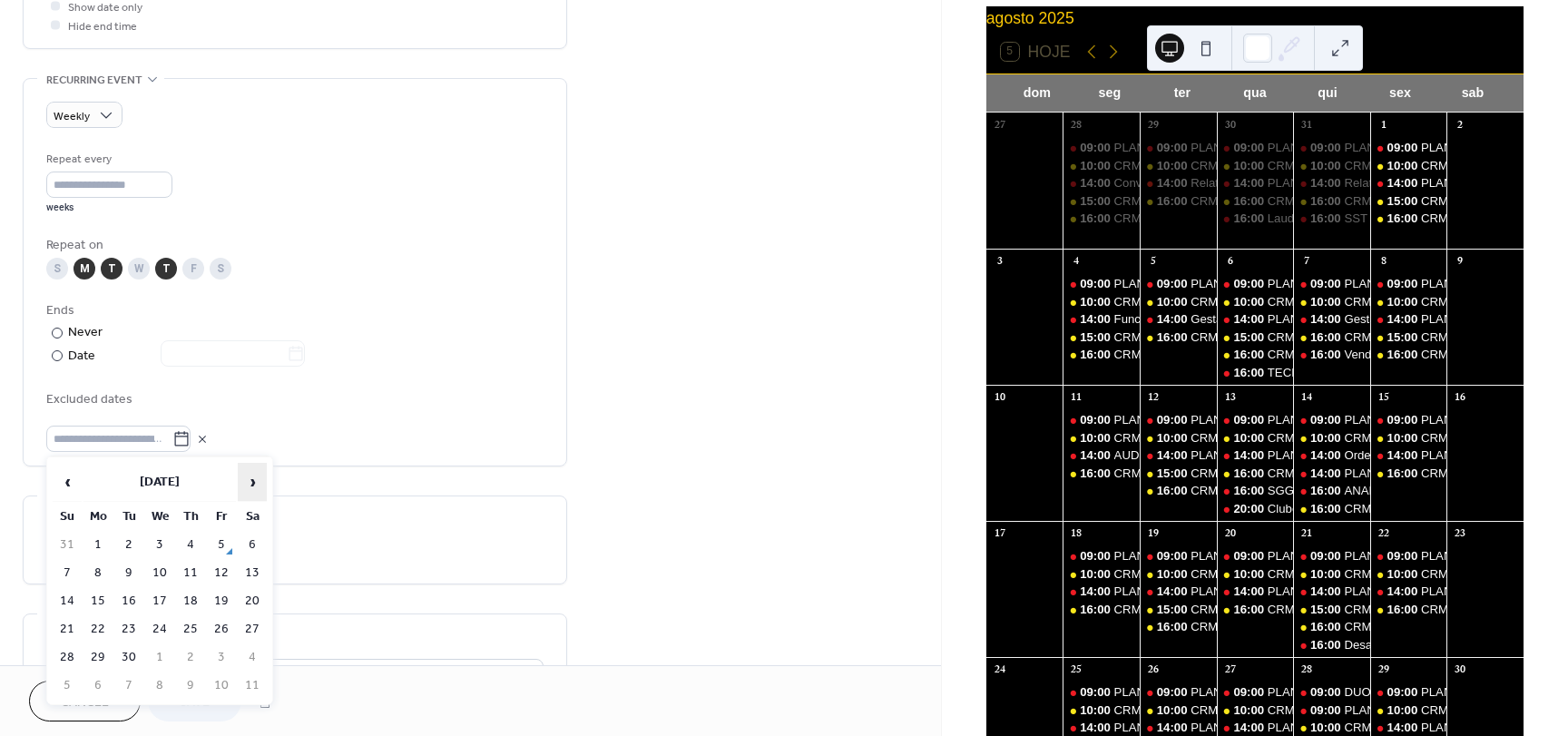
drag, startPoint x: 255, startPoint y: 476, endPoint x: 240, endPoint y: 496, distance: 25.0
click at [253, 476] on span "›" at bounding box center [252, 482] width 27 height 36
click at [132, 600] on td "14" at bounding box center [129, 601] width 29 height 26
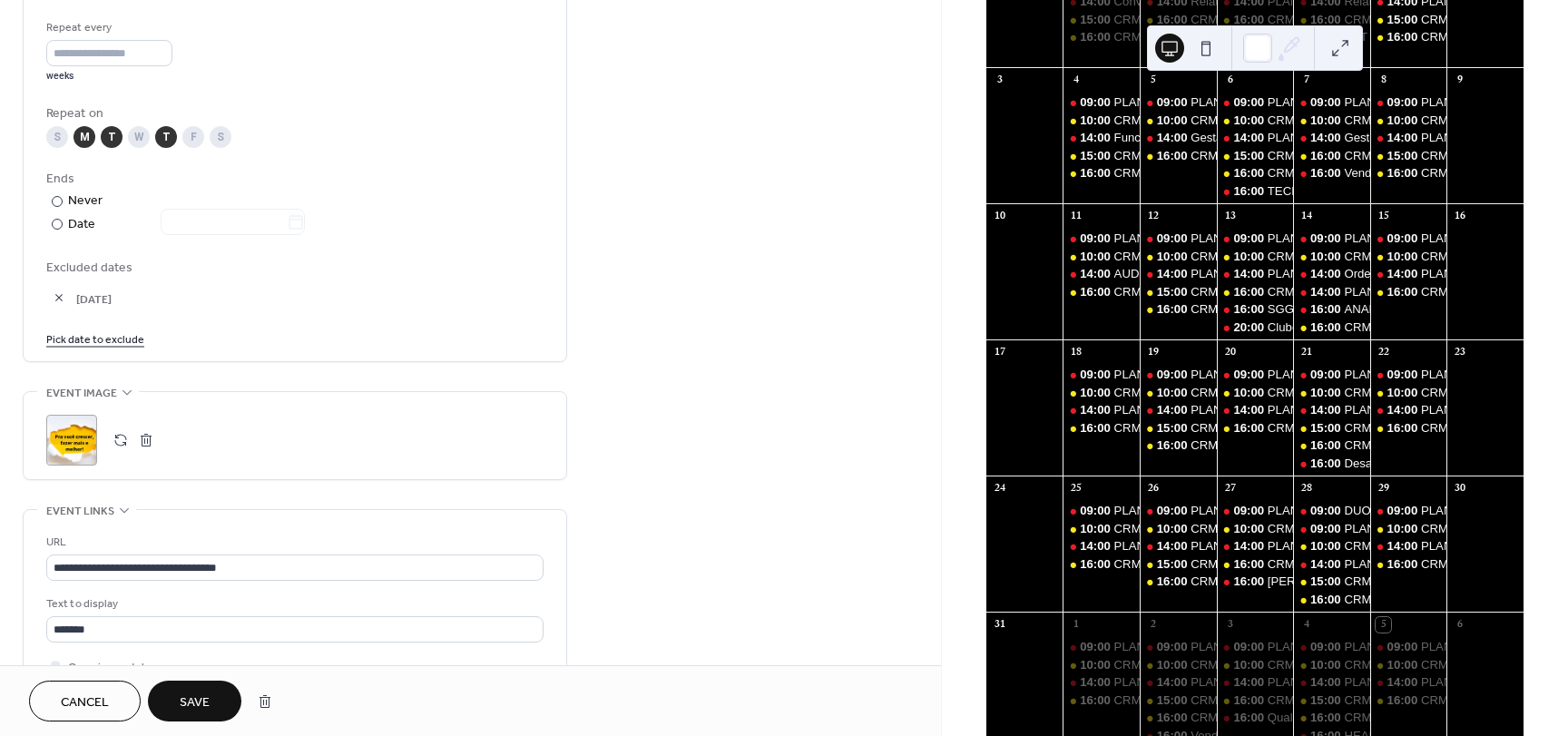
scroll to position [857, 0]
click at [108, 142] on div "T" at bounding box center [112, 138] width 22 height 22
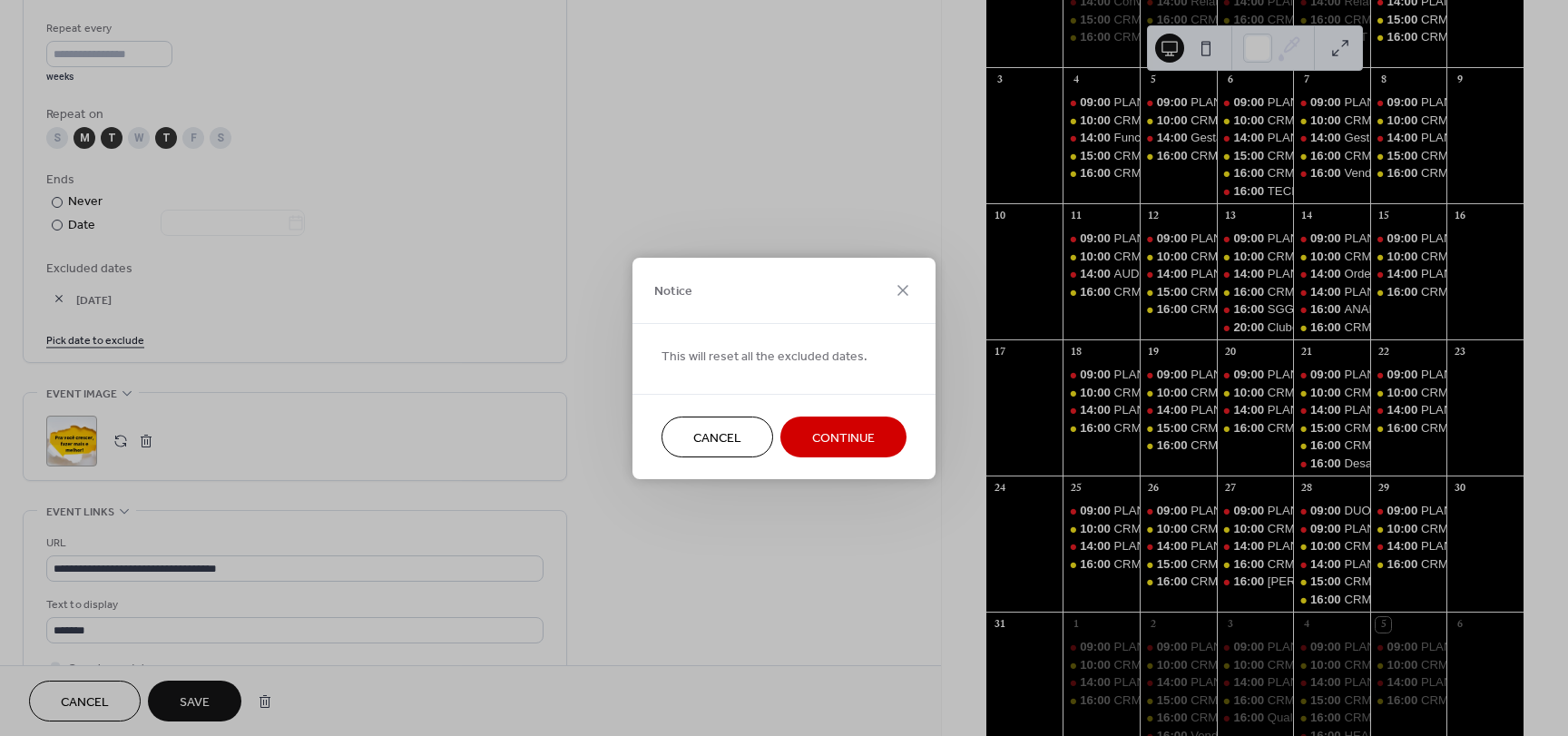
click at [751, 435] on button "Cancel" at bounding box center [717, 437] width 112 height 41
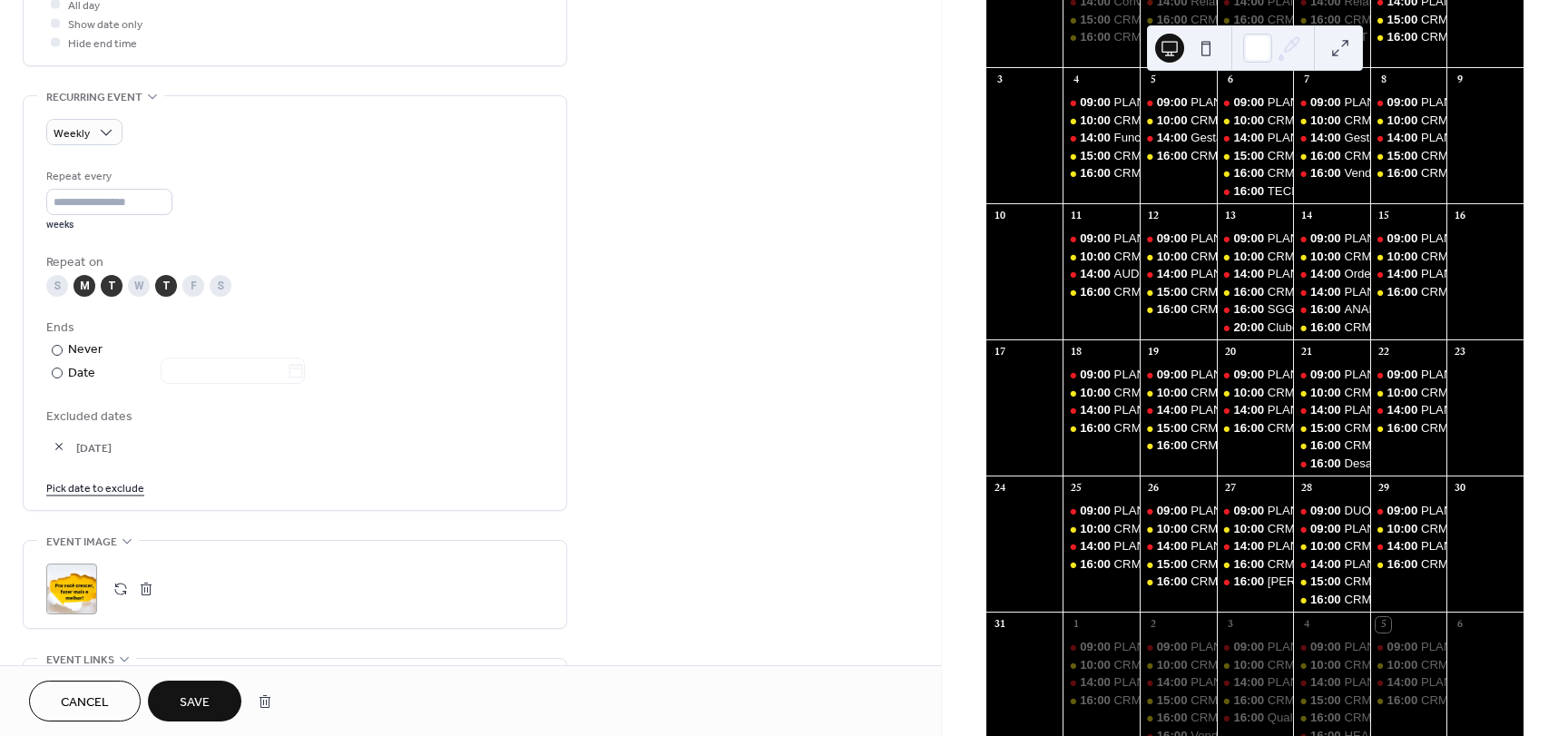
scroll to position [675, 0]
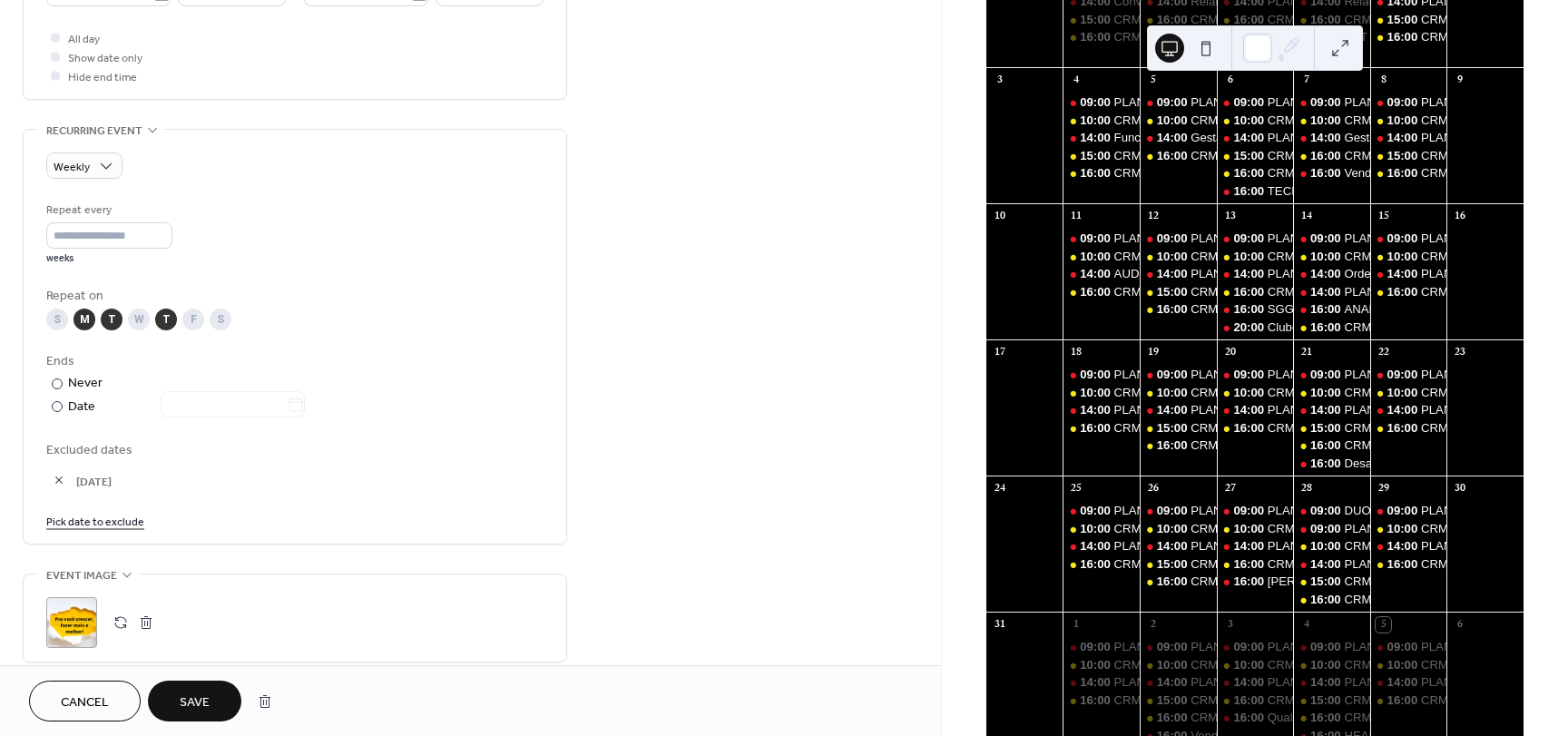
click at [113, 324] on div "T" at bounding box center [112, 319] width 22 height 22
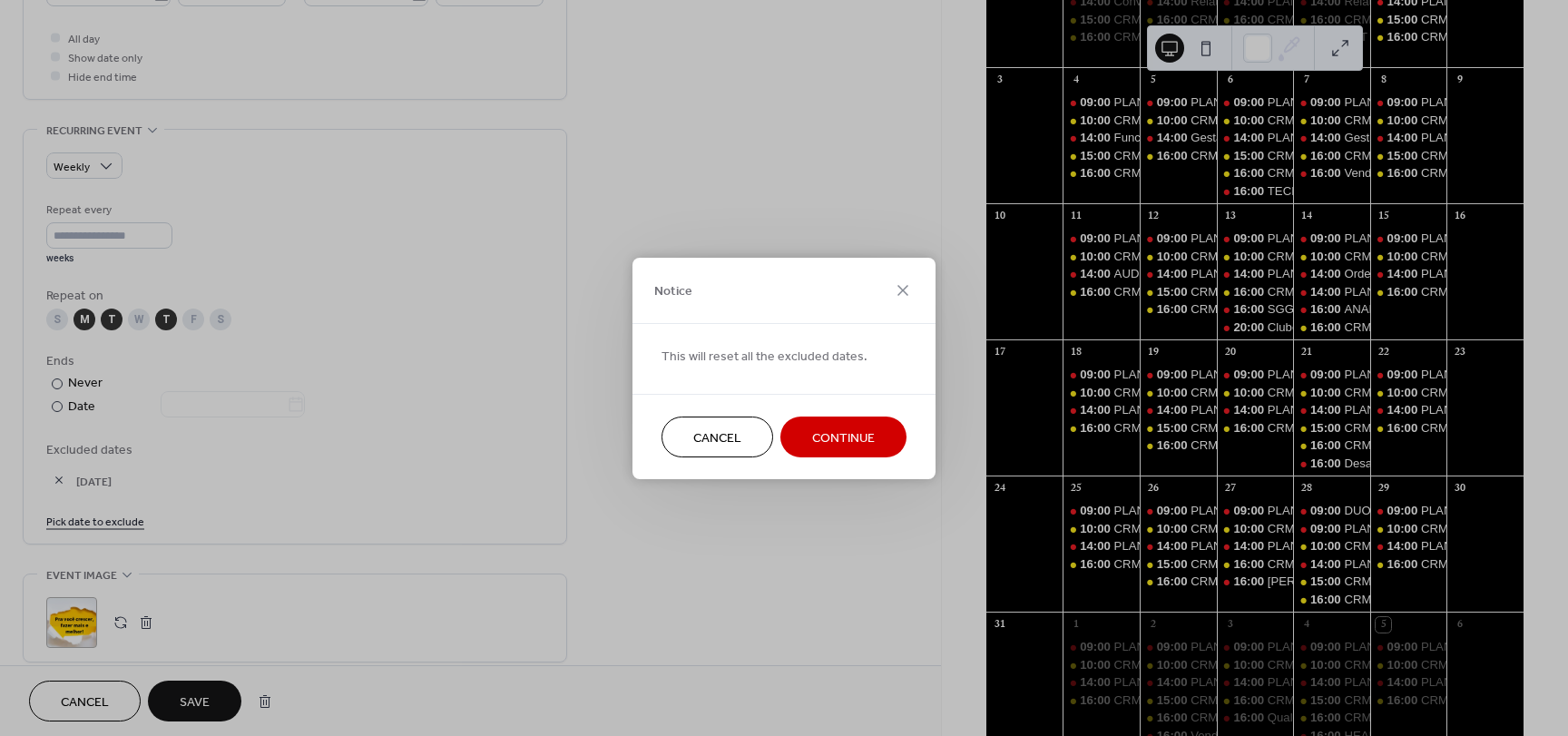
click at [808, 448] on button "Continue" at bounding box center [843, 437] width 126 height 41
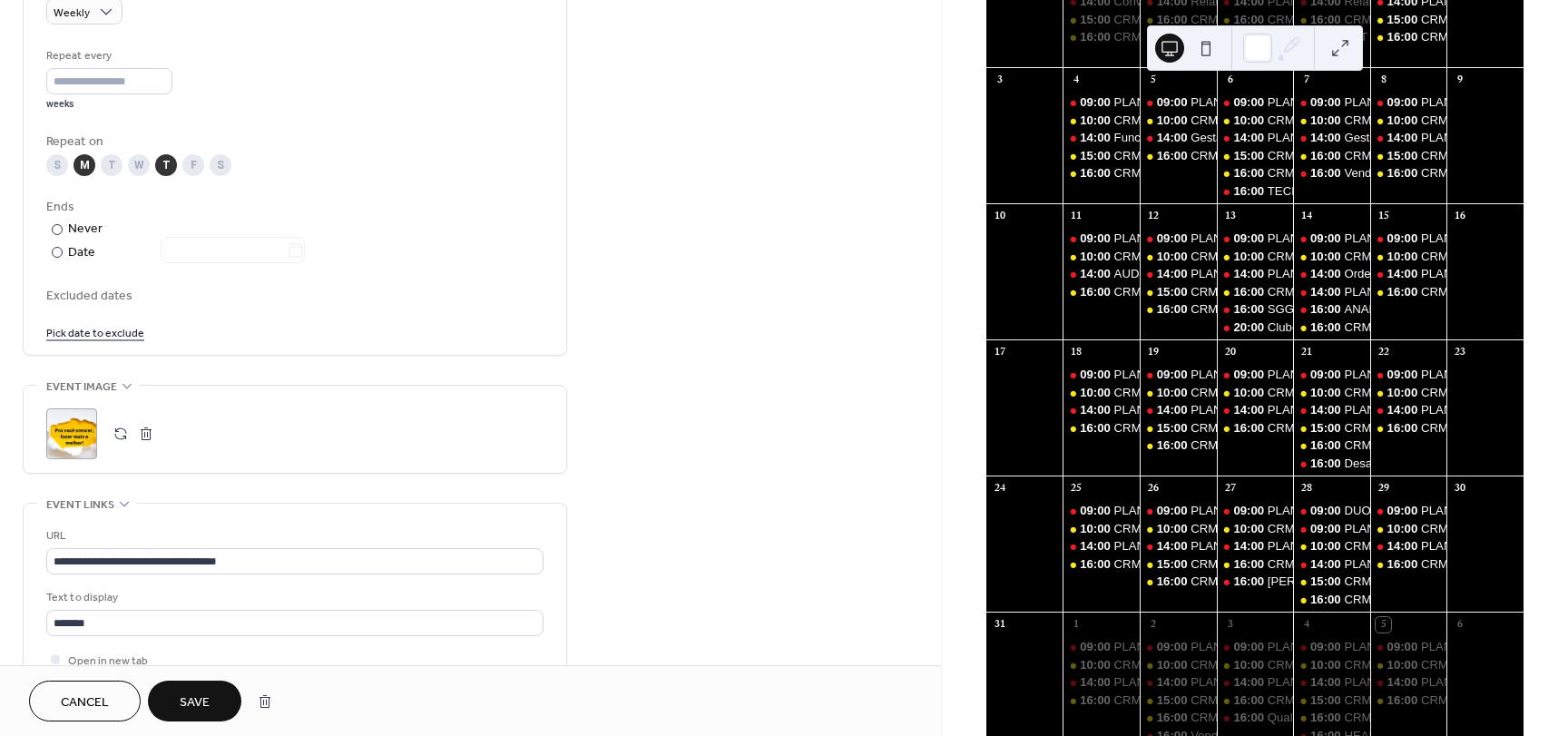
scroll to position [857, 0]
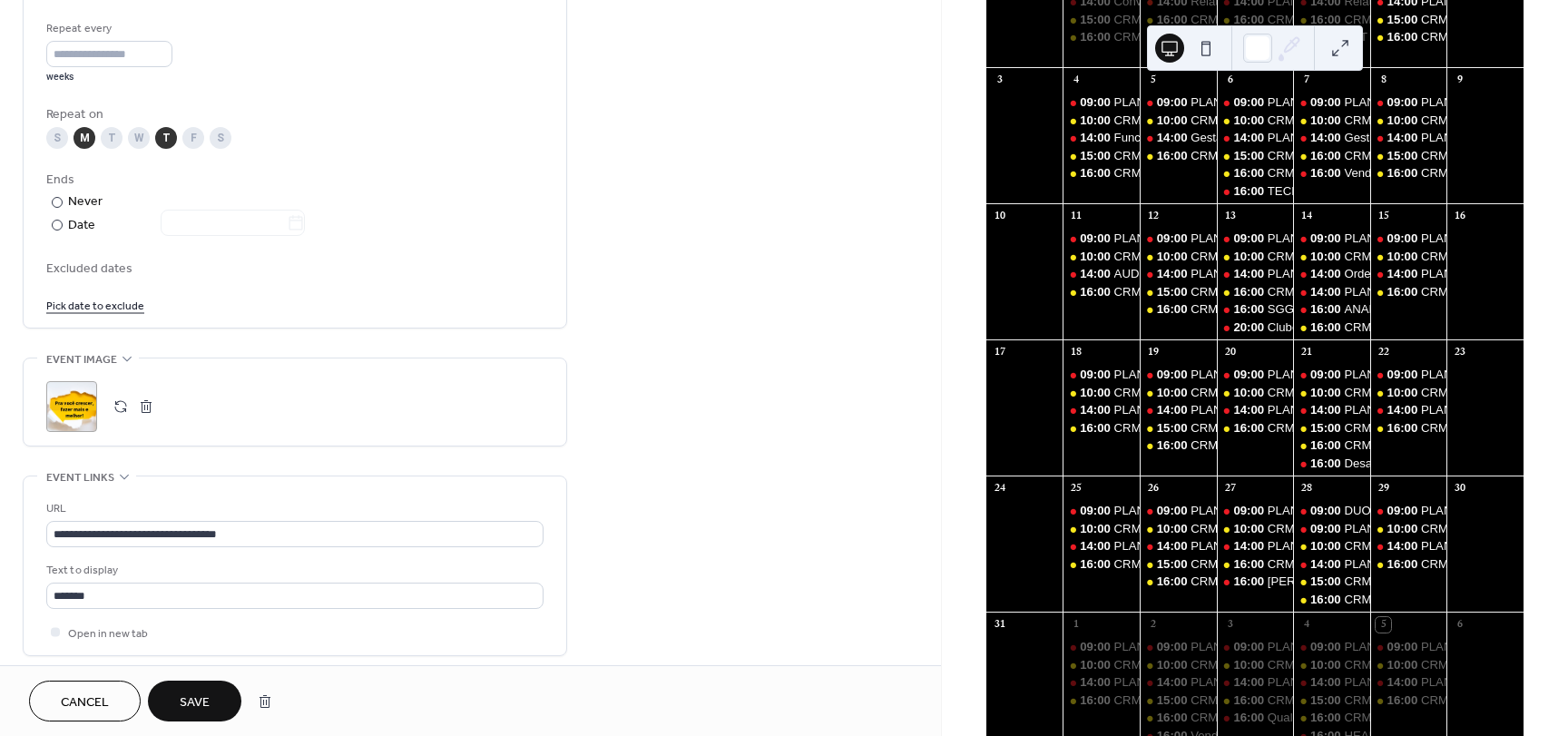
click at [115, 306] on link "Pick date to exclude" at bounding box center [95, 304] width 98 height 19
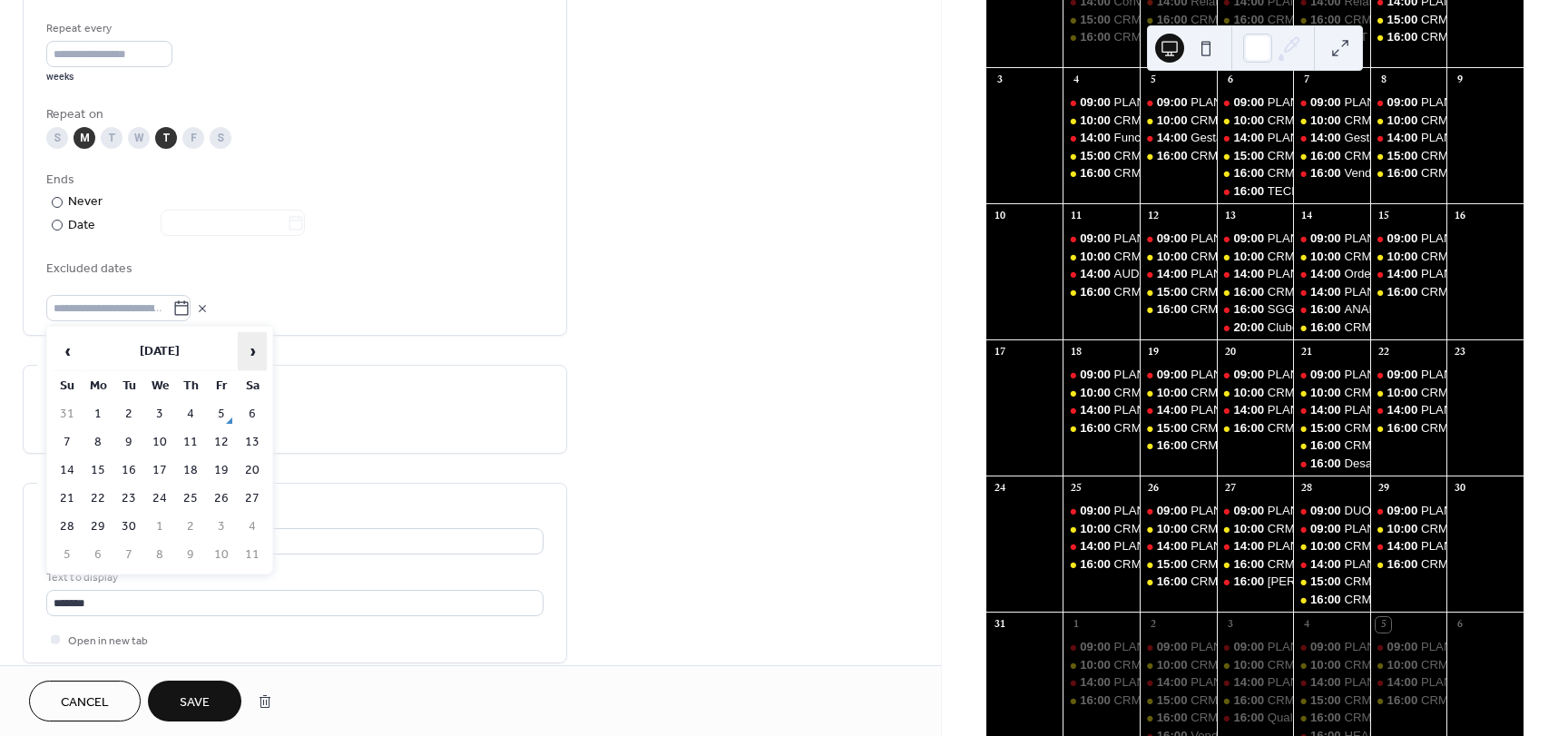
click at [247, 348] on span "›" at bounding box center [252, 351] width 27 height 36
click at [264, 344] on span "›" at bounding box center [252, 351] width 27 height 36
click at [258, 347] on span "›" at bounding box center [252, 351] width 27 height 36
click at [65, 347] on span "‹" at bounding box center [67, 351] width 27 height 36
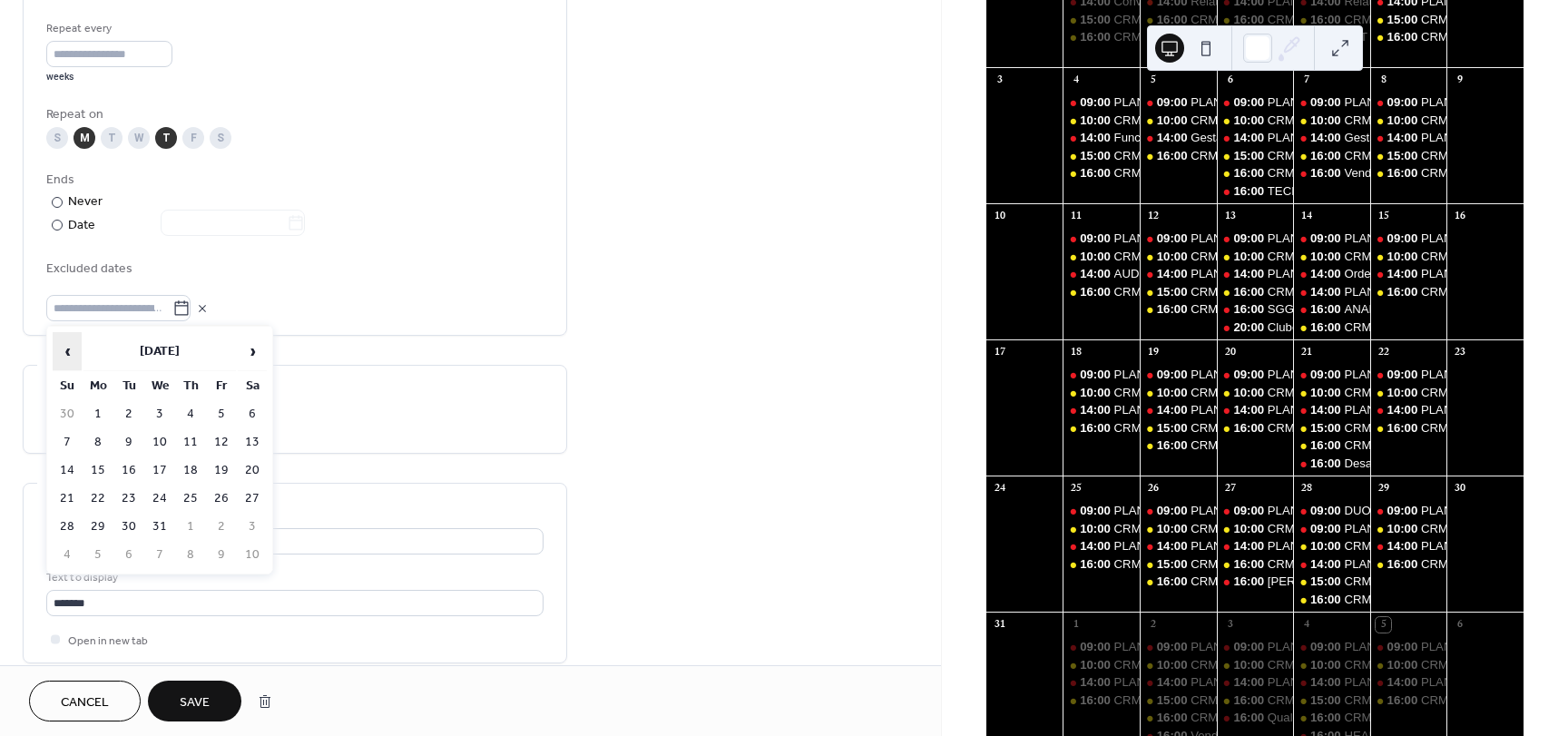
click at [65, 347] on span "‹" at bounding box center [67, 351] width 27 height 36
click at [66, 352] on span "‹" at bounding box center [67, 351] width 27 height 36
click at [192, 466] on td "14" at bounding box center [191, 470] width 29 height 26
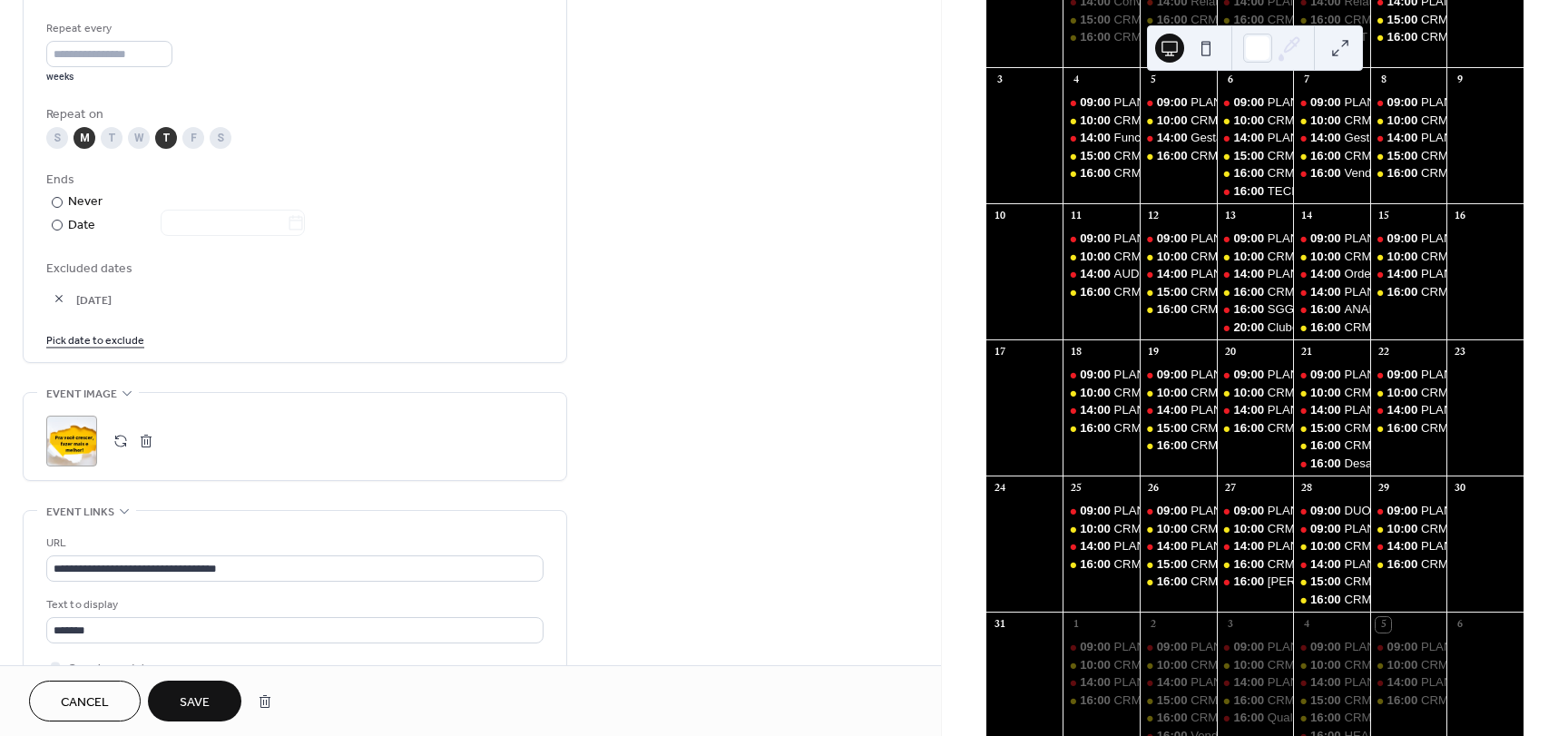
click at [194, 698] on span "Save" at bounding box center [194, 702] width 30 height 19
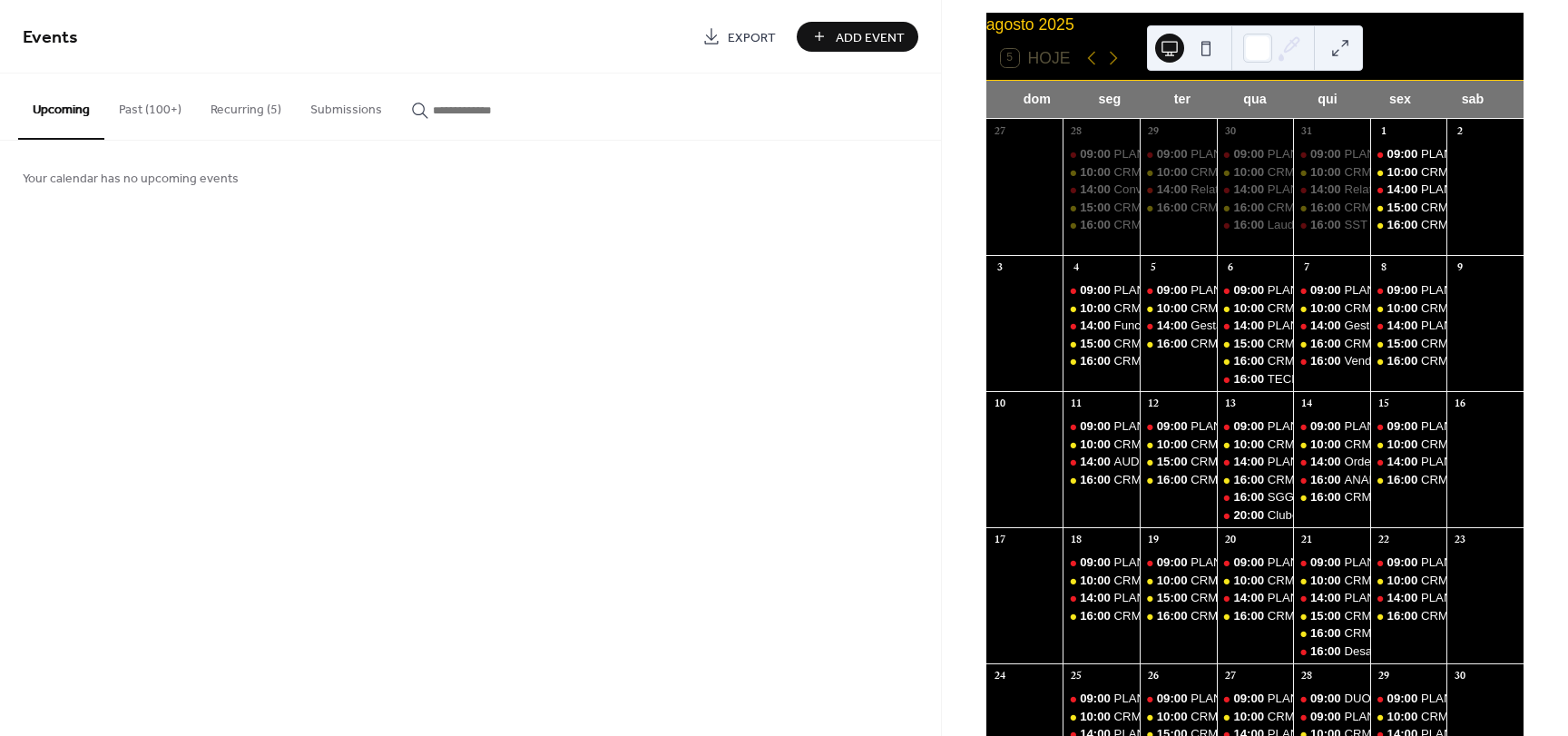
scroll to position [339, 0]
